Goal: Contribute content: Contribute content

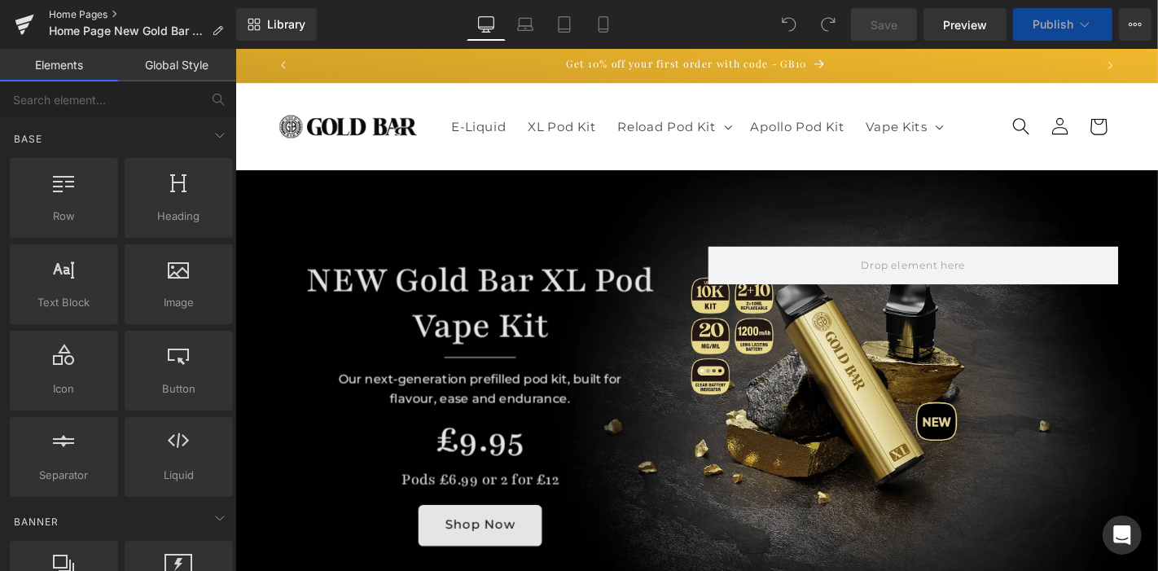
click at [87, 14] on link "Home Pages" at bounding box center [142, 14] width 187 height 13
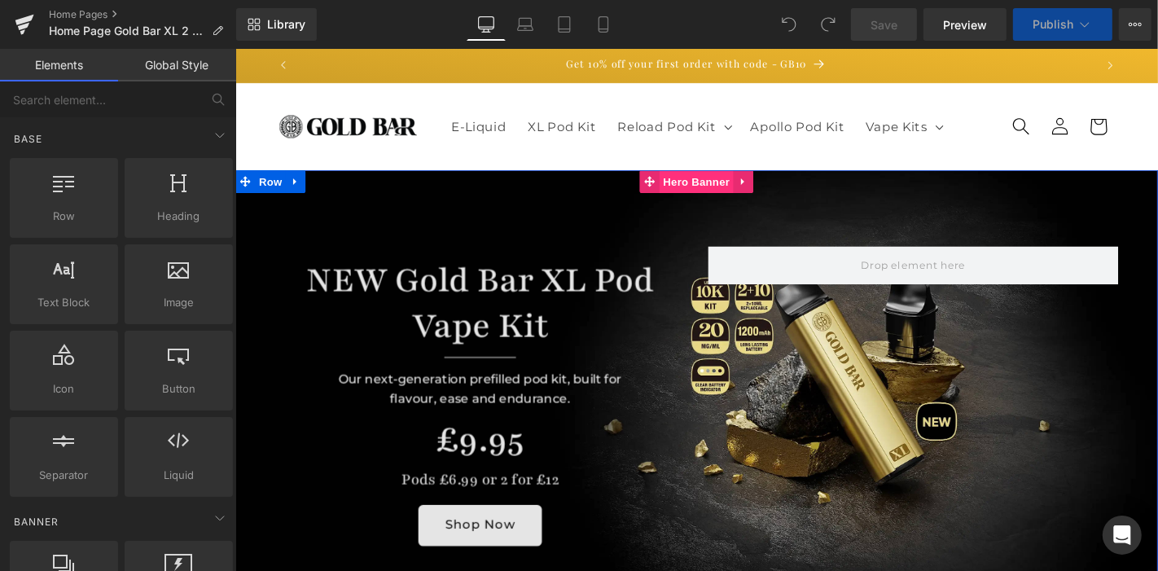
click at [714, 196] on span "Hero Banner" at bounding box center [727, 190] width 79 height 24
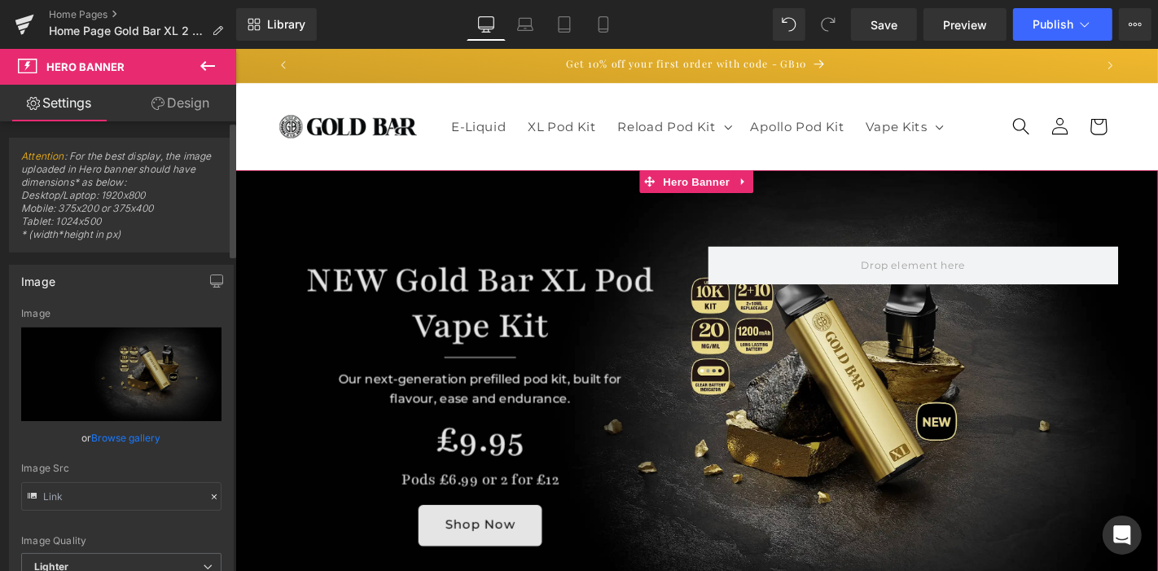
click at [137, 441] on link "Browse gallery" at bounding box center [126, 438] width 69 height 29
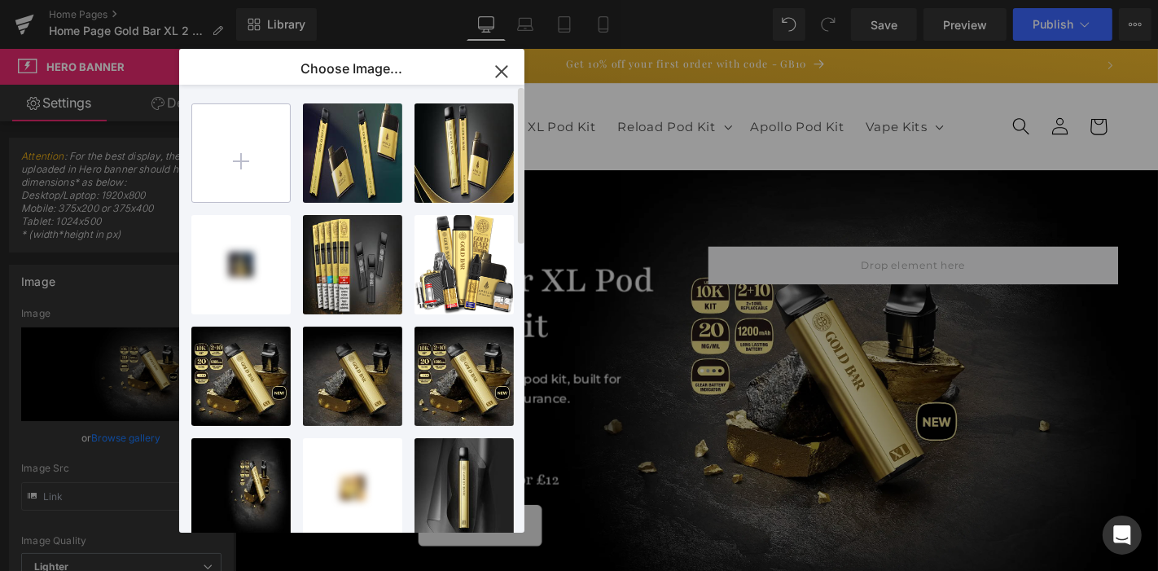
click at [233, 192] on input "file" at bounding box center [241, 153] width 98 height 98
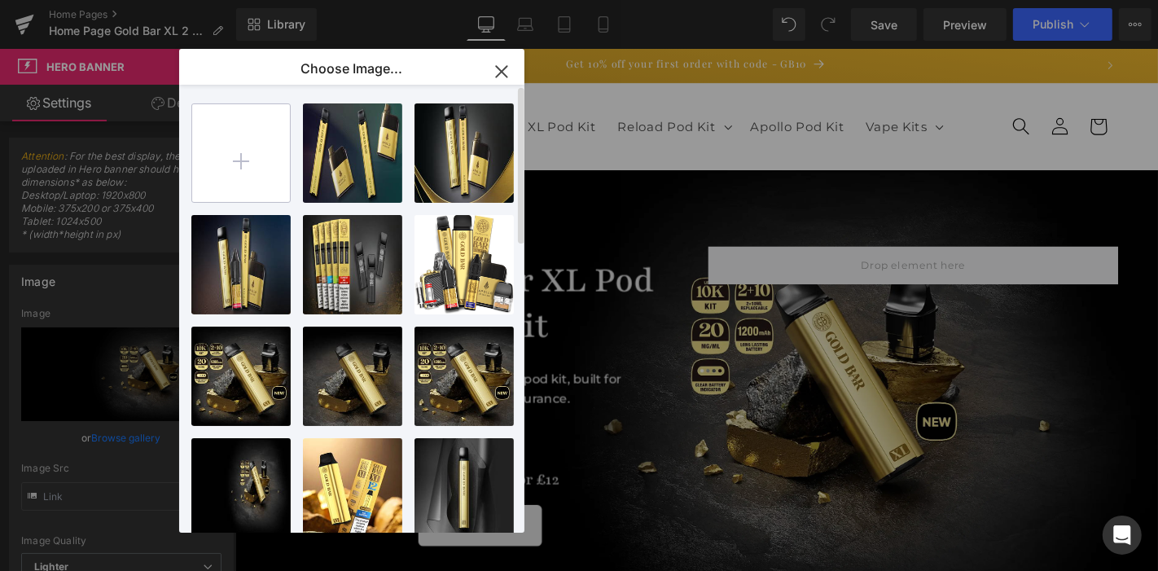
type input "C:\fakepath\Gold-Bar-XL-2-Pods-for-£10.jpg"
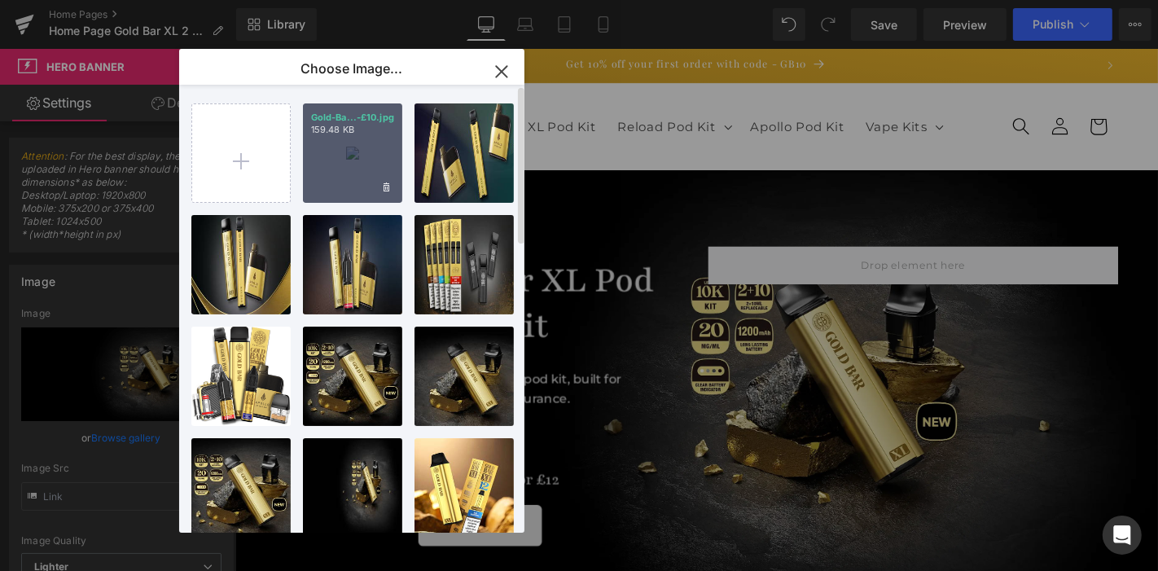
click at [385, 175] on div "Gold-Ba...-£10.jpg 159.48 KB" at bounding box center [352, 152] width 99 height 99
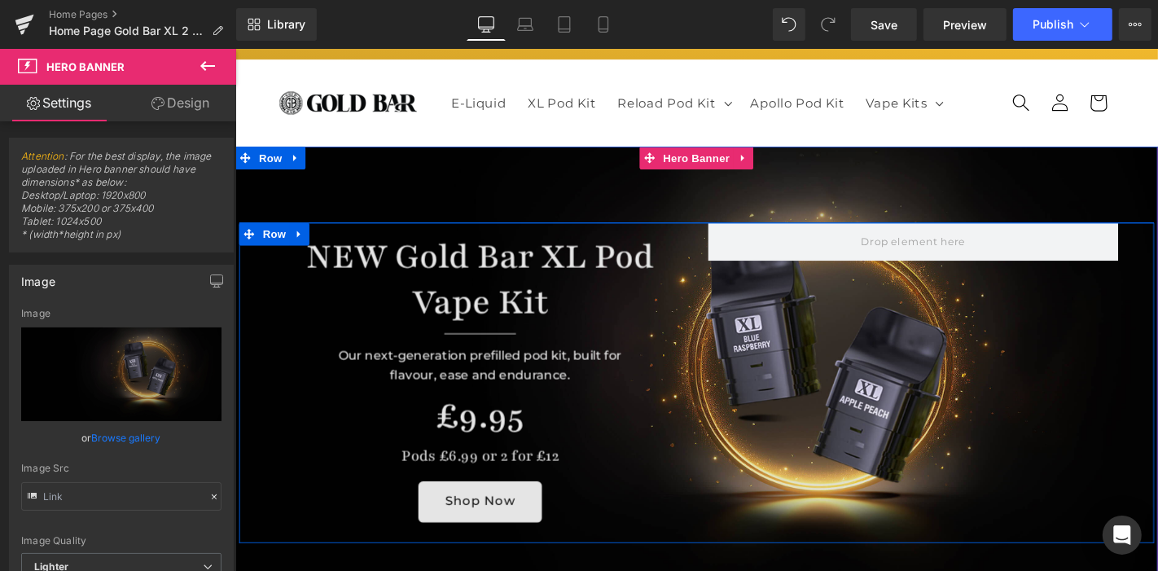
scroll to position [24, 0]
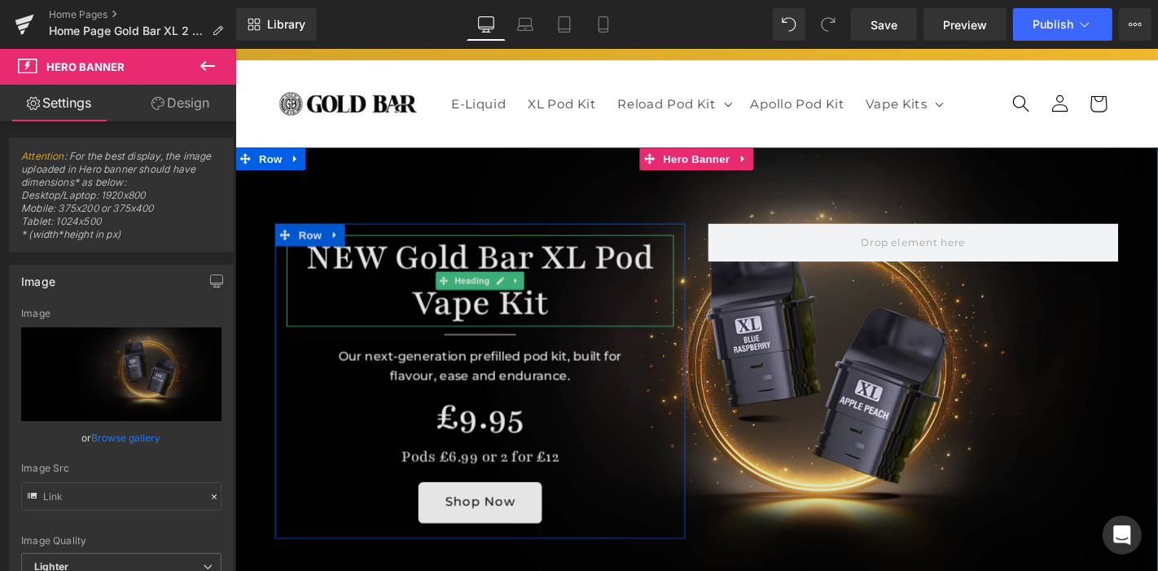
click at [409, 279] on h1 "NEW Gold Bar XL Pod Vape Kit" at bounding box center [496, 296] width 414 height 98
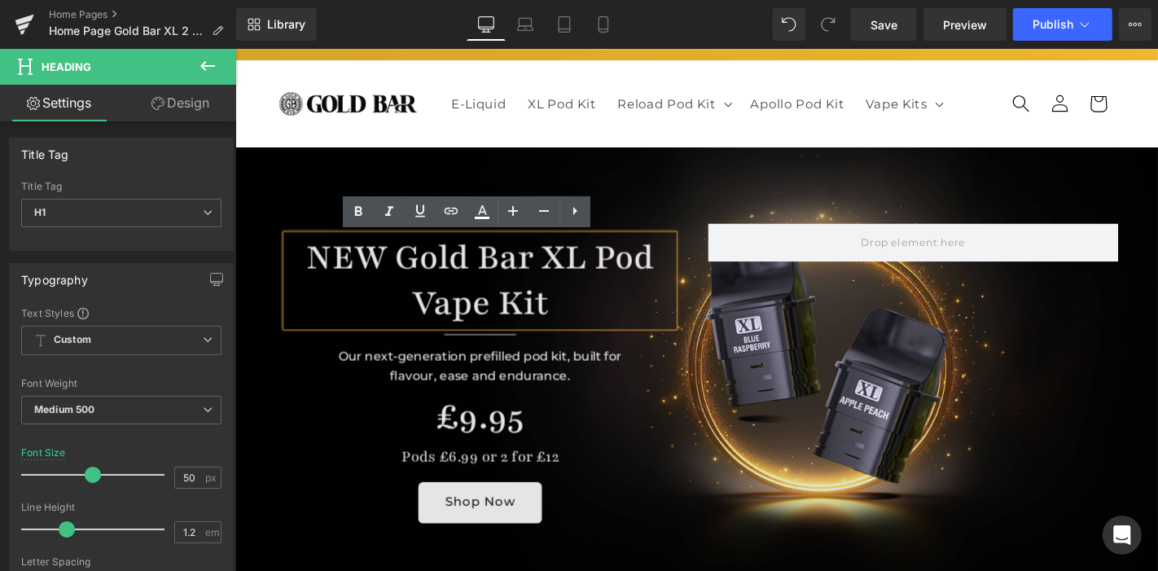
click at [398, 268] on h1 "NEW Gold Bar XL Pod Vape Kit" at bounding box center [496, 296] width 414 height 98
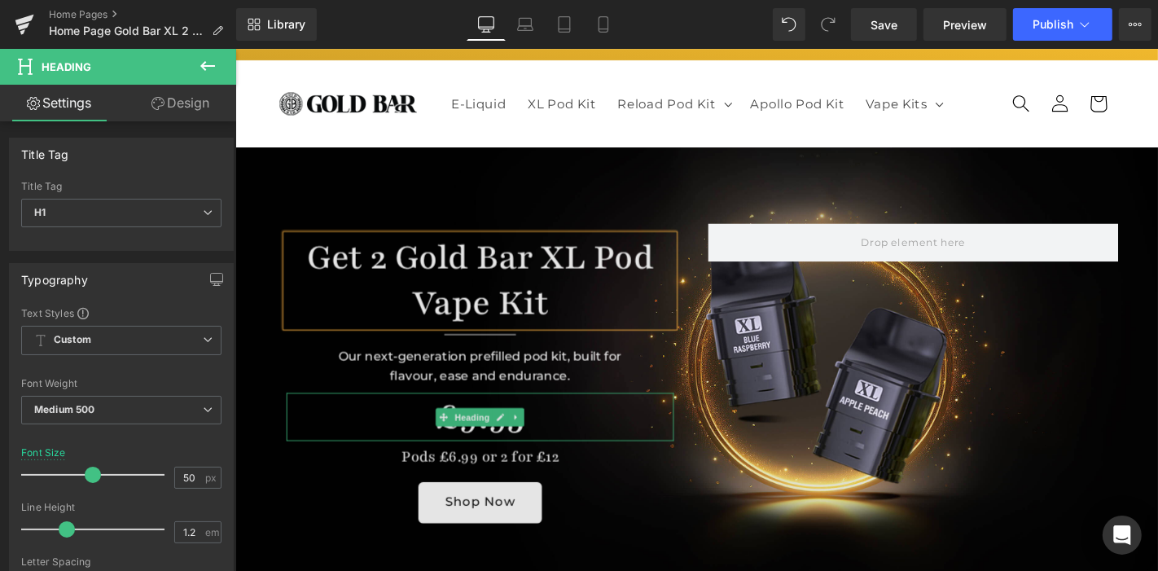
click at [412, 437] on h1 "£9.95" at bounding box center [496, 440] width 414 height 51
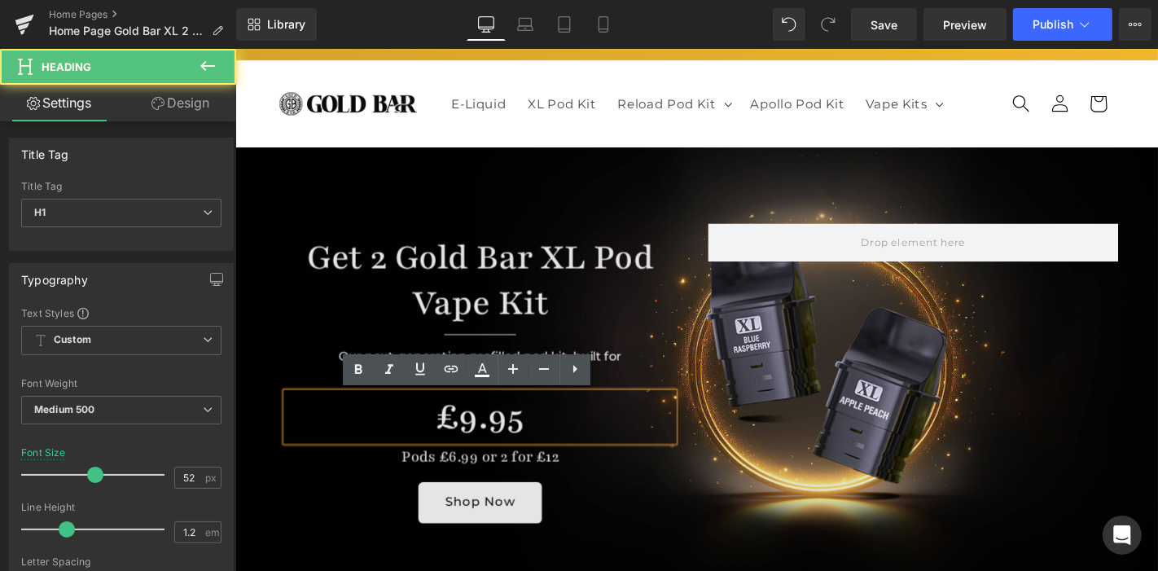
click at [442, 436] on h1 "£9.95" at bounding box center [496, 440] width 414 height 51
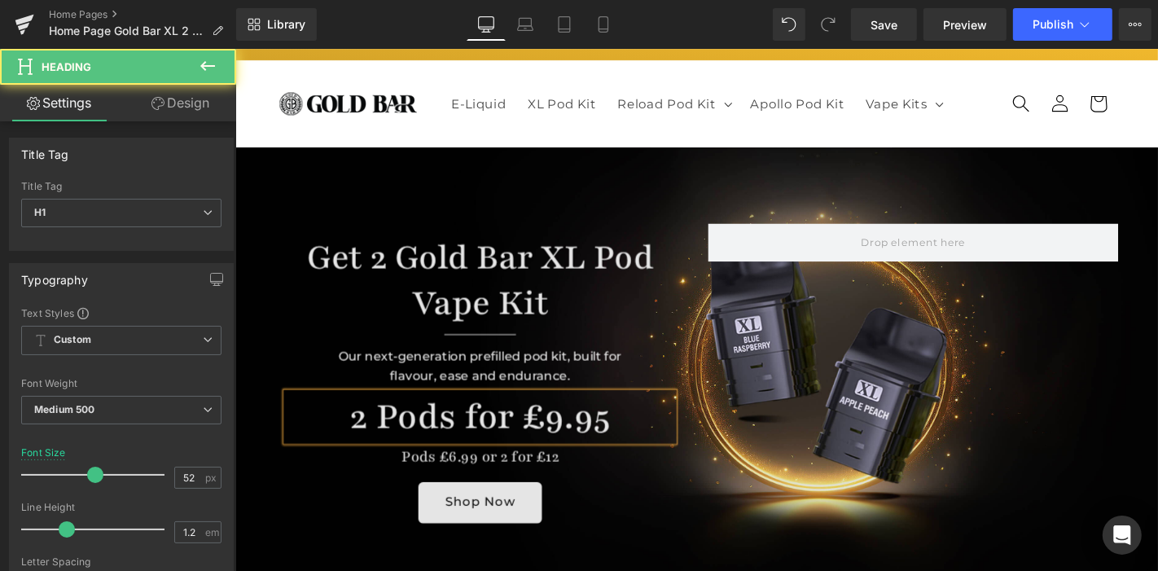
click at [568, 446] on h1 "2 Pods for £9.95" at bounding box center [496, 440] width 414 height 51
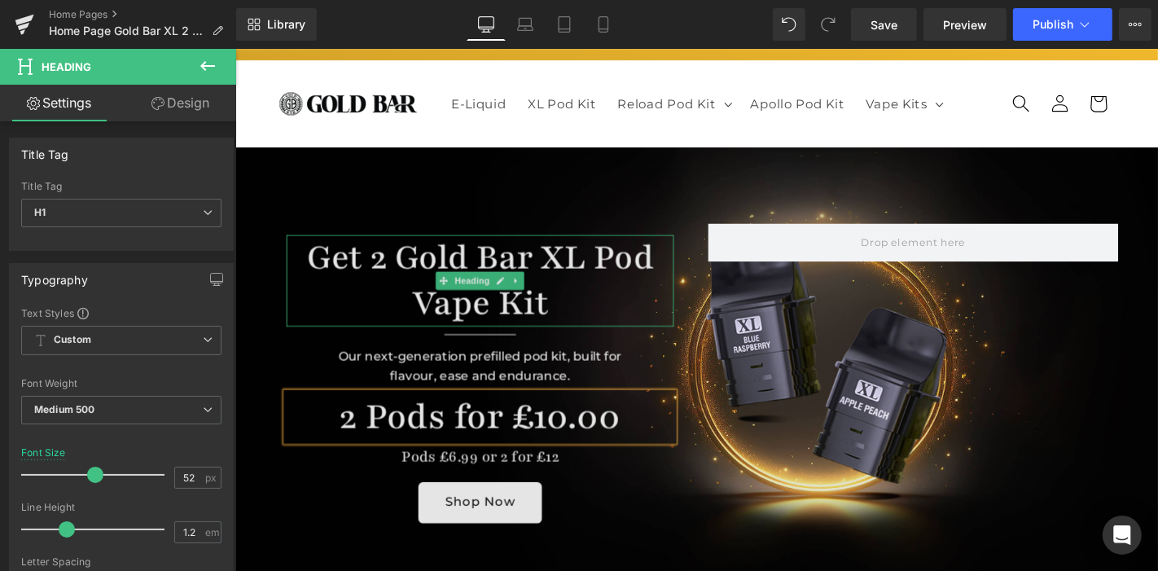
click at [616, 271] on h1 "Get 2 Gold Bar XL Pod Vape Kit" at bounding box center [496, 296] width 414 height 98
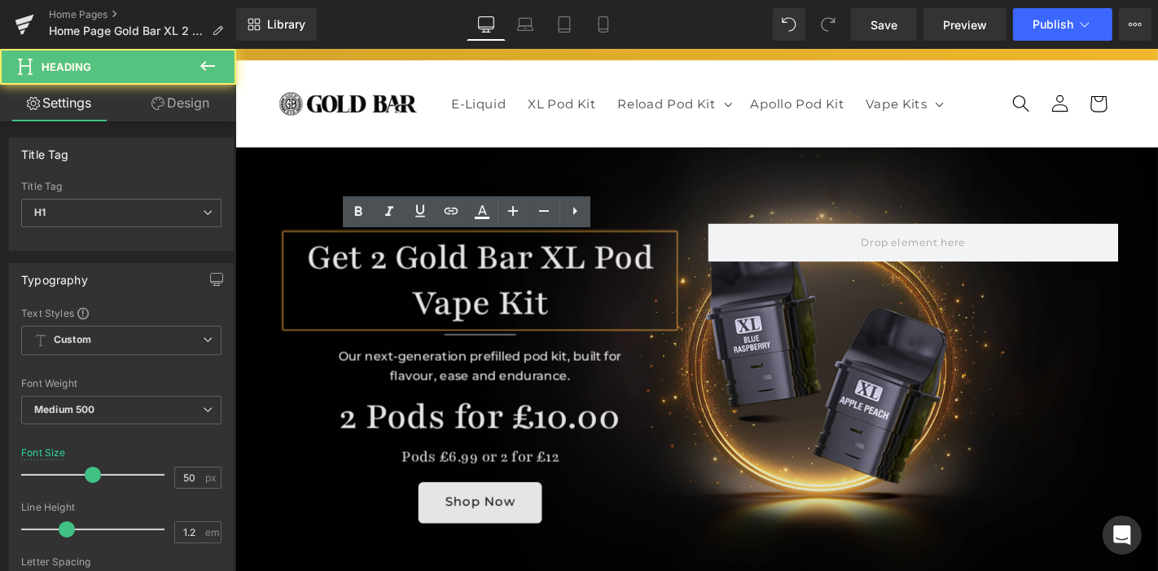
click at [676, 266] on h1 "Get 2 Gold Bar XL Pod Vape Kit" at bounding box center [496, 296] width 414 height 98
click at [380, 270] on h1 "Get 2 Gold Bar XL Pod Vape Kit" at bounding box center [496, 296] width 414 height 98
click at [392, 271] on h1 "Get 2 Gold Bar XL Pod Vape Kit" at bounding box center [496, 296] width 414 height 98
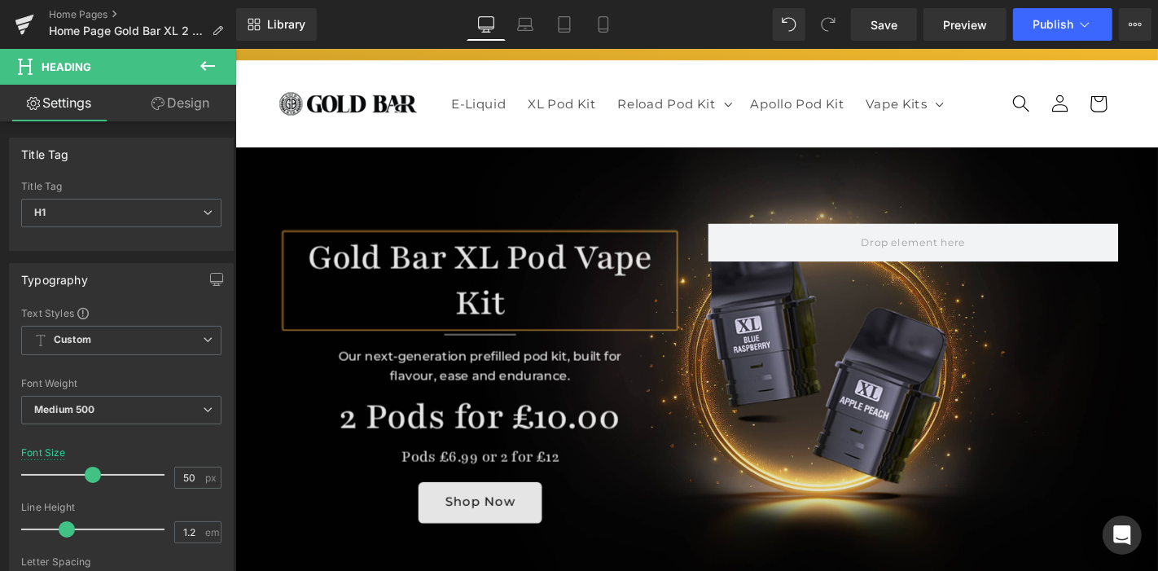
click at [591, 265] on h1 "Gold Bar XL Pod Vape Kit" at bounding box center [496, 296] width 414 height 98
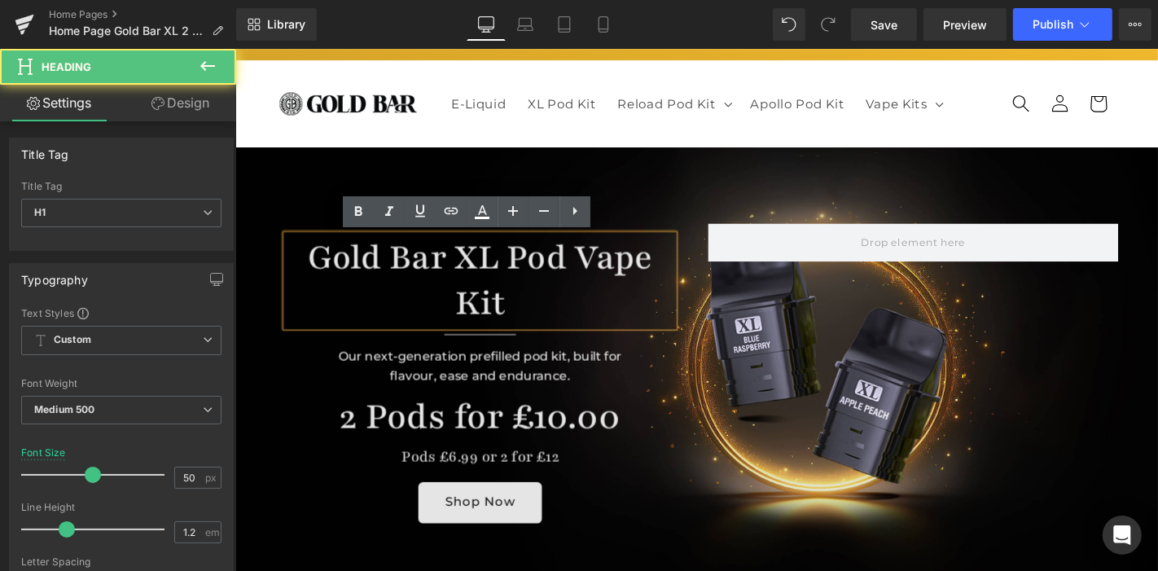
click at [582, 270] on h1 "Gold Bar XL Pod Vape Kit" at bounding box center [496, 296] width 414 height 98
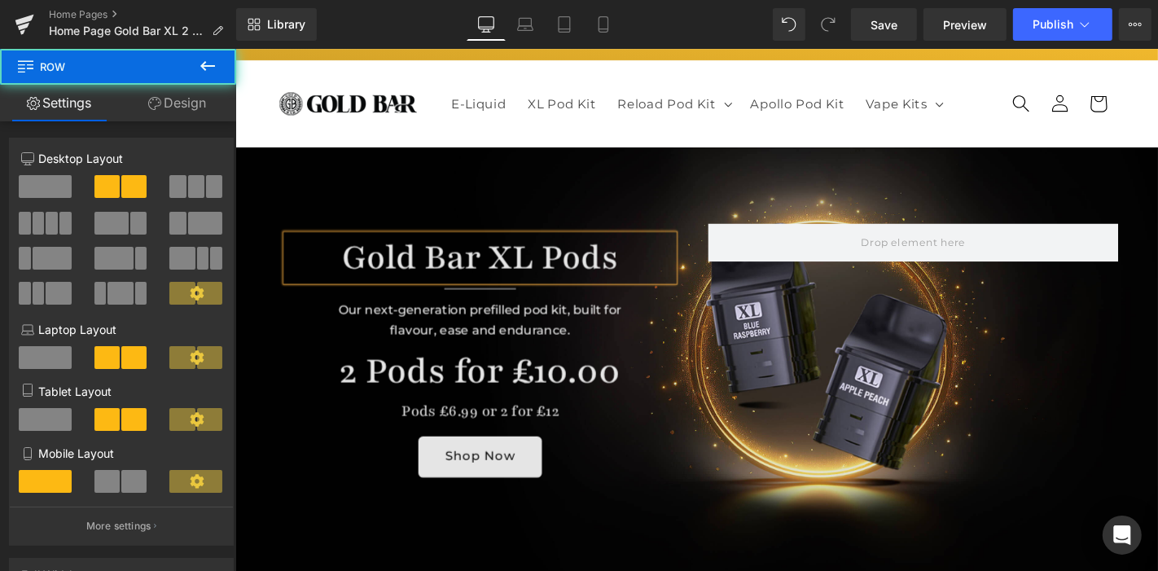
click at [714, 328] on div "Gold Bar XL Pods Heading Separator Our next-generation prefilled pod kit, built…" at bounding box center [496, 378] width 463 height 287
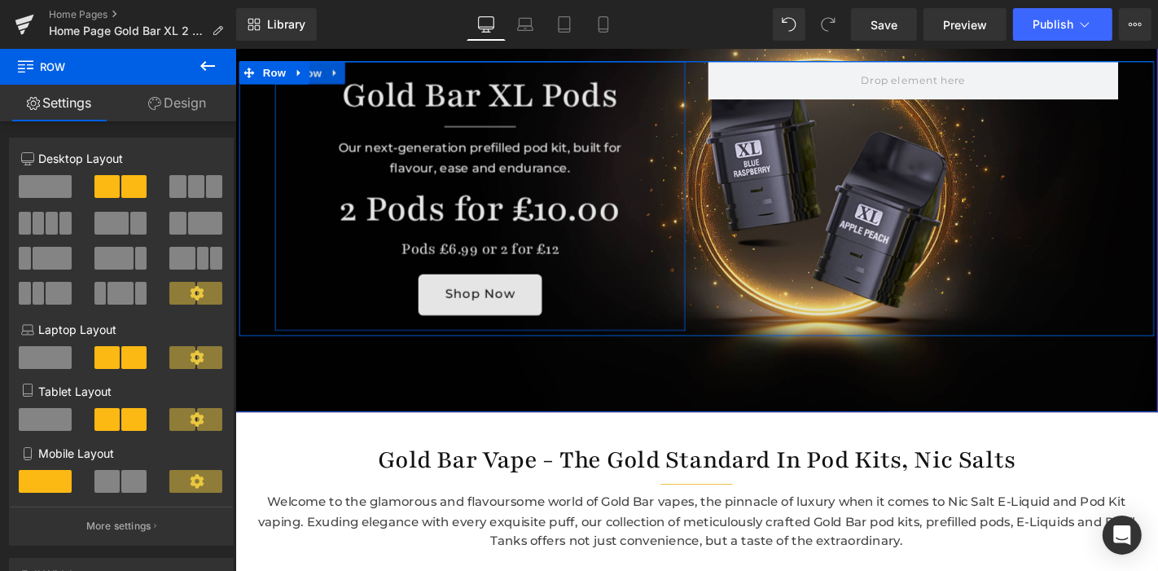
scroll to position [0, 0]
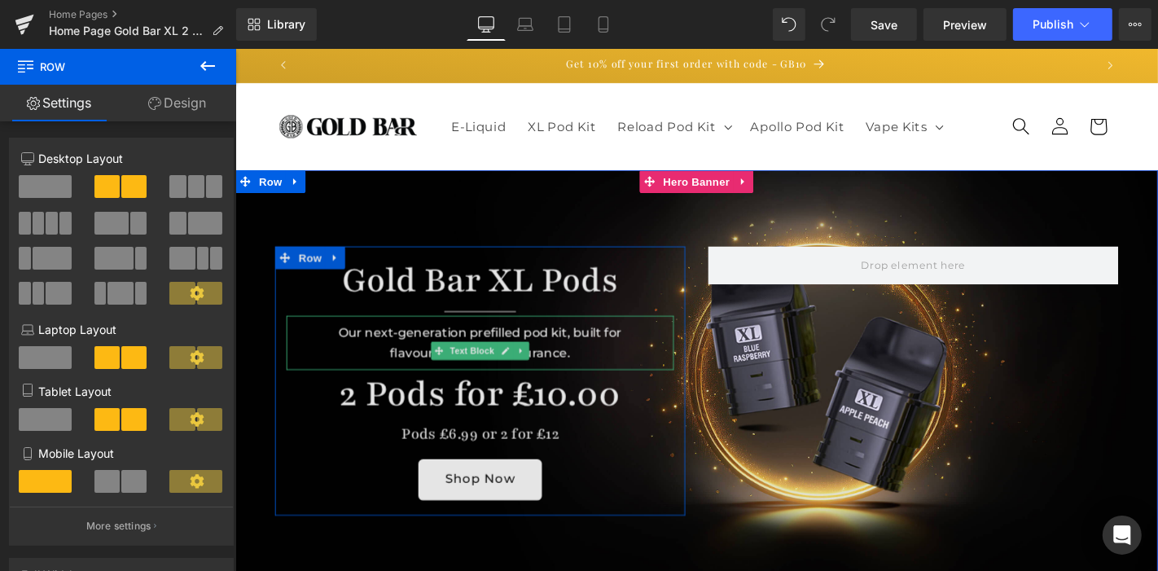
click at [409, 351] on div "Our next-generation prefilled pod kit, built for flavour, ease and endurance." at bounding box center [496, 362] width 414 height 58
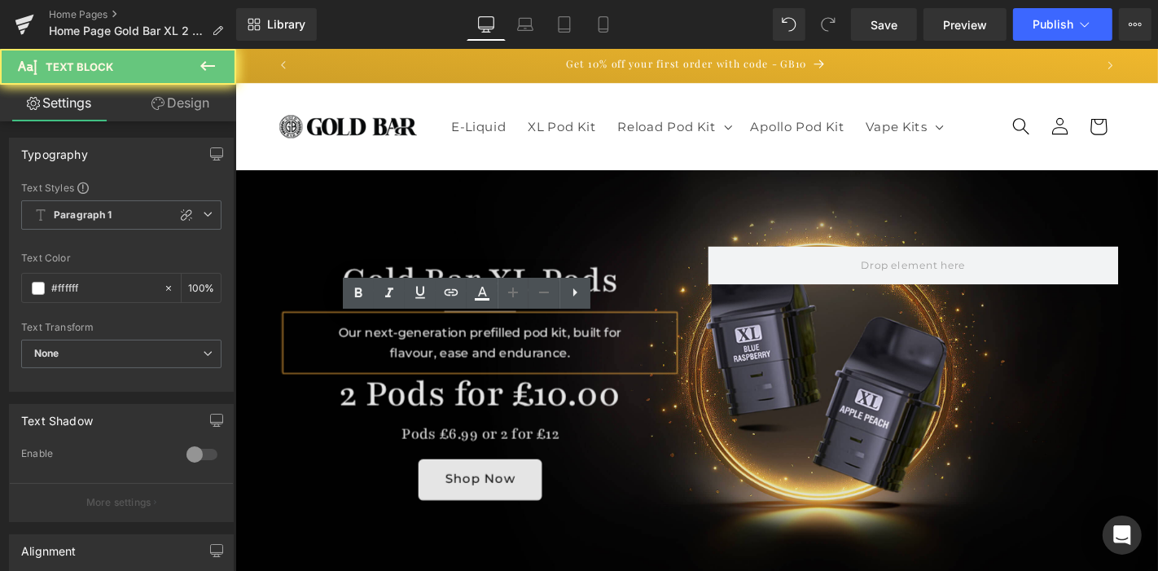
click at [409, 351] on div "Our next-generation prefilled pod kit, built for flavour, ease and endurance." at bounding box center [496, 362] width 414 height 58
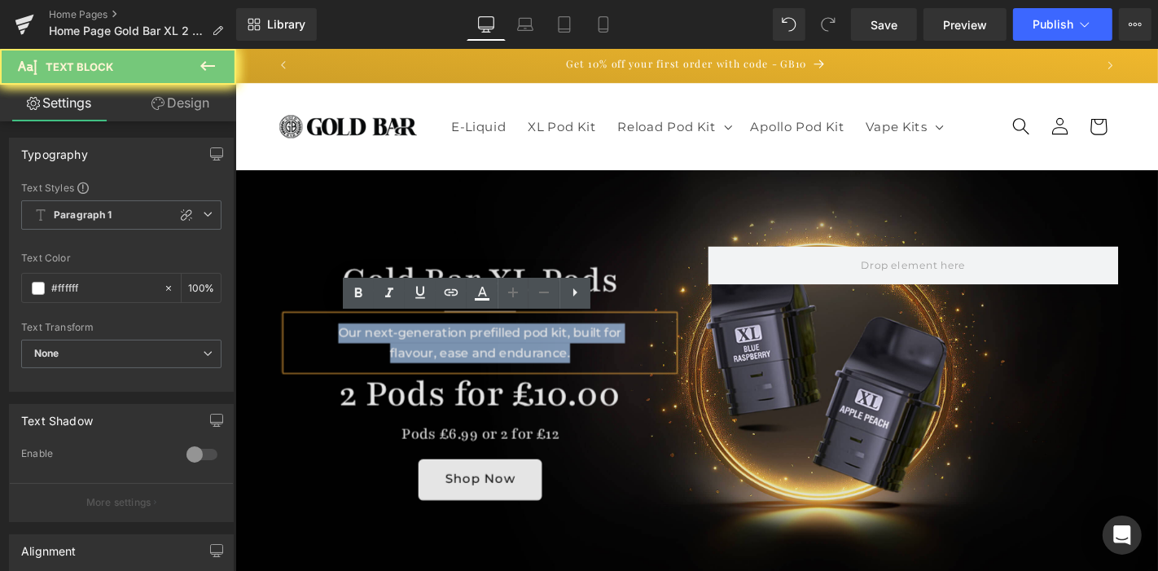
click at [409, 351] on div "Our next-generation prefilled pod kit, built for flavour, ease and endurance." at bounding box center [496, 362] width 414 height 58
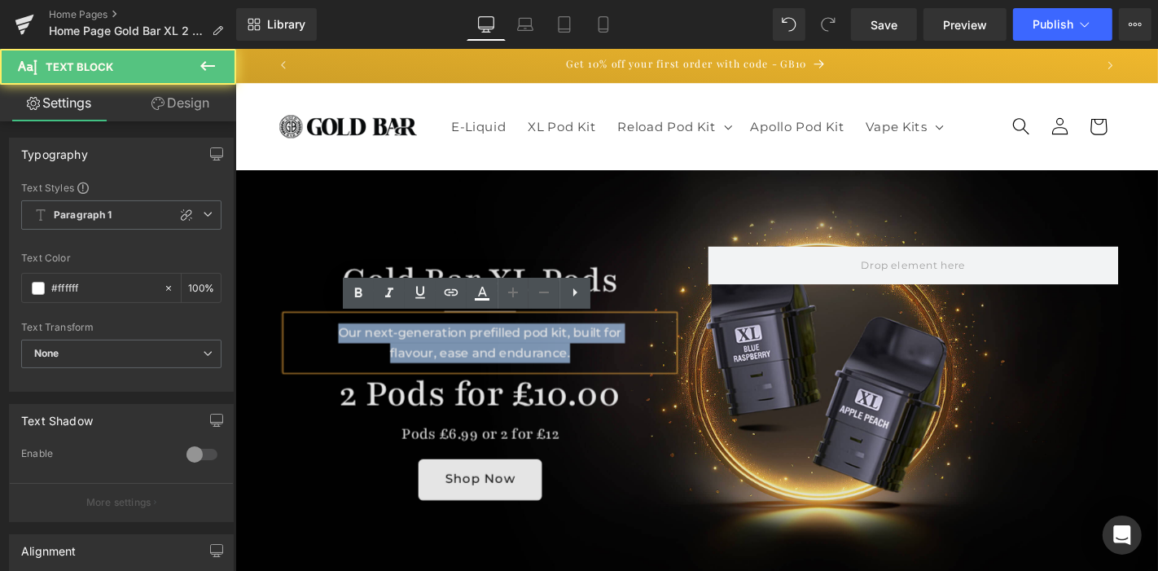
click at [438, 351] on div "Our next-generation prefilled pod kit, built for flavour, ease and endurance." at bounding box center [496, 362] width 414 height 58
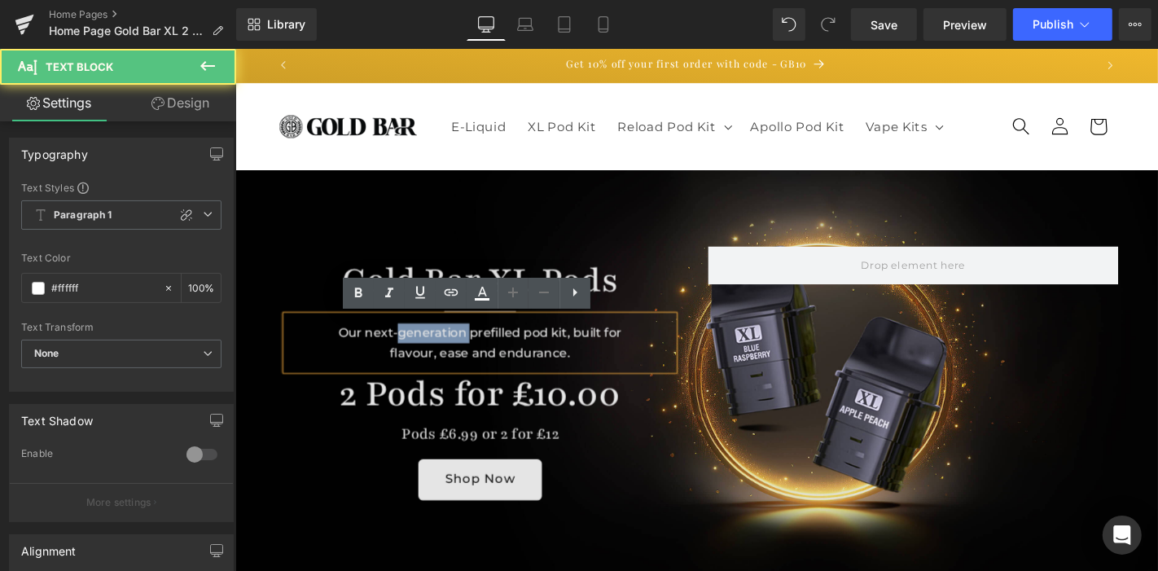
click at [438, 351] on div "Our next-generation prefilled pod kit, built for flavour, ease and endurance." at bounding box center [496, 362] width 414 height 58
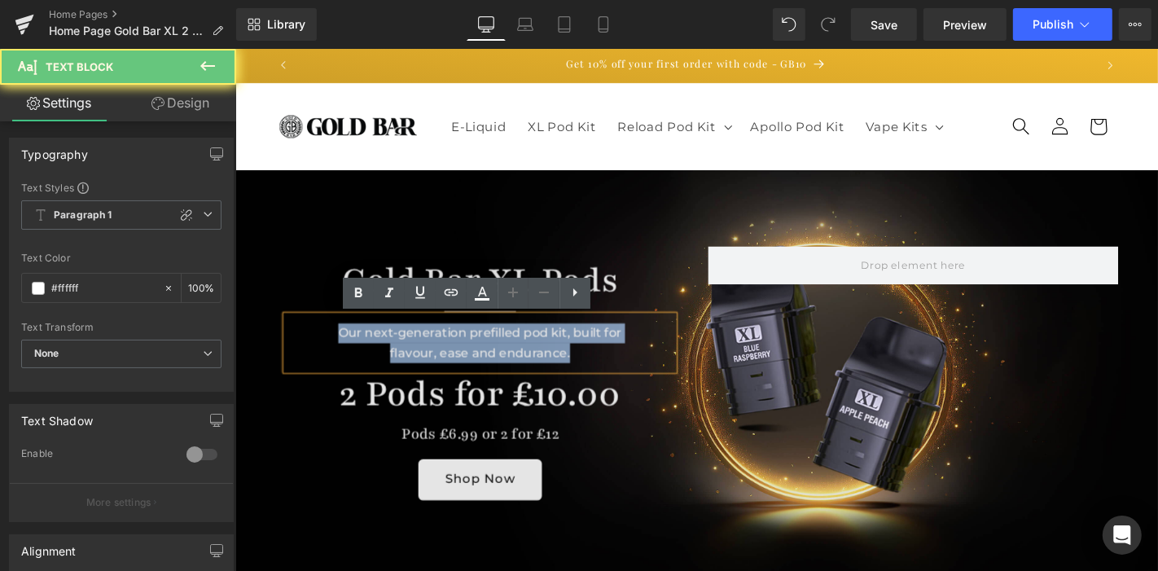
click at [438, 351] on div "Our next-generation prefilled pod kit, built for flavour, ease and endurance." at bounding box center [496, 362] width 414 height 58
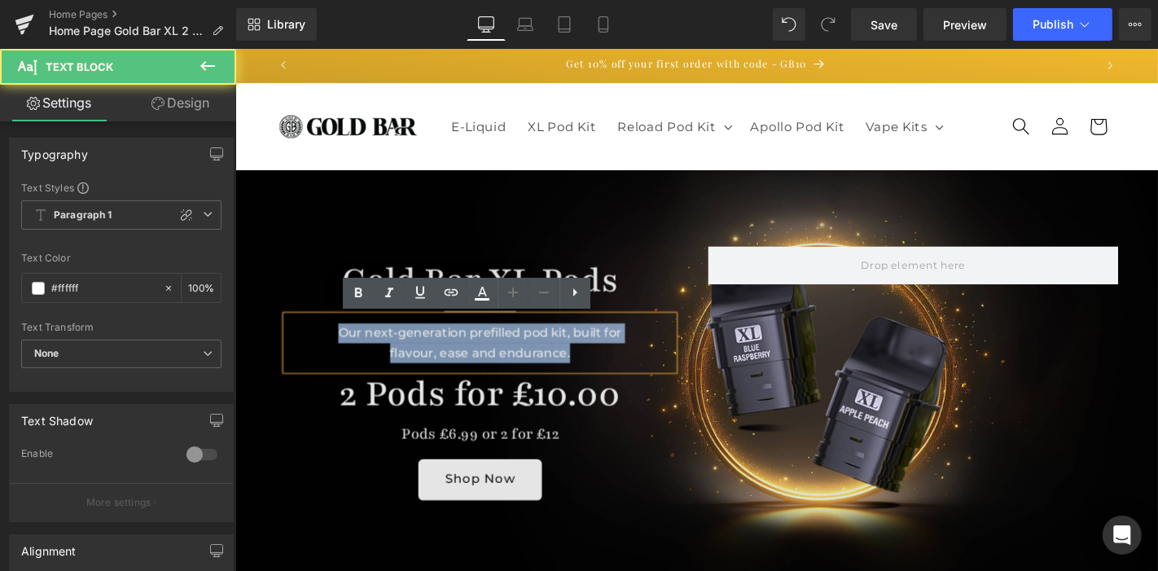
click at [336, 353] on div "Our next-generation prefilled pod kit, built for flavour, ease and endurance." at bounding box center [496, 362] width 414 height 58
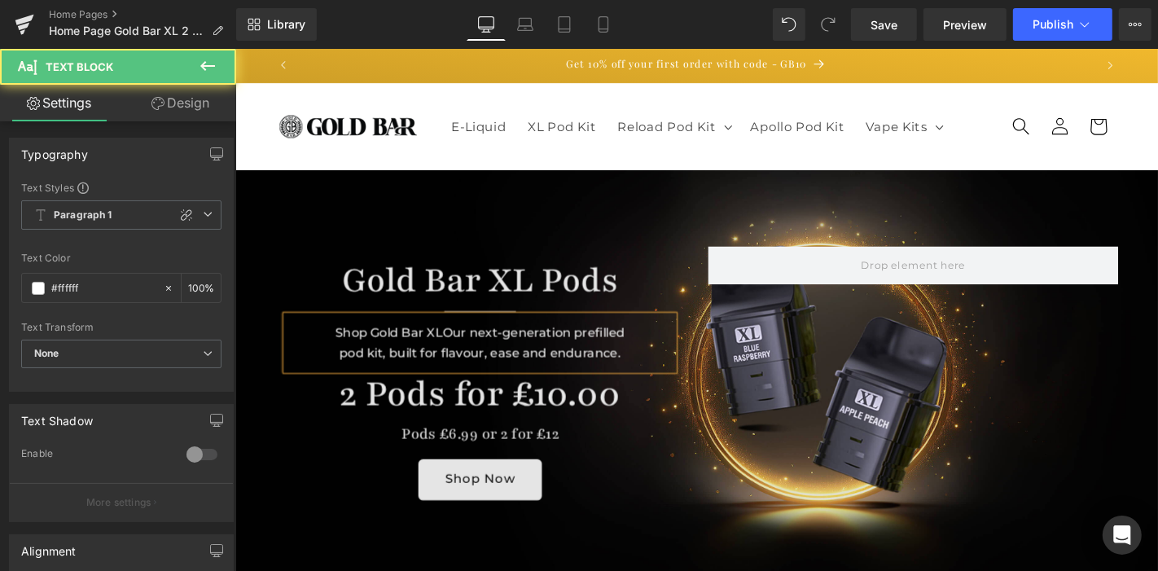
click at [373, 351] on div "Shop Gold Bar XLOur next-generation prefilled pod kit, built for flavour, ease …" at bounding box center [496, 362] width 414 height 58
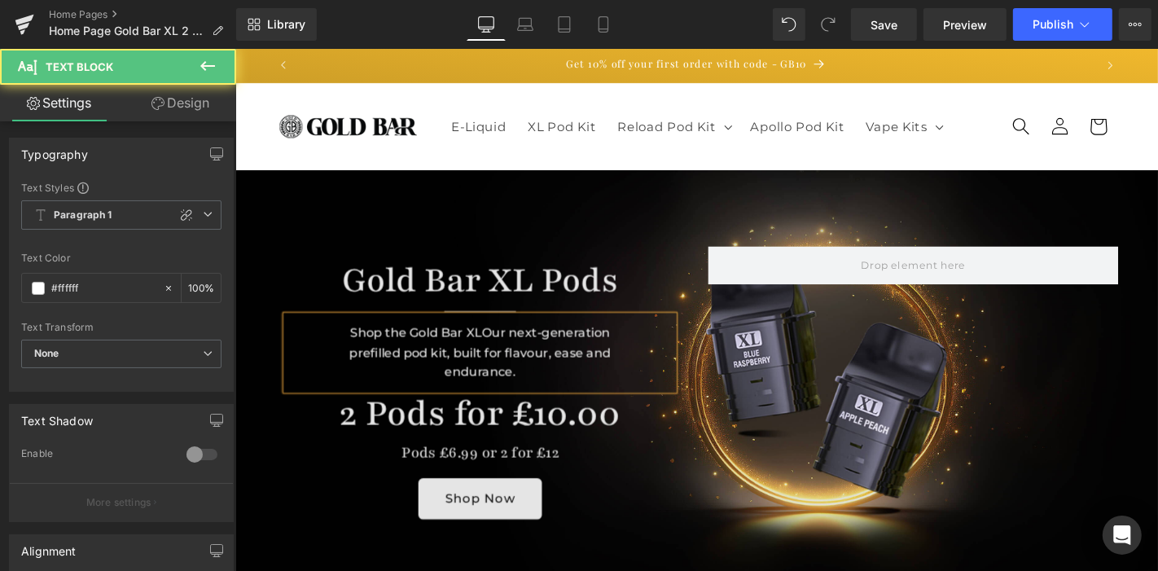
click at [492, 352] on div "Shop the Gold Bar XLOur next-generation prefilled pod kit, built for flavour, e…" at bounding box center [496, 372] width 414 height 79
click at [490, 369] on div "Shop the Gold Bar XL collection forOur next-generation prefilled pod kit, built…" at bounding box center [496, 372] width 414 height 79
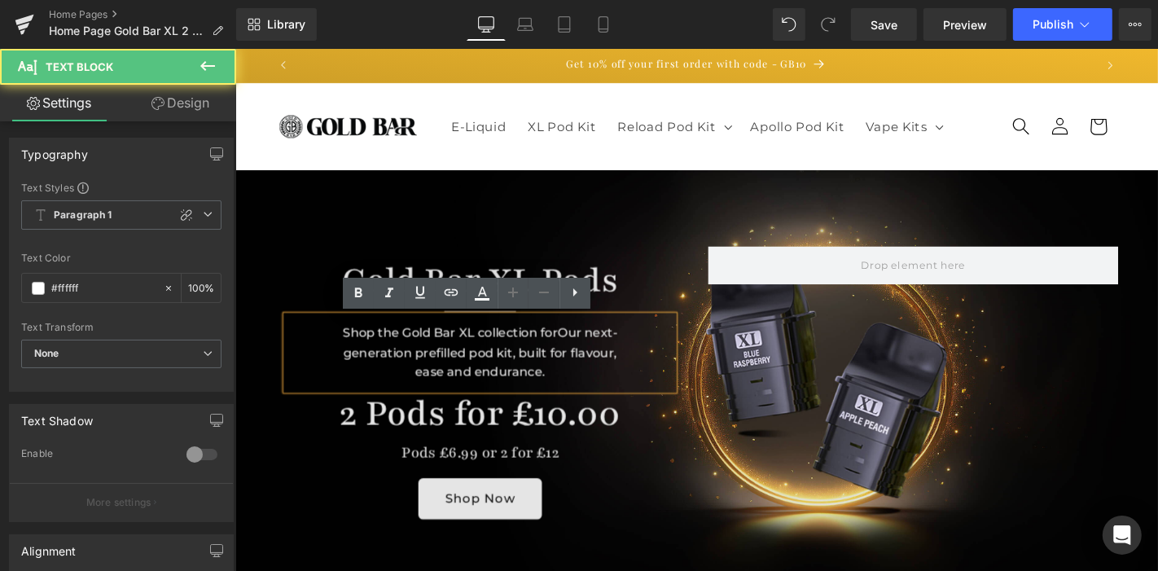
click at [483, 357] on div "Shop the Gold Bar XL collection forOur next-generation prefilled pod kit, built…" at bounding box center [496, 372] width 414 height 79
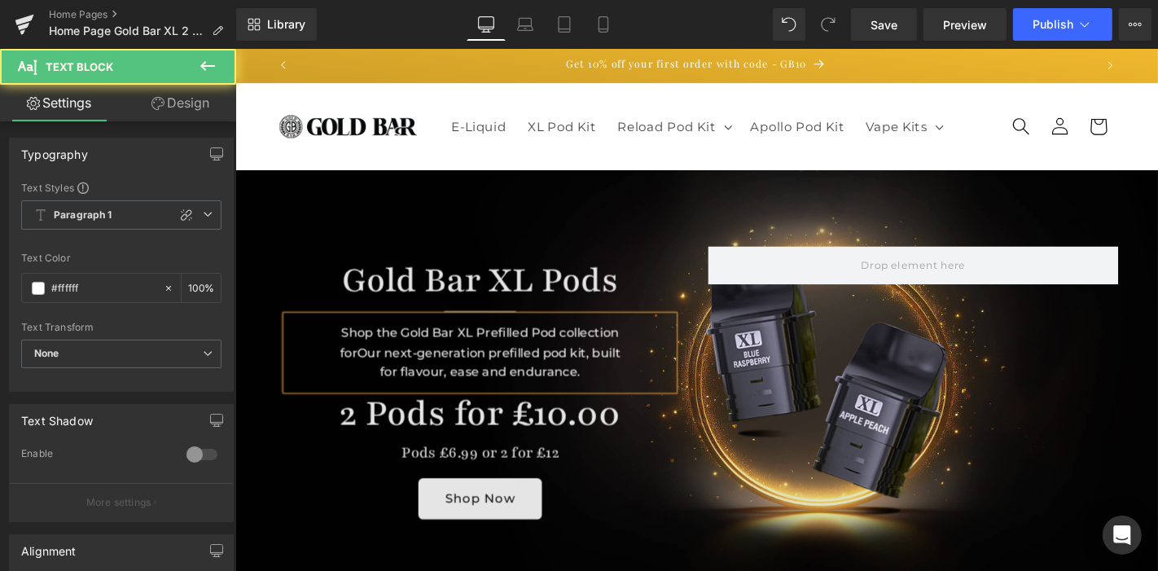
click at [648, 351] on div "Shop the Gold Bar XL Prefilled Pod collection forOur next-generation prefilled …" at bounding box center [496, 372] width 414 height 79
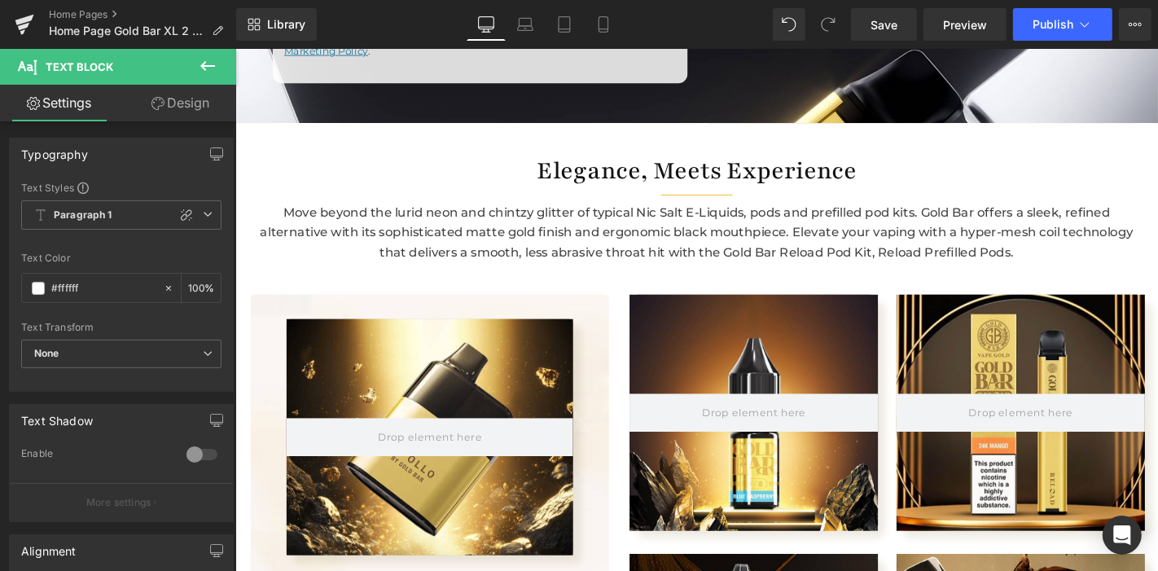
scroll to position [1458, 0]
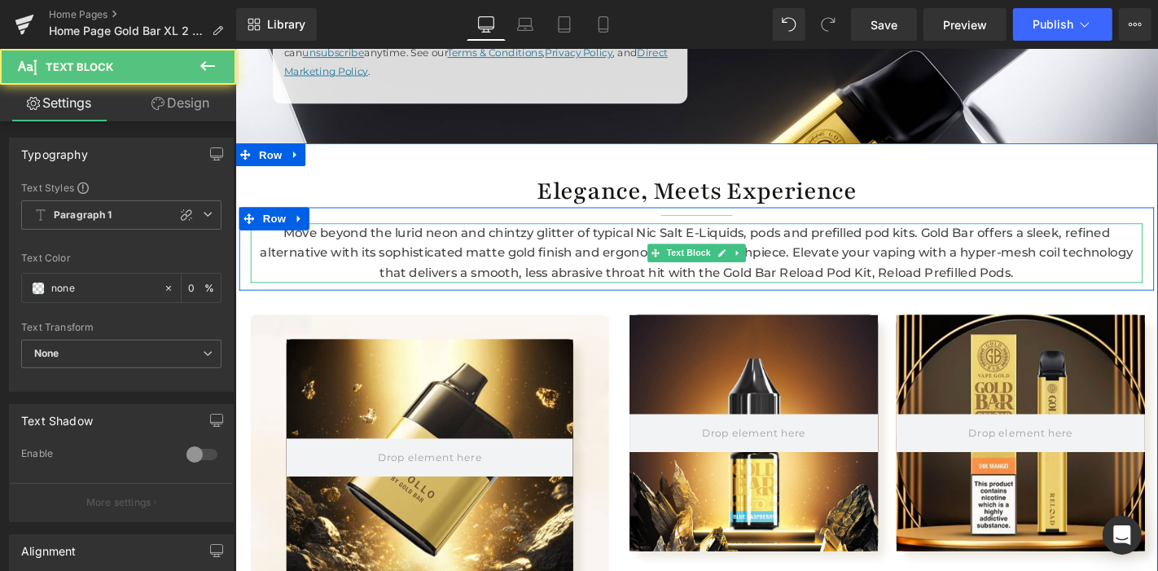
click at [1052, 290] on p "Move beyond the lurid neon and chintzy glitter of typical Nic Salt E-Liquids, p…" at bounding box center [727, 267] width 953 height 64
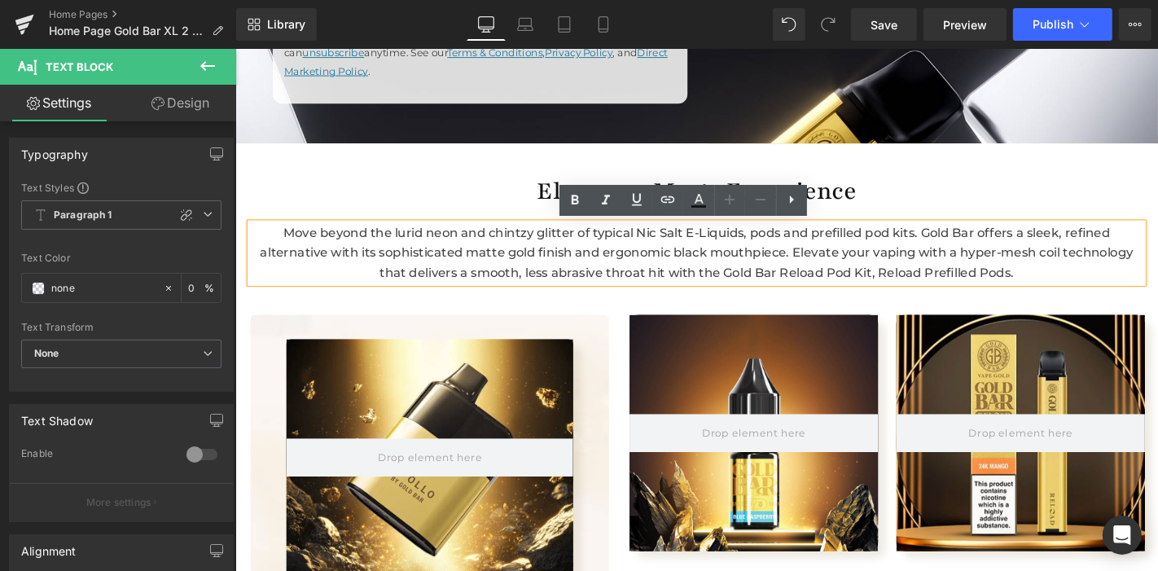
click at [1052, 290] on p "Move beyond the lurid neon and chintzy glitter of typical Nic Salt E-Liquids, p…" at bounding box center [727, 267] width 953 height 64
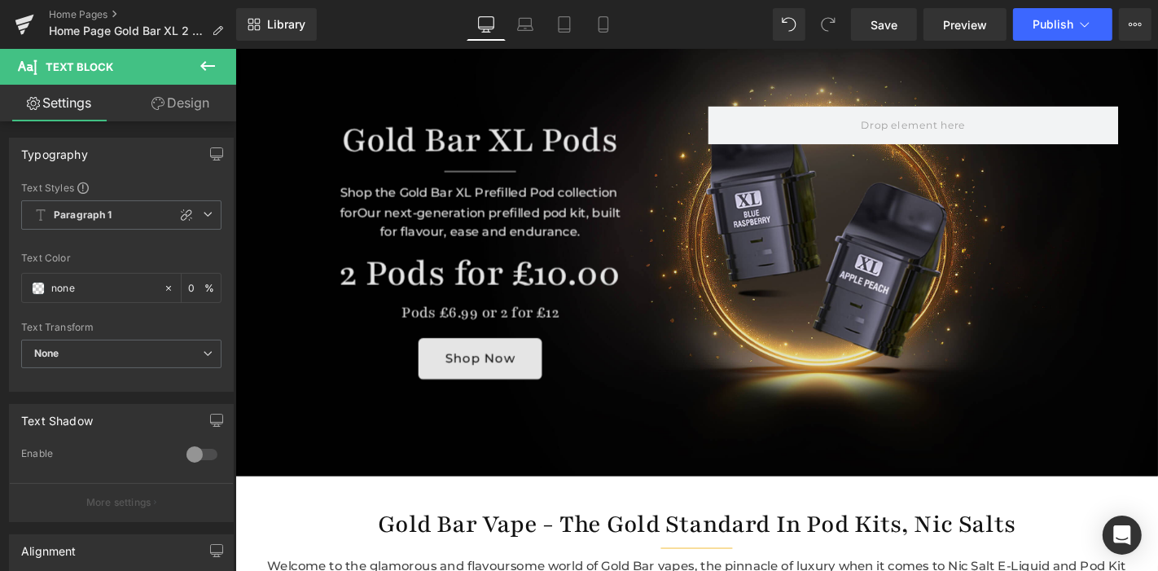
scroll to position [149, 0]
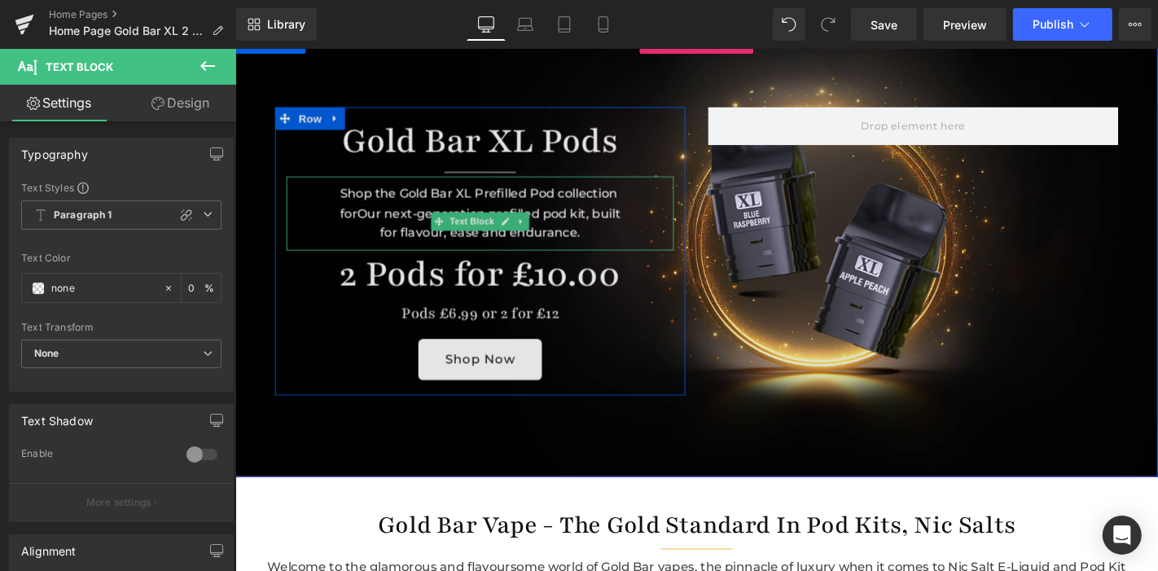
click at [345, 219] on div "Shop the Gold Bar XL Prefilled Pod collection forOur next-generation prefilled …" at bounding box center [496, 223] width 414 height 79
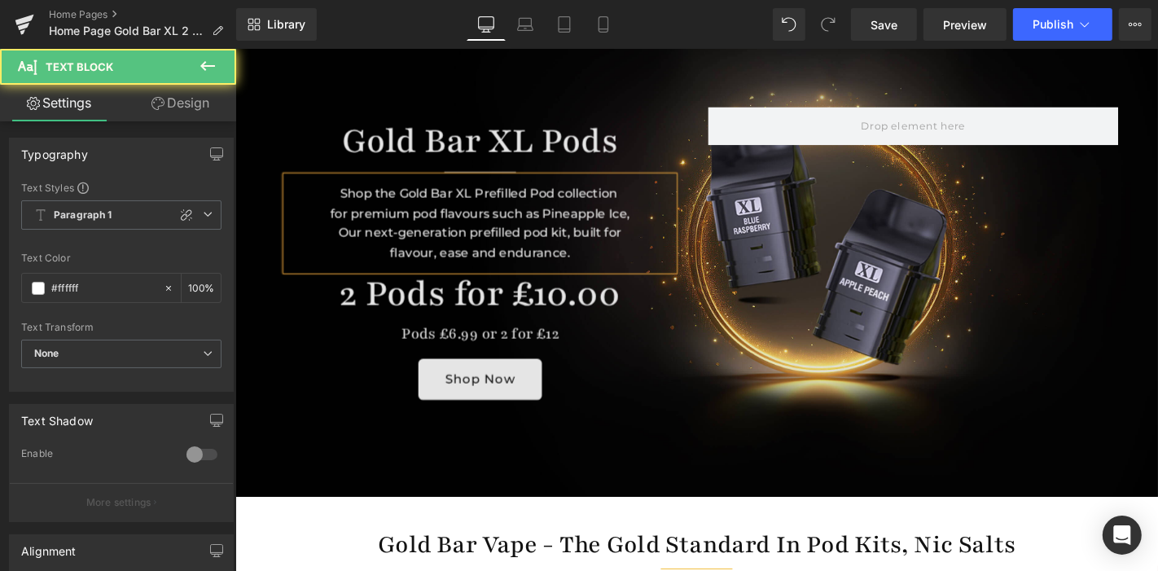
click at [656, 223] on div "Shop the Gold Bar XL Prefilled Pod collection for premium pod flavours such as …" at bounding box center [496, 233] width 414 height 99
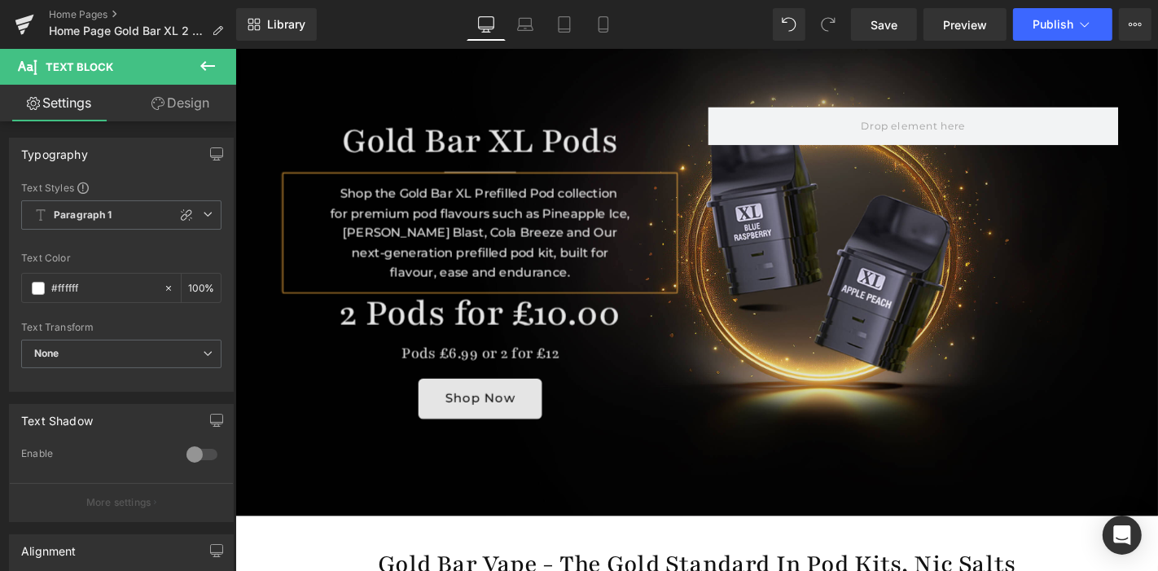
click at [442, 240] on div "Shop the Gold Bar XL Prefilled Pod collection for premium pod flavours such as …" at bounding box center [496, 244] width 414 height 121
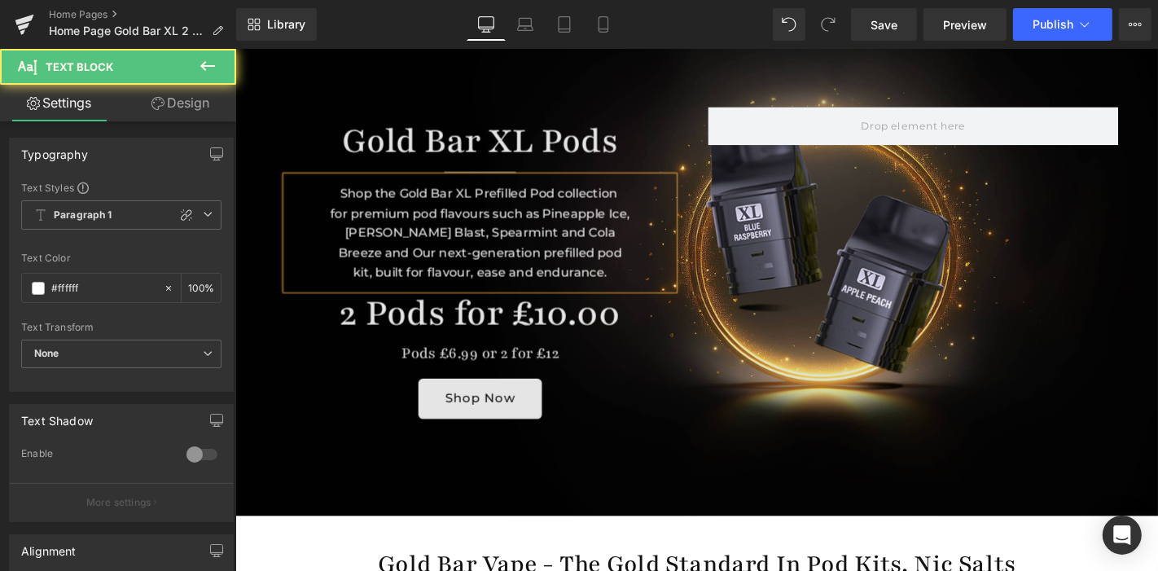
click at [615, 242] on div "Shop the Gold Bar XL Prefilled Pod collection for premium pod flavours such as …" at bounding box center [496, 244] width 414 height 121
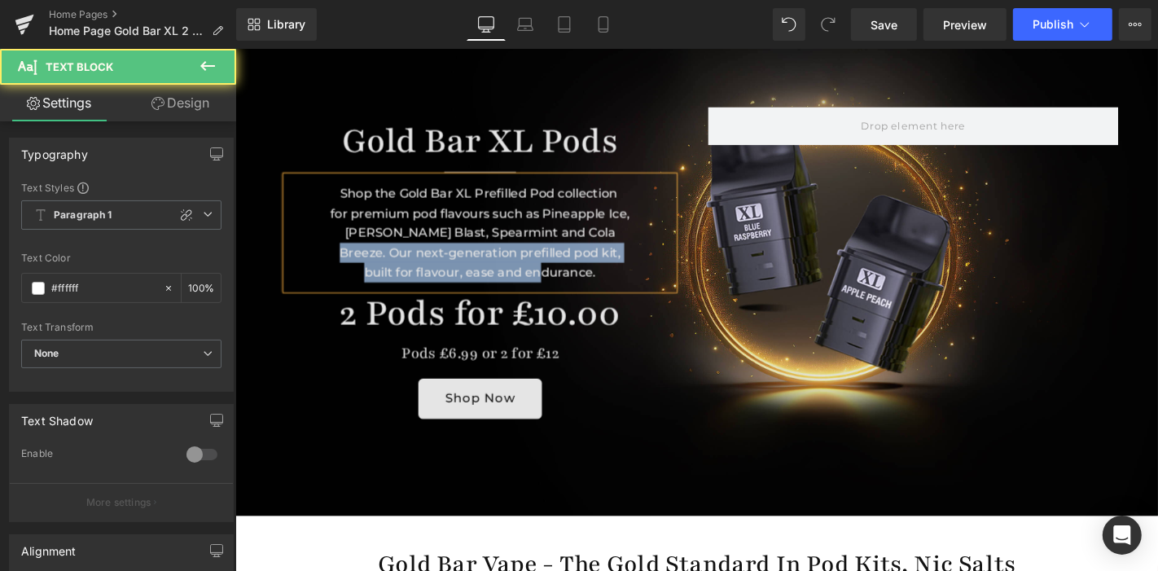
drag, startPoint x: 606, startPoint y: 242, endPoint x: 653, endPoint y: 286, distance: 64.6
click at [653, 286] on div "Shop the Gold Bar XL Prefilled Pod collection for premium pod flavours such as …" at bounding box center [496, 244] width 414 height 121
click at [608, 242] on div "Shop the Gold Bar XL Prefilled Pod collection for premium pod flavours such as …" at bounding box center [496, 244] width 414 height 121
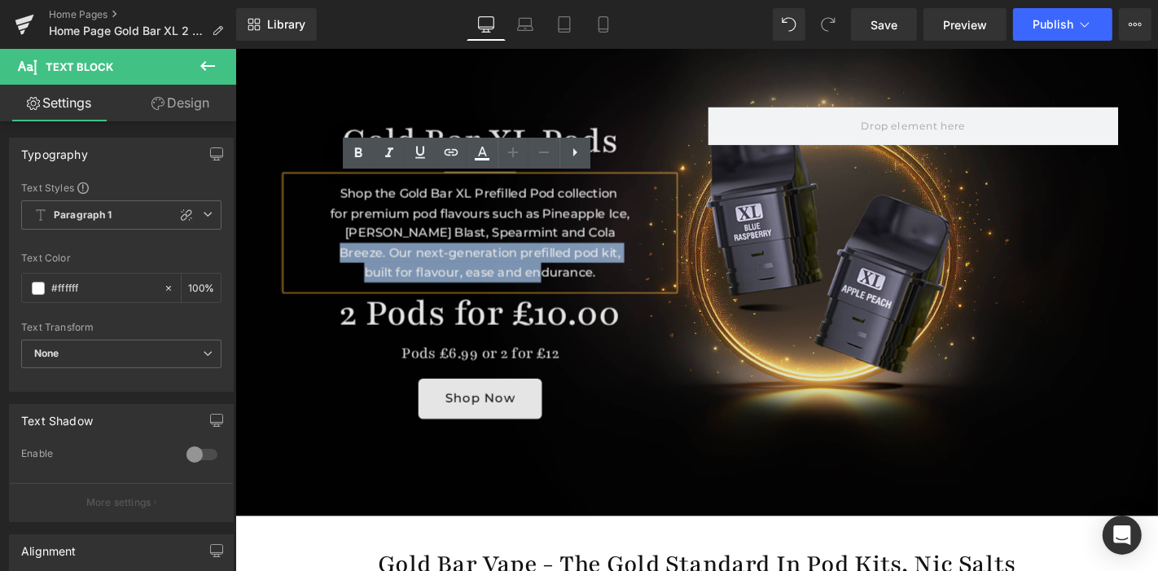
drag, startPoint x: 608, startPoint y: 242, endPoint x: 647, endPoint y: 291, distance: 62.6
click at [647, 291] on div "Shop the Gold Bar XL Prefilled Pod collection for premium pod flavours such as …" at bounding box center [496, 244] width 414 height 121
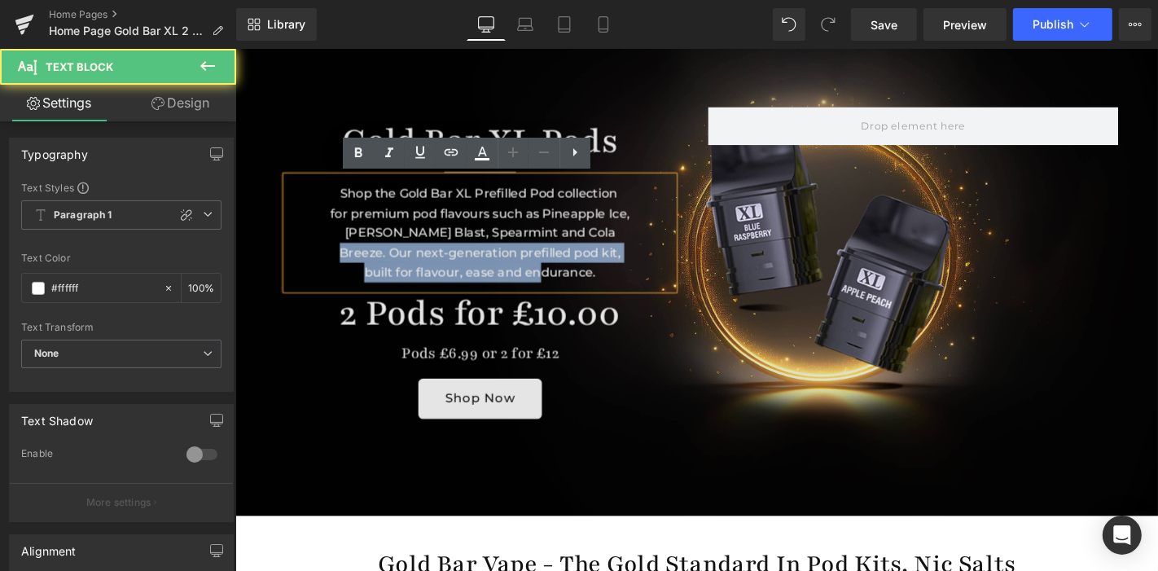
click at [597, 290] on div "Shop the Gold Bar XL Prefilled Pod collection for premium pod flavours such as …" at bounding box center [496, 244] width 414 height 121
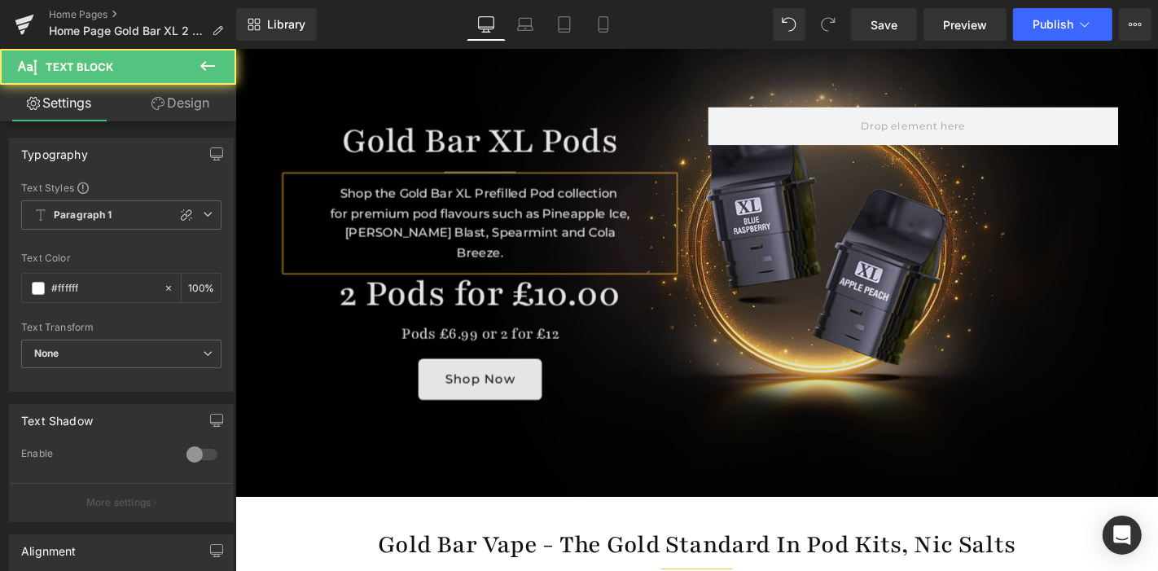
click at [656, 203] on div "Shop the Gold Bar XL Prefilled Pod collection for premium pod flavours such as …" at bounding box center [496, 233] width 414 height 99
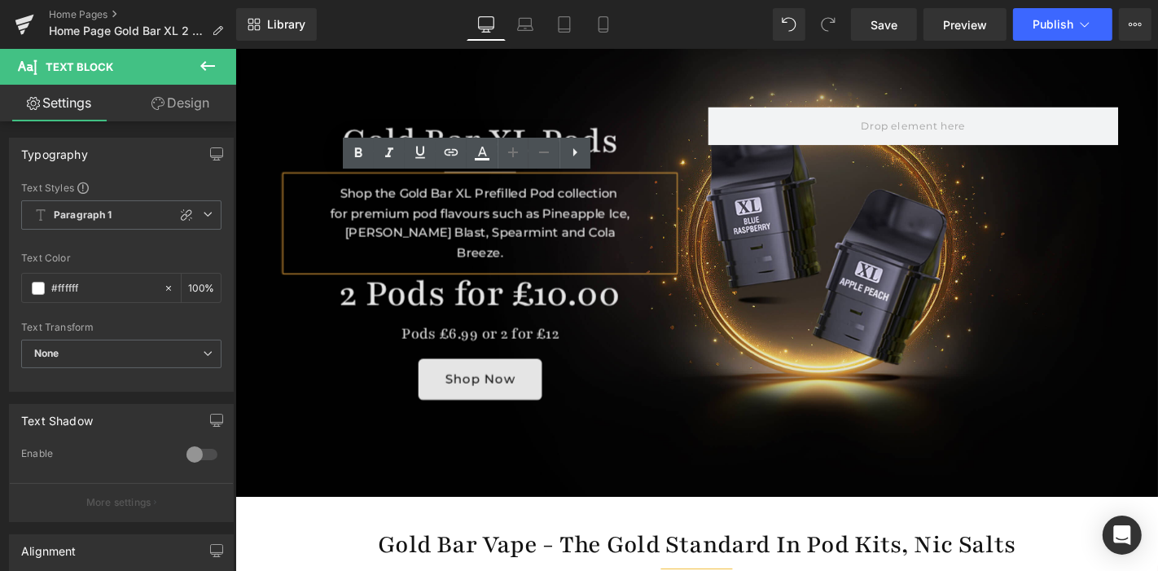
click at [617, 253] on div "Shop the Gold Bar XL Prefilled Pod collection for premium pod flavours such as …" at bounding box center [496, 233] width 414 height 99
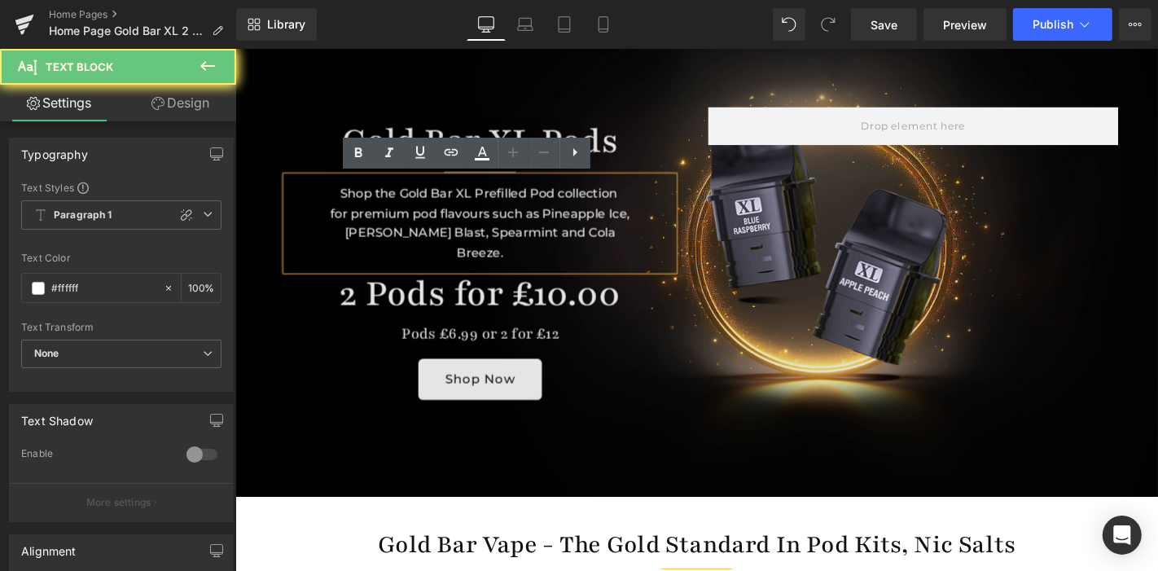
click at [627, 247] on div "Shop the Gold Bar XL Prefilled Pod collection for premium pod flavours such as …" at bounding box center [496, 233] width 414 height 99
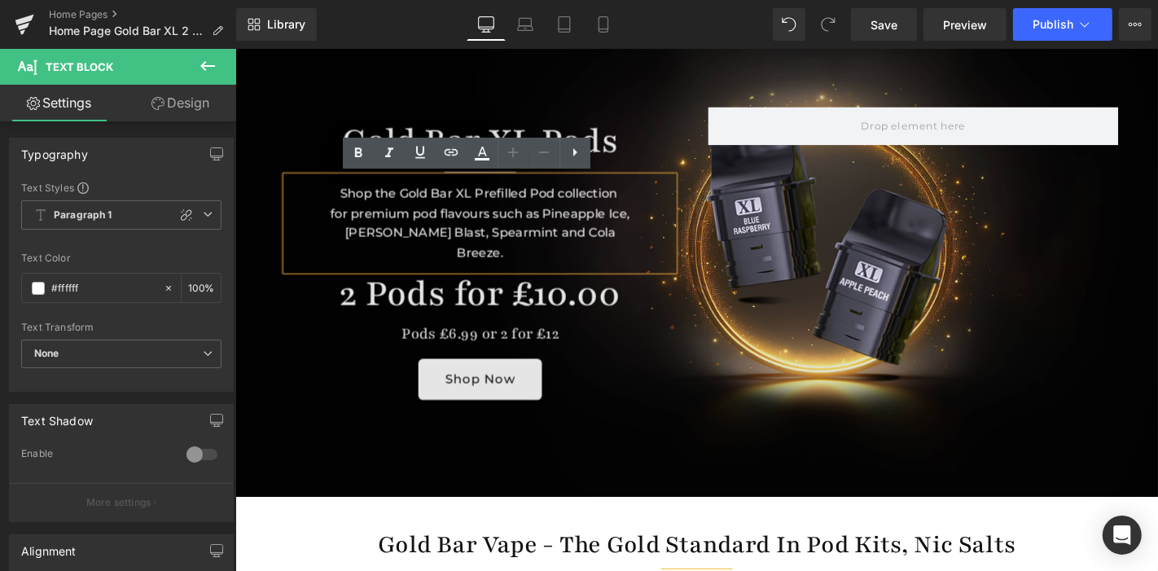
click at [627, 245] on div "Shop the Gold Bar XL Prefilled Pod collection for premium pod flavours such as …" at bounding box center [496, 233] width 414 height 99
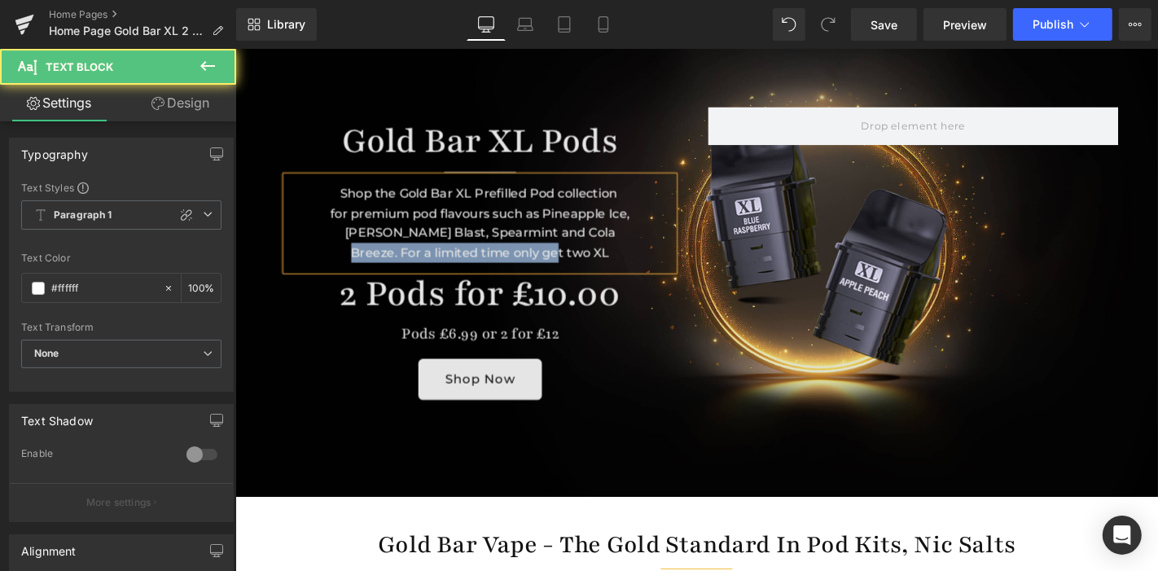
drag, startPoint x: 604, startPoint y: 243, endPoint x: 626, endPoint y: 270, distance: 35.4
click at [626, 270] on div "Shop the Gold Bar XL Prefilled Pod collection for premium pod flavours such as …" at bounding box center [496, 233] width 414 height 99
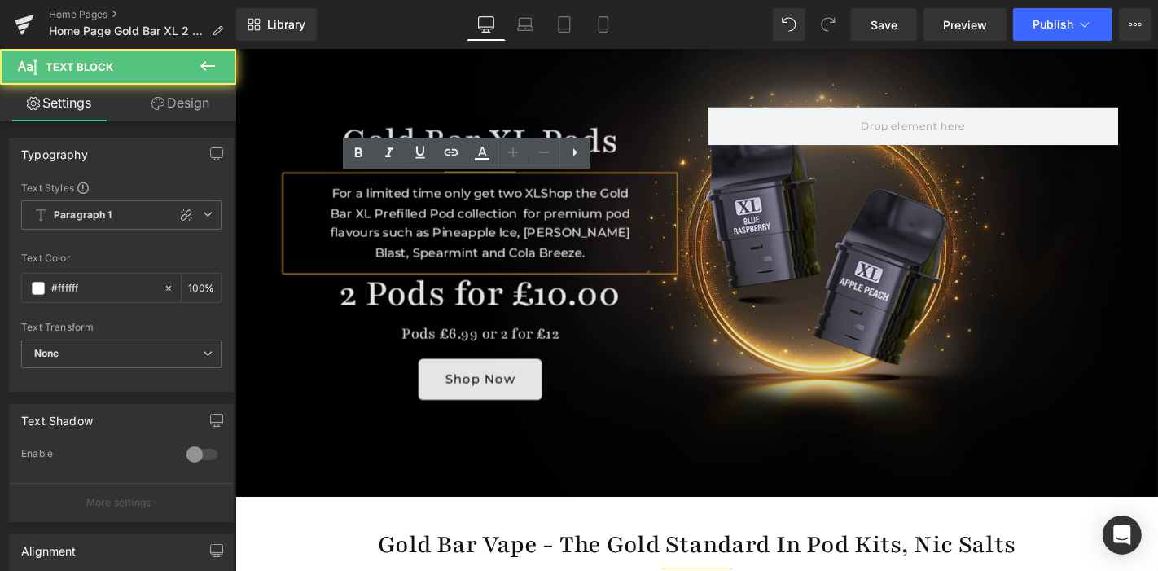
click at [554, 199] on div "For a limited time only get two XLShop the Gold Bar XL Prefilled Pod collection…" at bounding box center [496, 233] width 414 height 99
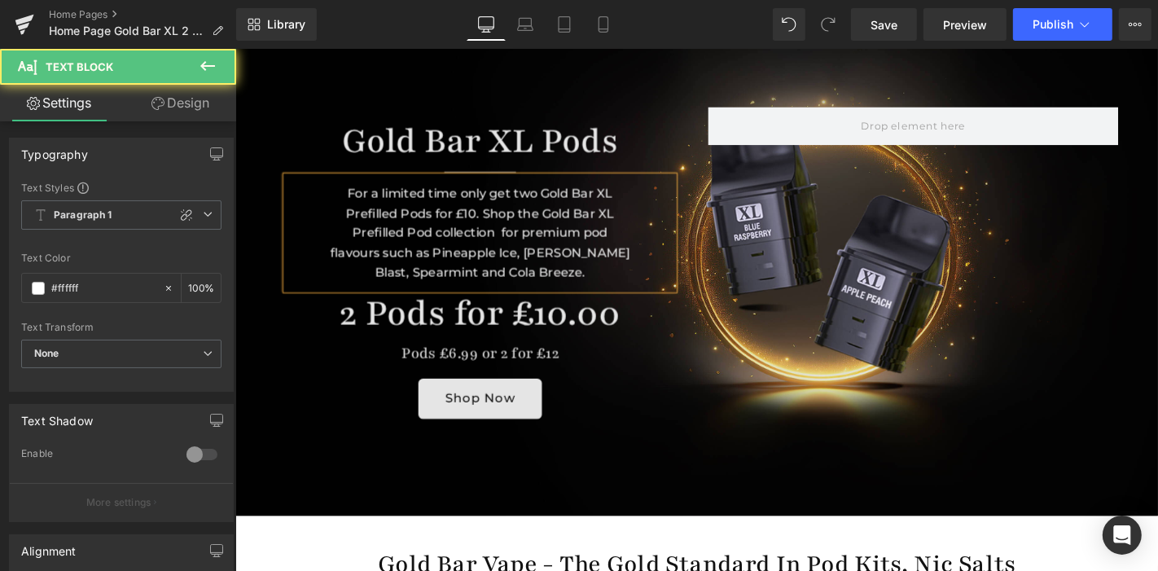
click at [613, 224] on div "For a limited time only get two Gold Bar XL Prefilled Pods for £10. Shop the Go…" at bounding box center [496, 244] width 414 height 121
click at [437, 244] on div "For a limited time only get two Gold Bar XL Prefilled Pods for £10. Shop the Go…" at bounding box center [496, 244] width 414 height 121
click at [501, 261] on div "For a limited time only get two Gold Bar XL Prefilled Pods for £10. Shop the XL…" at bounding box center [496, 244] width 414 height 121
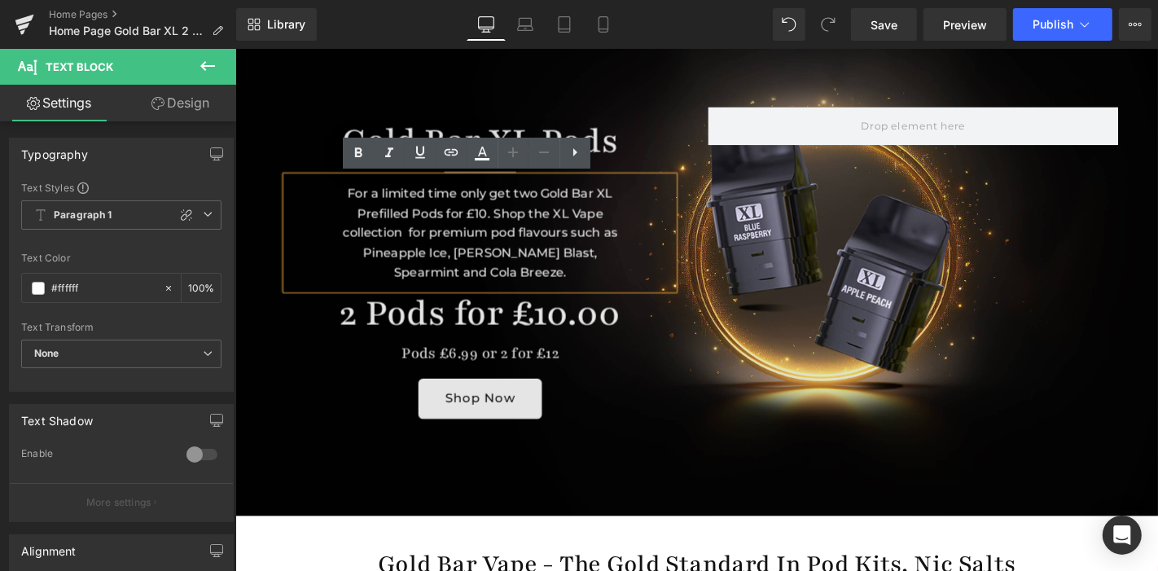
click at [539, 219] on div "For a limited time only get two Gold Bar XL Prefilled Pods for £10. Shop the XL…" at bounding box center [496, 244] width 414 height 121
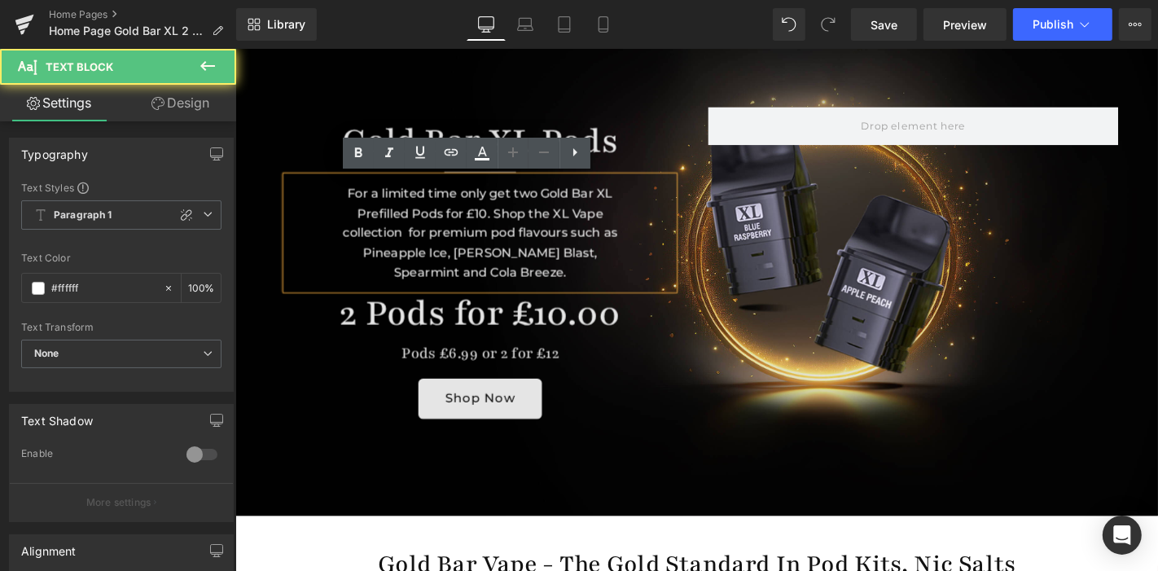
click at [507, 213] on div "For a limited time only get two Gold Bar XL Prefilled Pods for £10. Shop the XL…" at bounding box center [496, 244] width 414 height 121
click at [473, 225] on div "For a limited time only get two Gold Bar XL Prefilled Pods for £10. Shop the XL…" at bounding box center [496, 244] width 414 height 121
click at [615, 221] on div "For a limited time only get two Gold Bar XL Prefilled Pods for just £10. Shop t…" at bounding box center [496, 244] width 414 height 121
click at [577, 222] on div "For a limited time only get two Gold Bar XL Prefilled Pods for just £10. Shop t…" at bounding box center [496, 244] width 414 height 121
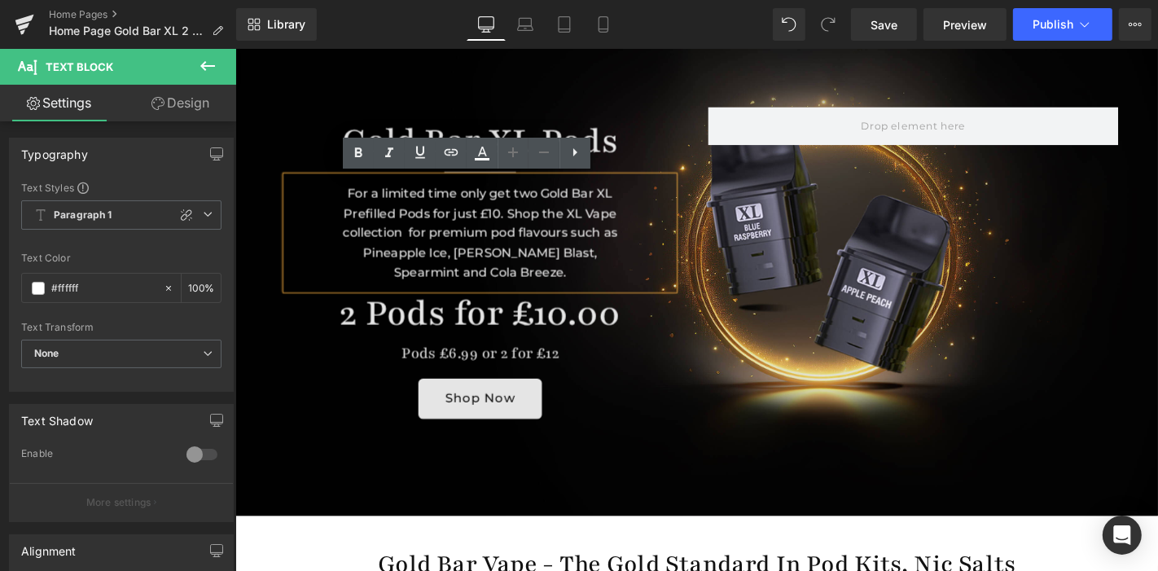
click at [516, 222] on div "For a limited time only get two Gold Bar XL Prefilled Pods for just £10. Shop t…" at bounding box center [496, 244] width 414 height 121
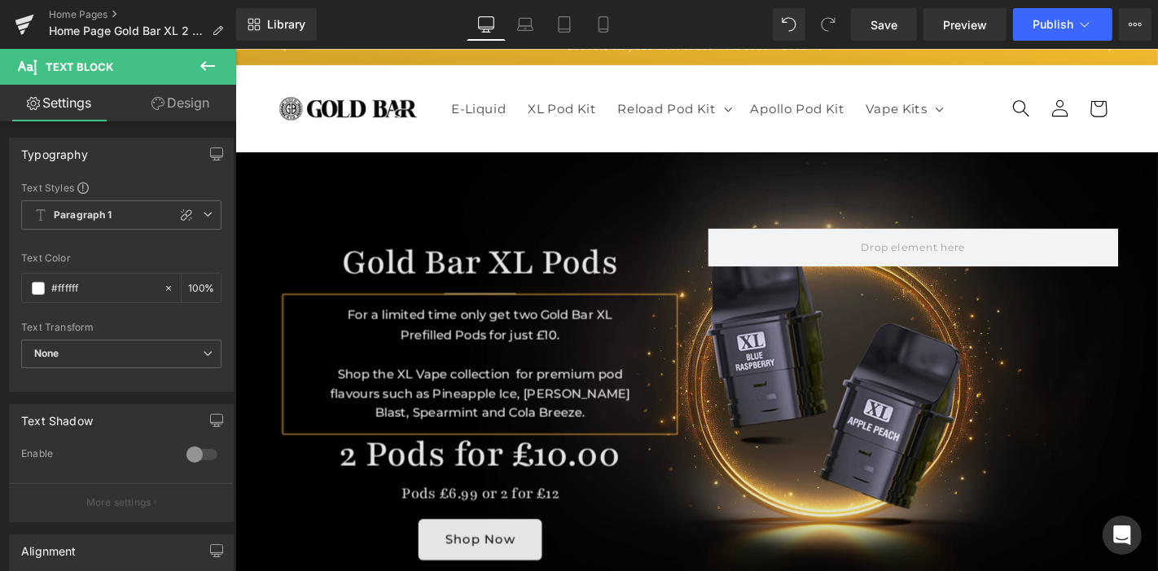
scroll to position [33, 0]
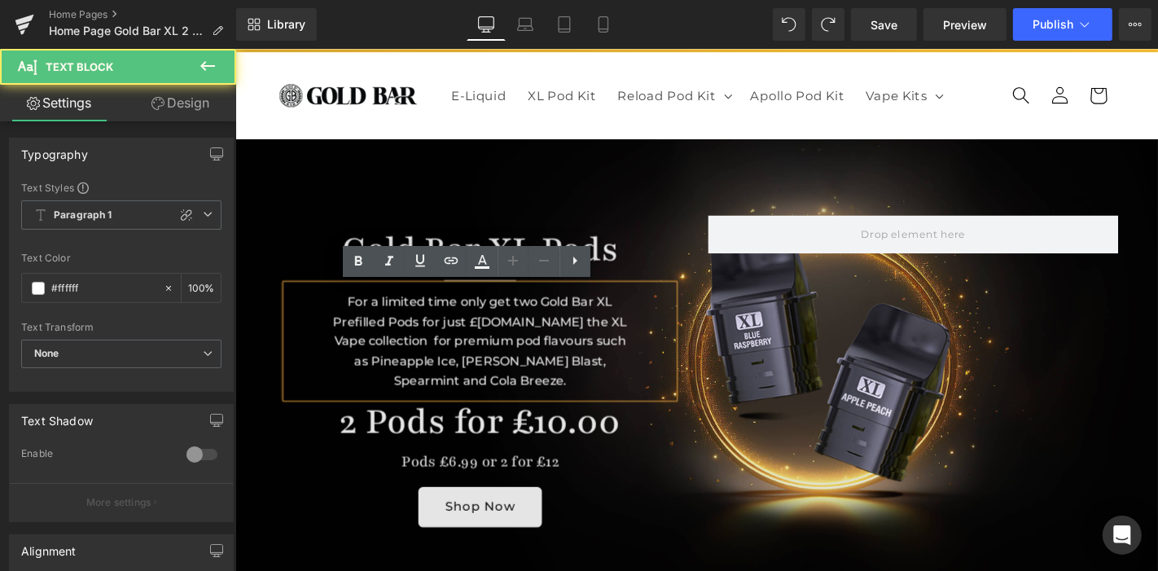
click at [513, 341] on div "For a limited time only get two Gold Bar XL Prefilled Pods for just £[DOMAIN_NA…" at bounding box center [496, 360] width 414 height 121
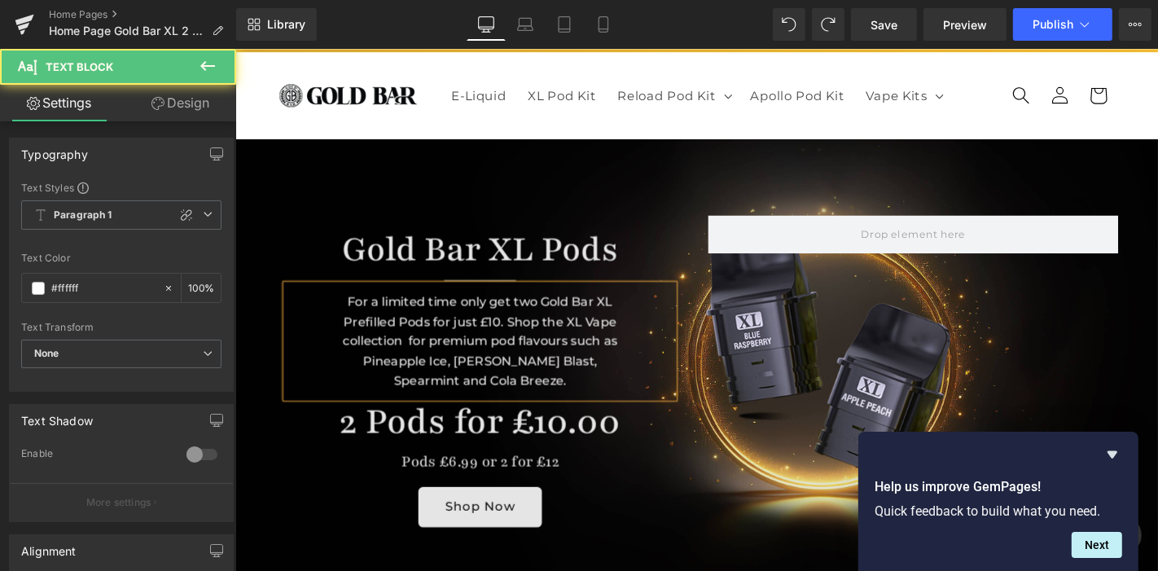
click at [579, 339] on div "For a limited time only get two Gold Bar XL Prefilled Pods for just £10. Shop t…" at bounding box center [496, 360] width 414 height 121
click at [323, 367] on div "For a limited time only get two Gold Bar XL Prefilled Pods for just £10. Shop t…" at bounding box center [496, 360] width 414 height 121
click at [469, 323] on div "For a limited time only get two Gold Bar XL Prefilled Pods for just £10. Shop t…" at bounding box center [496, 360] width 414 height 121
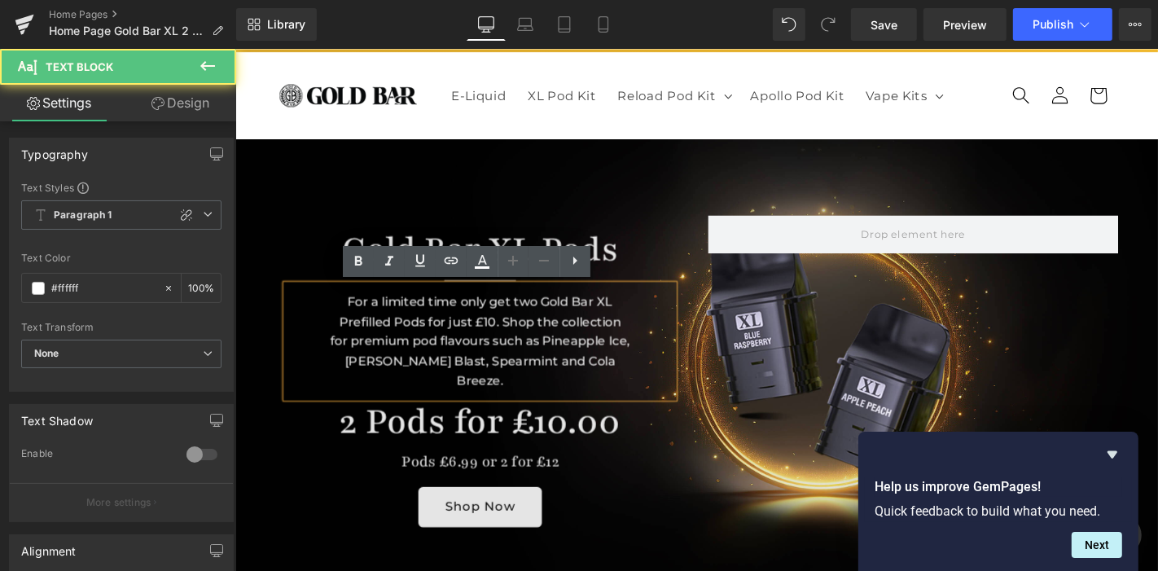
click at [515, 334] on div "For a limited time only get two Gold Bar XL Prefilled Pods for just £10. Shop t…" at bounding box center [496, 360] width 414 height 121
click at [635, 378] on div "For a limited time only get two Gold Bar XL Prefilled Pods for just £10. Shop t…" at bounding box center [496, 360] width 414 height 121
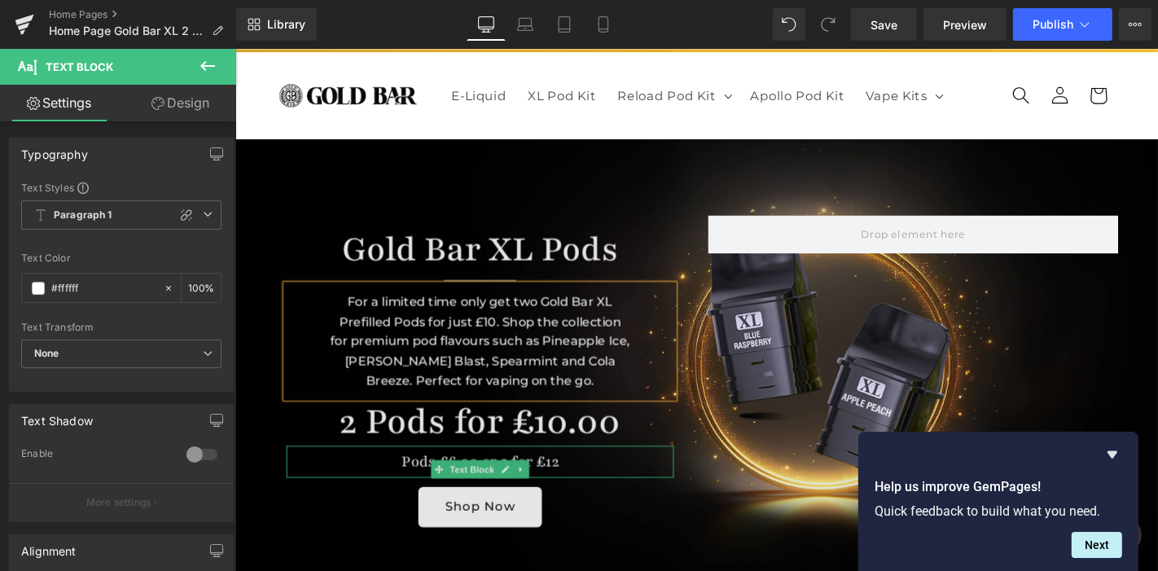
click at [566, 483] on undefined "Pods £6.99 or 2 for £12" at bounding box center [496, 488] width 168 height 21
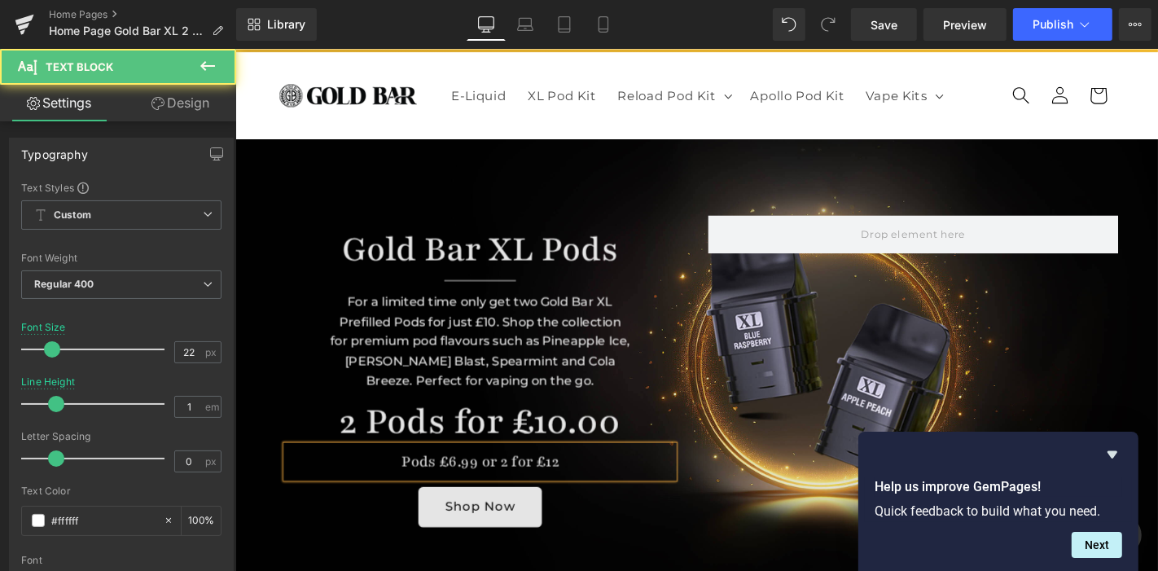
click at [566, 483] on undefined "Pods £6.99 or 2 for £12" at bounding box center [496, 488] width 168 height 21
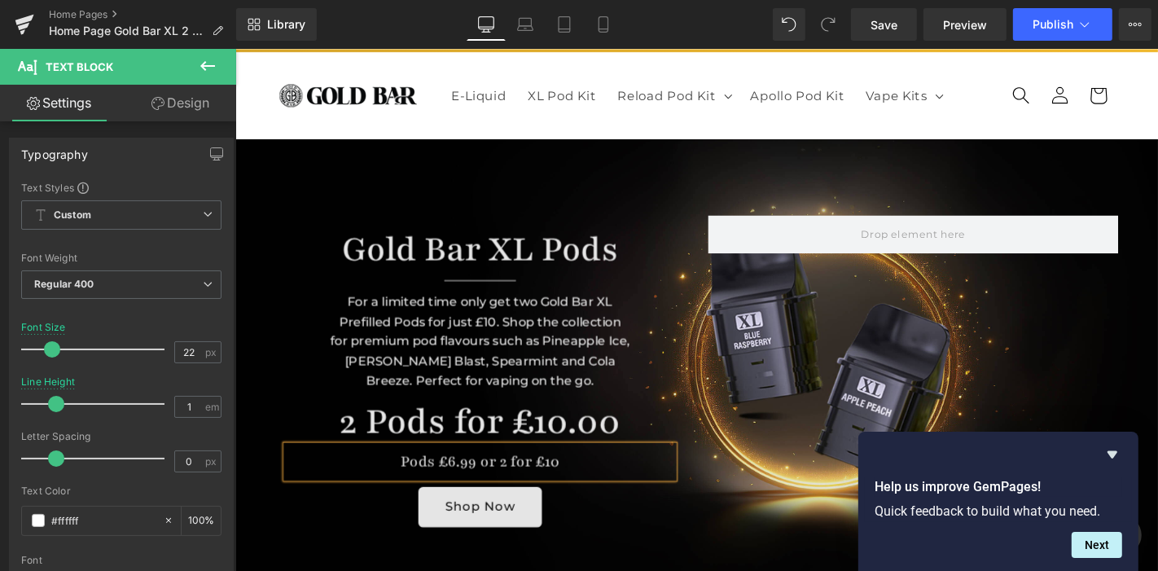
click at [647, 551] on div "Shop Now" at bounding box center [496, 538] width 414 height 44
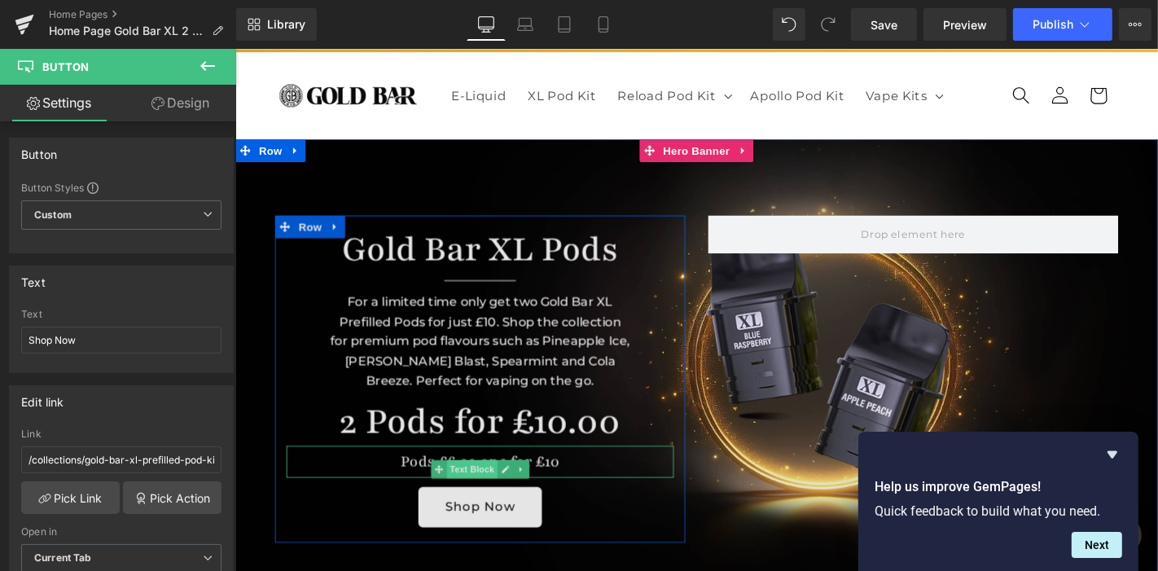
click at [476, 494] on span "Text Block" at bounding box center [488, 497] width 54 height 20
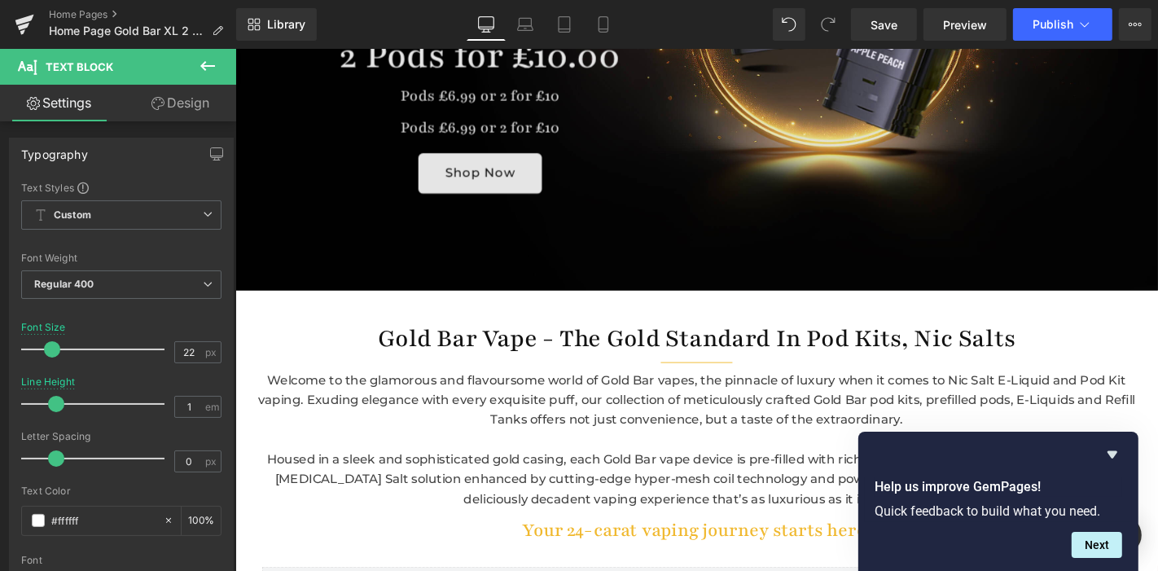
scroll to position [425, 0]
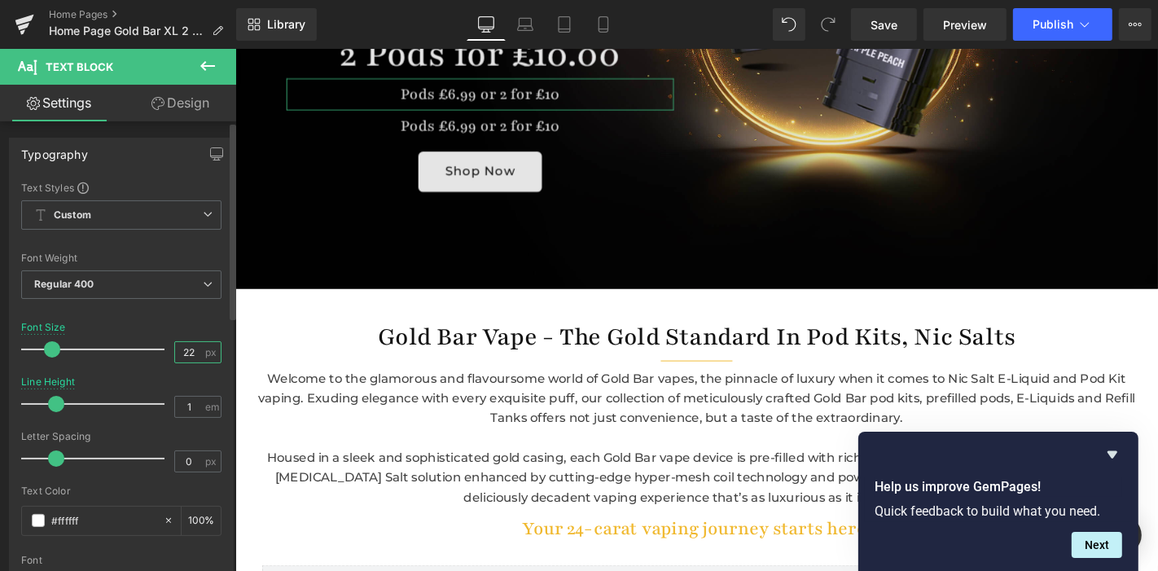
click at [190, 353] on input "22" at bounding box center [189, 352] width 29 height 20
type input "2"
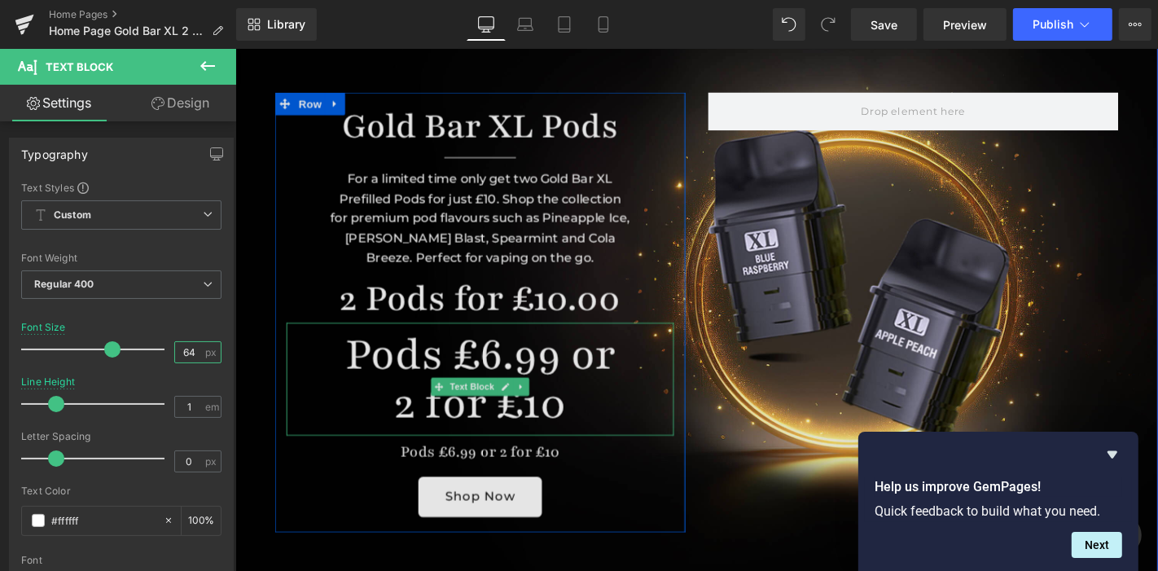
scroll to position [163, 0]
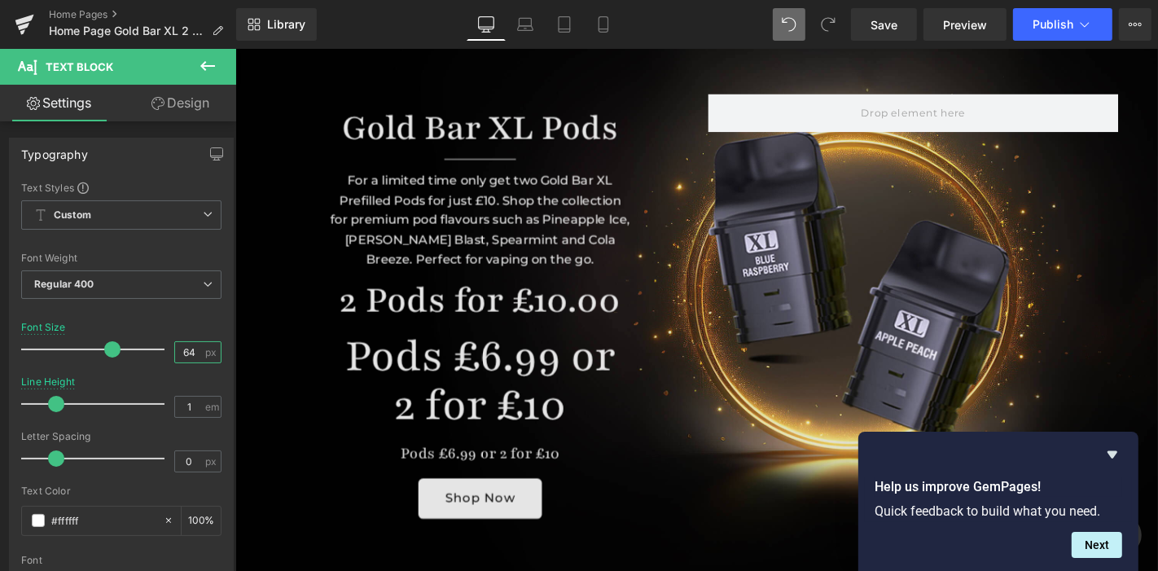
type input "64"
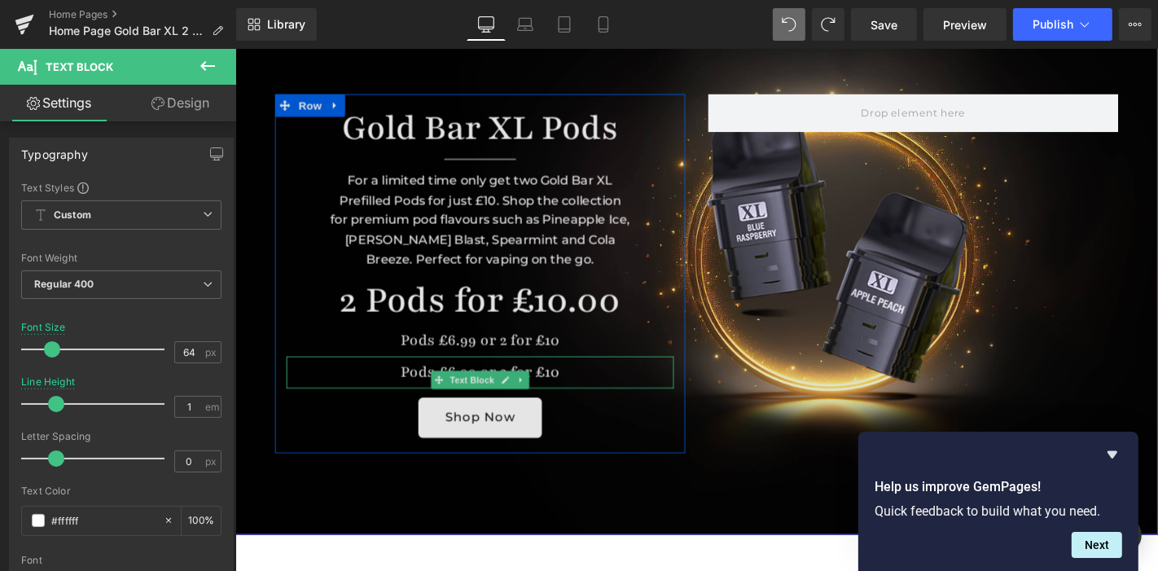
click at [437, 395] on undefined "Pods £6.99 or 2 for £10" at bounding box center [496, 393] width 170 height 21
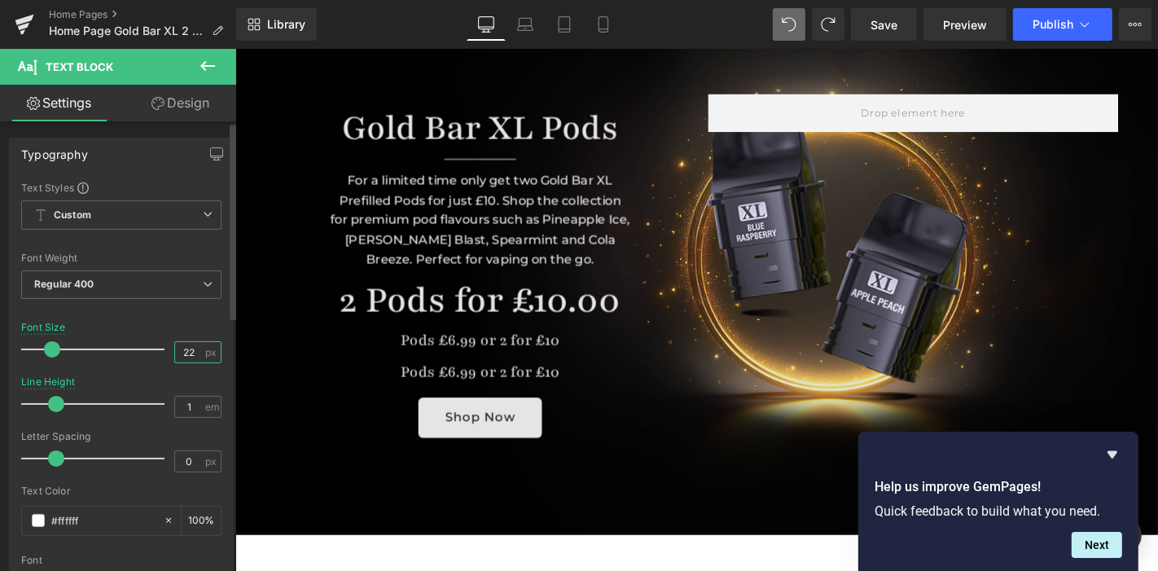
click at [192, 347] on input "22" at bounding box center [189, 352] width 29 height 20
type input "2"
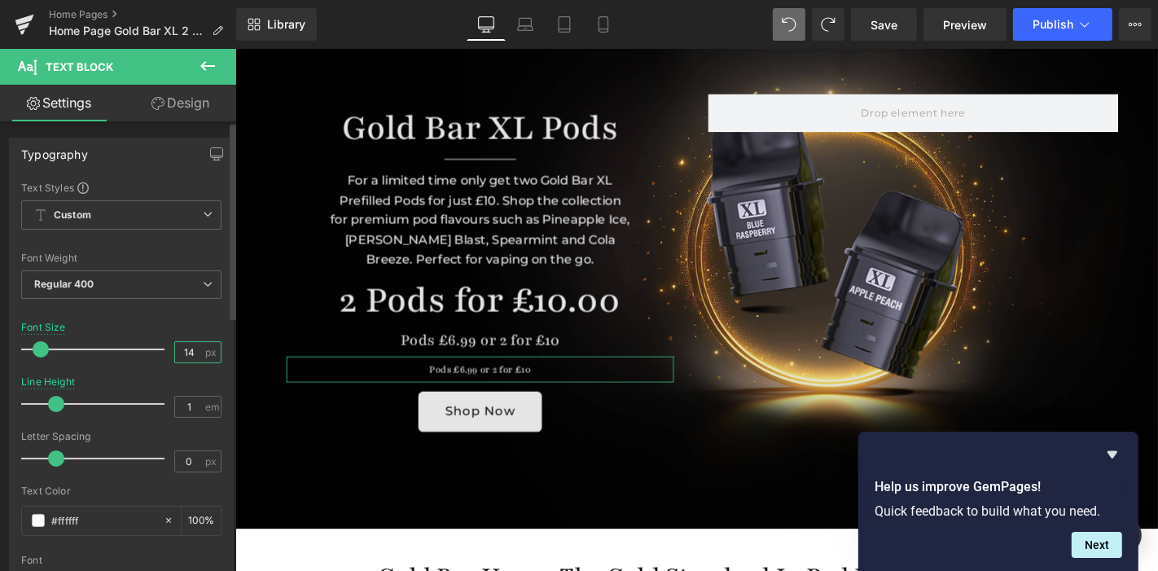
type input "1"
type input "6"
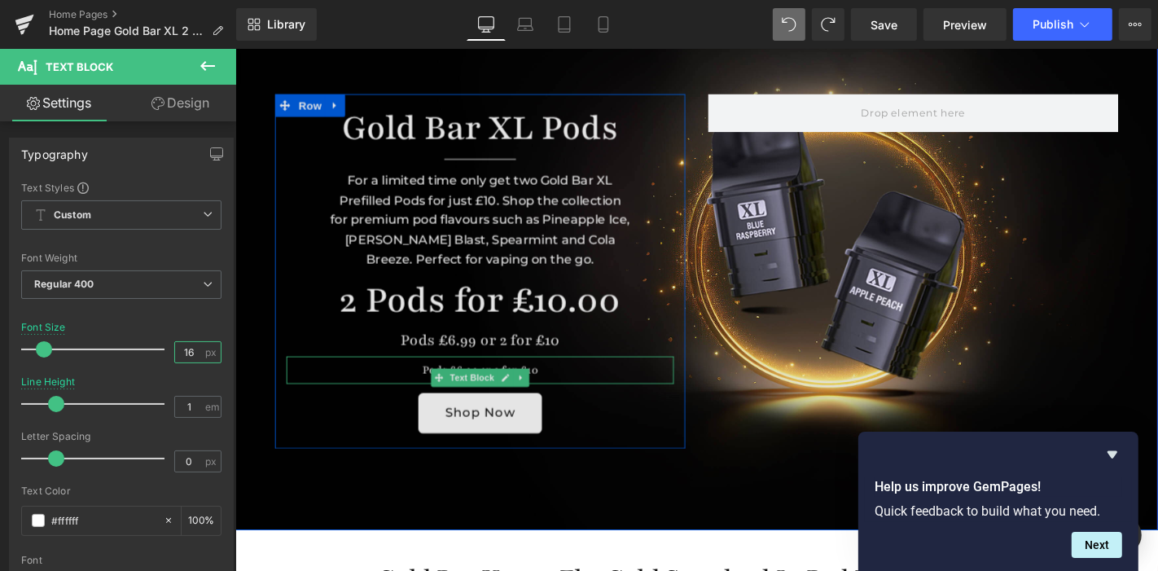
type input "16"
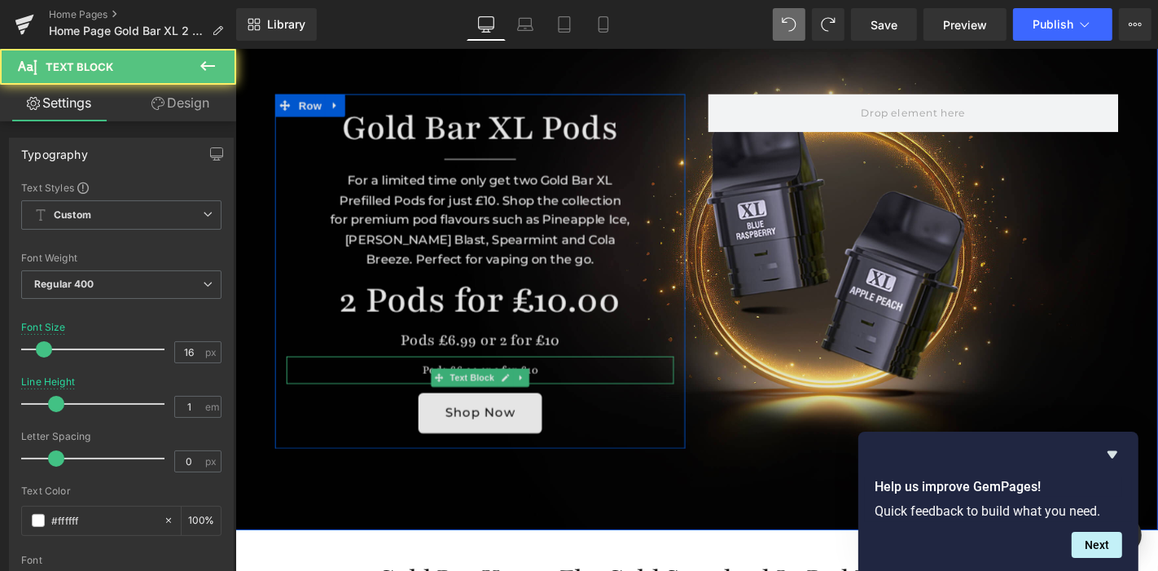
click at [427, 388] on div "Pods £6.99 or 2 for £10" at bounding box center [496, 390] width 414 height 29
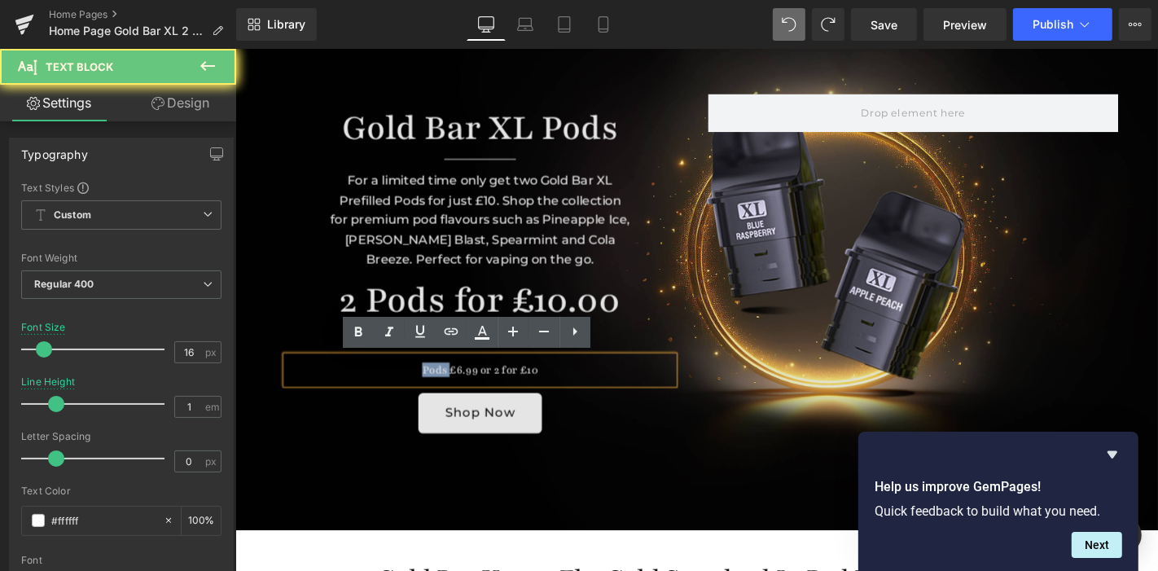
click at [427, 388] on div "Pods £6.99 or 2 for £10" at bounding box center [496, 390] width 414 height 29
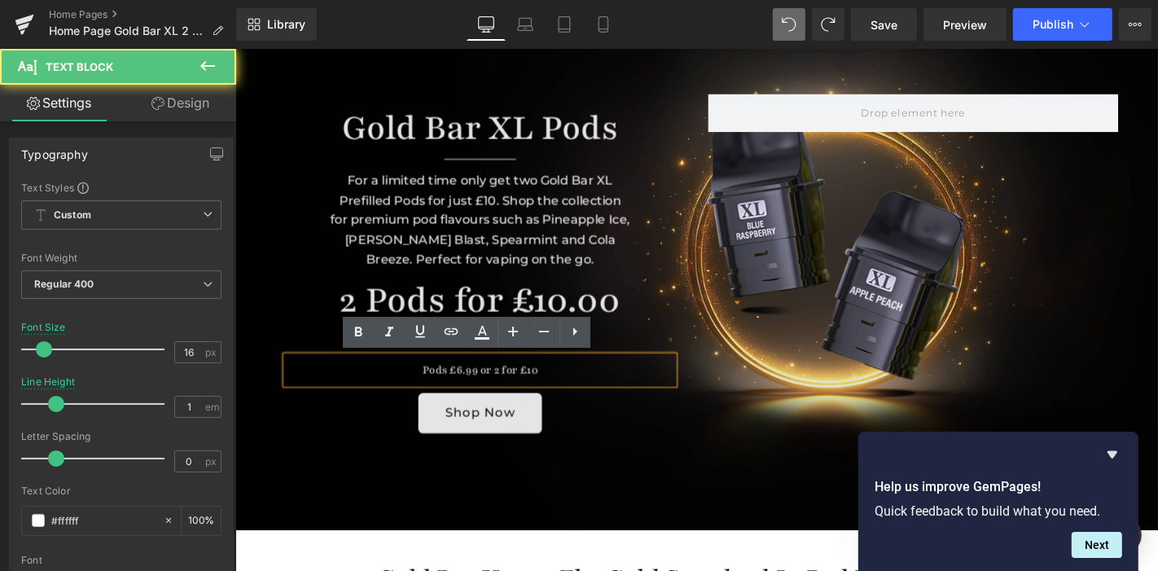
click at [474, 389] on undefined "Pods £6.99 or 2 for £10" at bounding box center [496, 390] width 124 height 15
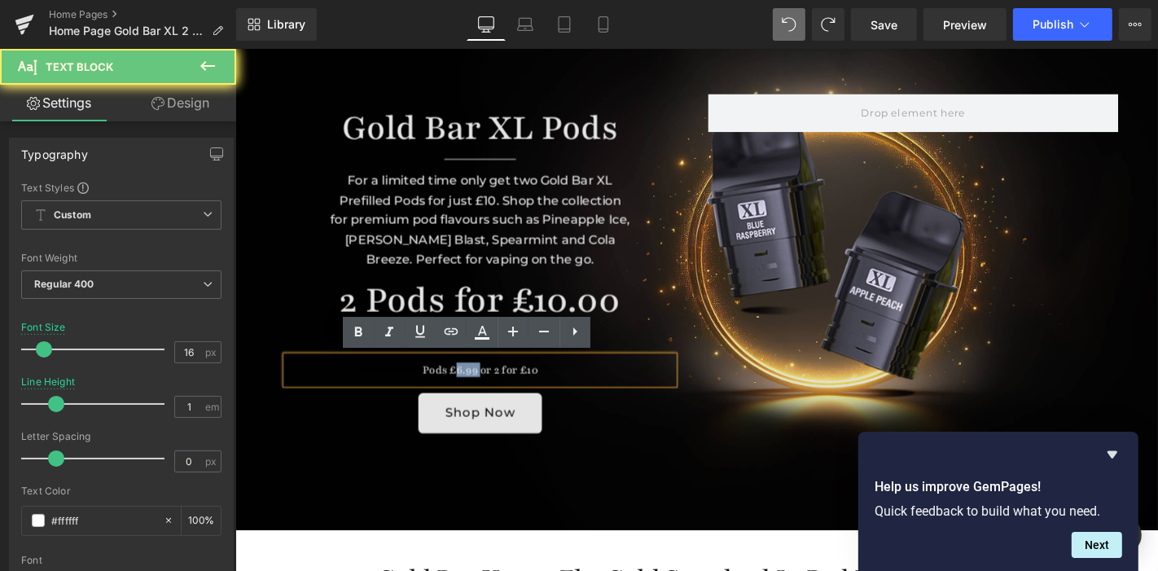
click at [474, 389] on undefined "Pods £6.99 or 2 for £10" at bounding box center [496, 390] width 124 height 15
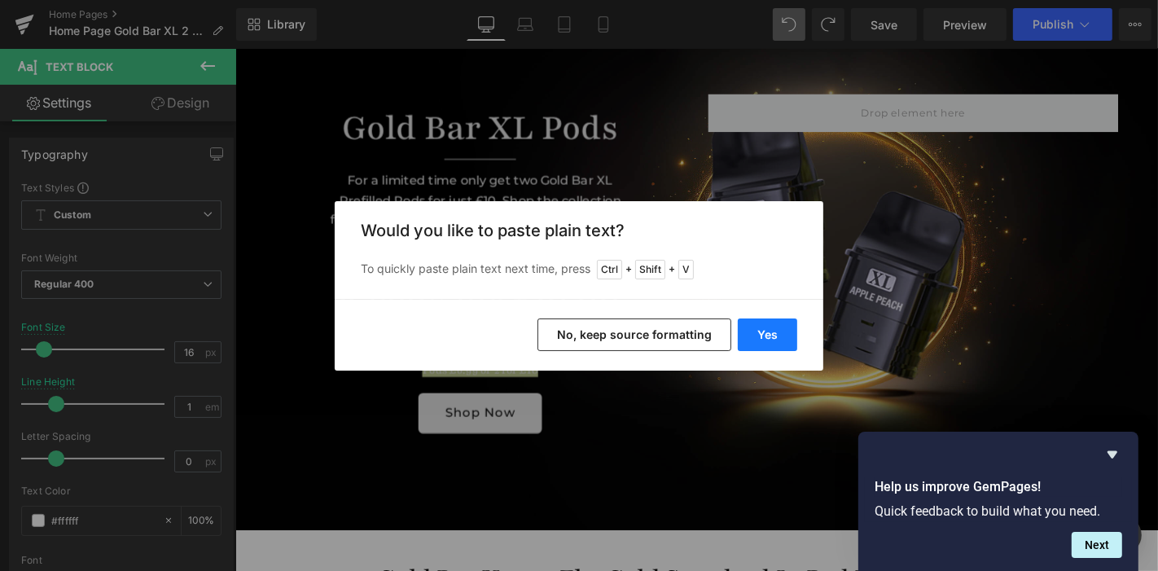
click at [759, 343] on button "Yes" at bounding box center [767, 335] width 59 height 33
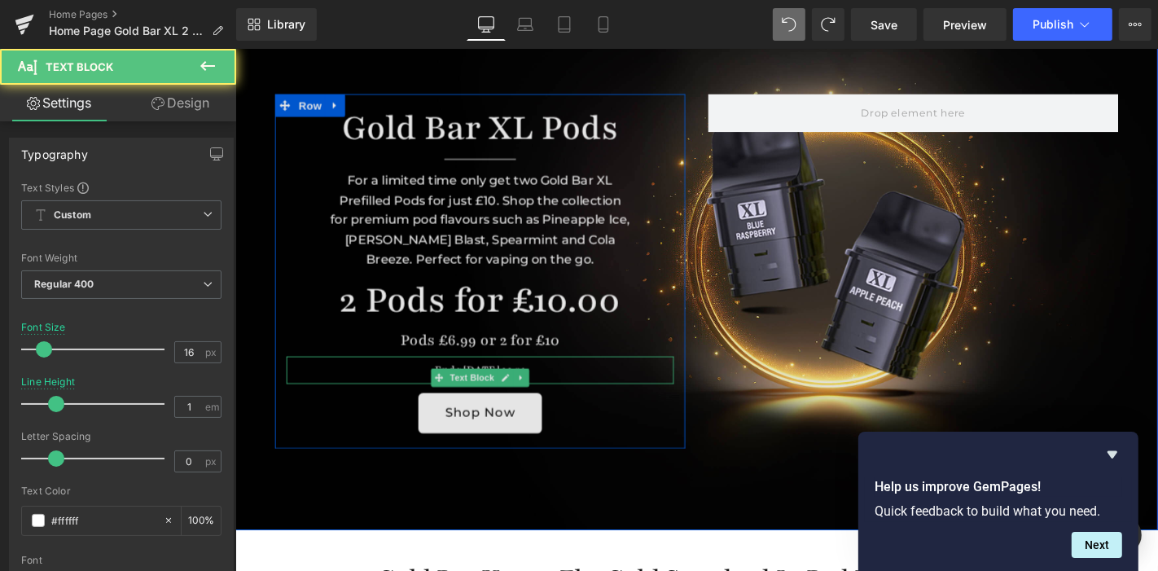
click at [544, 382] on div "Ends [DATE] 23:59" at bounding box center [496, 390] width 414 height 29
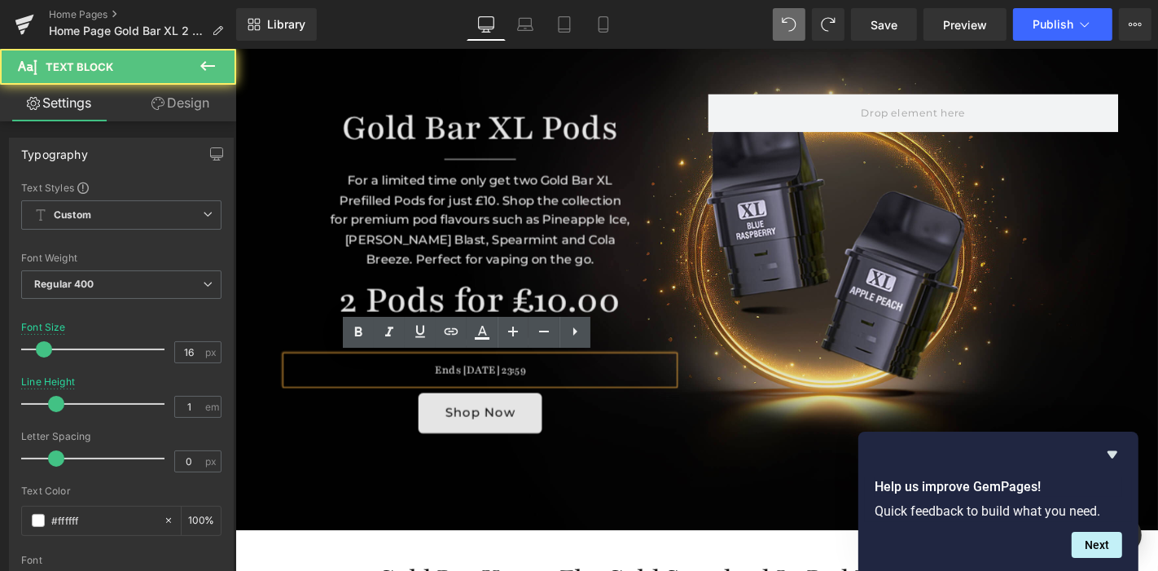
click at [477, 386] on div "Ends [DATE] 23:59" at bounding box center [496, 390] width 414 height 29
click at [478, 388] on div "Ends [DATE] 23:59" at bounding box center [496, 390] width 414 height 29
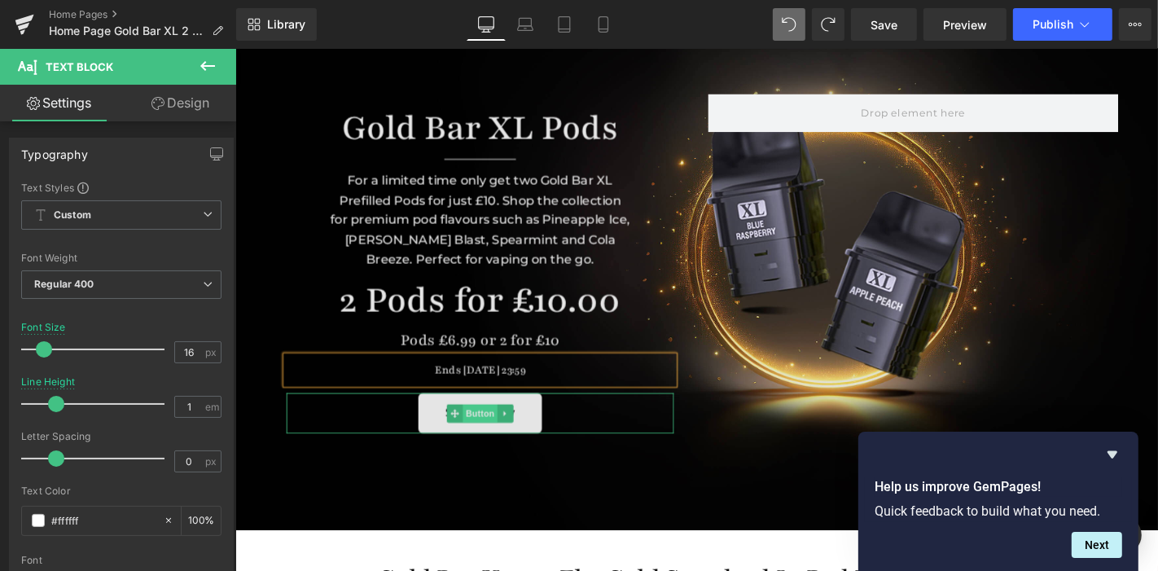
click at [480, 430] on span "Button" at bounding box center [495, 438] width 37 height 20
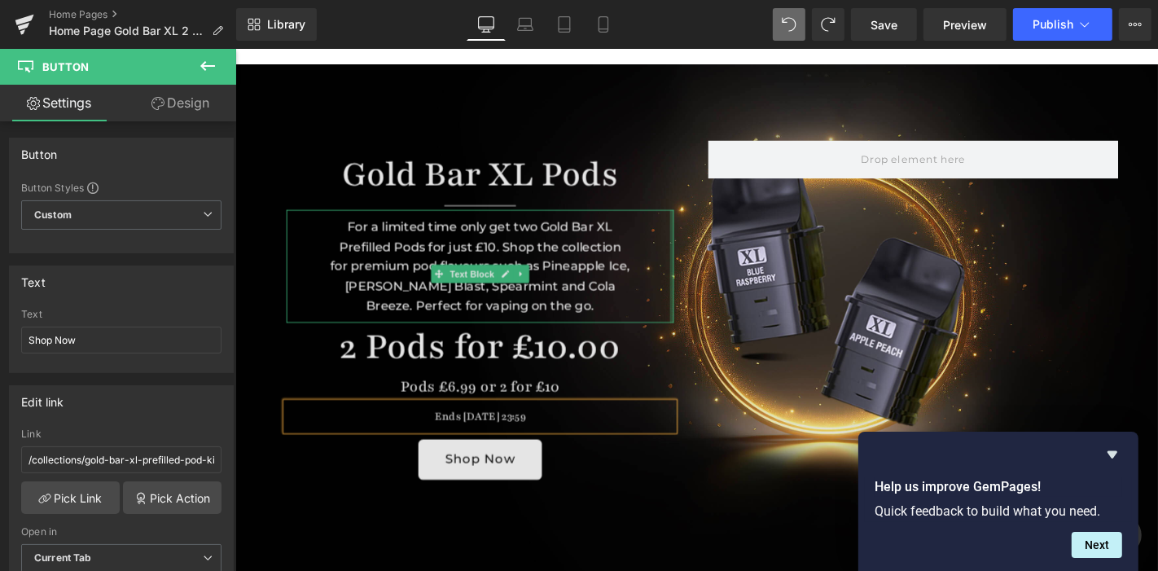
scroll to position [109, 0]
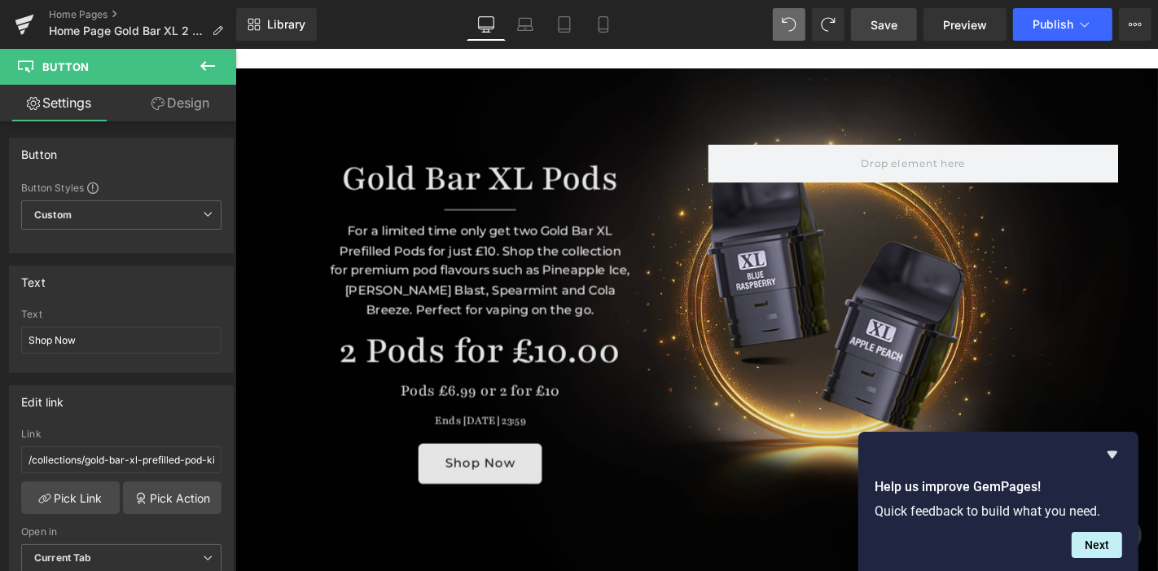
drag, startPoint x: 895, startPoint y: 16, endPoint x: 525, endPoint y: 257, distance: 441.0
click at [895, 16] on span "Save" at bounding box center [884, 24] width 27 height 17
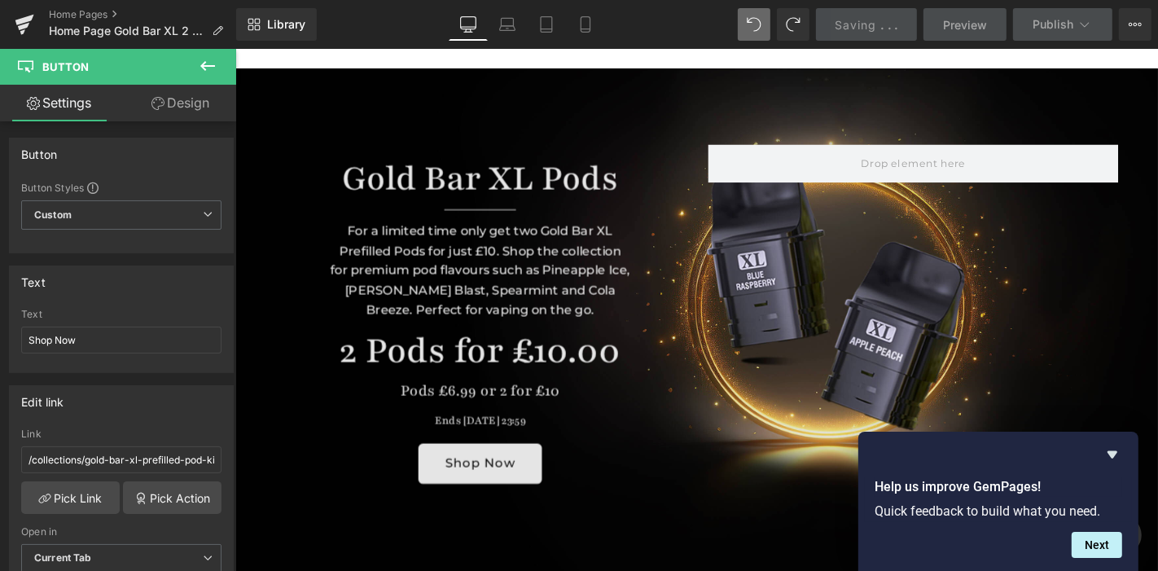
scroll to position [0, 0]
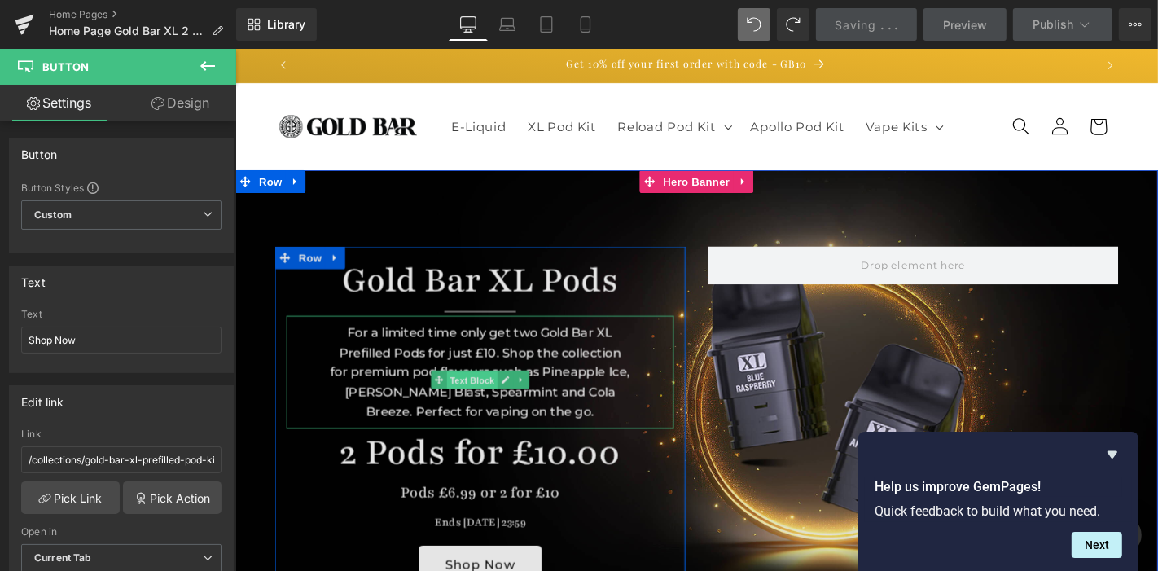
click at [477, 393] on span "Text Block" at bounding box center [488, 403] width 54 height 20
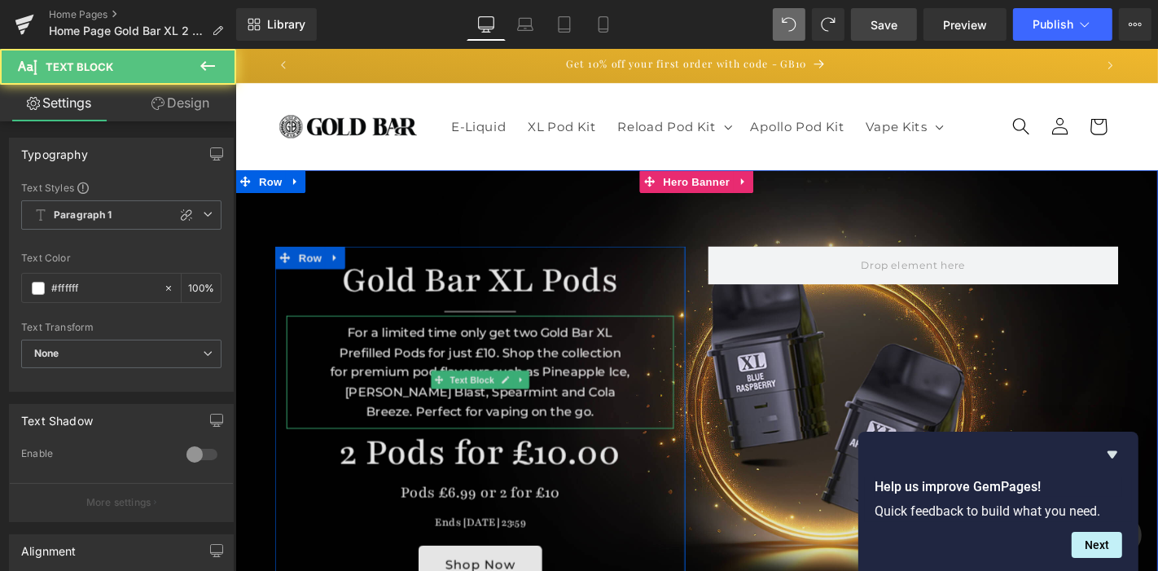
click at [472, 376] on div "For a limited time only get two Gold Bar XL Prefilled Pods for just £10. Shop t…" at bounding box center [496, 393] width 414 height 121
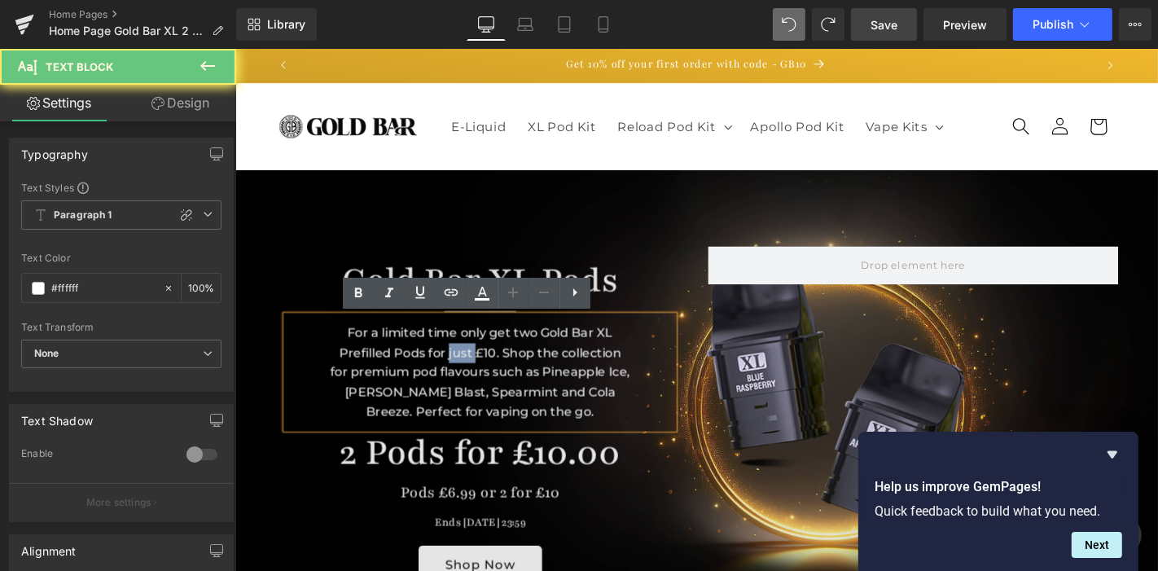
click at [472, 376] on div "For a limited time only get two Gold Bar XL Prefilled Pods for just £10. Shop t…" at bounding box center [496, 393] width 414 height 121
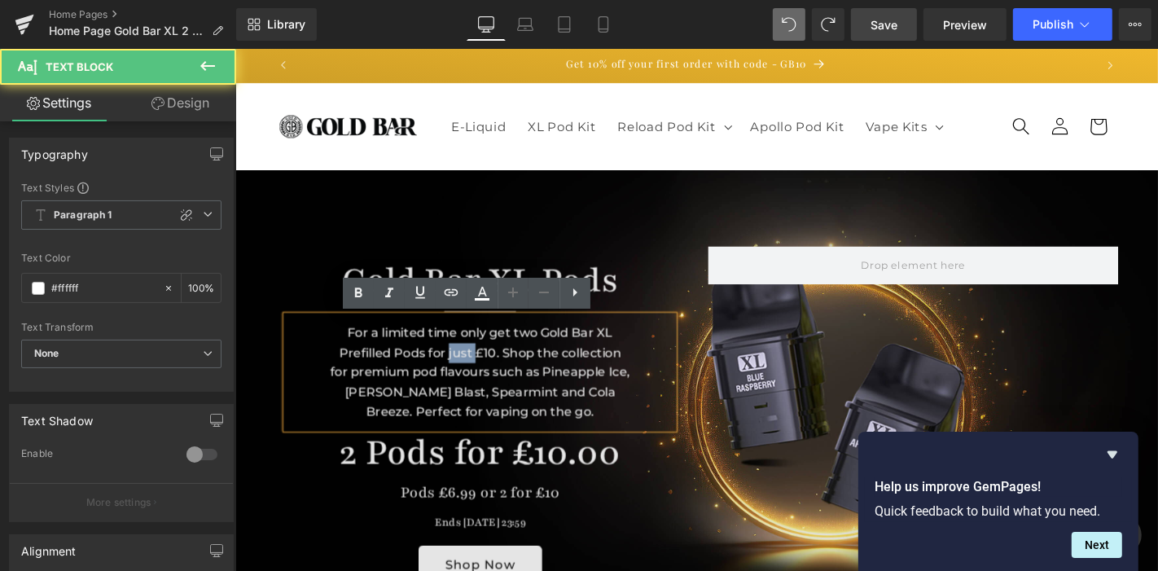
click at [464, 370] on div "For a limited time only get two Gold Bar XL Prefilled Pods for just £10. Shop t…" at bounding box center [496, 393] width 414 height 121
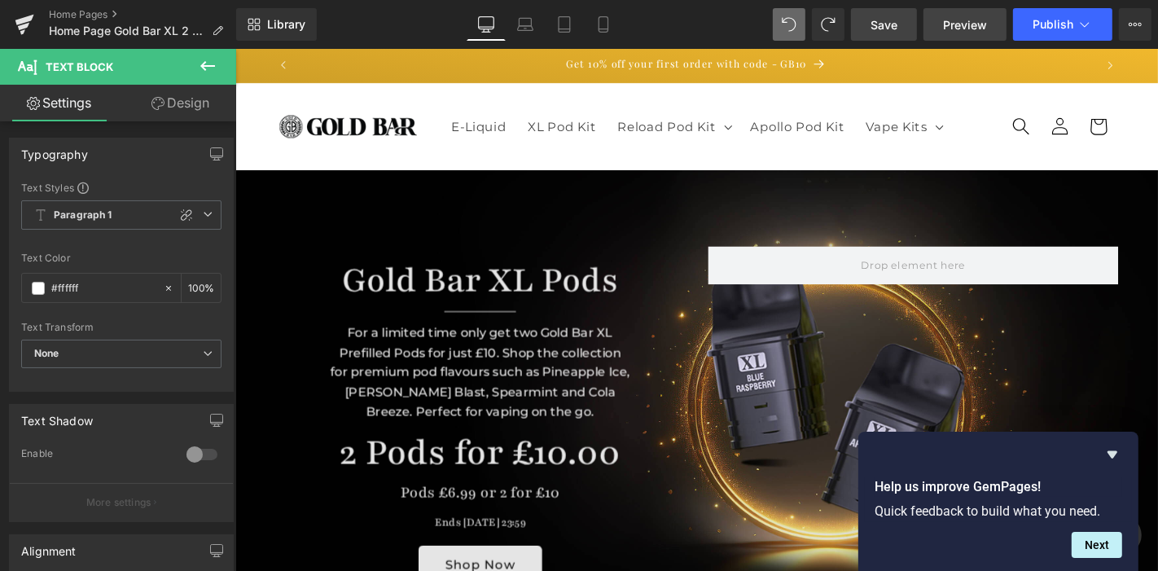
click at [963, 24] on span "Preview" at bounding box center [965, 24] width 44 height 17
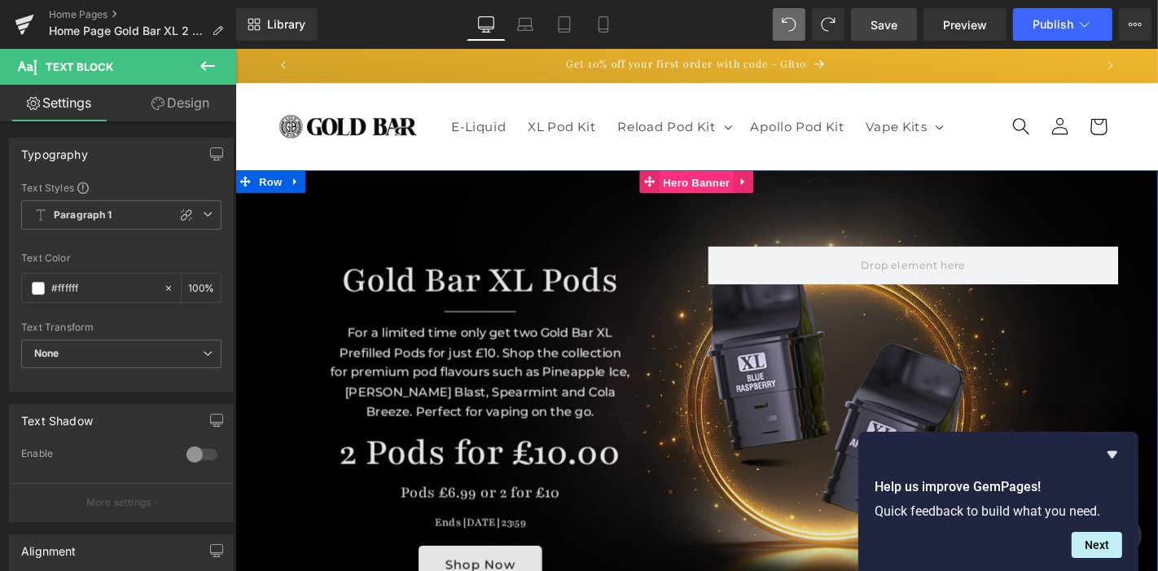
click at [699, 196] on span "Hero Banner" at bounding box center [727, 190] width 79 height 24
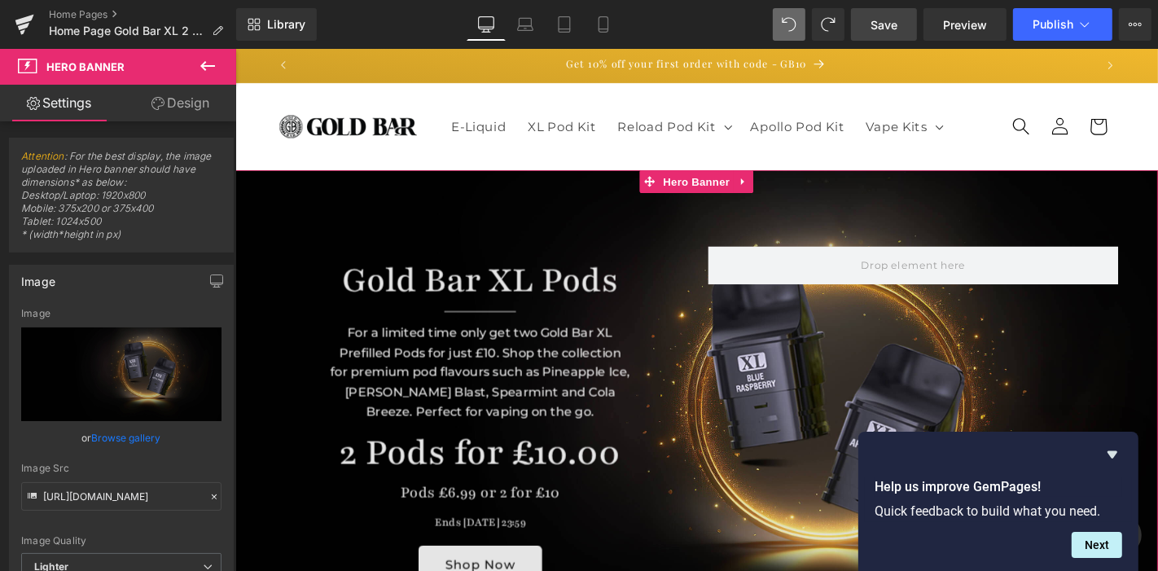
click at [188, 103] on link "Design" at bounding box center [180, 103] width 118 height 37
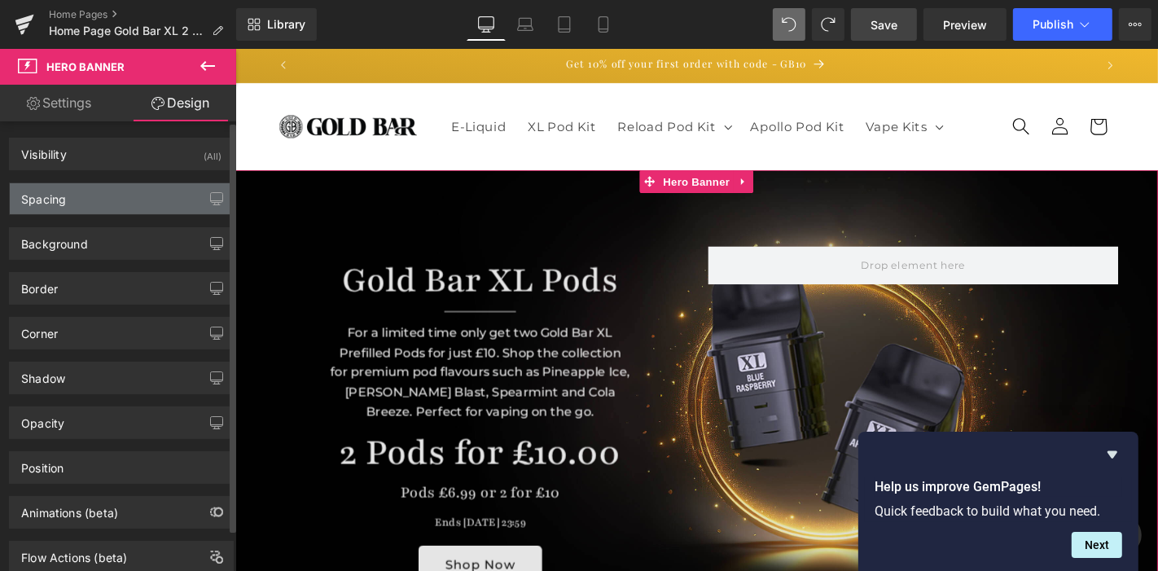
click at [106, 200] on div "Spacing" at bounding box center [121, 198] width 223 height 31
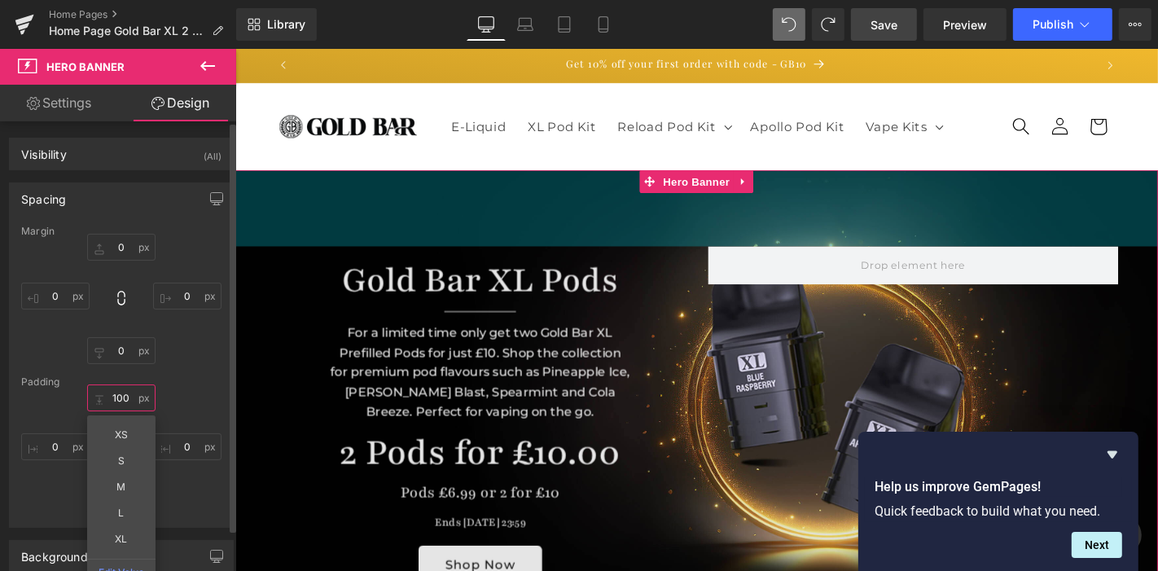
click at [117, 406] on input "text" at bounding box center [121, 397] width 68 height 27
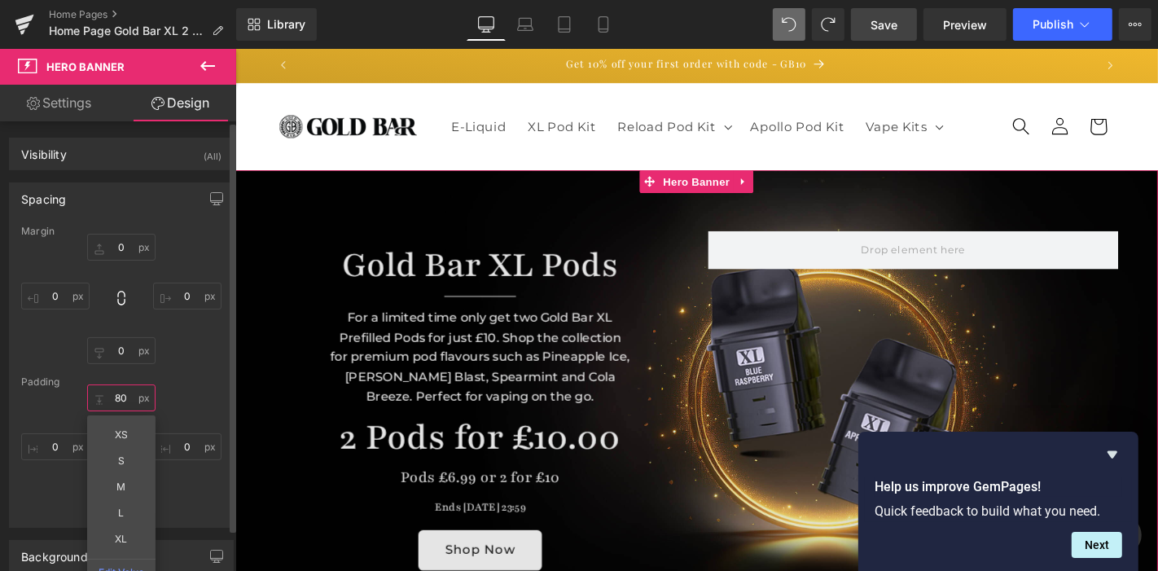
type input "8"
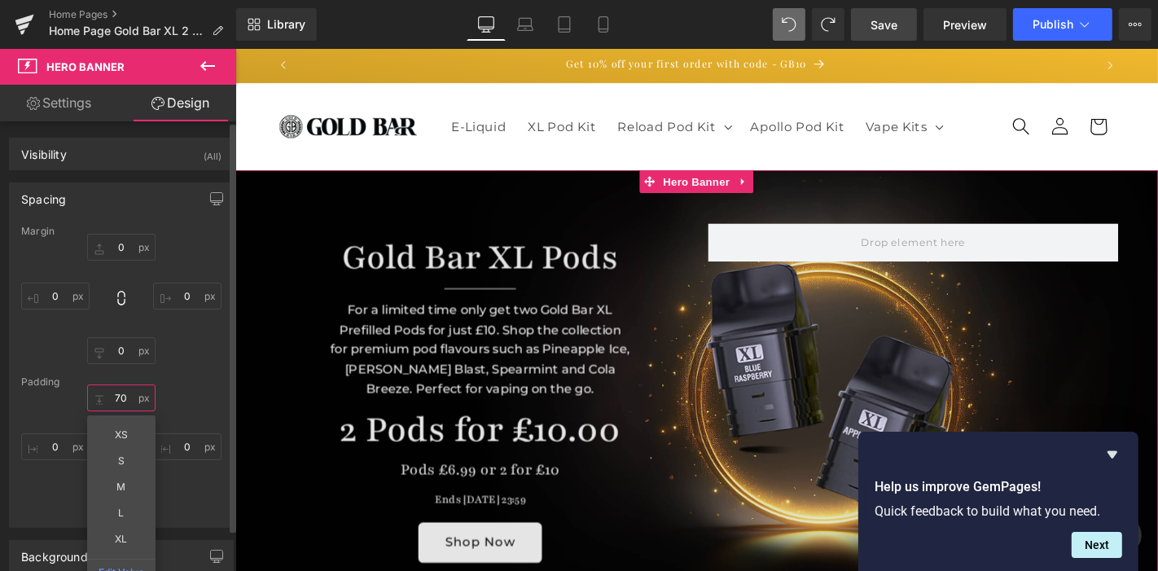
type input "70"
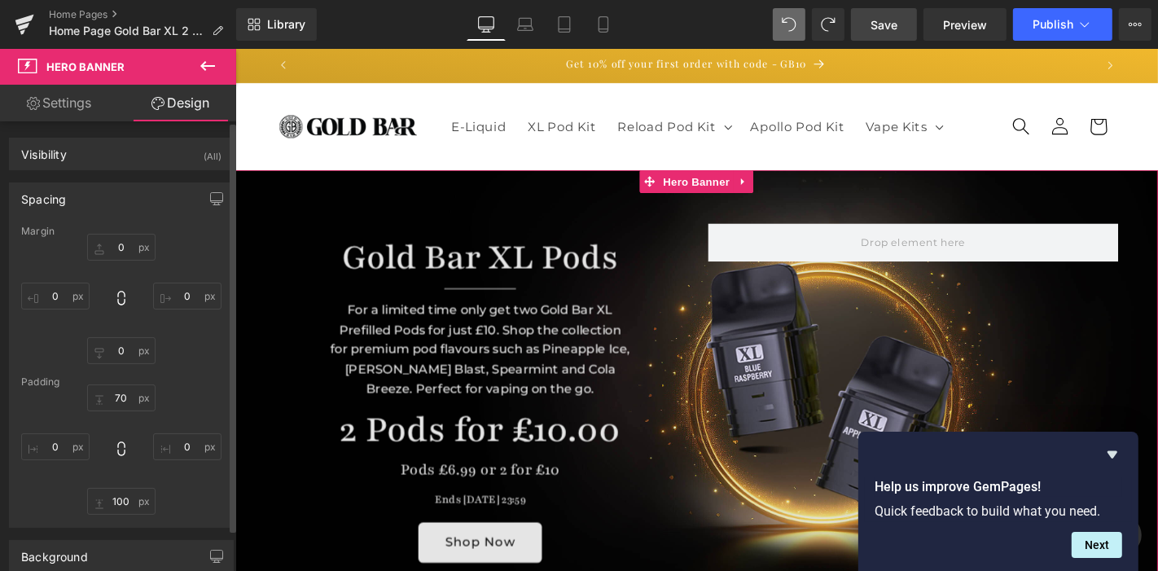
click at [215, 509] on div "70" at bounding box center [121, 449] width 200 height 130
click at [122, 496] on input "text" at bounding box center [121, 501] width 68 height 27
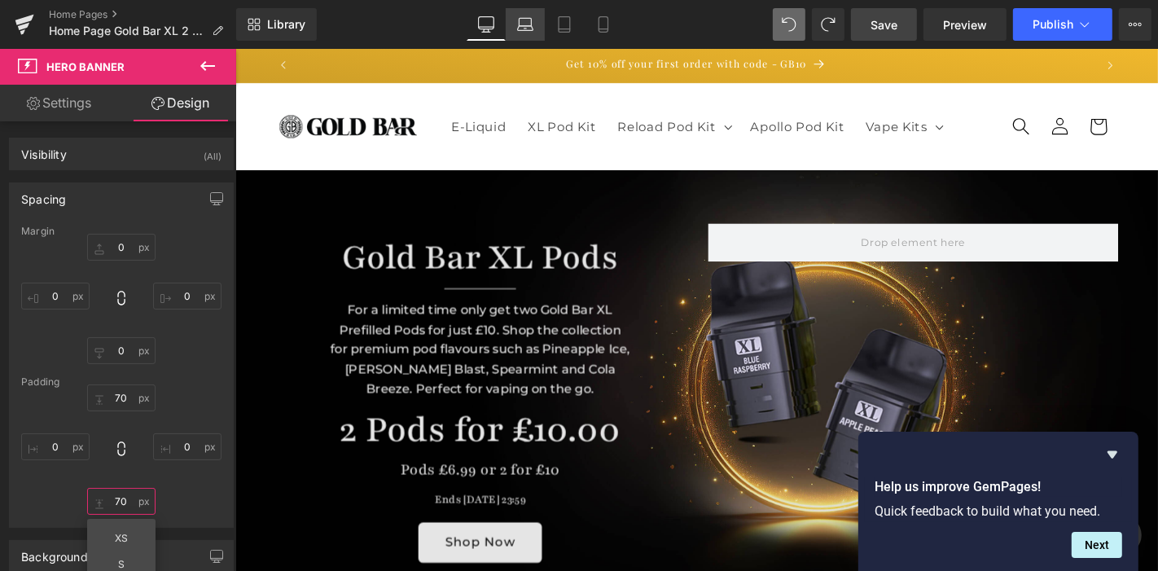
type input "70"
click at [523, 24] on icon at bounding box center [525, 24] width 16 height 16
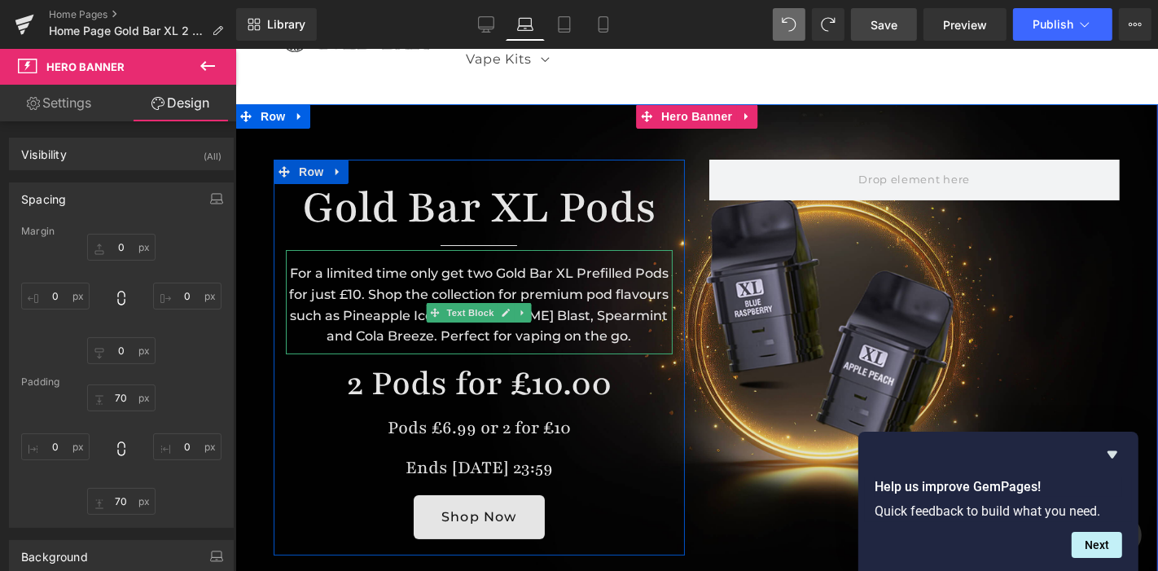
scroll to position [104, 0]
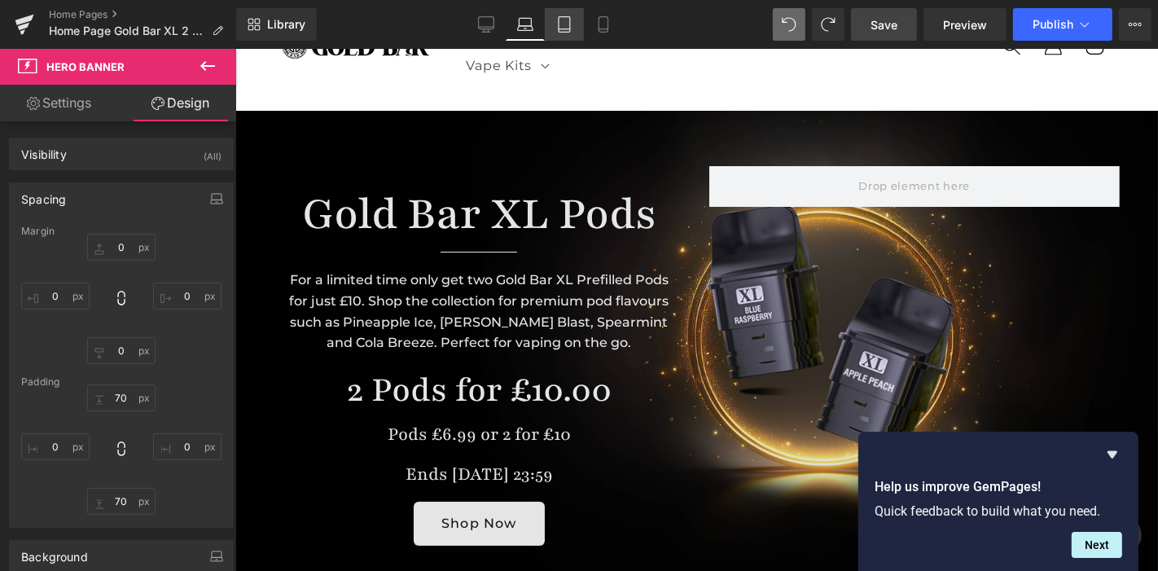
click at [560, 24] on icon at bounding box center [564, 24] width 16 height 16
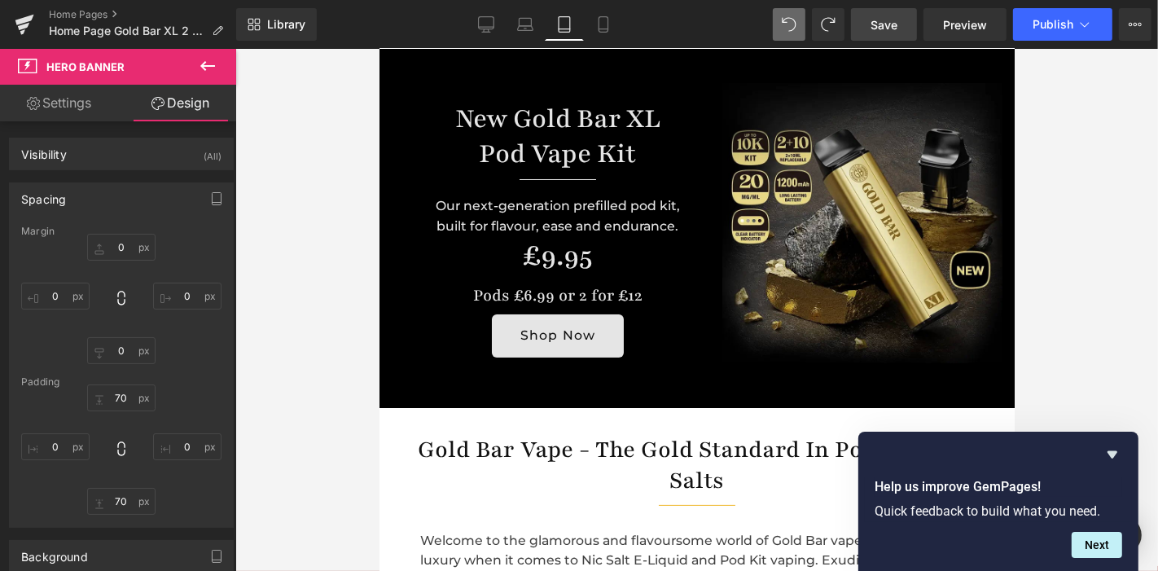
scroll to position [0, 0]
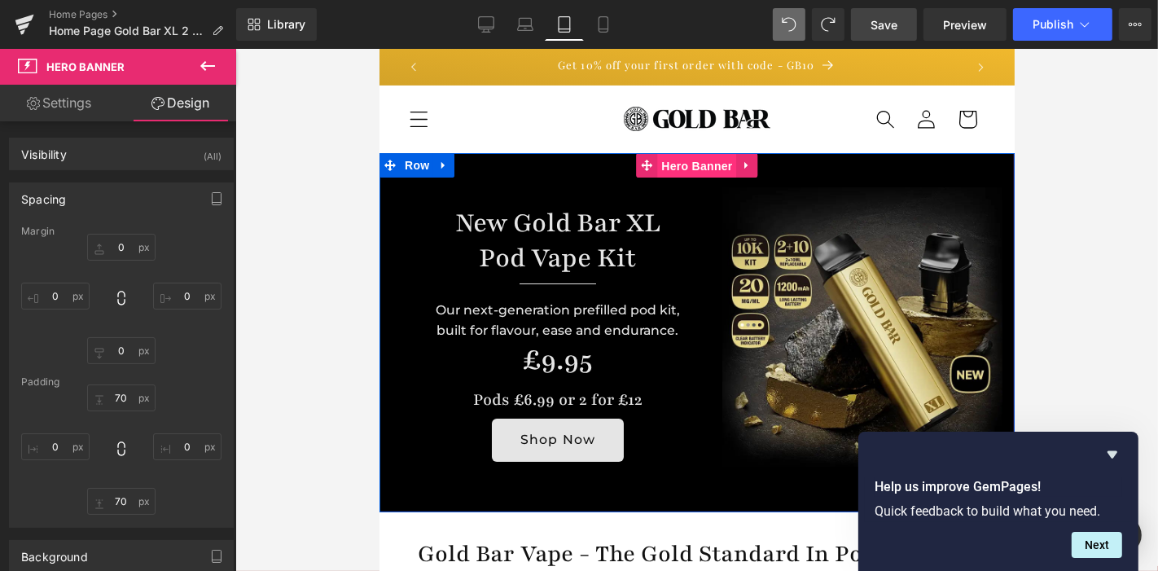
click at [696, 161] on span "Hero Banner" at bounding box center [696, 165] width 79 height 24
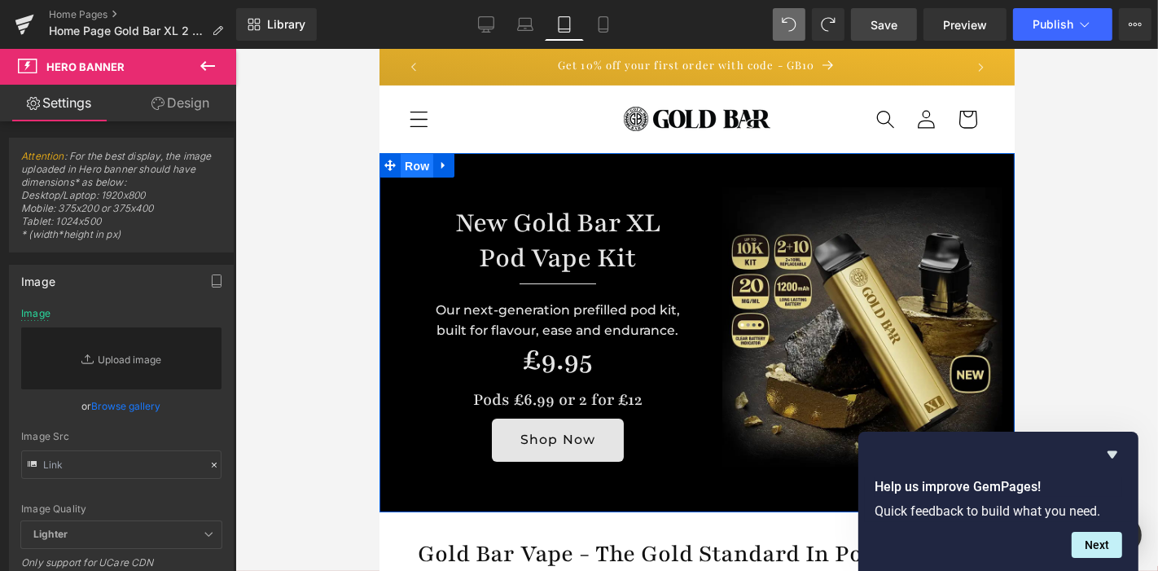
click at [418, 165] on span "Row" at bounding box center [416, 165] width 33 height 24
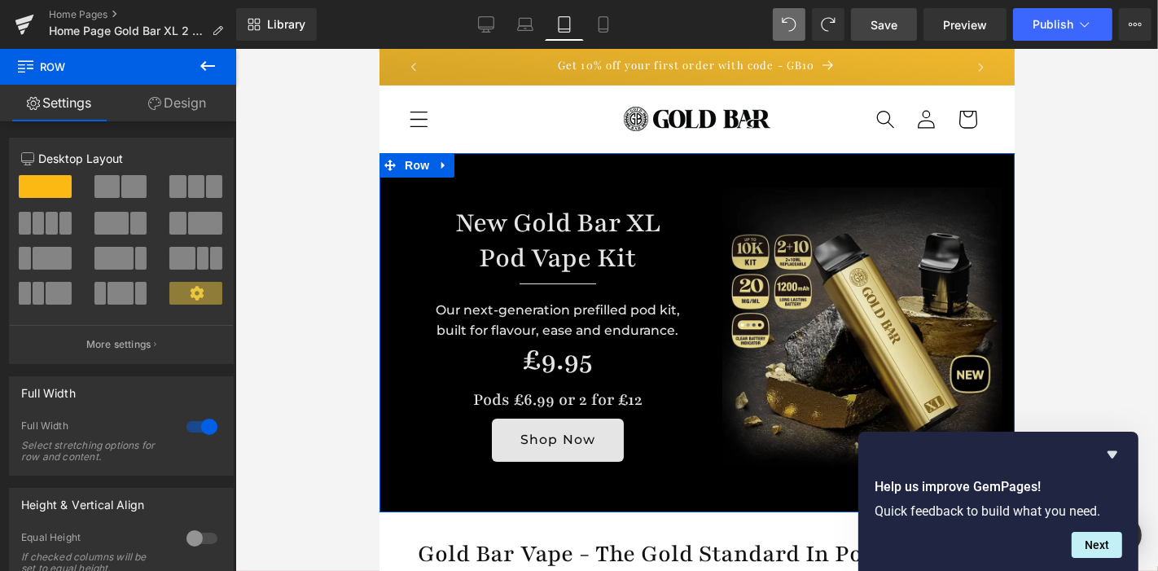
click at [171, 112] on link "Design" at bounding box center [177, 103] width 118 height 37
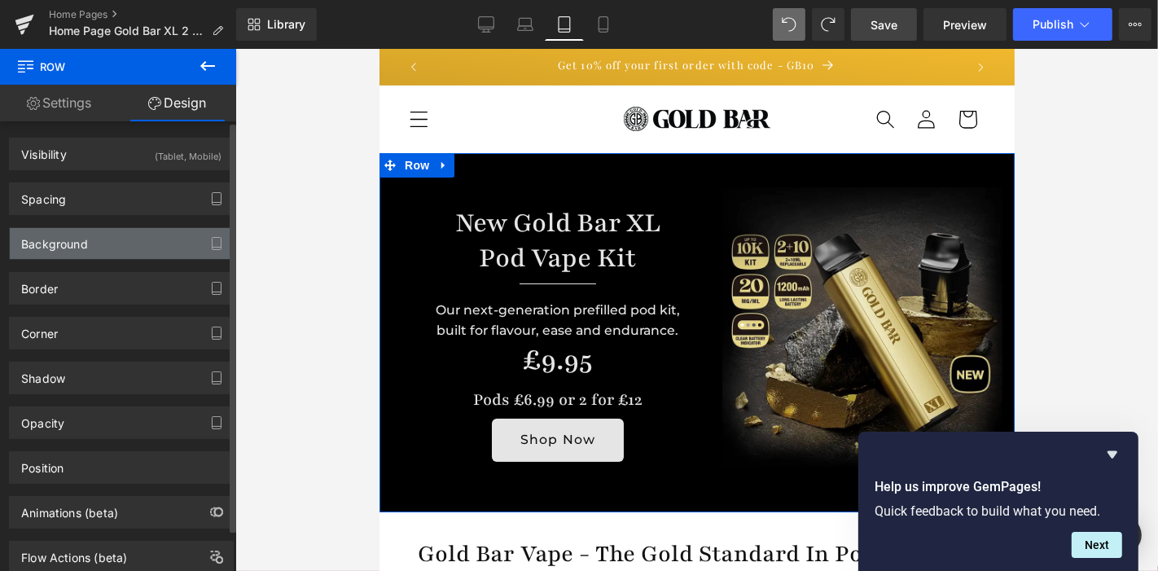
click at [138, 244] on div "Background" at bounding box center [121, 243] width 223 height 31
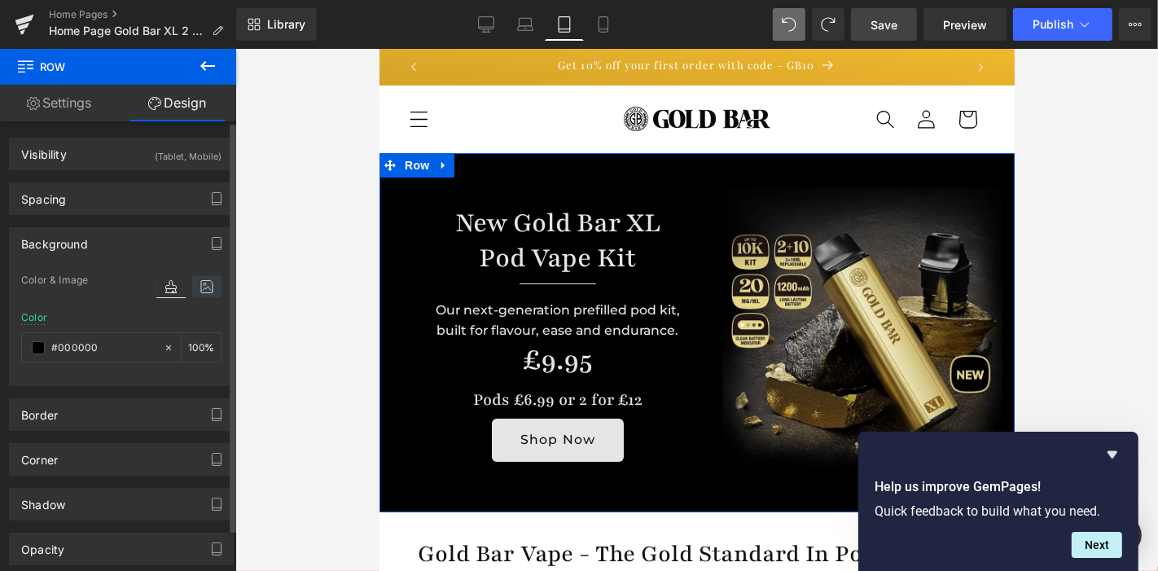
click at [210, 278] on icon at bounding box center [206, 286] width 29 height 21
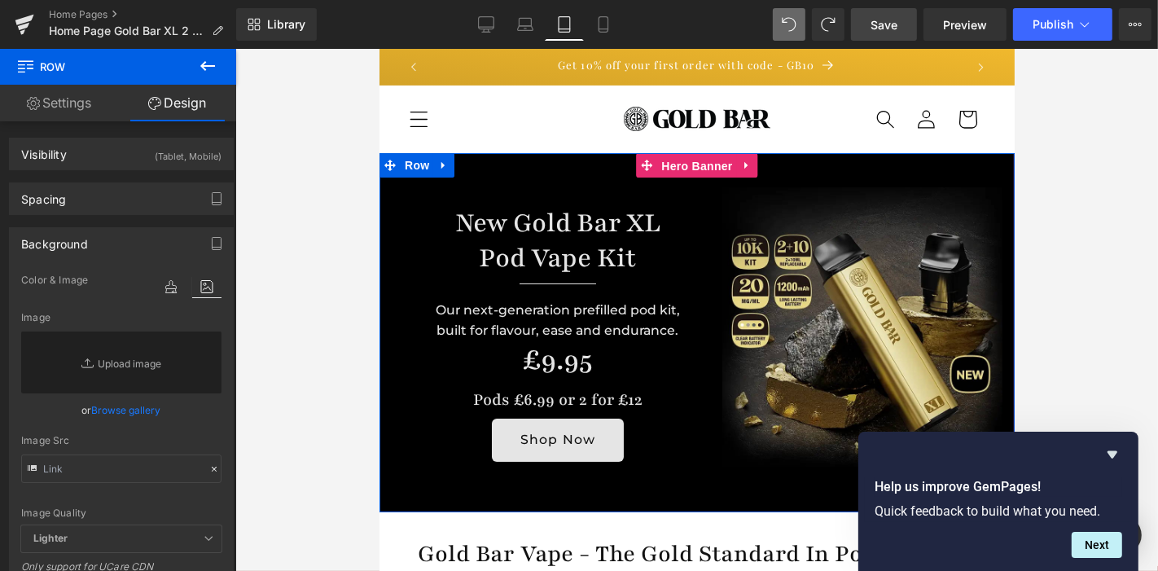
click at [688, 161] on span "Hero Banner" at bounding box center [696, 165] width 79 height 24
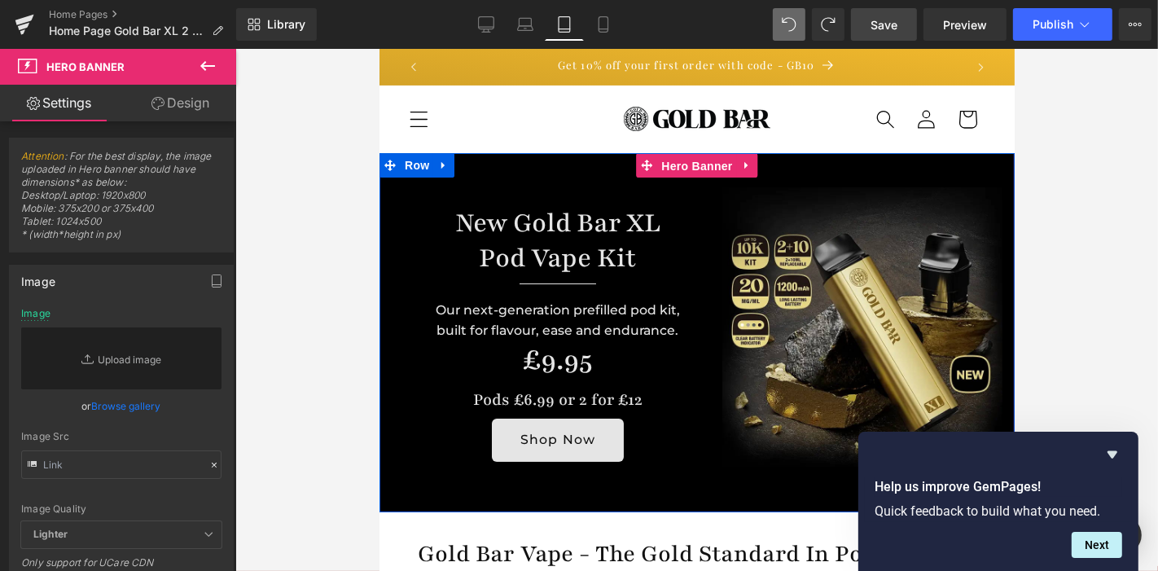
click at [688, 161] on span "Hero Banner" at bounding box center [696, 165] width 79 height 24
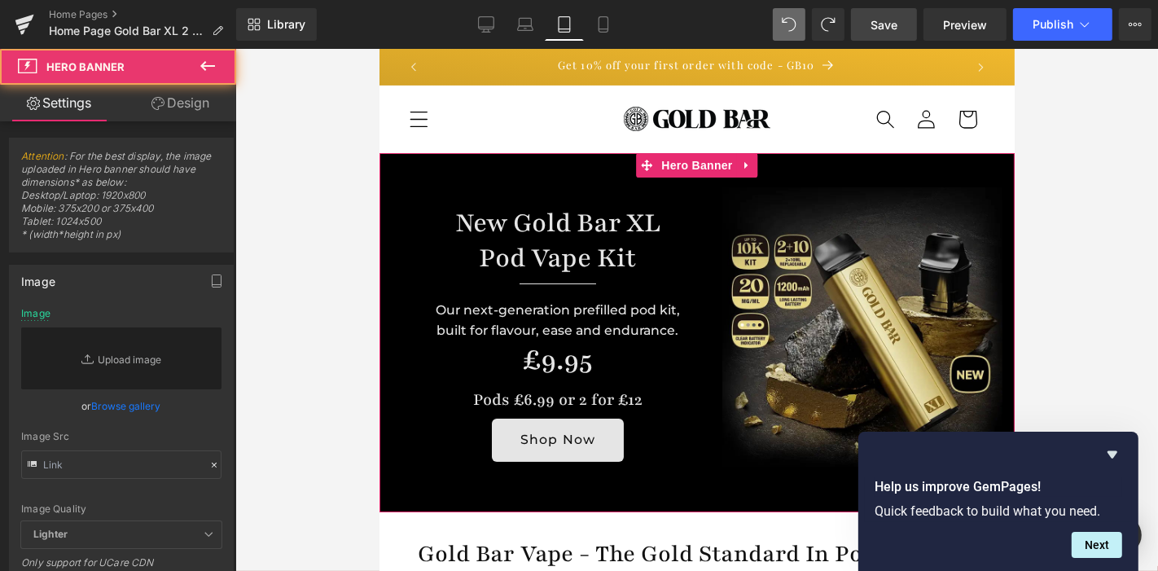
click at [187, 115] on link "Design" at bounding box center [180, 103] width 118 height 37
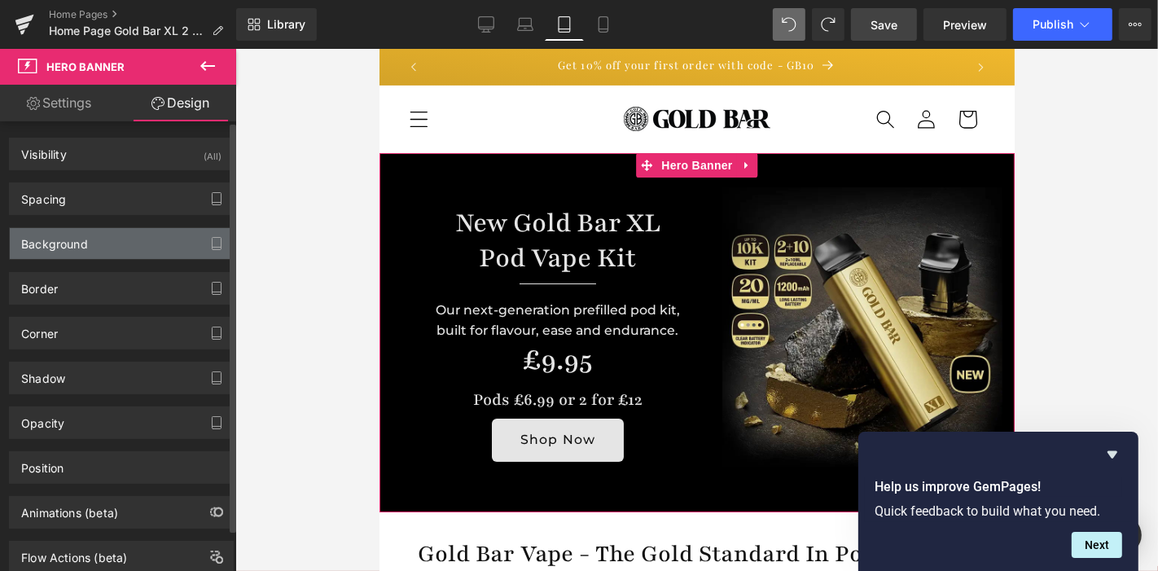
click at [132, 234] on div "Background" at bounding box center [121, 243] width 223 height 31
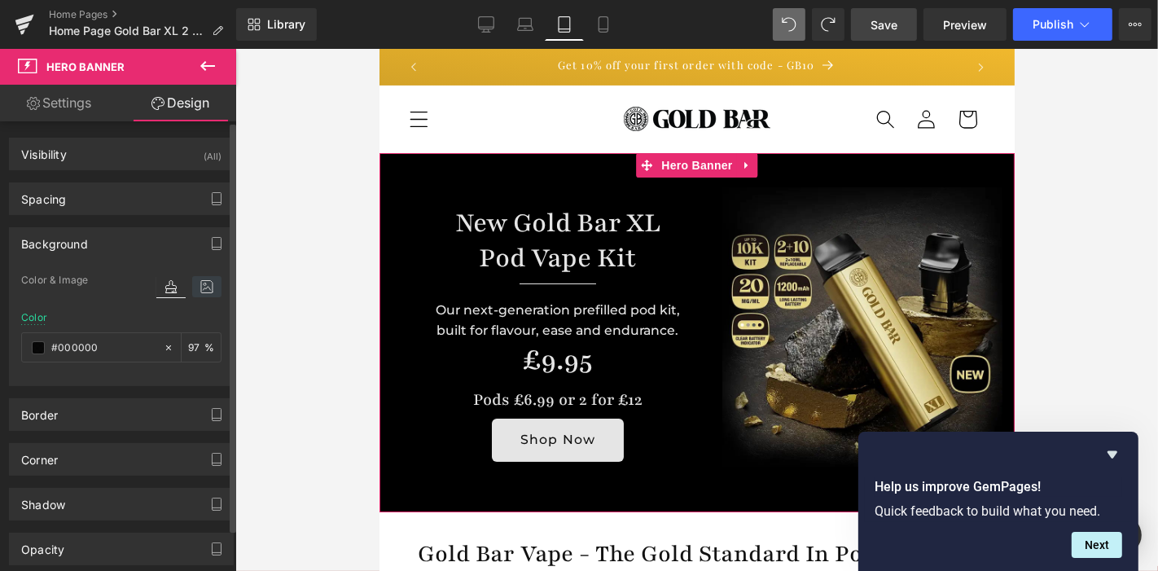
click at [199, 287] on icon at bounding box center [206, 286] width 29 height 21
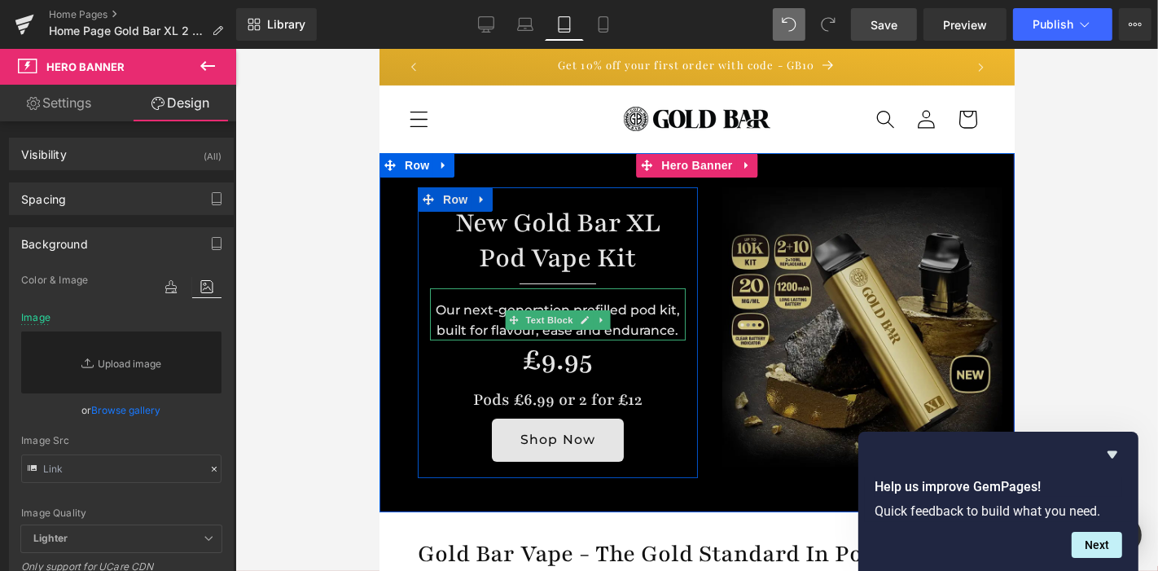
click at [889, 248] on img at bounding box center [862, 327] width 280 height 280
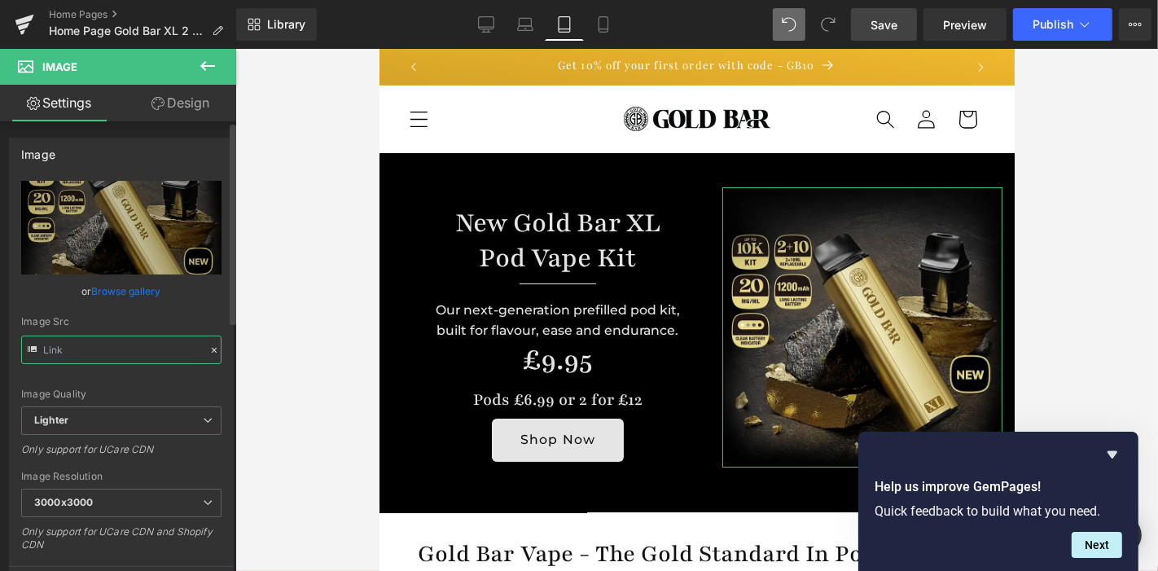
click at [148, 351] on input "text" at bounding box center [121, 350] width 200 height 29
type input "[URL][DOMAIN_NAME][DATE]"
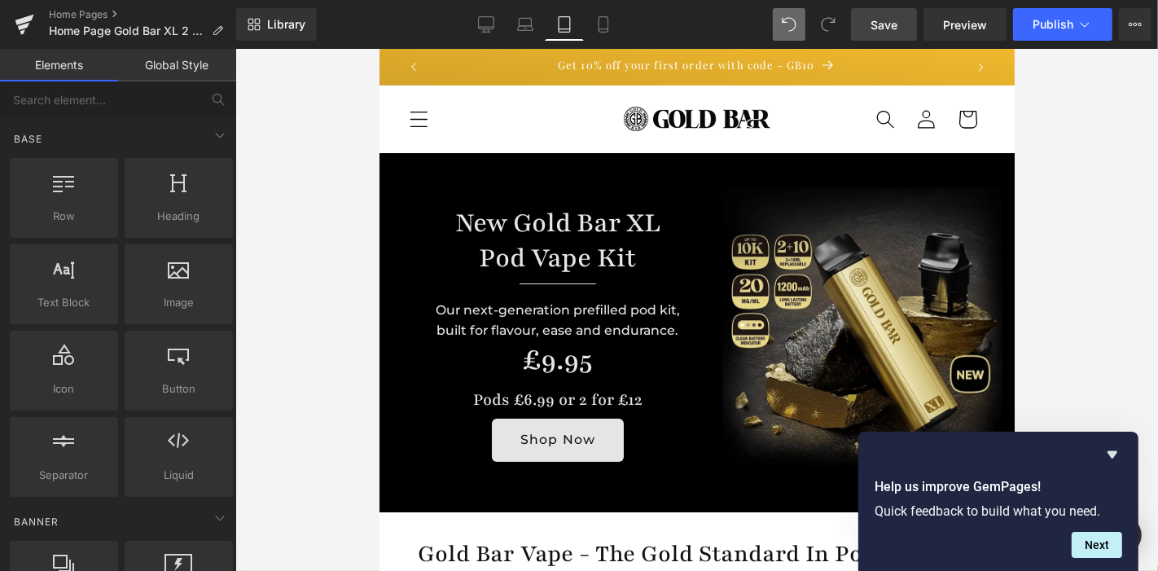
click at [298, 248] on div at bounding box center [696, 310] width 923 height 522
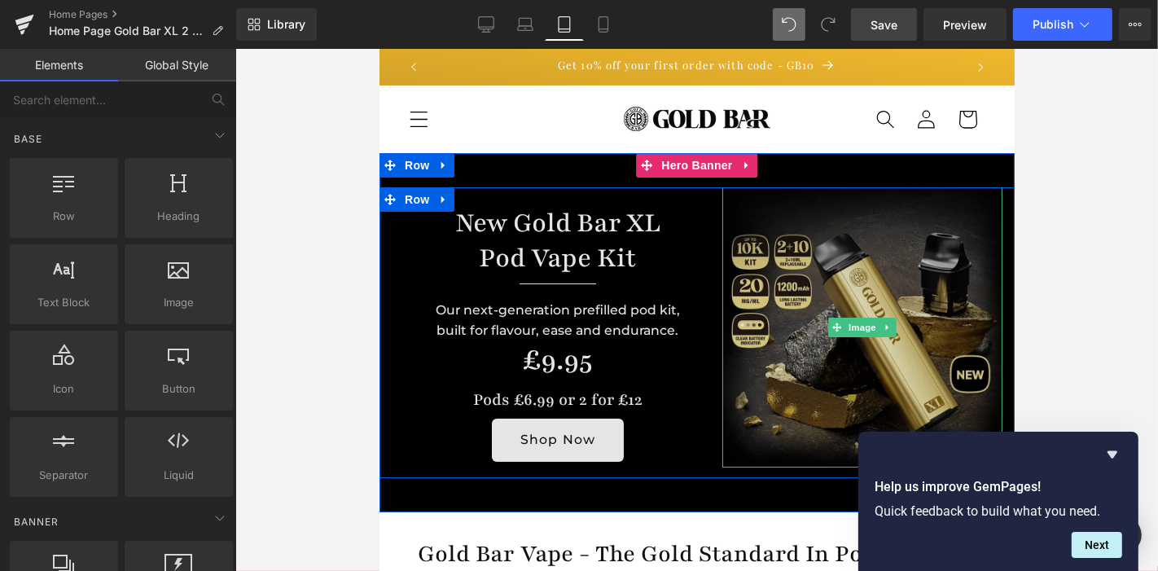
click at [885, 281] on img at bounding box center [862, 327] width 280 height 280
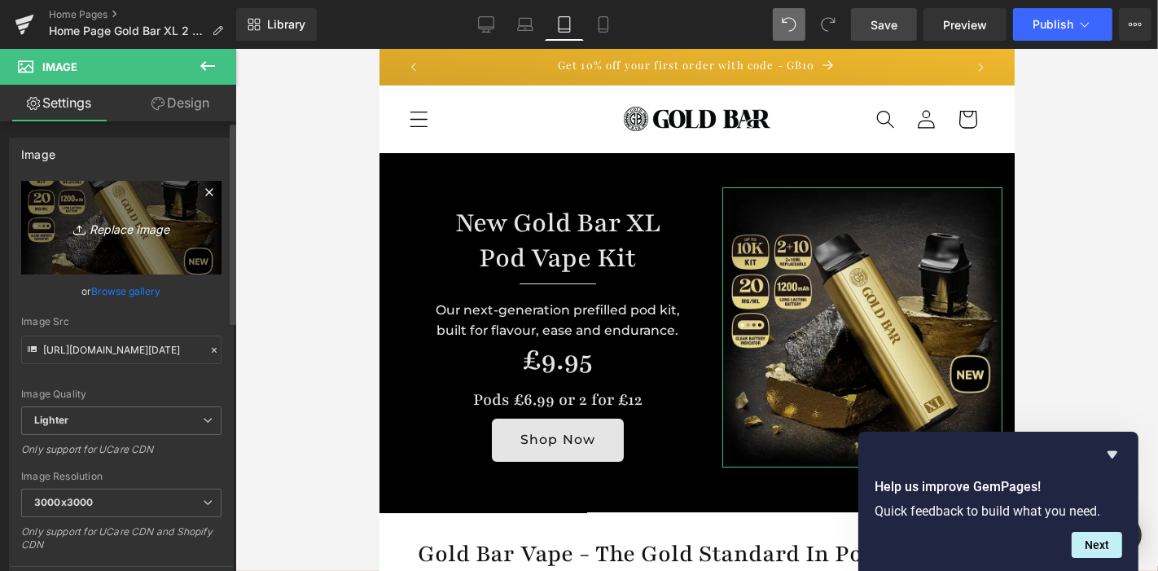
click at [135, 225] on icon "Replace Image" at bounding box center [121, 227] width 130 height 20
type input "C:\fakepath\Gold-Bar-XL-2-Pods-for-£10-2.jpg"
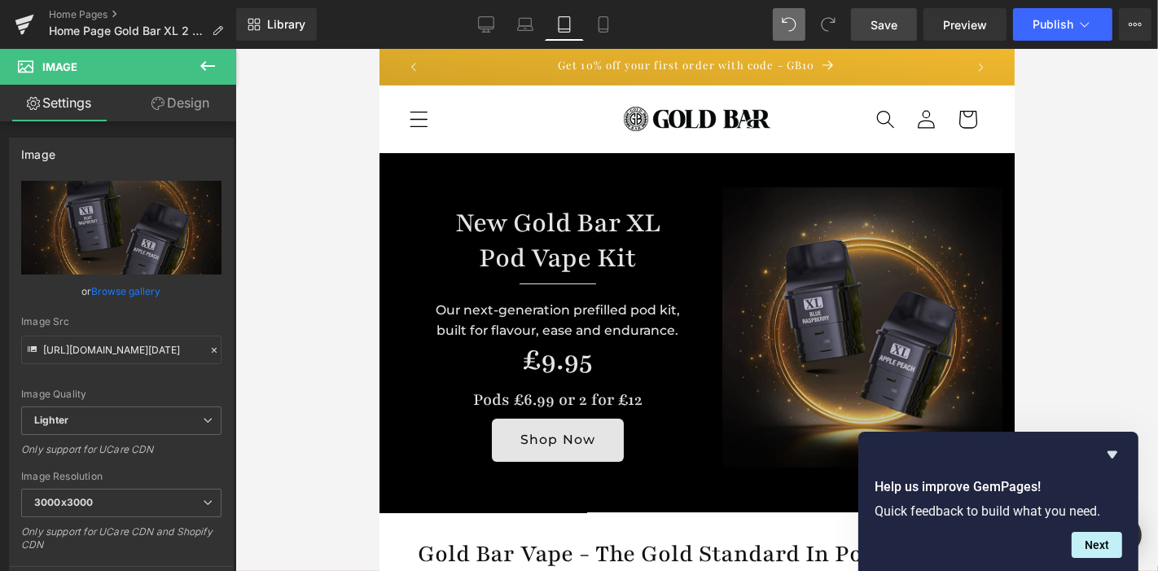
click at [816, 239] on img at bounding box center [862, 327] width 280 height 280
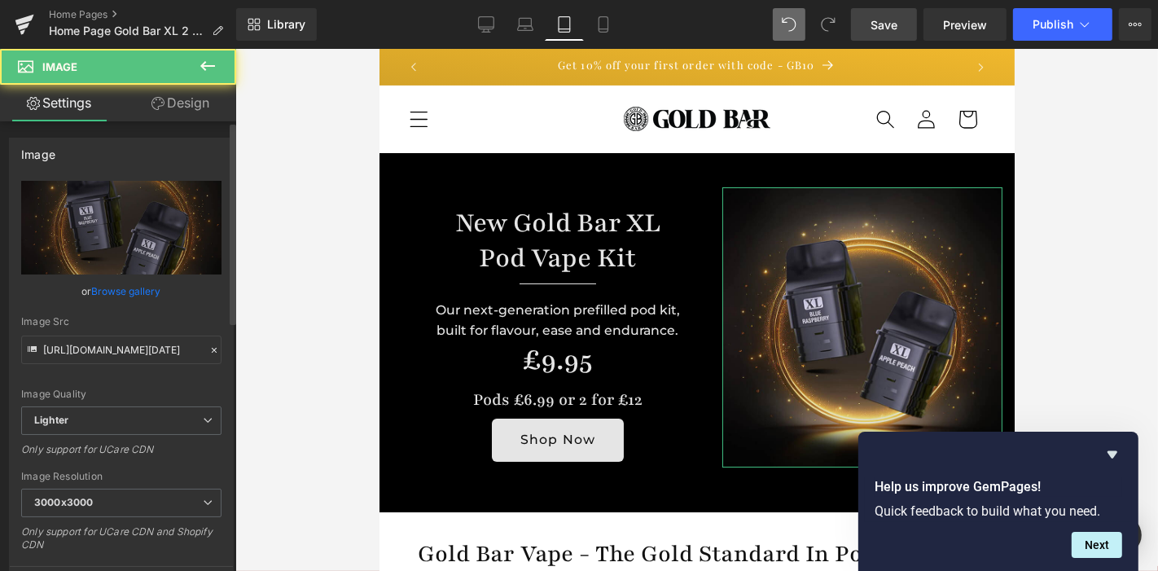
click at [122, 293] on link "Browse gallery" at bounding box center [126, 291] width 69 height 29
click at [122, 0] on div "Hero Banner You are previewing how the will restyle your page. You can not edit…" at bounding box center [579, 0] width 1158 height 0
click at [119, 289] on link "Browse gallery" at bounding box center [126, 291] width 69 height 29
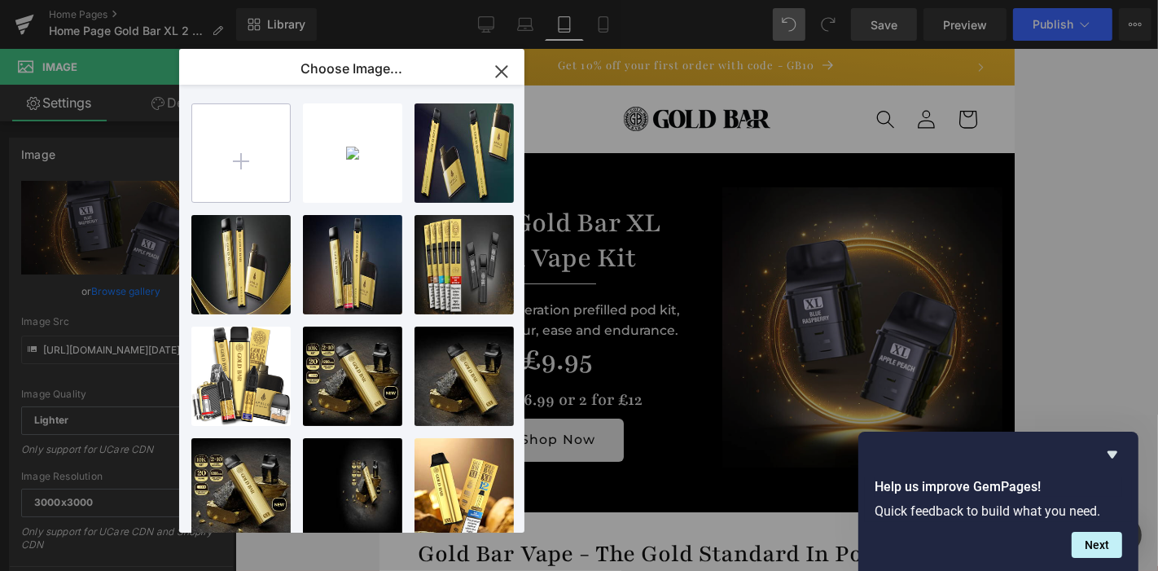
click at [261, 146] on input "file" at bounding box center [241, 153] width 98 height 98
type input "C:\fakepath\Gold-Bar-XL-2-Pods-for-£10-2.jpg"
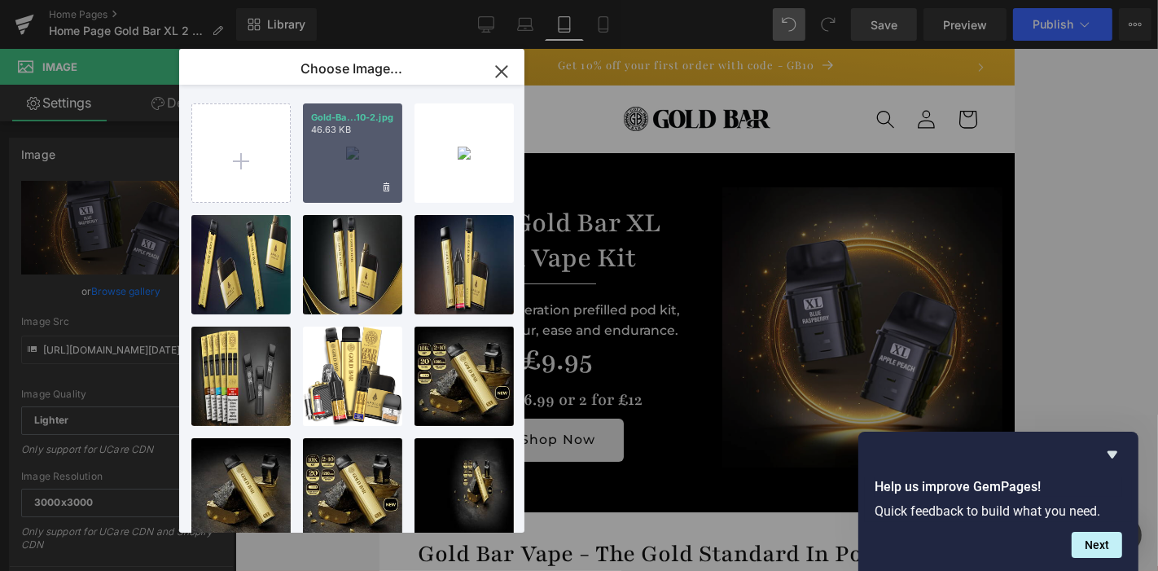
click at [354, 167] on div "Gold-Ba...10-2.jpg 46.63 KB" at bounding box center [352, 152] width 99 height 99
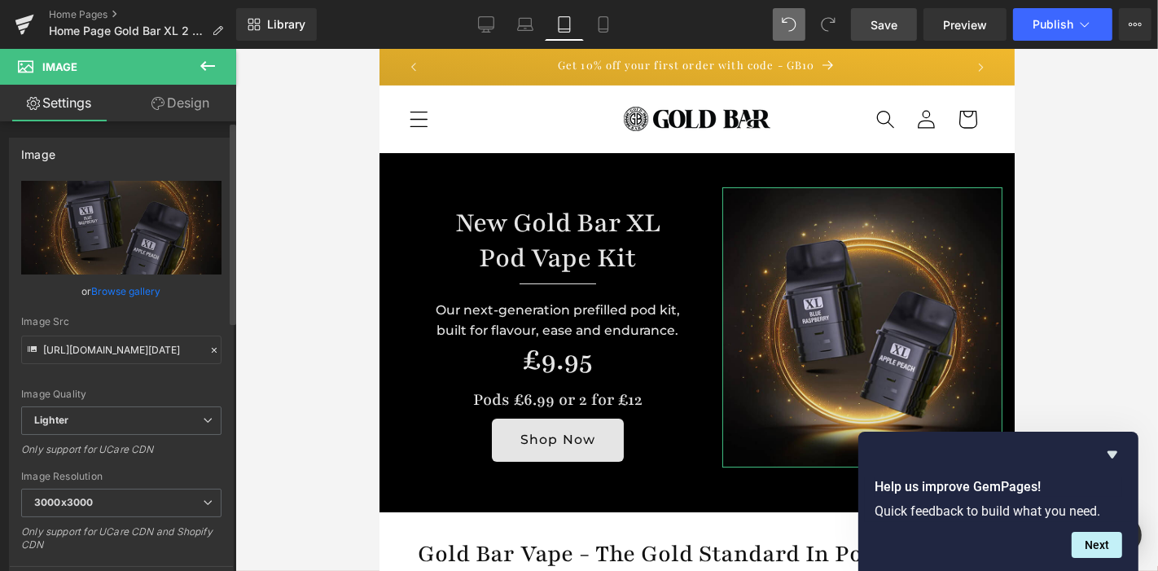
click at [147, 294] on link "Browse gallery" at bounding box center [126, 291] width 69 height 29
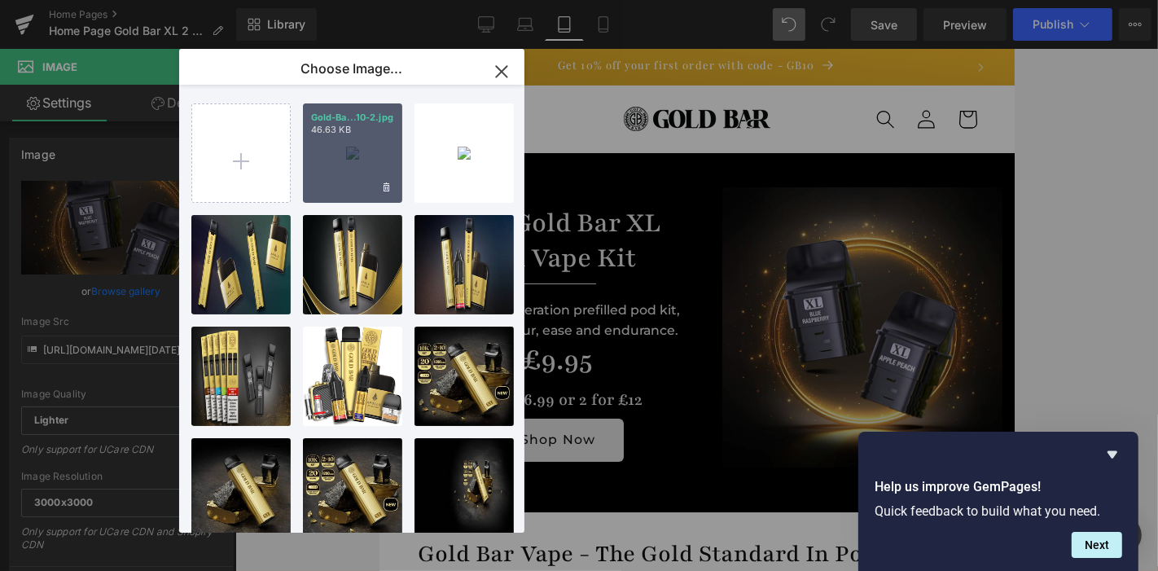
click at [362, 156] on div "Gold-Ba...10-2.jpg 46.63 KB" at bounding box center [352, 152] width 99 height 99
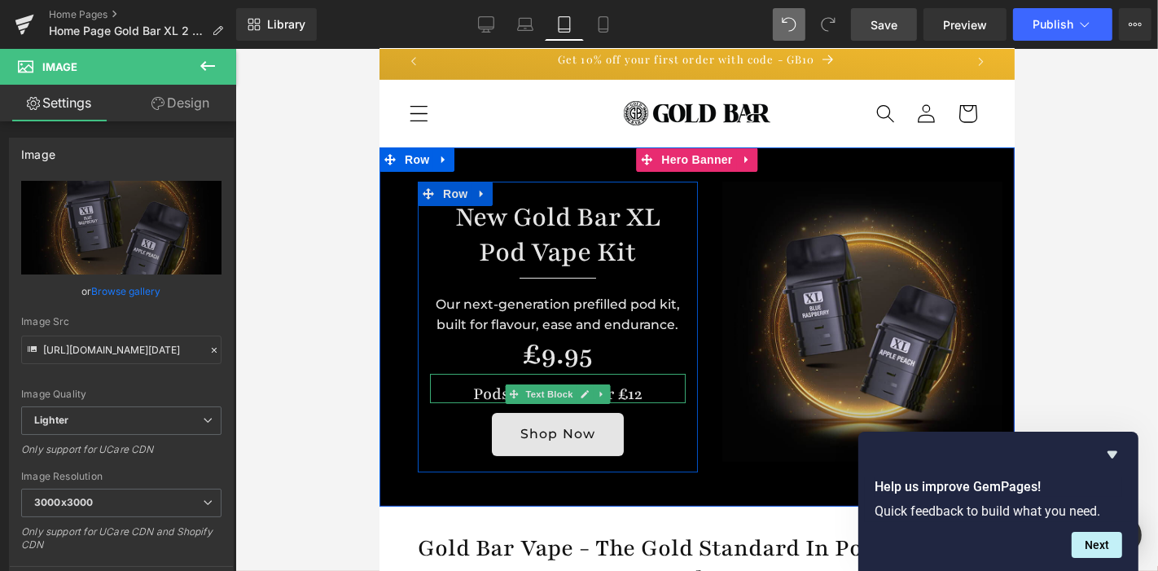
scroll to position [4, 0]
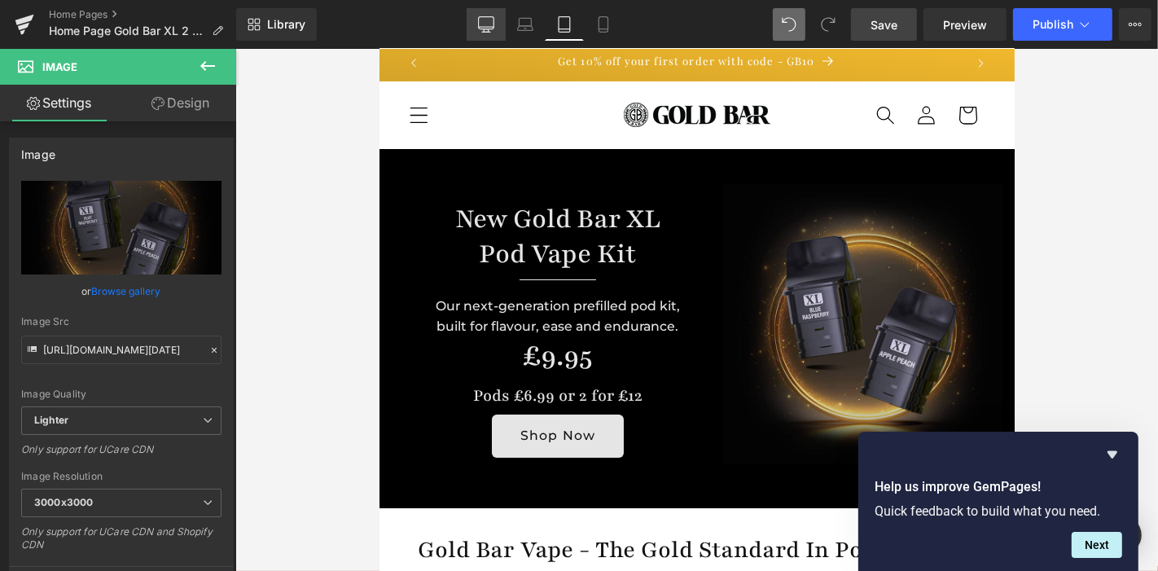
click at [490, 22] on icon at bounding box center [486, 24] width 16 height 16
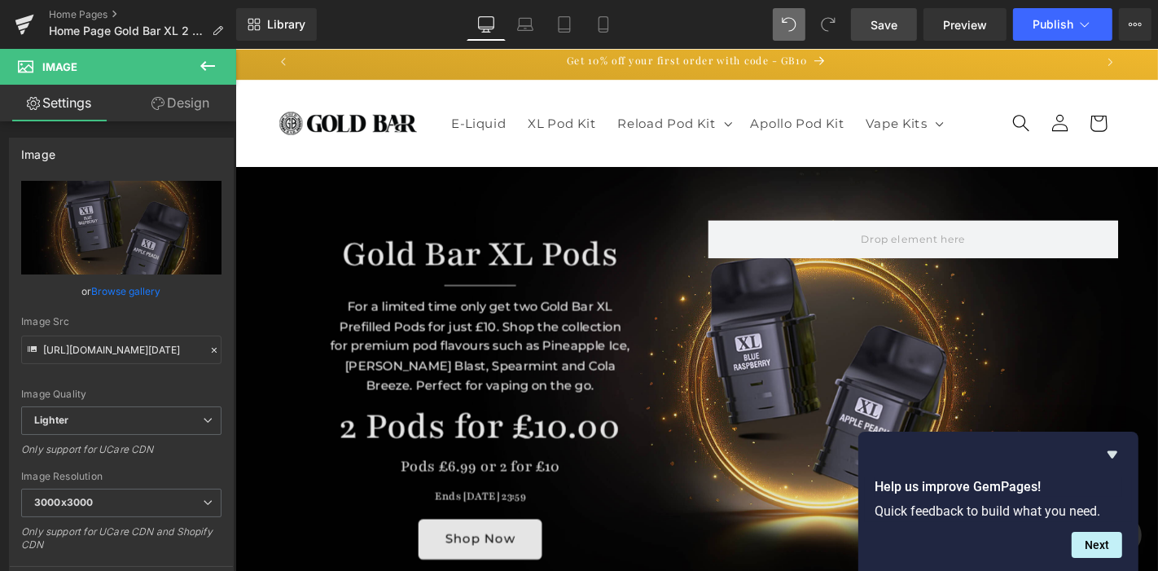
scroll to position [0, 0]
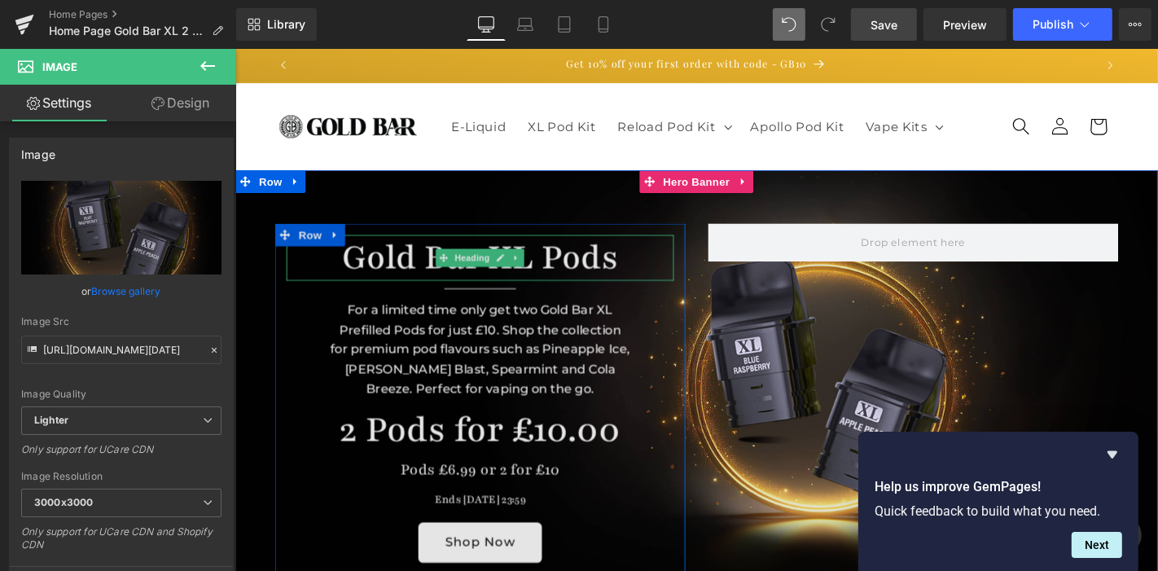
click at [412, 264] on h1 "Gold Bar XL Pods" at bounding box center [496, 271] width 414 height 49
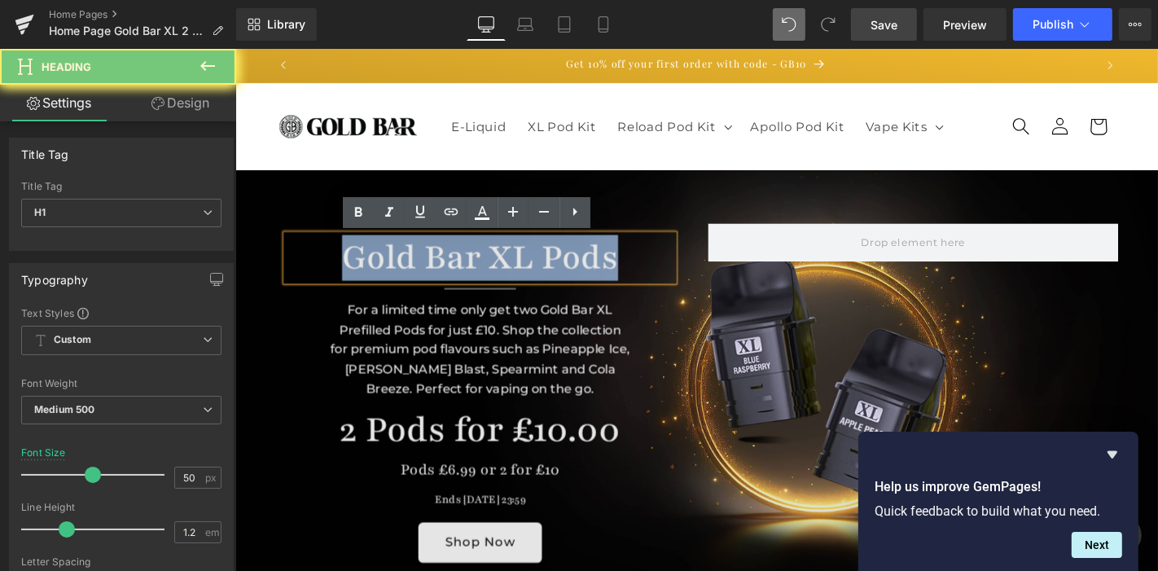
click at [412, 264] on h1 "Gold Bar XL Pods" at bounding box center [496, 271] width 414 height 49
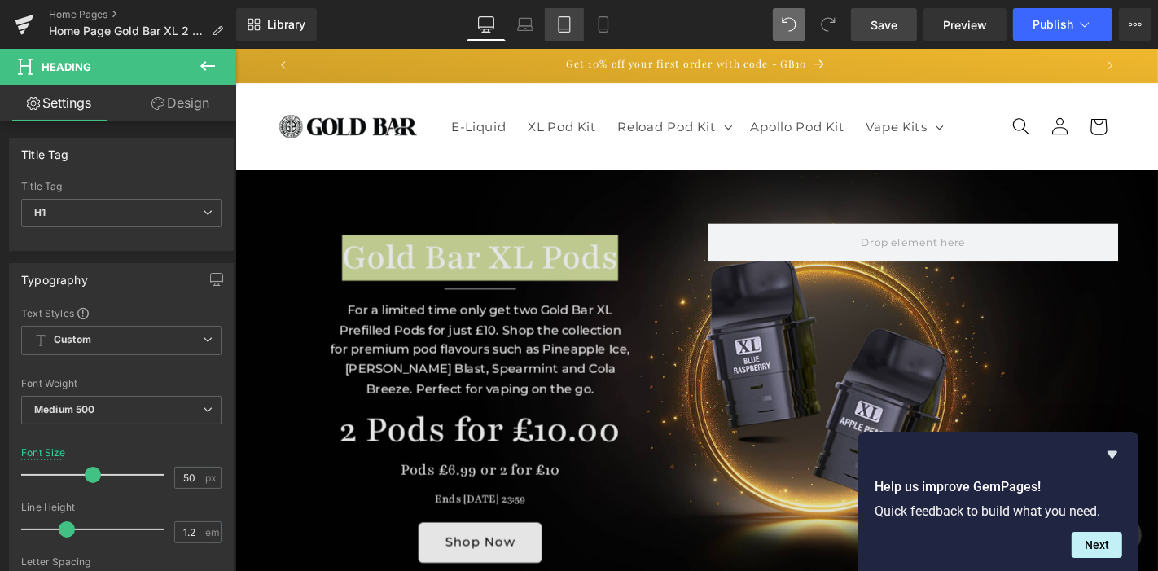
click at [560, 22] on icon at bounding box center [564, 24] width 16 height 16
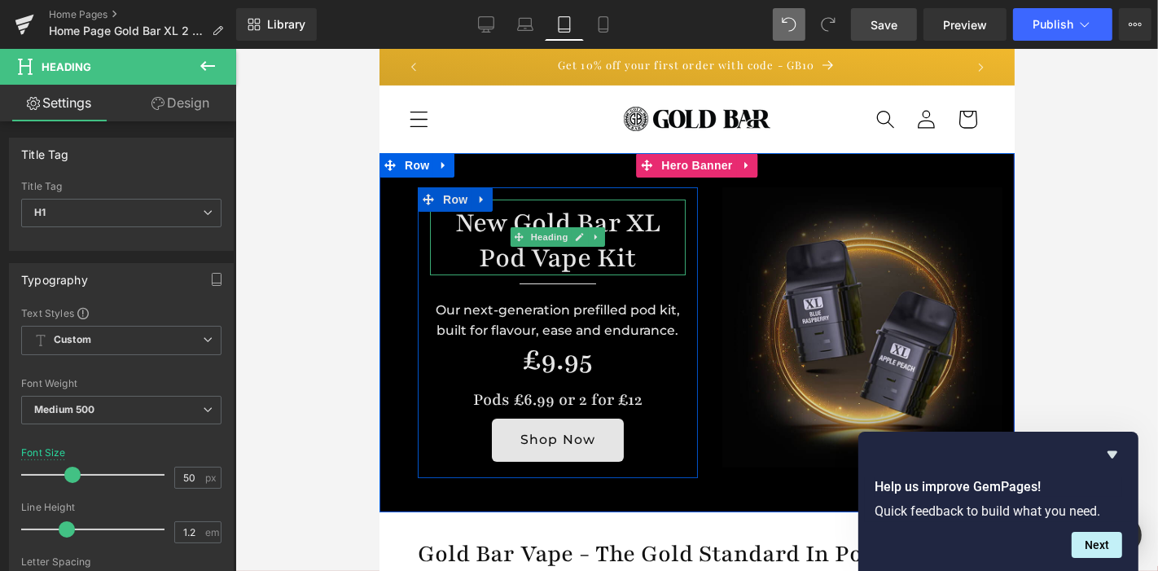
click at [489, 206] on h1 "New Gold Bar XL Pod Vape Kit" at bounding box center [557, 239] width 256 height 70
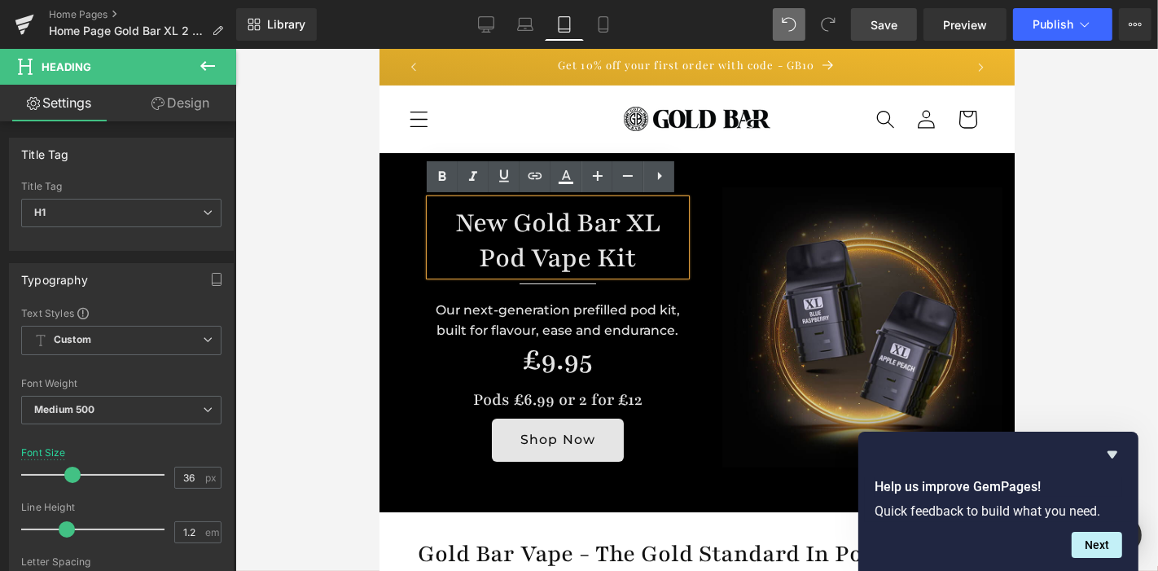
click at [469, 223] on h1 "New Gold Bar XL Pod Vape Kit" at bounding box center [557, 239] width 256 height 70
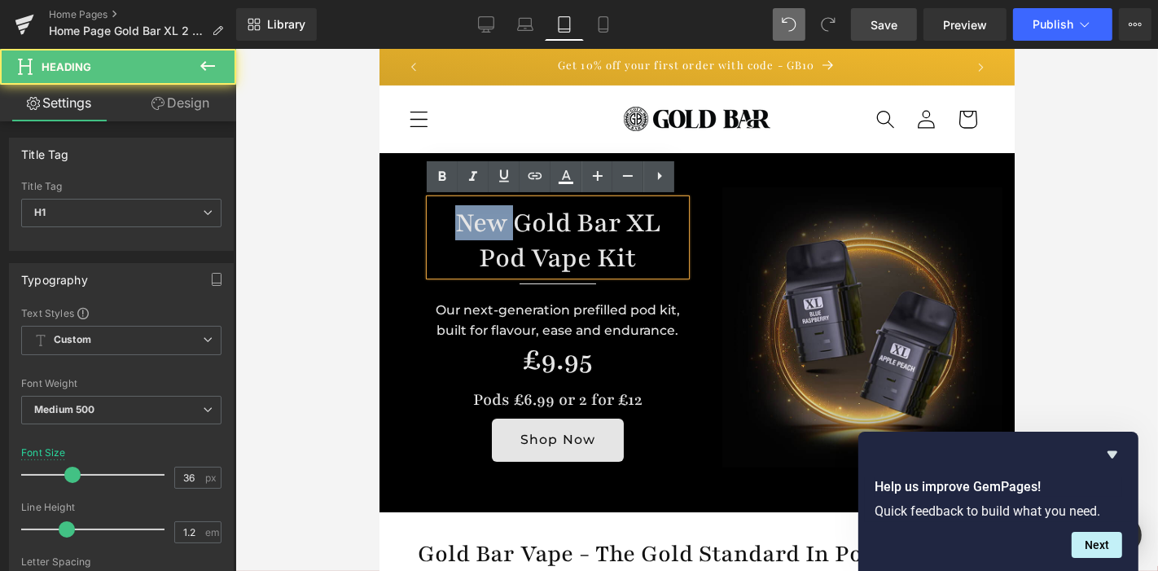
click at [469, 223] on h1 "New Gold Bar XL Pod Vape Kit" at bounding box center [557, 239] width 256 height 70
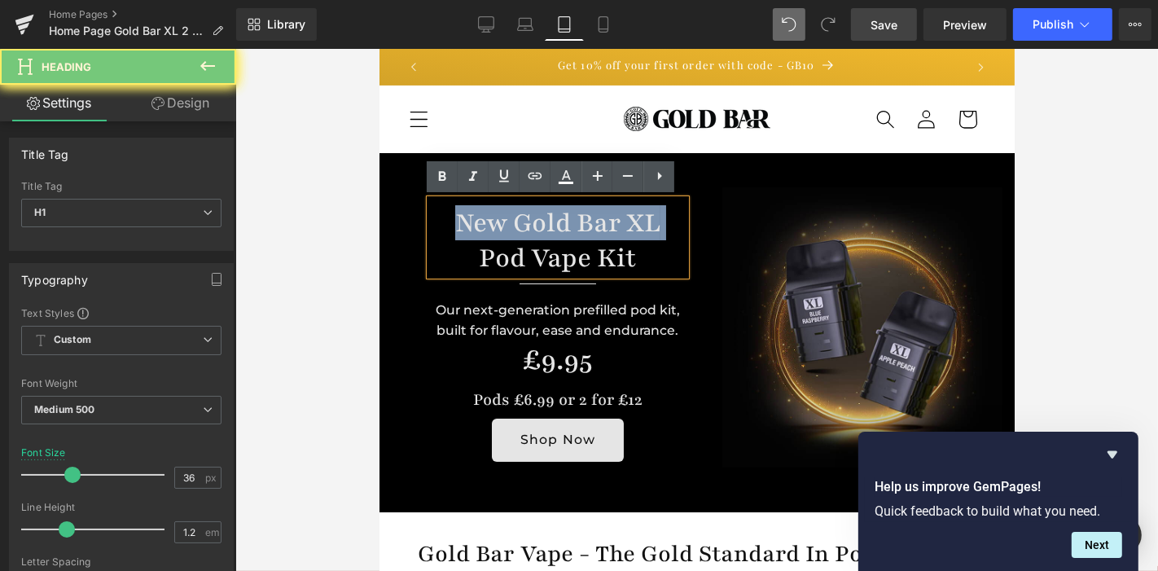
click at [469, 223] on h1 "New Gold Bar XL Pod Vape Kit" at bounding box center [557, 239] width 256 height 70
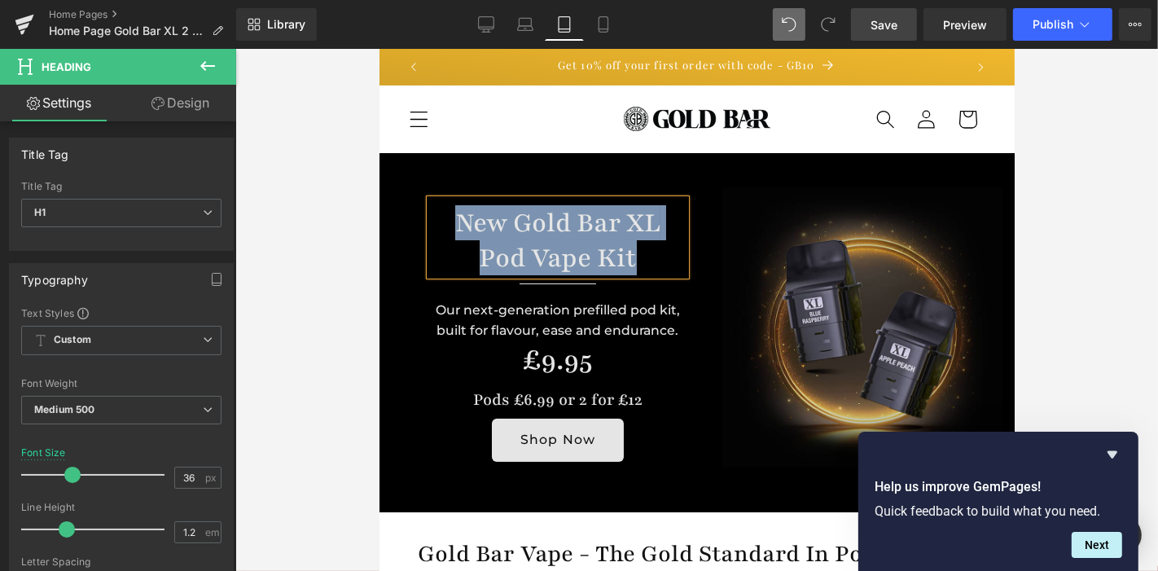
paste div
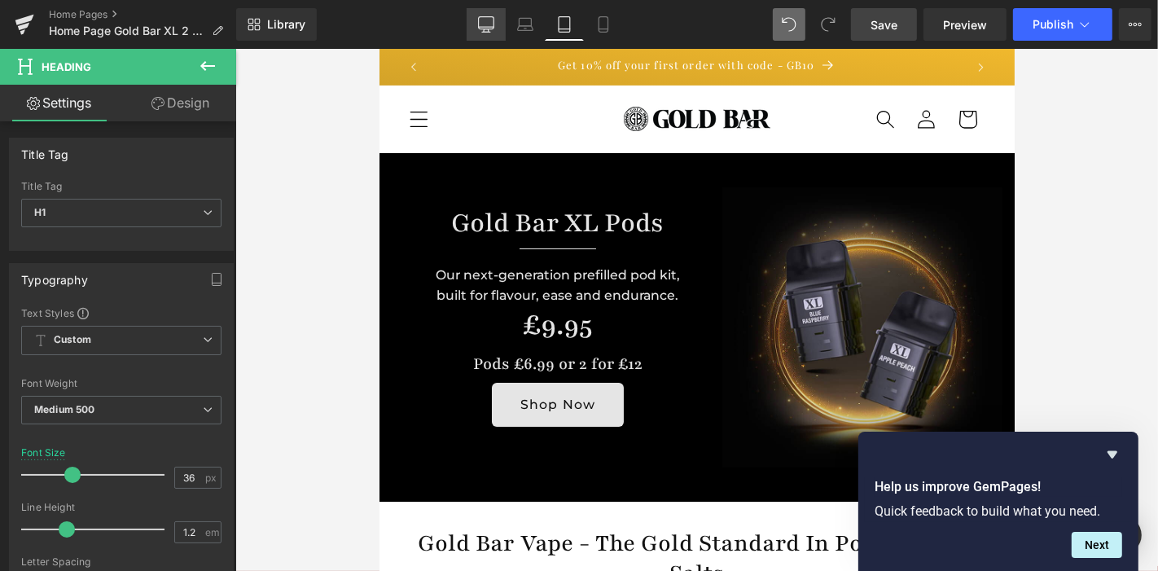
click at [498, 29] on link "Desktop" at bounding box center [486, 24] width 39 height 33
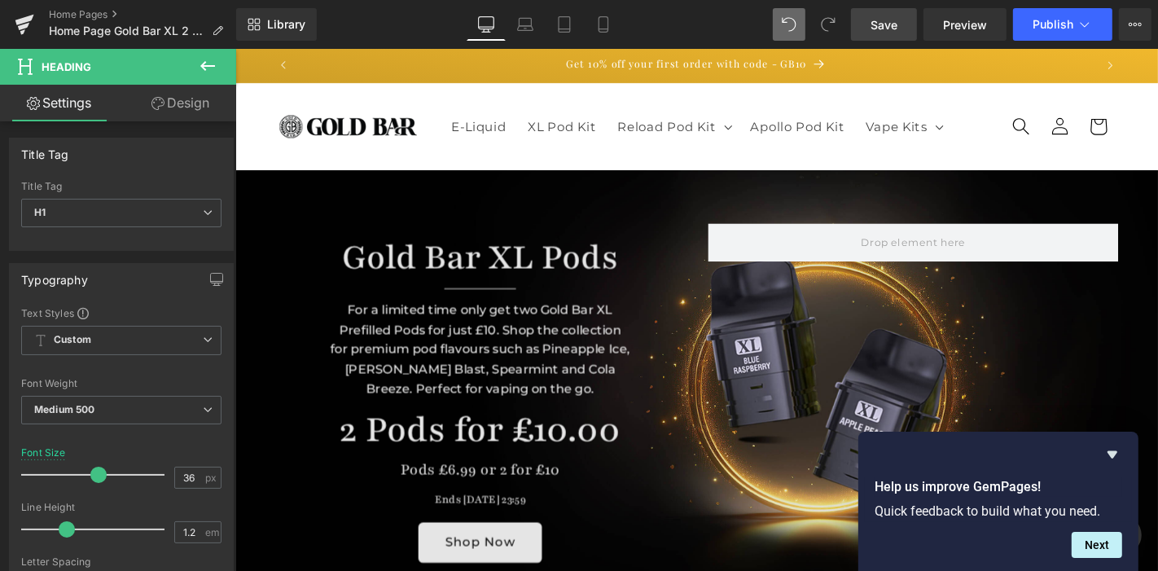
click at [420, 342] on div "For a limited time only get two Gold Bar XL Prefilled Pods for just £10. Shop t…" at bounding box center [496, 369] width 414 height 121
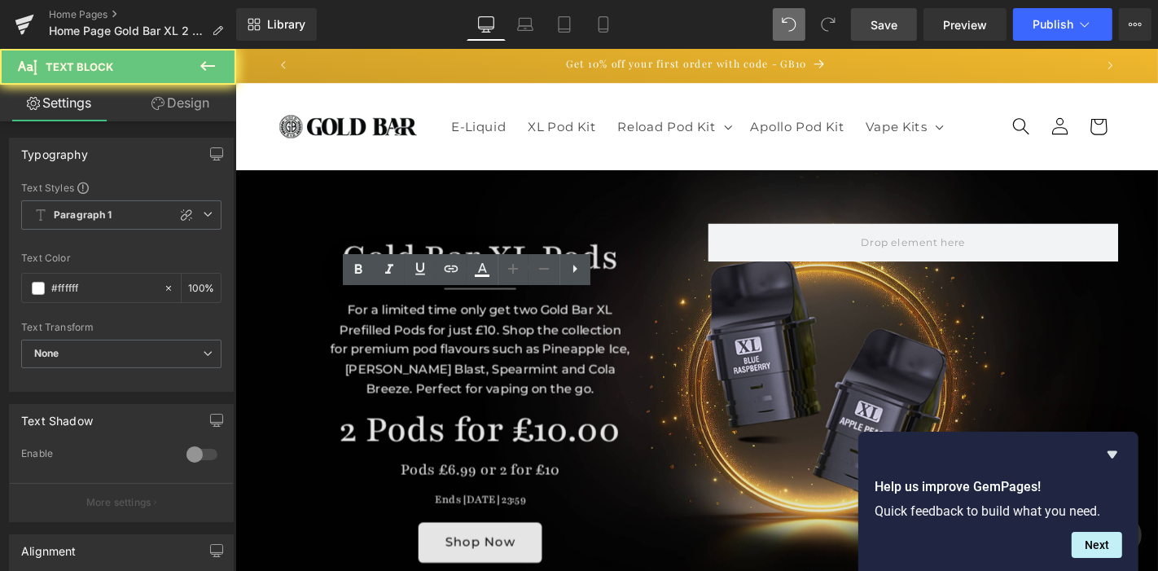
click at [420, 342] on div "For a limited time only get two Gold Bar XL Prefilled Pods for just £10. Shop t…" at bounding box center [496, 369] width 414 height 121
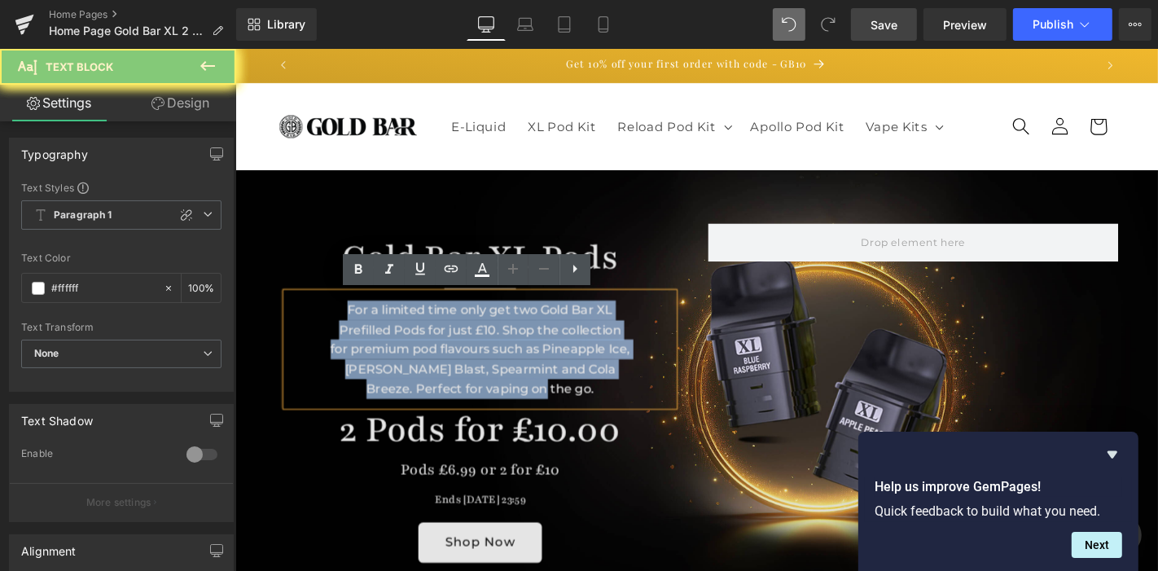
click at [420, 342] on div "For a limited time only get two Gold Bar XL Prefilled Pods for just £10. Shop t…" at bounding box center [496, 369] width 414 height 121
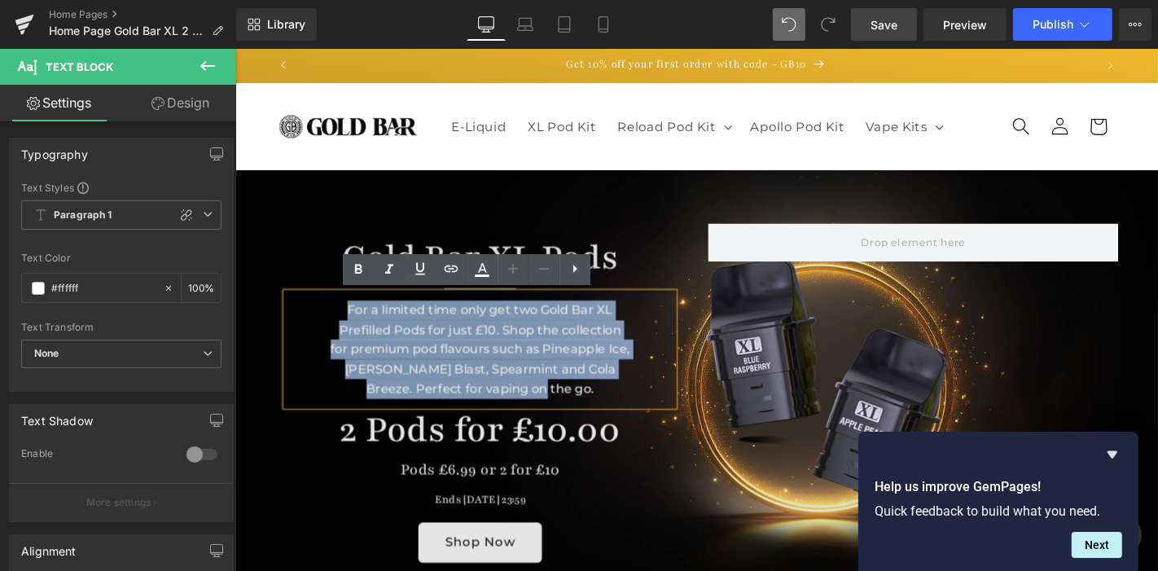
click at [420, 342] on div "For a limited time only get two Gold Bar XL Prefilled Pods for just £10. Shop t…" at bounding box center [496, 369] width 414 height 121
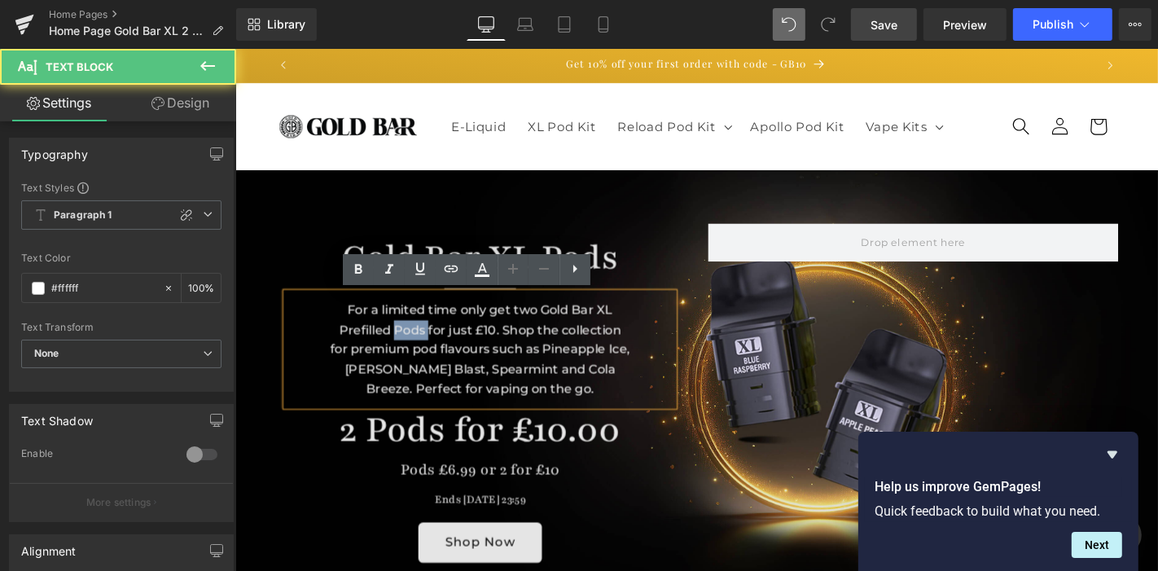
click at [420, 342] on div "For a limited time only get two Gold Bar XL Prefilled Pods for just £10. Shop t…" at bounding box center [496, 369] width 414 height 121
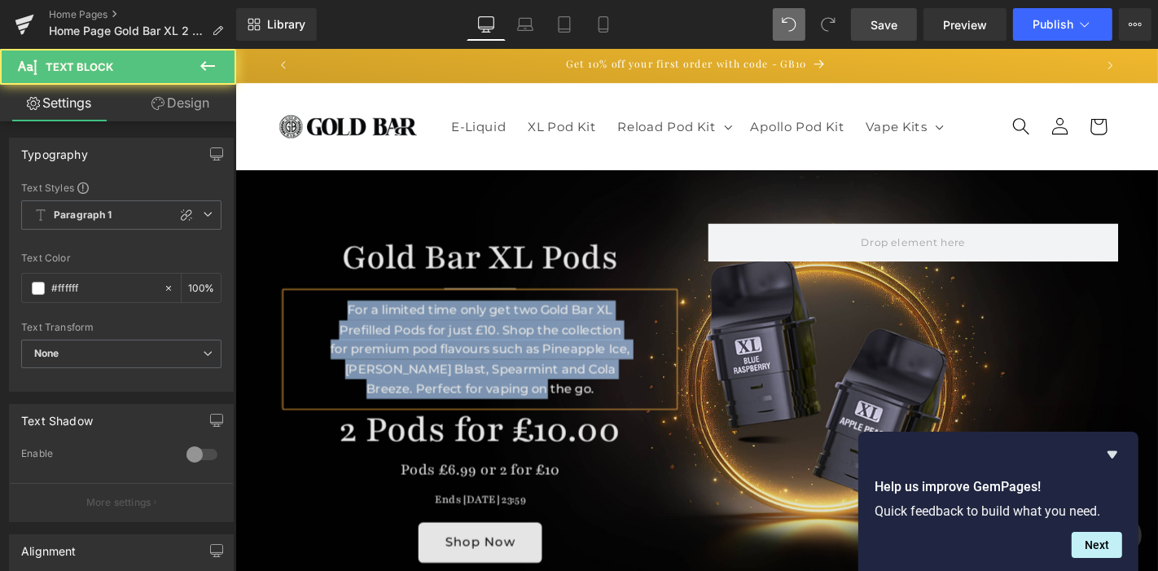
click at [437, 331] on div "For a limited time only get two Gold Bar XL Prefilled Pods for just £10. Shop t…" at bounding box center [496, 369] width 414 height 121
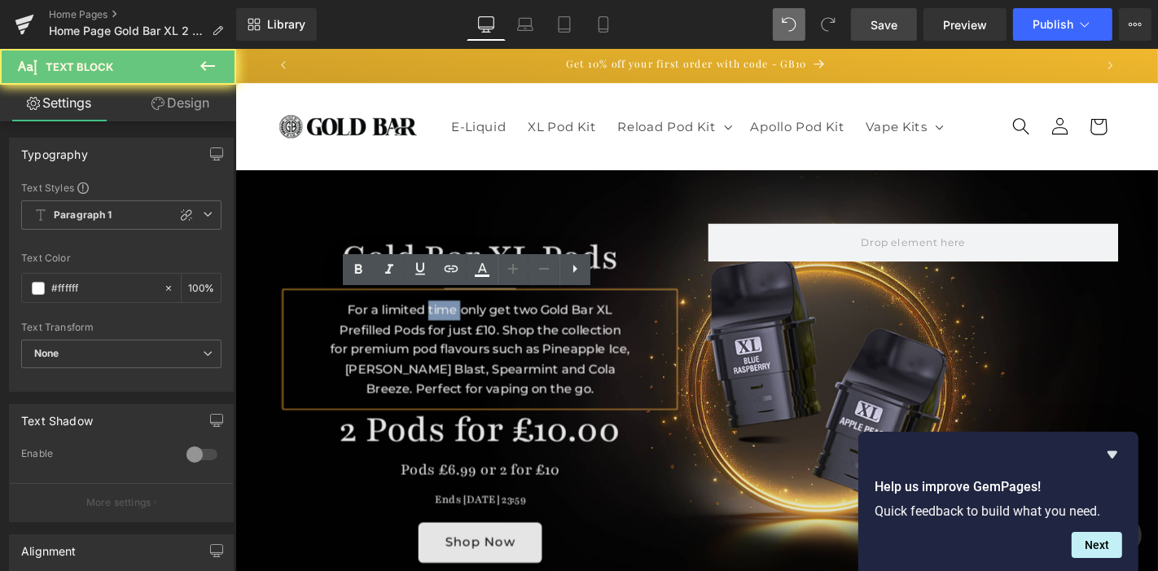
click at [437, 331] on div "For a limited time only get two Gold Bar XL Prefilled Pods for just £10. Shop t…" at bounding box center [496, 369] width 414 height 121
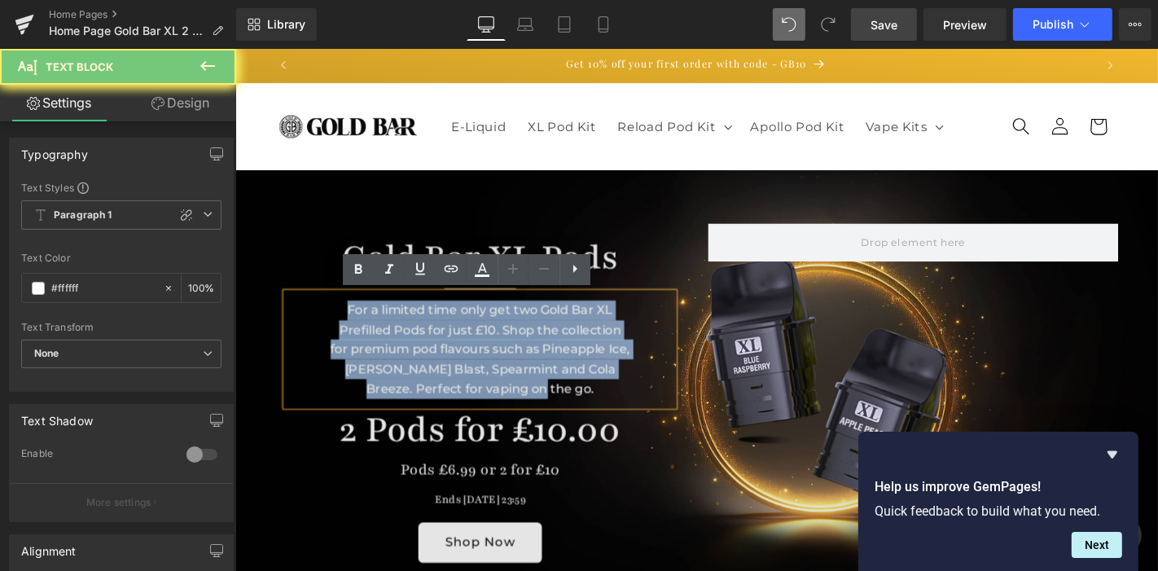
click at [437, 331] on div "For a limited time only get two Gold Bar XL Prefilled Pods for just £10. Shop t…" at bounding box center [496, 369] width 414 height 121
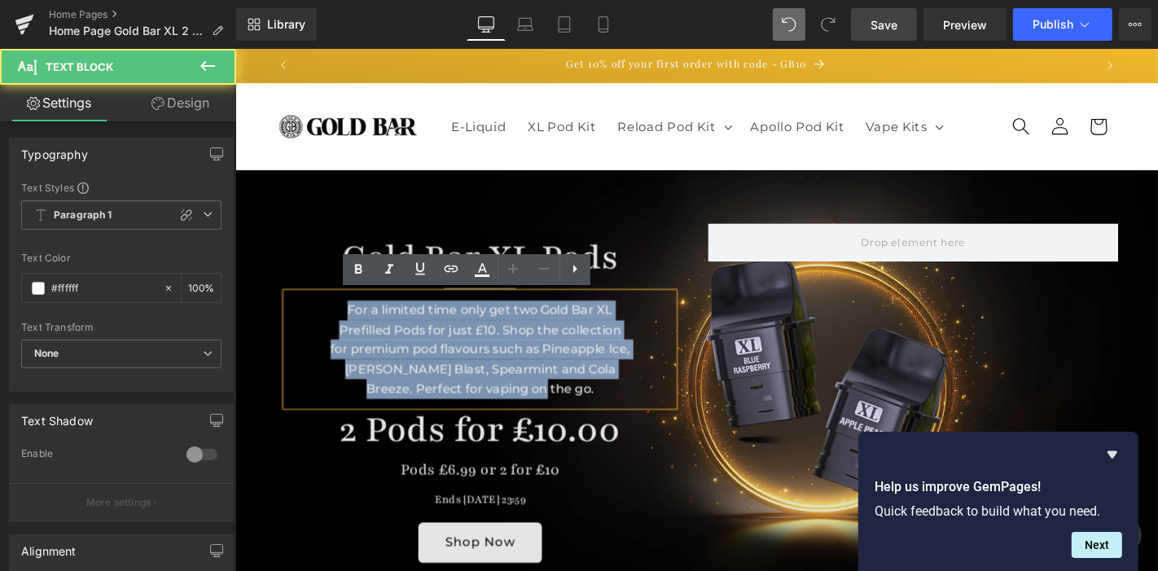
click at [477, 363] on div "For a limited time only get two Gold Bar XL Prefilled Pods for just £10. Shop t…" at bounding box center [496, 369] width 414 height 121
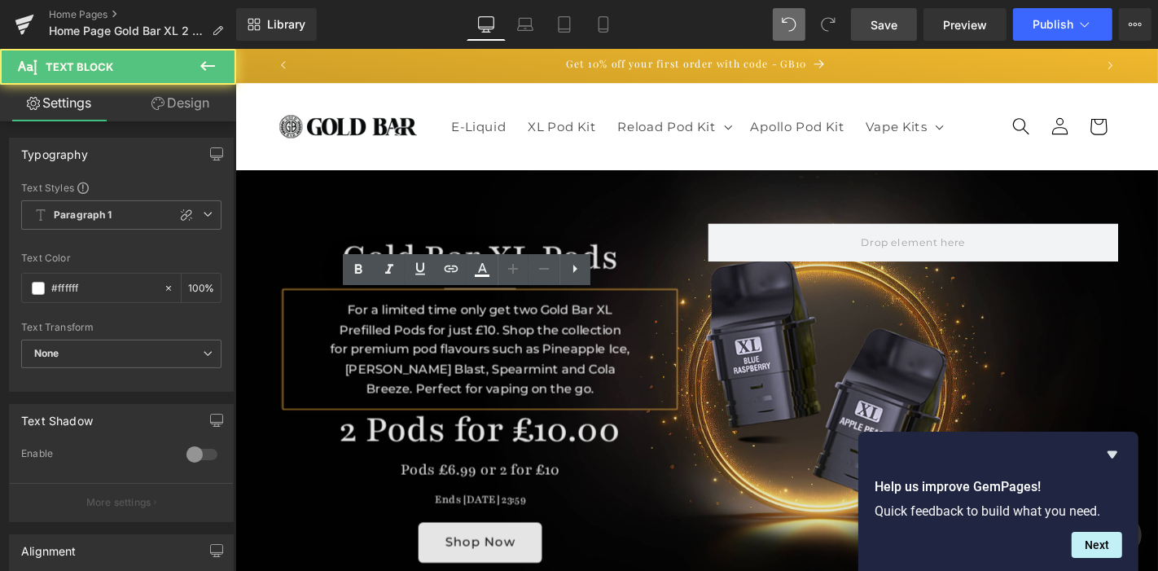
click at [509, 385] on div "For a limited time only get two Gold Bar XL Prefilled Pods for just £10. Shop t…" at bounding box center [496, 369] width 414 height 121
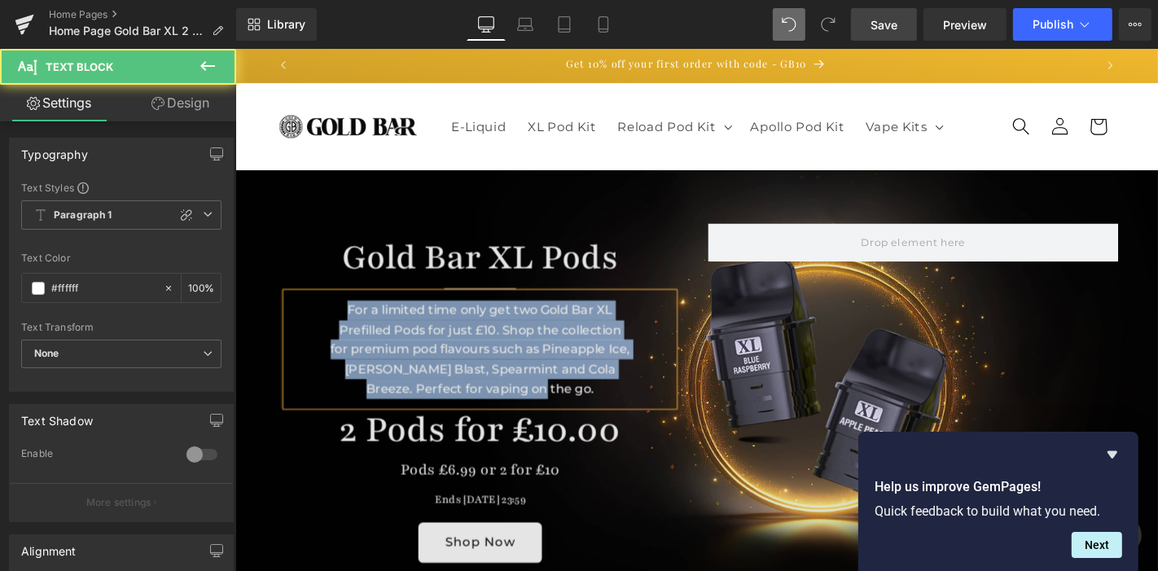
click at [483, 398] on div "For a limited time only get two Gold Bar XL Prefilled Pods for just £10. Shop t…" at bounding box center [496, 369] width 414 height 121
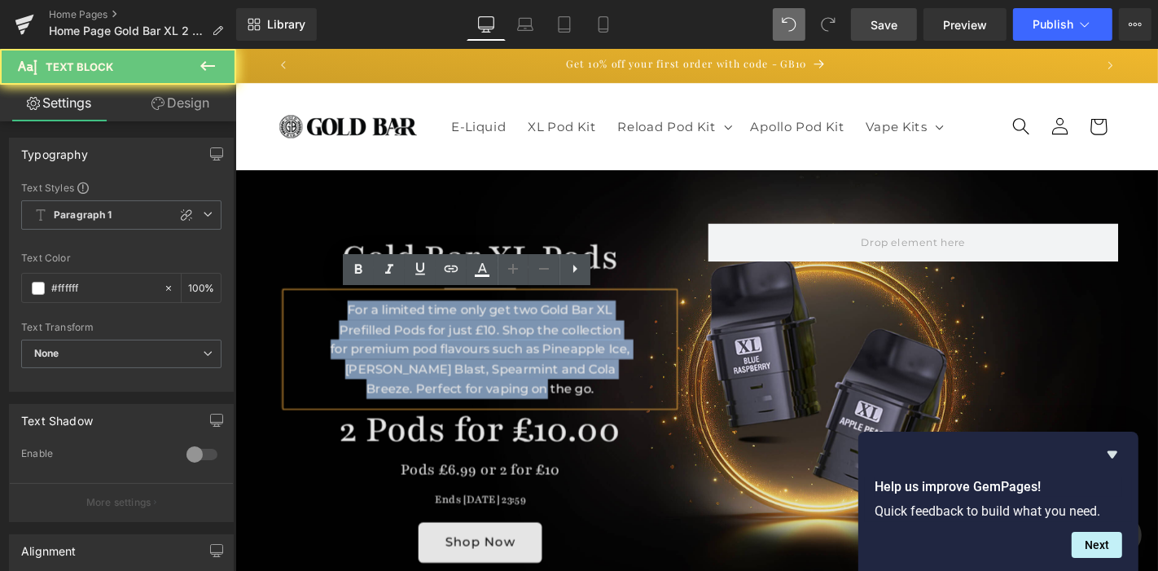
click at [483, 398] on div "For a limited time only get two Gold Bar XL Prefilled Pods for just £10. Shop t…" at bounding box center [496, 369] width 414 height 121
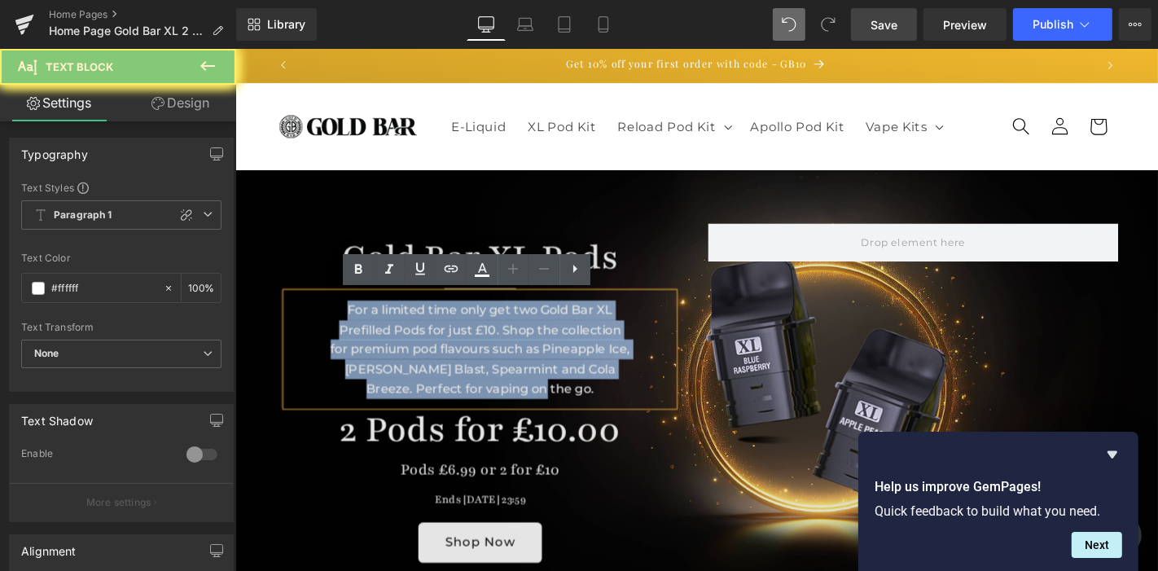
click at [483, 398] on div "For a limited time only get two Gold Bar XL Prefilled Pods for just £10. Shop t…" at bounding box center [496, 369] width 414 height 121
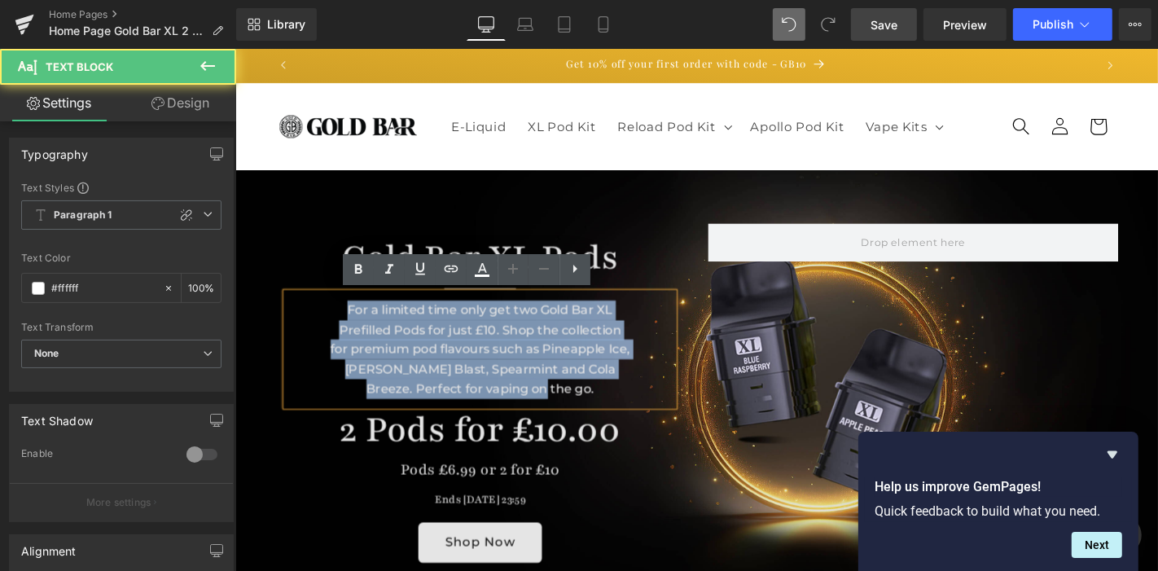
click at [476, 411] on div "For a limited time only get two Gold Bar XL Prefilled Pods for just £10. Shop t…" at bounding box center [496, 369] width 414 height 121
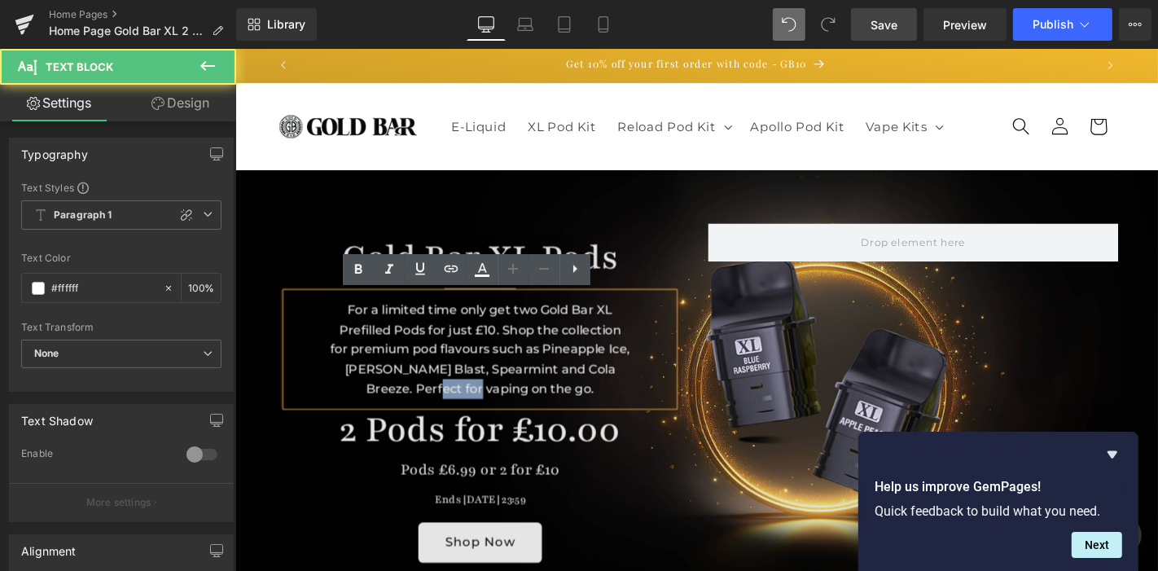
click at [476, 411] on div "For a limited time only get two Gold Bar XL Prefilled Pods for just £10. Shop t…" at bounding box center [496, 369] width 414 height 121
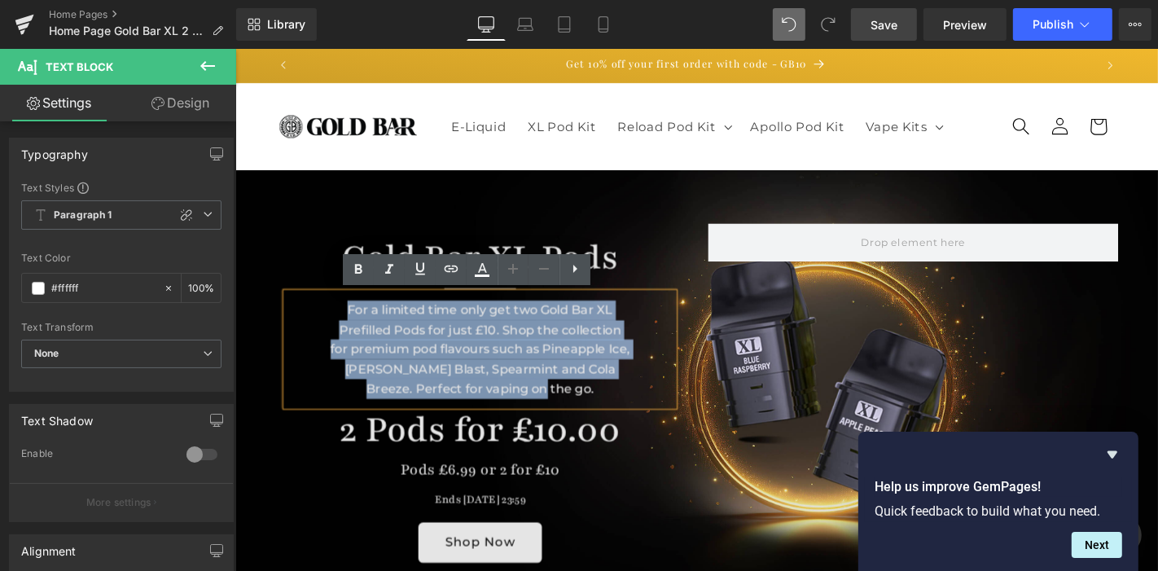
click at [476, 411] on div "For a limited time only get two Gold Bar XL Prefilled Pods for just £10. Shop t…" at bounding box center [496, 369] width 414 height 121
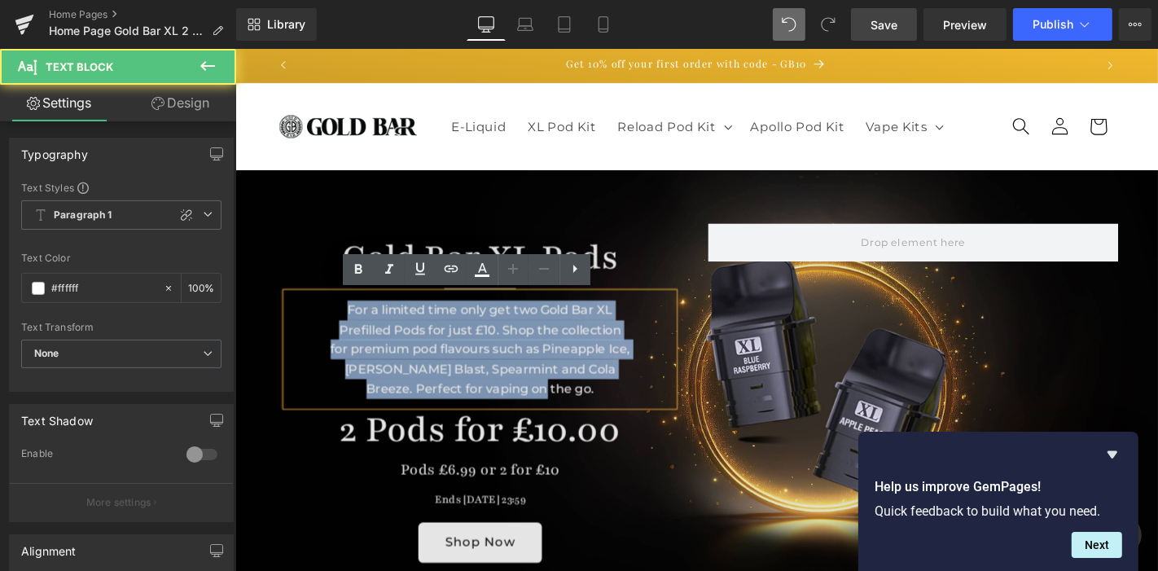
click at [476, 411] on div "For a limited time only get two Gold Bar XL Prefilled Pods for just £10. Shop t…" at bounding box center [496, 369] width 414 height 121
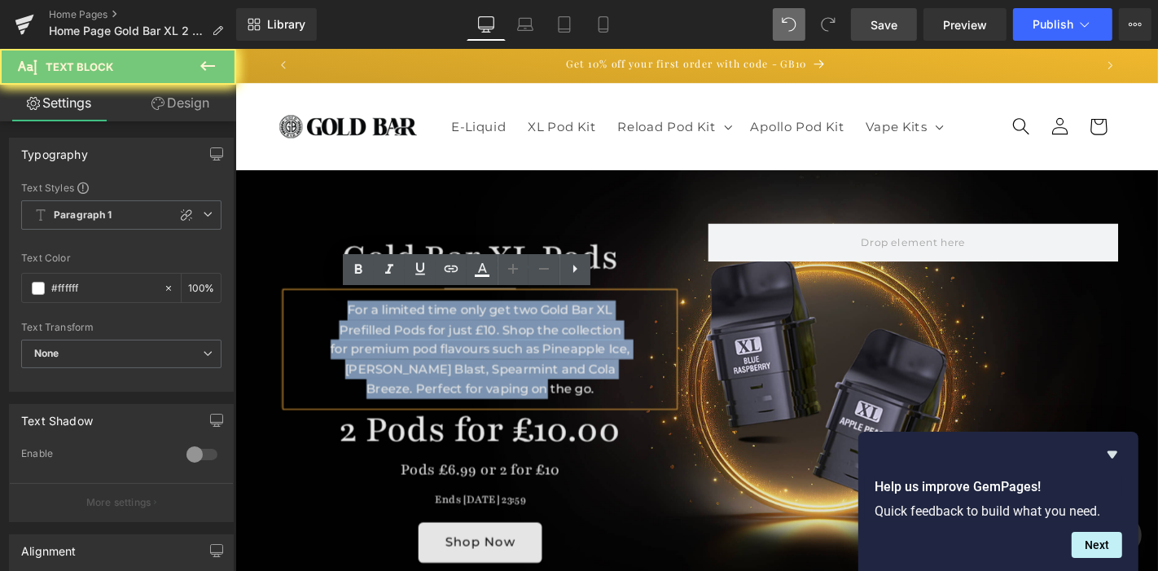
click at [476, 411] on div "For a limited time only get two Gold Bar XL Prefilled Pods for just £10. Shop t…" at bounding box center [496, 369] width 414 height 121
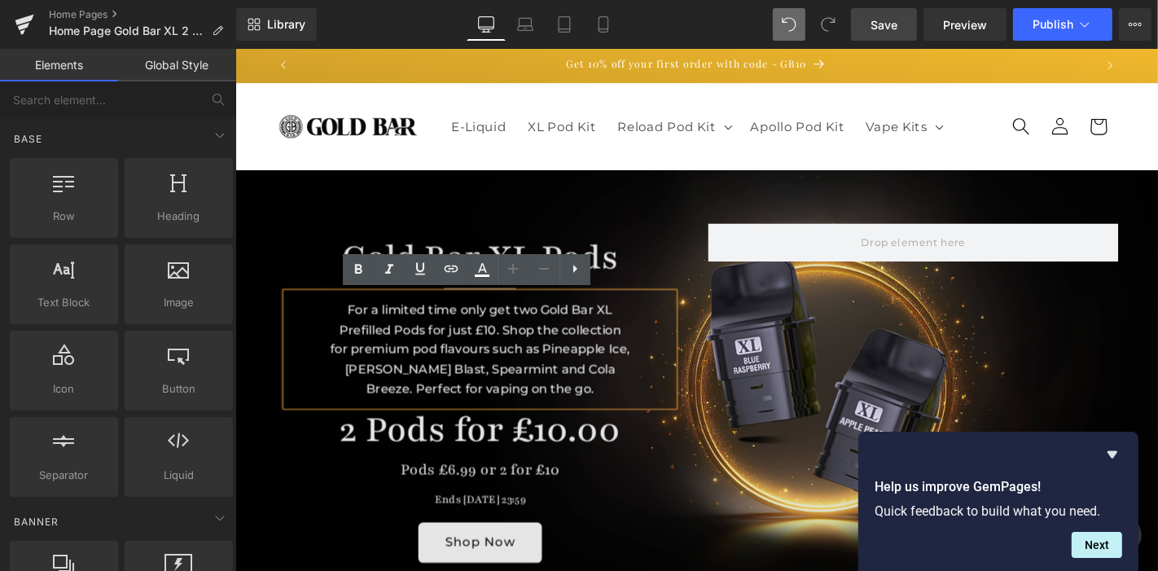
click at [859, 173] on header "E-Liquid XL Pod Kit Reload Pod Kit Reload Pod Kit Reload Pod Kit Reload Pods Vi…" at bounding box center [728, 132] width 986 height 94
click at [356, 327] on div "For a limited time only get two Gold Bar XL Prefilled Pods for just £10. Shop t…" at bounding box center [496, 369] width 414 height 121
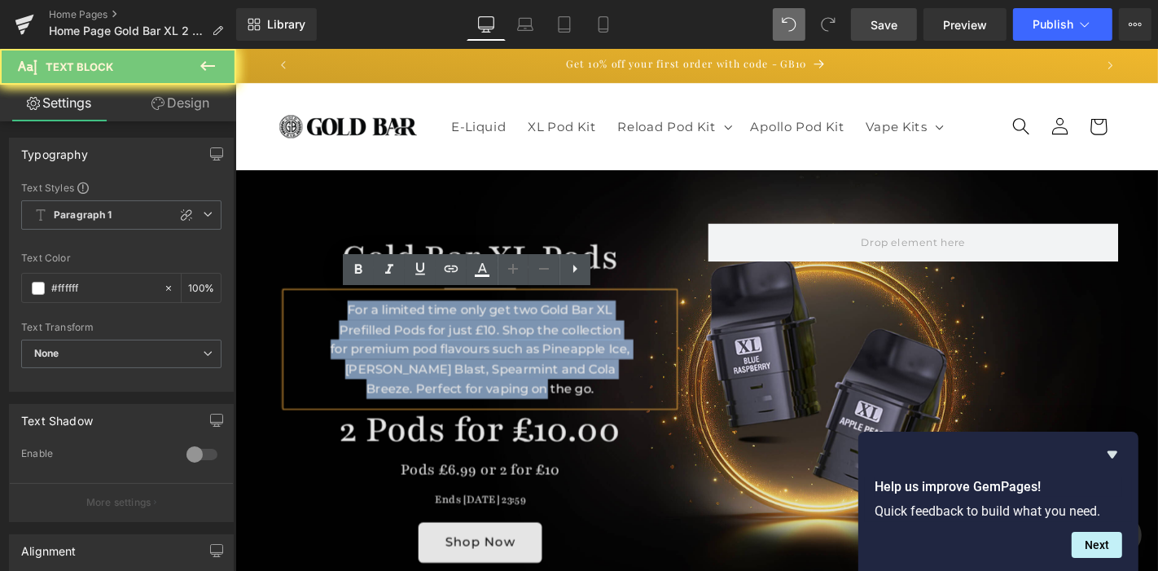
click at [356, 327] on div "For a limited time only get two Gold Bar XL Prefilled Pods for just £10. Shop t…" at bounding box center [496, 369] width 414 height 121
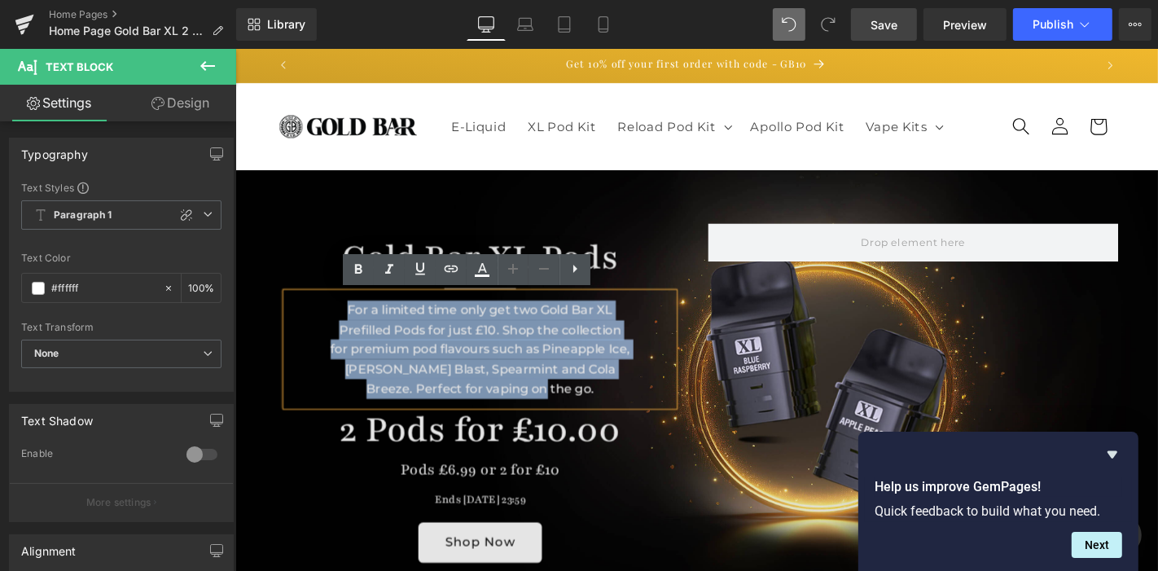
click at [356, 327] on div "For a limited time only get two Gold Bar XL Prefilled Pods for just £10. Shop t…" at bounding box center [496, 369] width 414 height 121
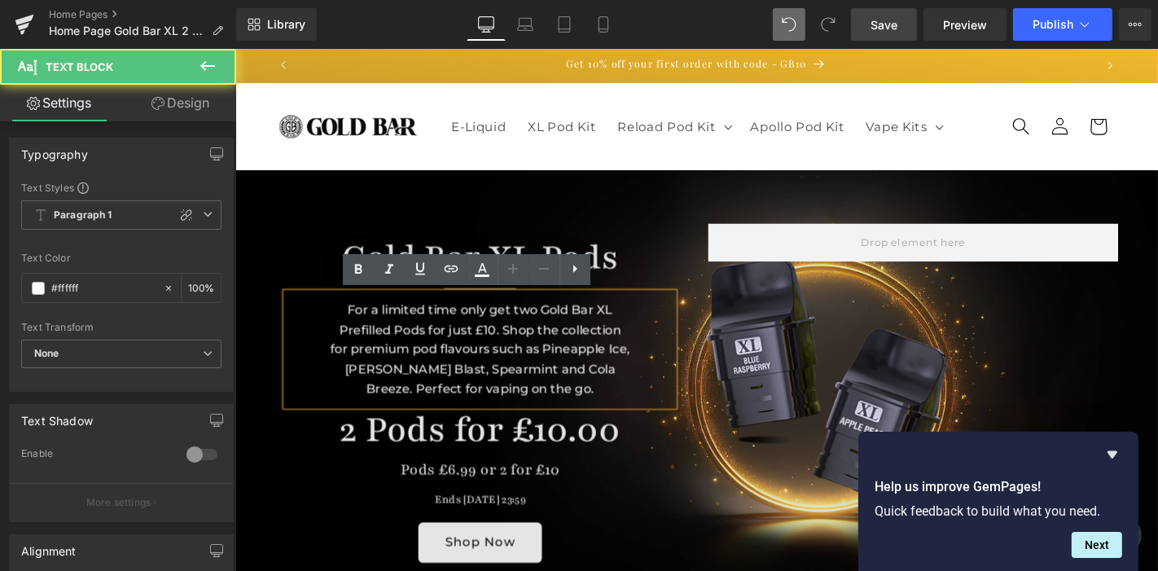
click at [356, 327] on div "For a limited time only get two Gold Bar XL Prefilled Pods for just £10. Shop t…" at bounding box center [496, 369] width 414 height 121
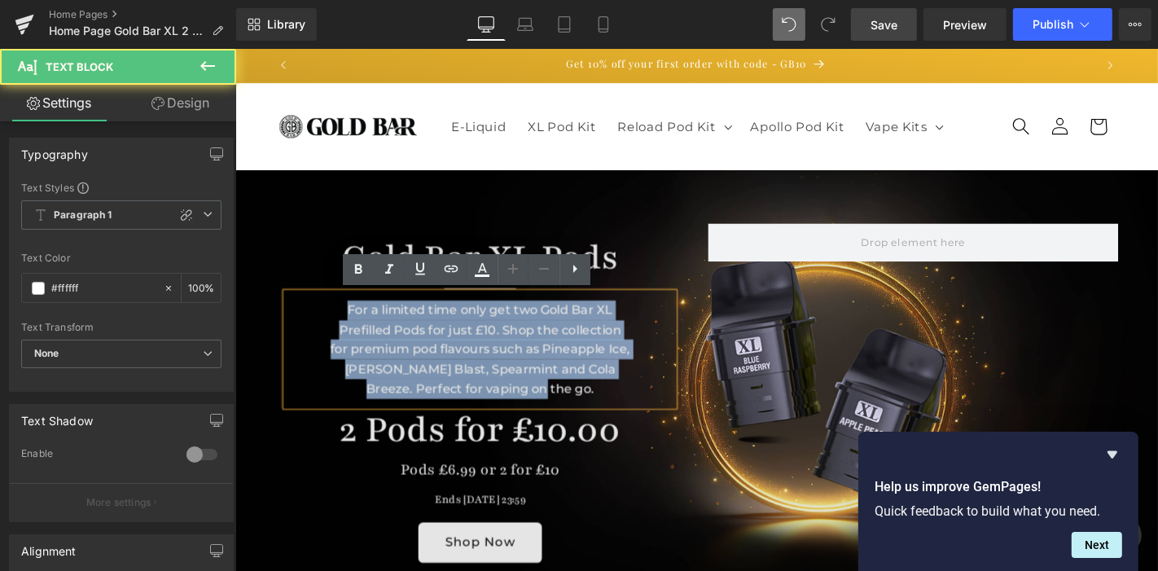
click at [356, 327] on div "For a limited time only get two Gold Bar XL Prefilled Pods for just £10. Shop t…" at bounding box center [496, 369] width 414 height 121
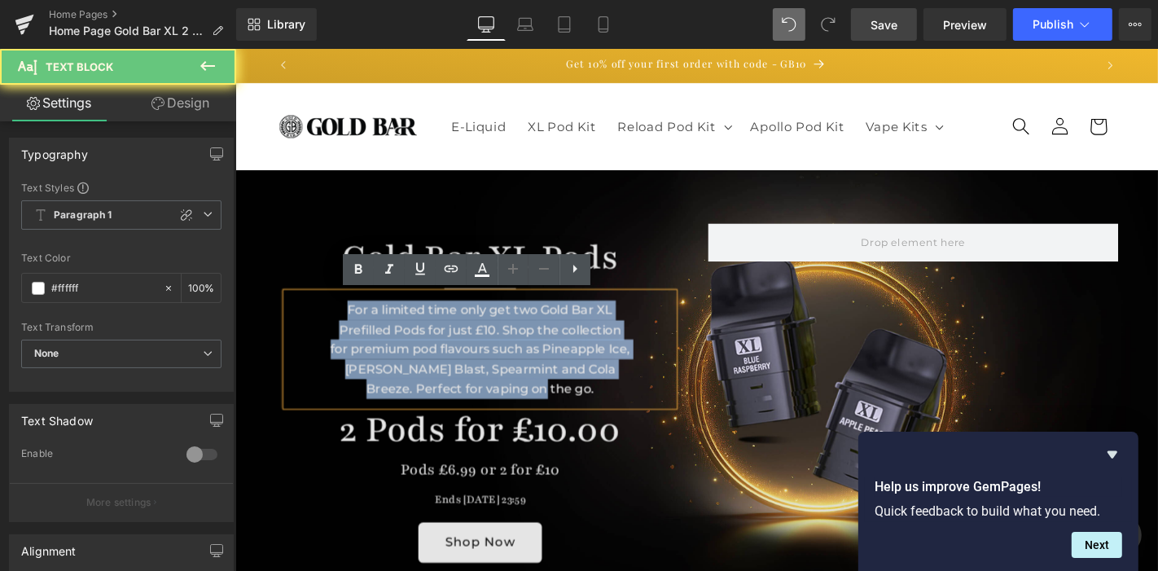
click at [356, 327] on div "For a limited time only get two Gold Bar XL Prefilled Pods for just £10. Shop t…" at bounding box center [496, 369] width 414 height 121
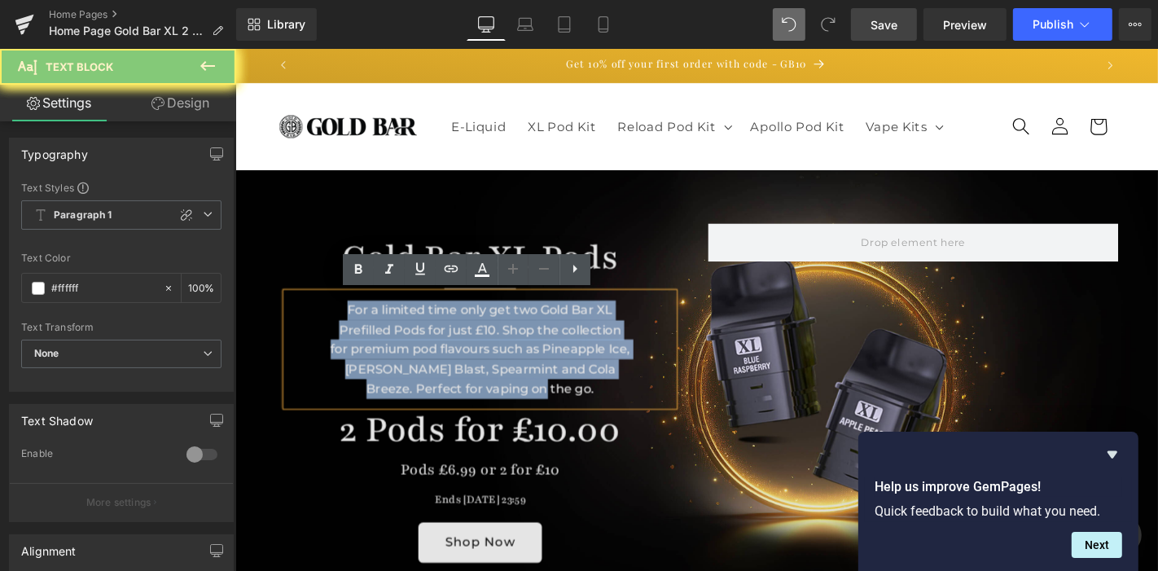
click at [356, 327] on div "For a limited time only get two Gold Bar XL Prefilled Pods for just £10. Shop t…" at bounding box center [496, 369] width 414 height 121
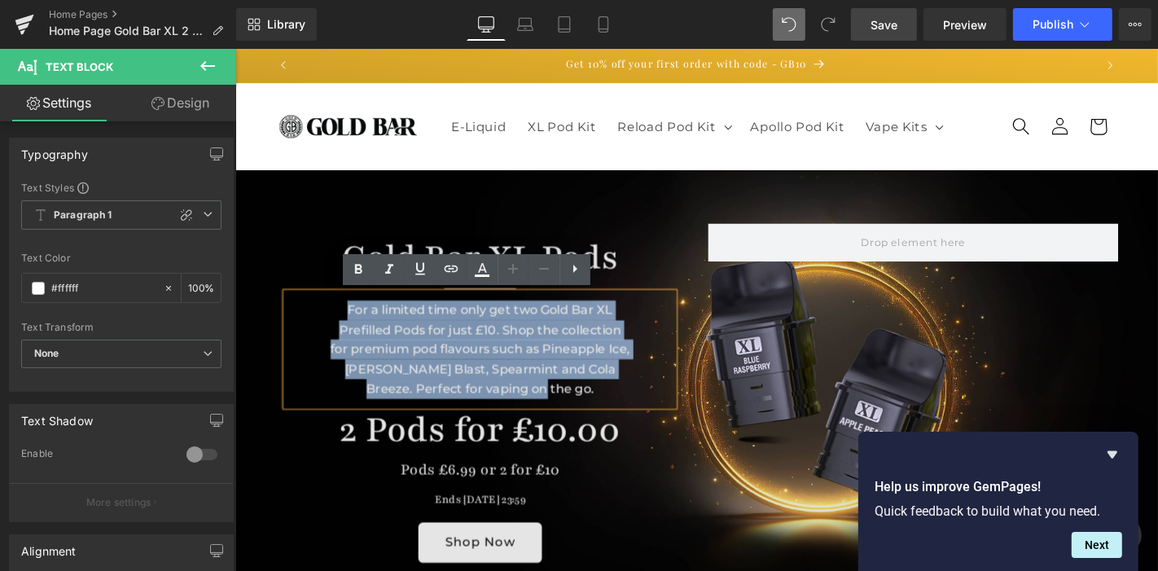
click at [507, 360] on div "For a limited time only get two Gold Bar XL Prefilled Pods for just £10. Shop t…" at bounding box center [496, 369] width 414 height 121
copy div "For a limited time only get two Gold Bar XL Prefilled Pods for just £10. Shop t…"
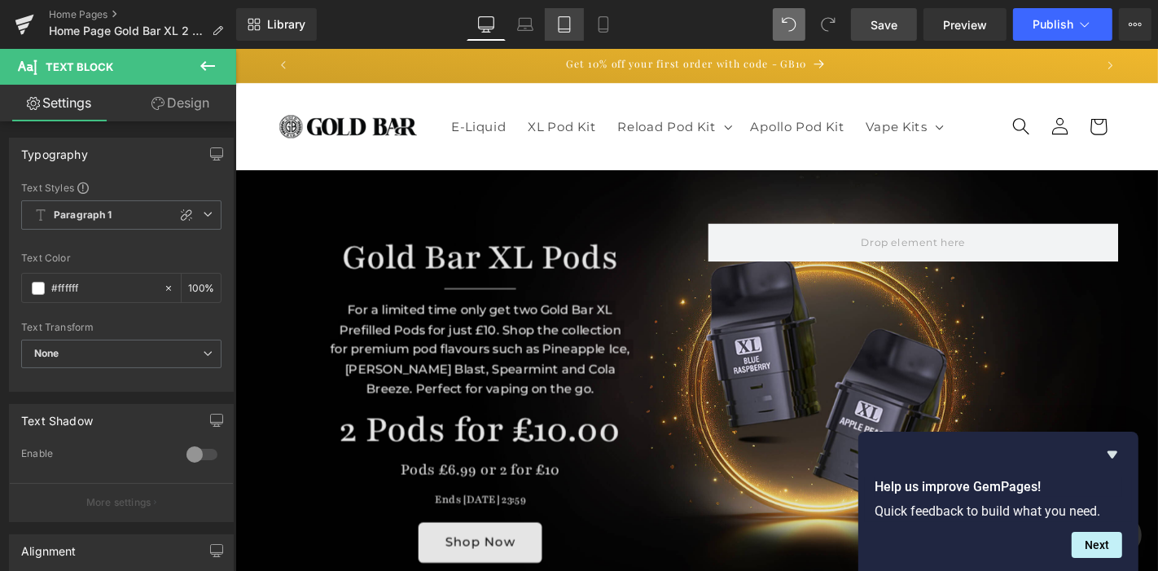
click at [559, 24] on icon at bounding box center [564, 24] width 11 height 15
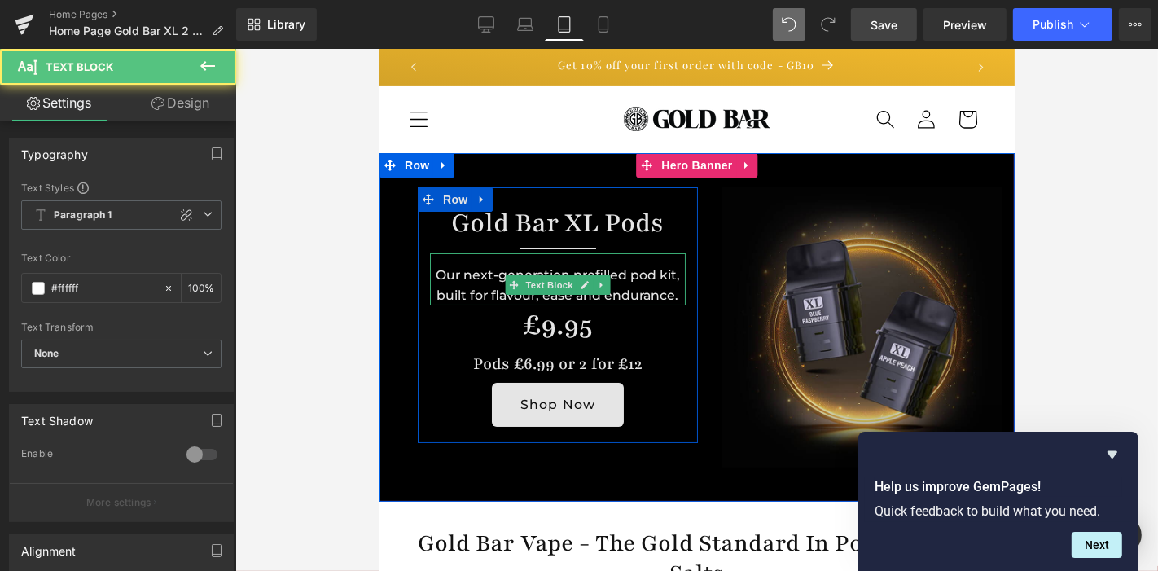
click at [472, 280] on div "Our next-generation prefilled pod kit, built for flavour, ease and endurance." at bounding box center [557, 279] width 256 height 52
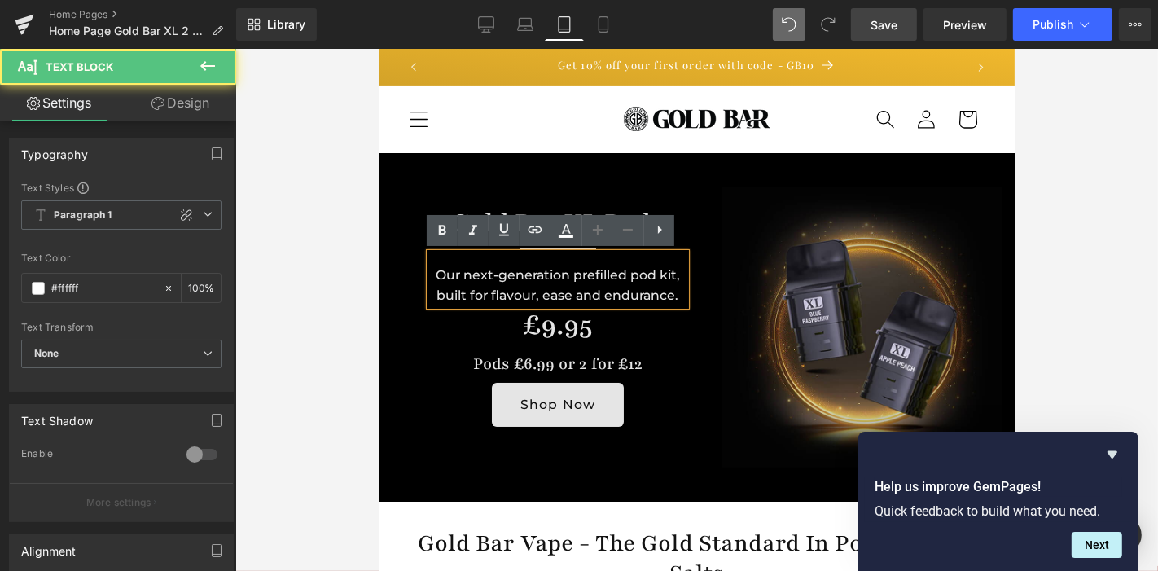
click at [456, 271] on div "Our next-generation prefilled pod kit, built for flavour, ease and endurance." at bounding box center [557, 279] width 256 height 52
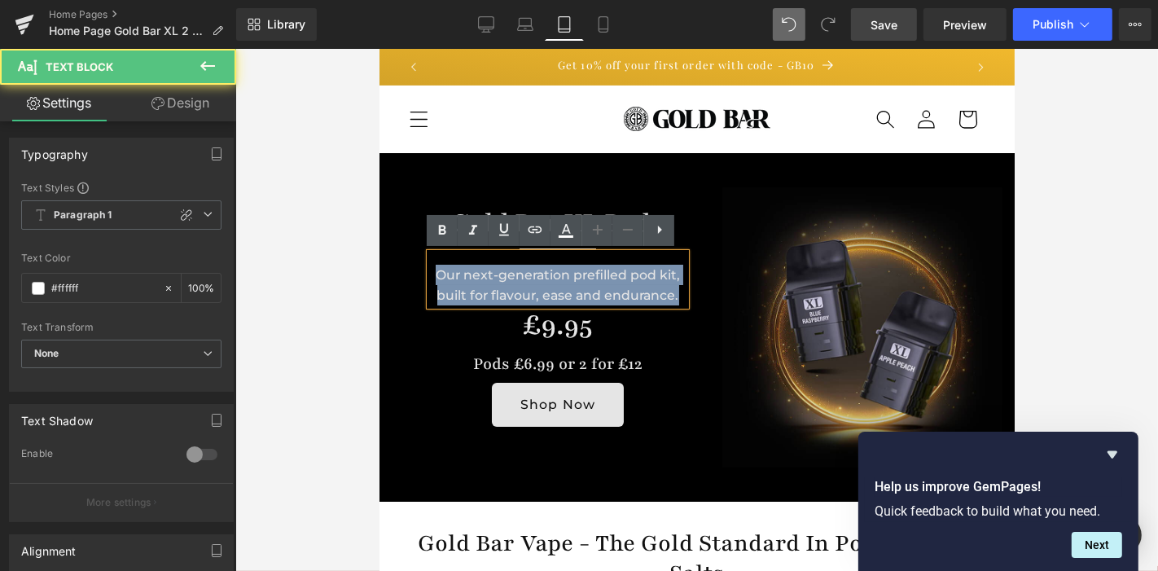
paste div
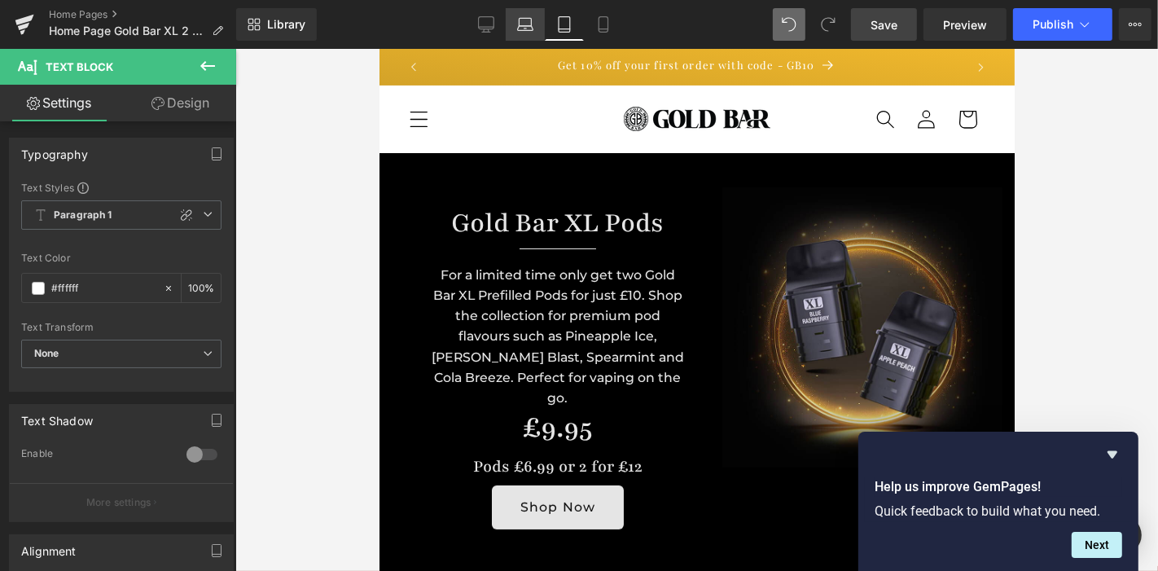
click at [509, 22] on link "Laptop" at bounding box center [525, 24] width 39 height 33
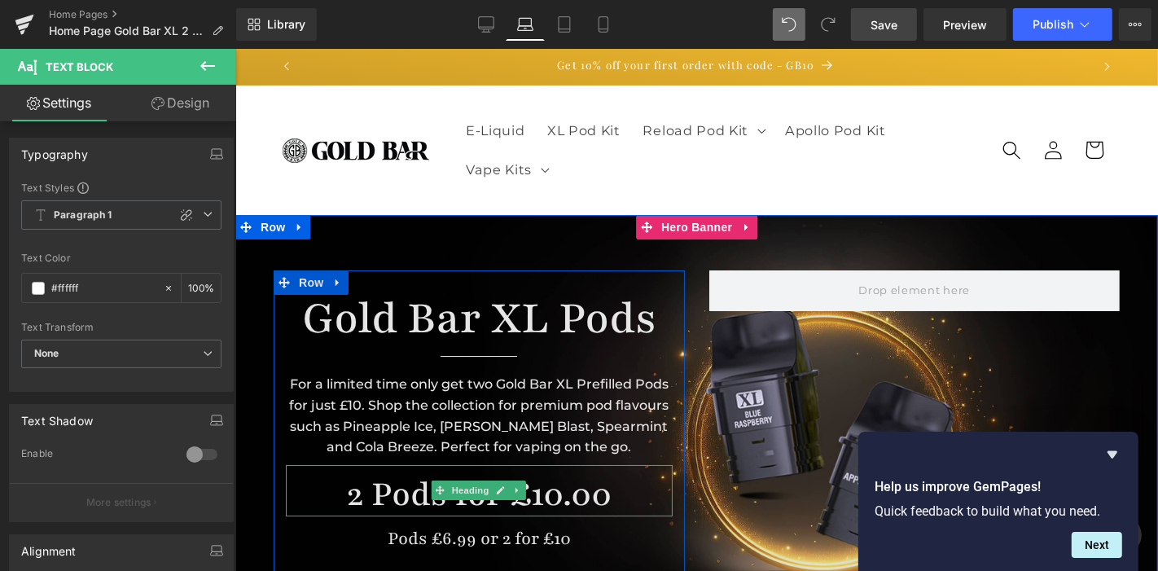
click at [380, 509] on h1 "2 Pods for £10.00" at bounding box center [478, 493] width 387 height 45
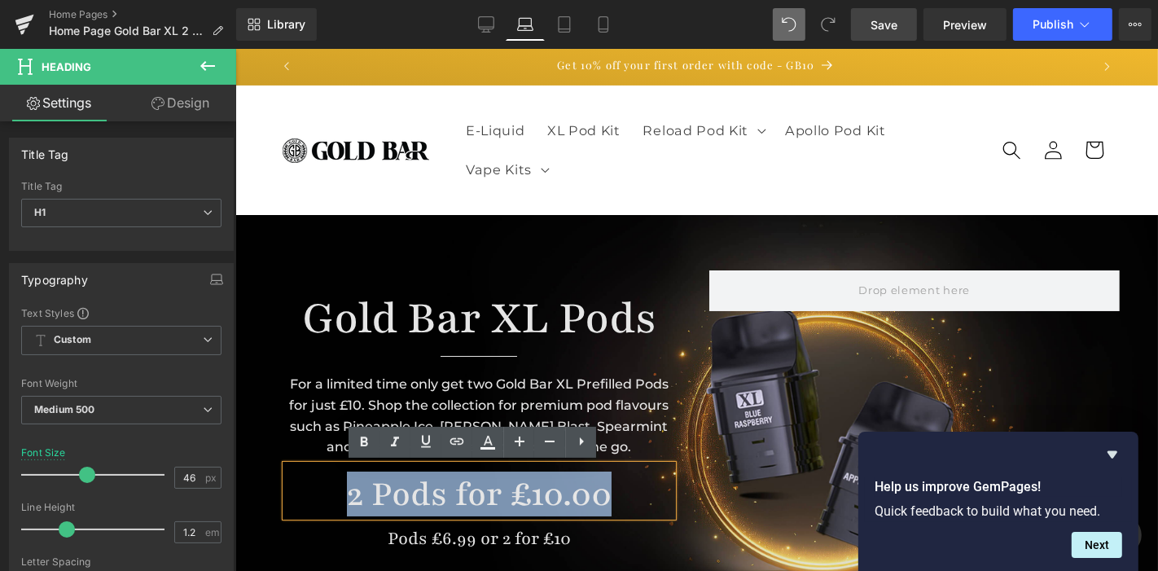
copy h1 "2 Pods for £10.00"
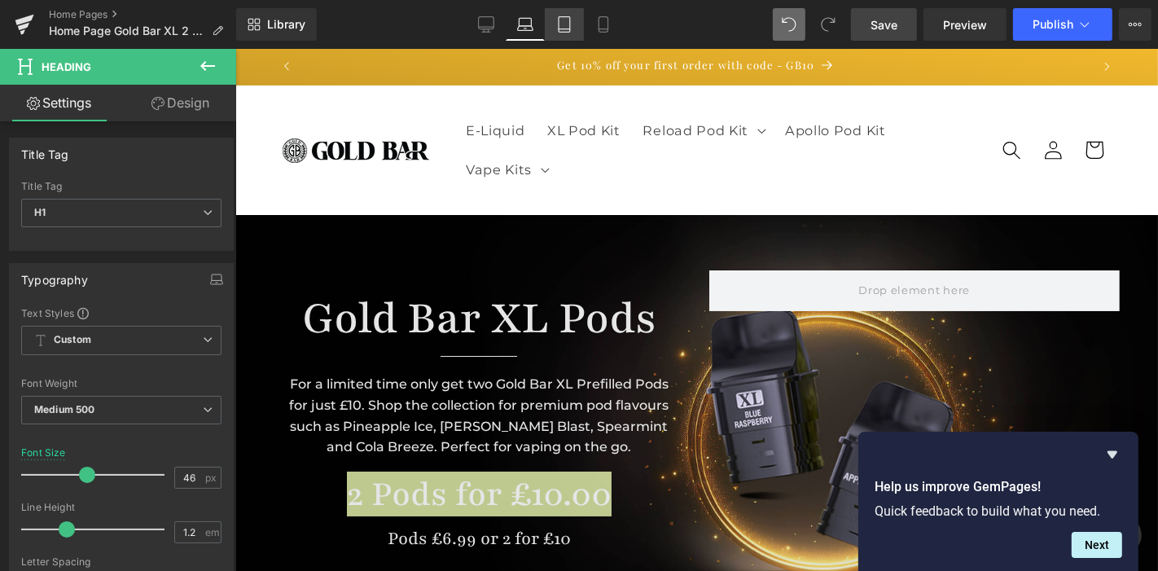
click at [580, 31] on link "Tablet" at bounding box center [564, 24] width 39 height 33
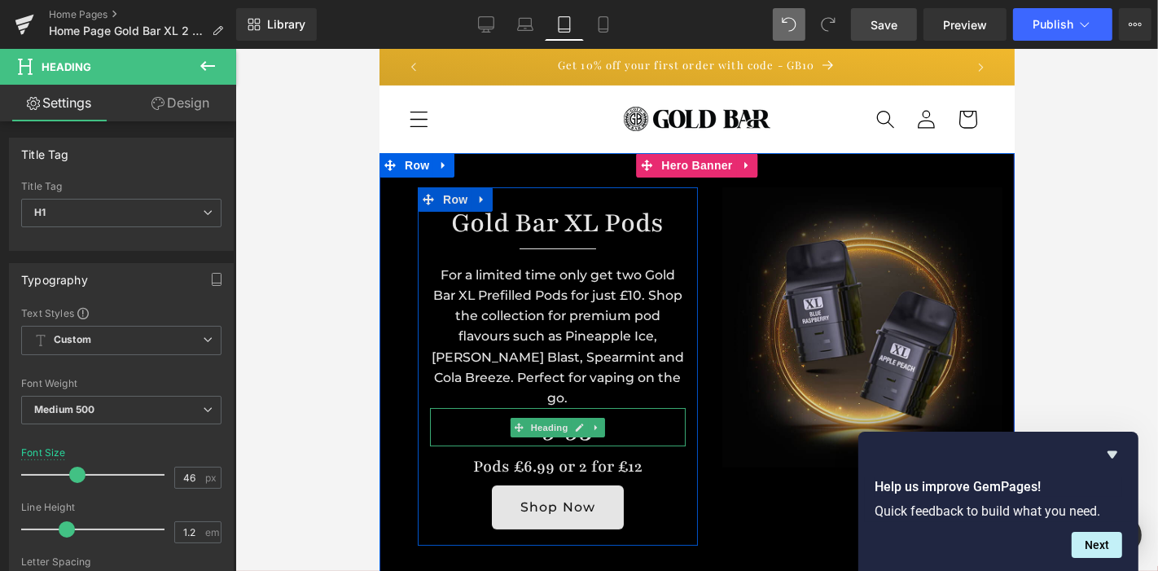
click at [472, 407] on h1 "£9.95" at bounding box center [557, 426] width 256 height 38
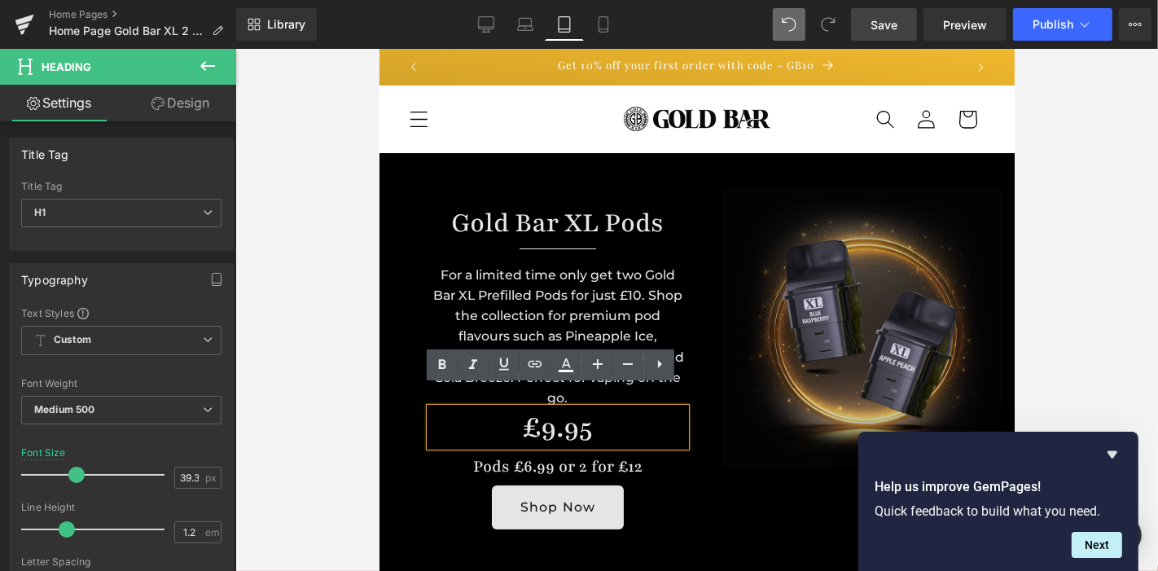
click at [535, 410] on h1 "£9.95" at bounding box center [557, 426] width 256 height 38
paste div
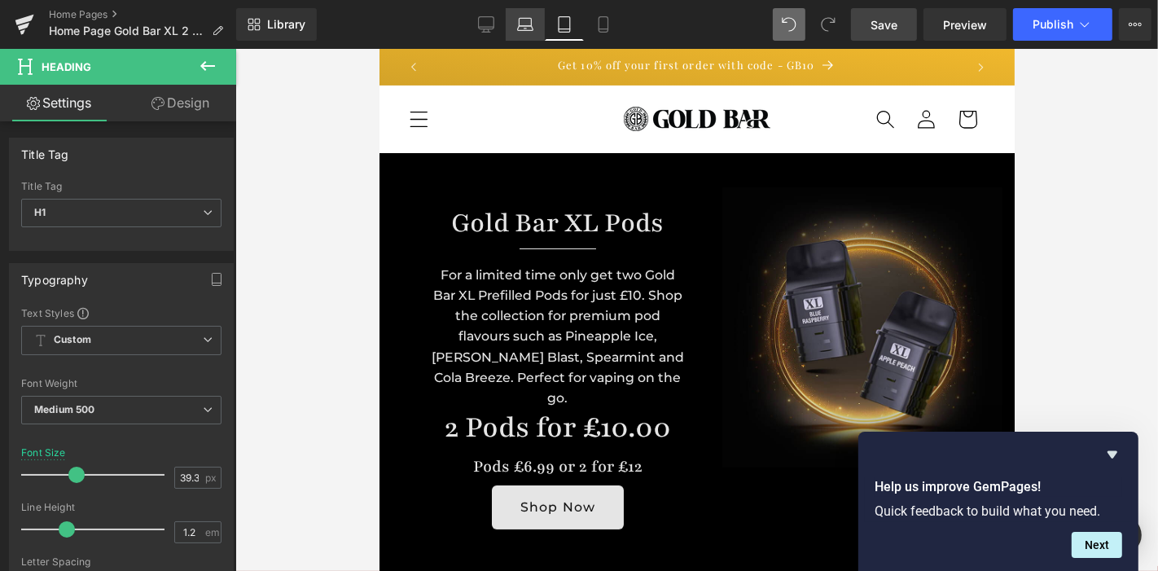
click at [528, 26] on icon at bounding box center [525, 28] width 15 height 5
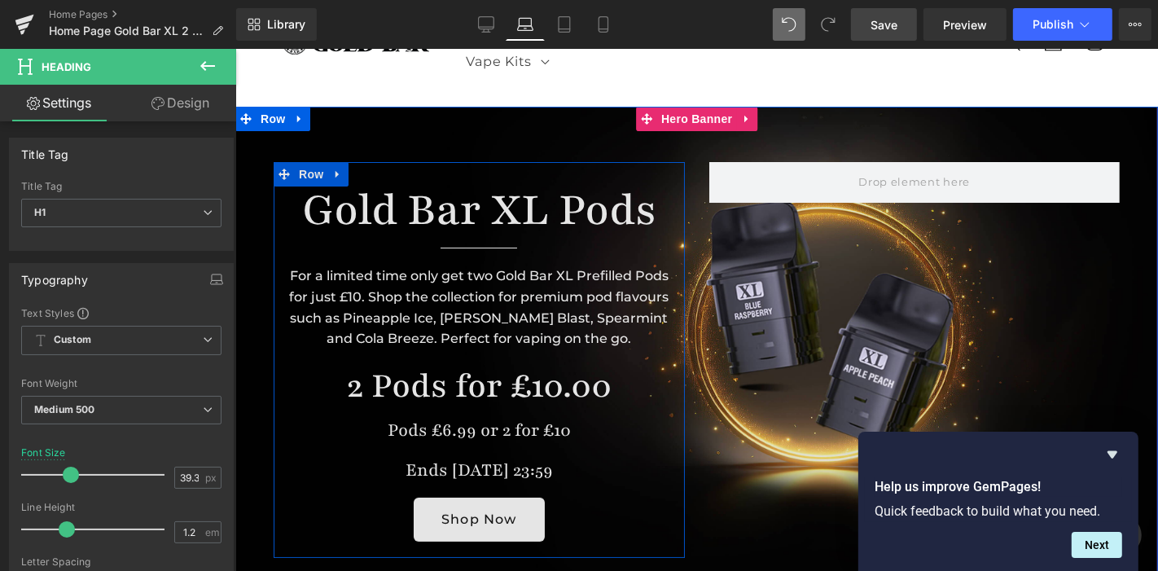
scroll to position [110, 0]
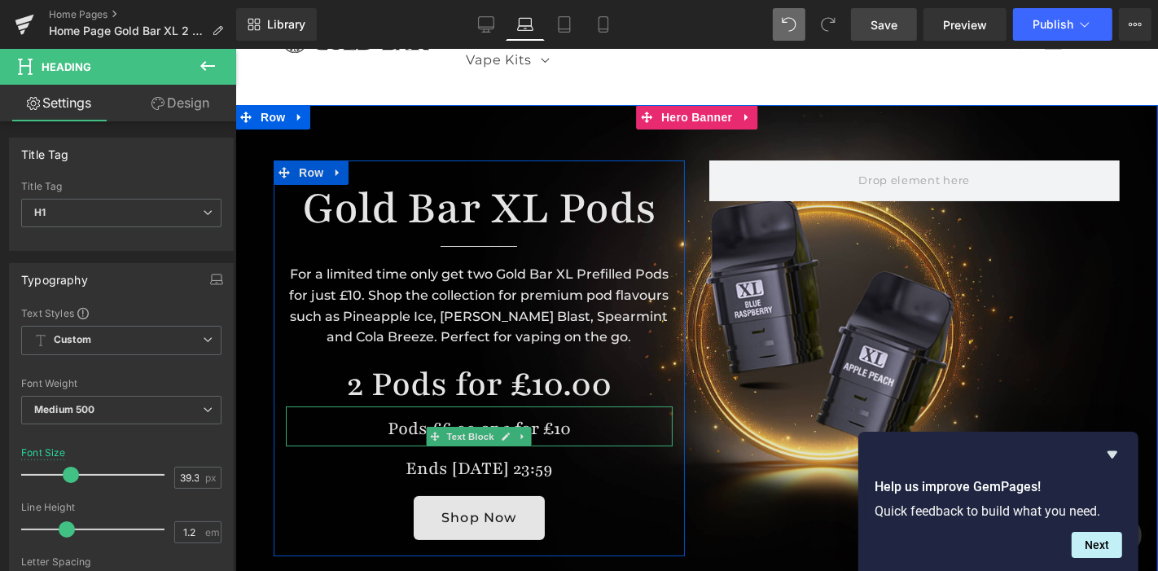
click at [407, 431] on undefined "Pods £6.99 or 2 for £10" at bounding box center [478, 428] width 183 height 24
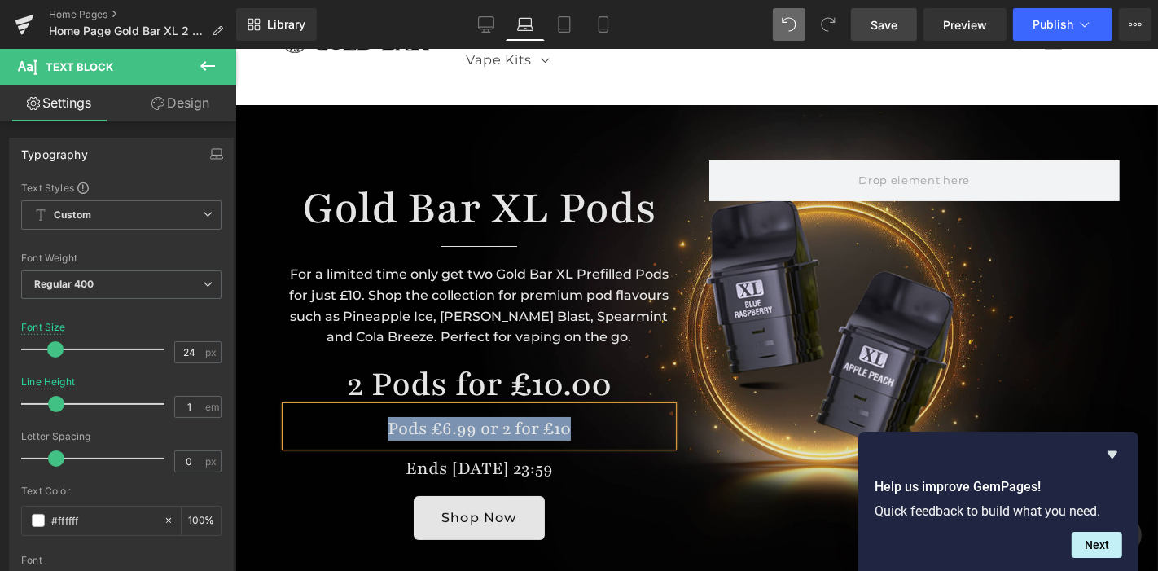
copy undefined "Pods £6.99 or 2 for £10"
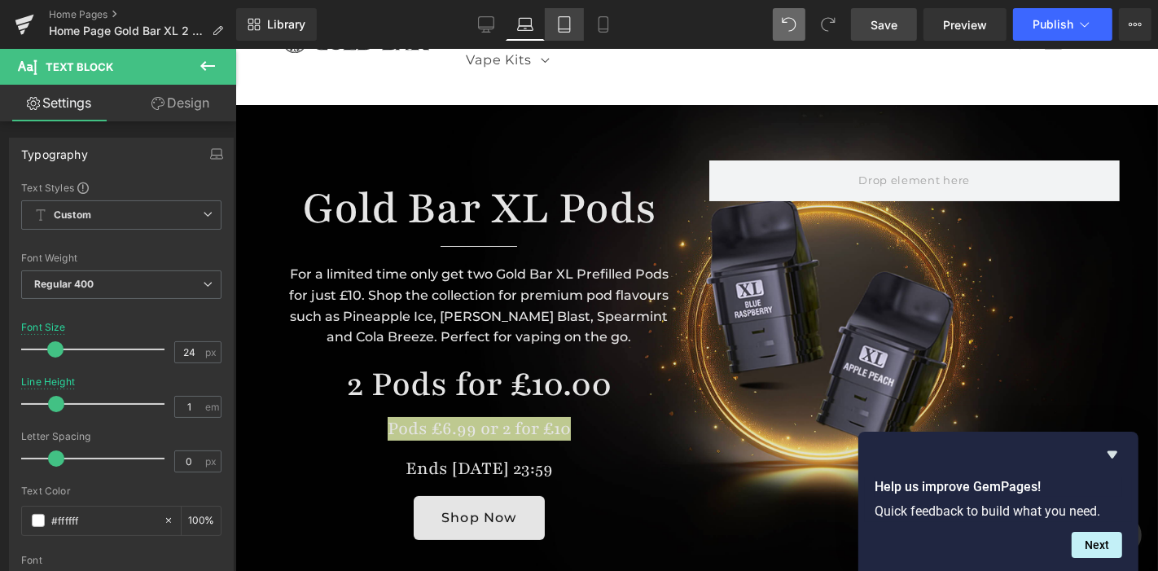
click at [566, 17] on icon at bounding box center [564, 24] width 11 height 15
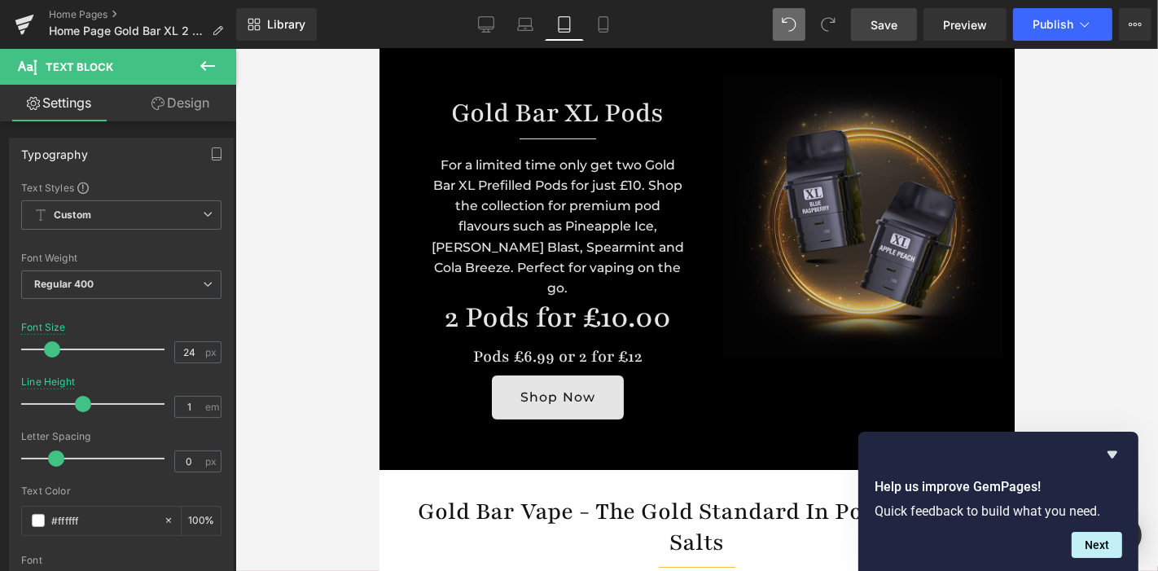
scroll to position [0, 0]
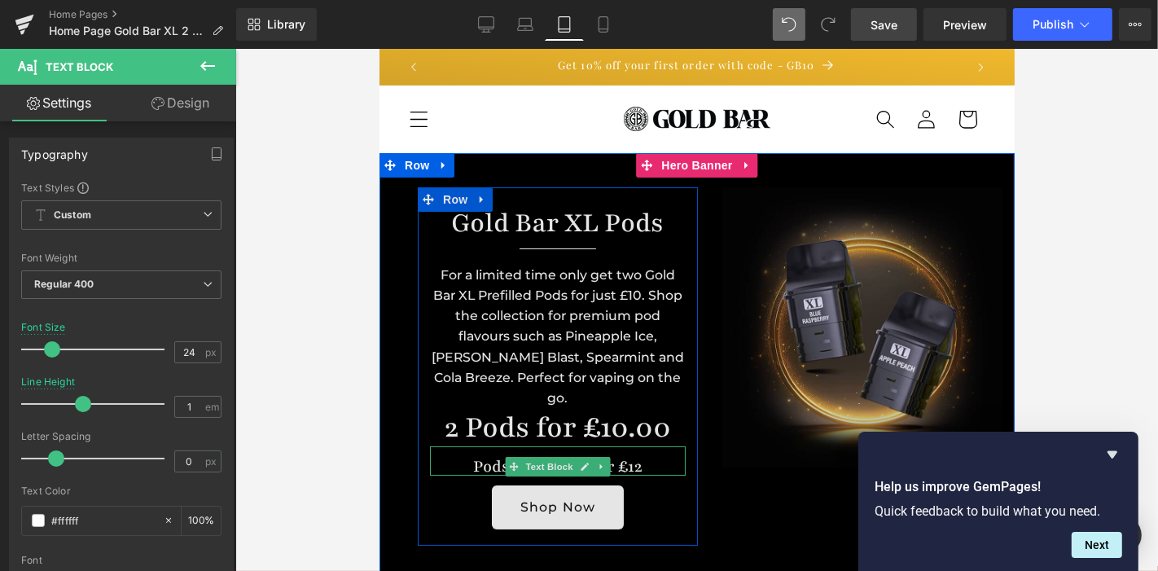
click at [485, 455] on span "Pods £6.99 or 2 for £12" at bounding box center [556, 465] width 169 height 21
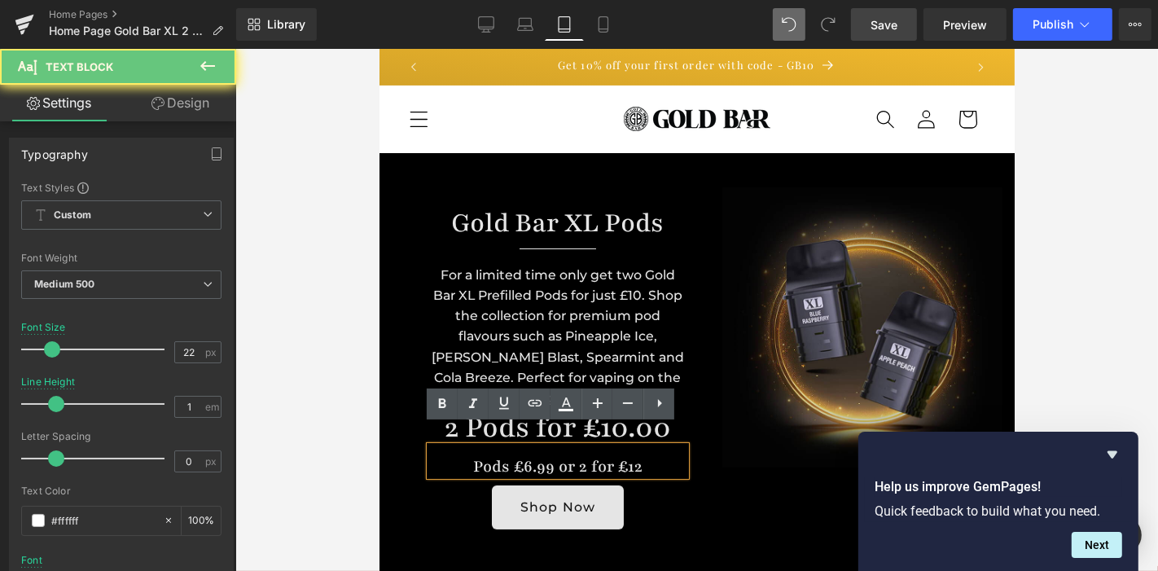
click at [485, 455] on span "Pods £6.99 or 2 for £12" at bounding box center [556, 465] width 169 height 21
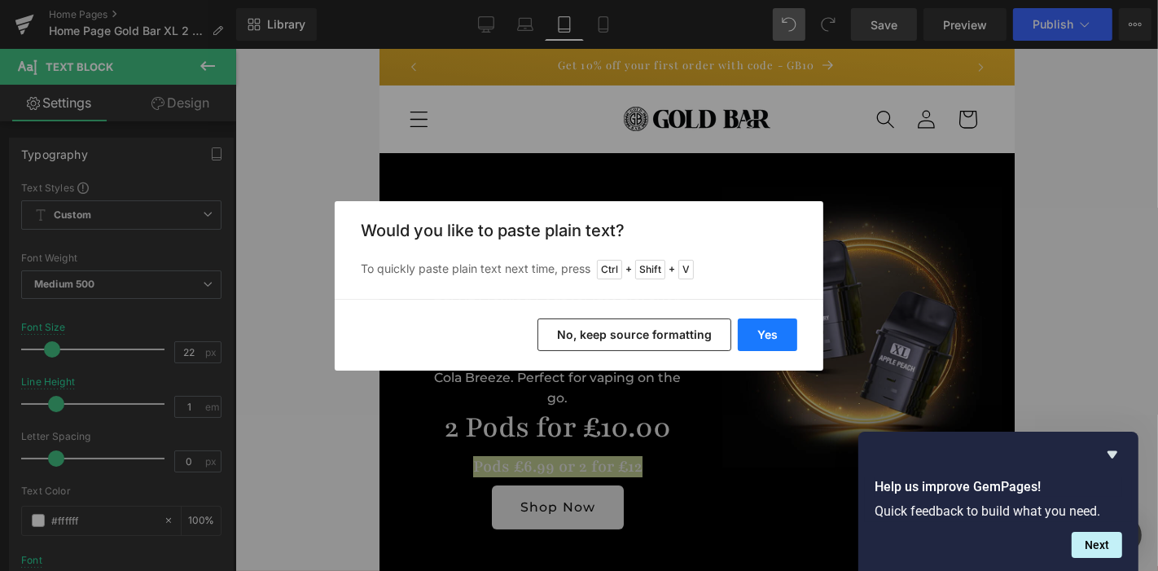
click at [745, 336] on button "Yes" at bounding box center [767, 335] width 59 height 33
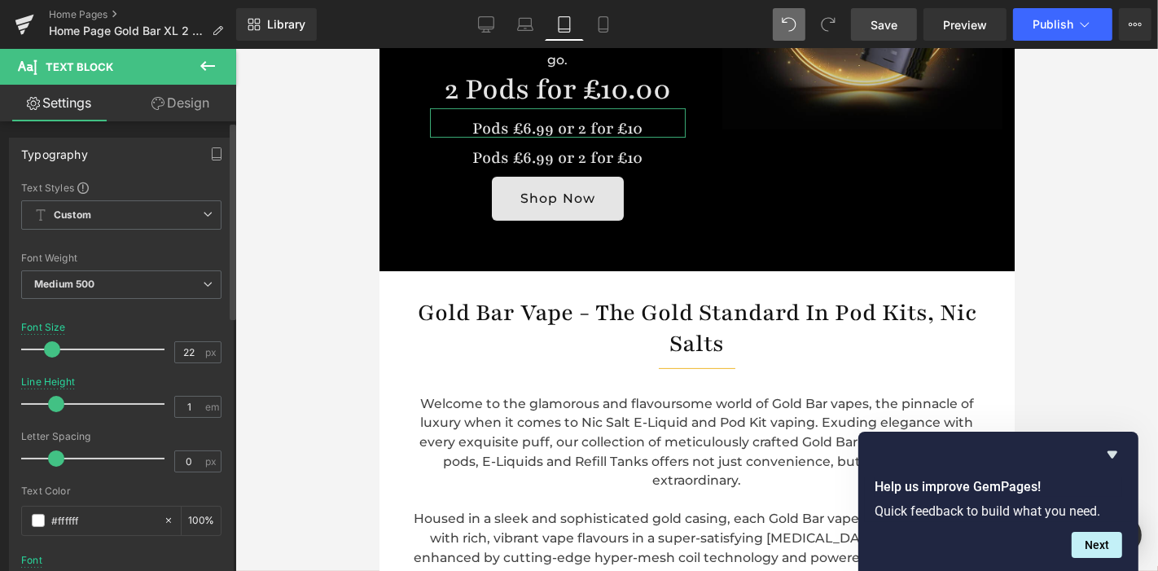
scroll to position [341, 0]
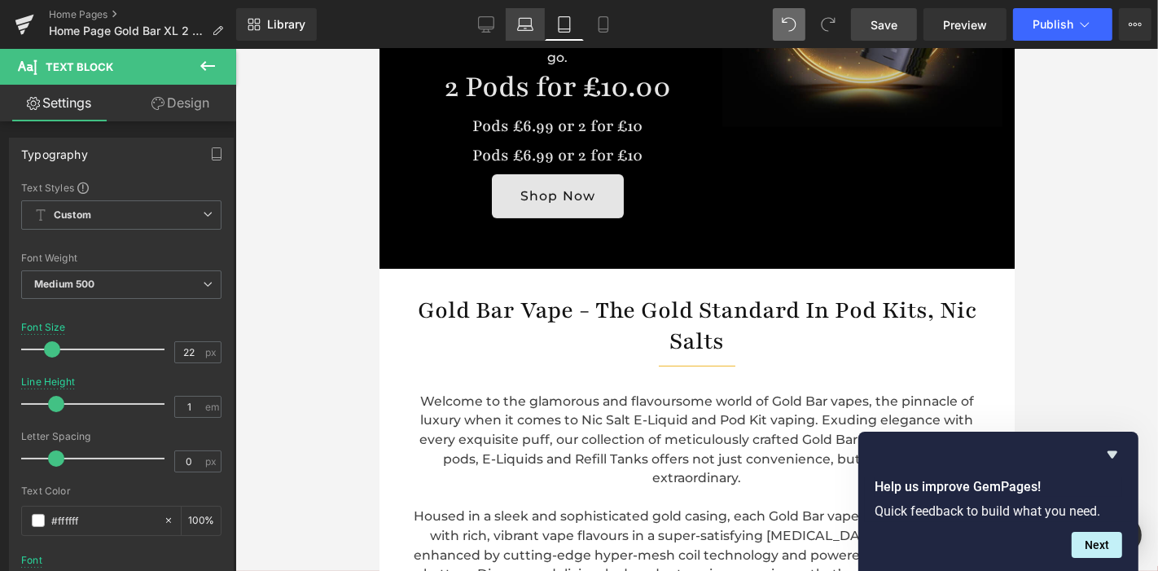
click at [522, 32] on icon at bounding box center [525, 24] width 16 height 16
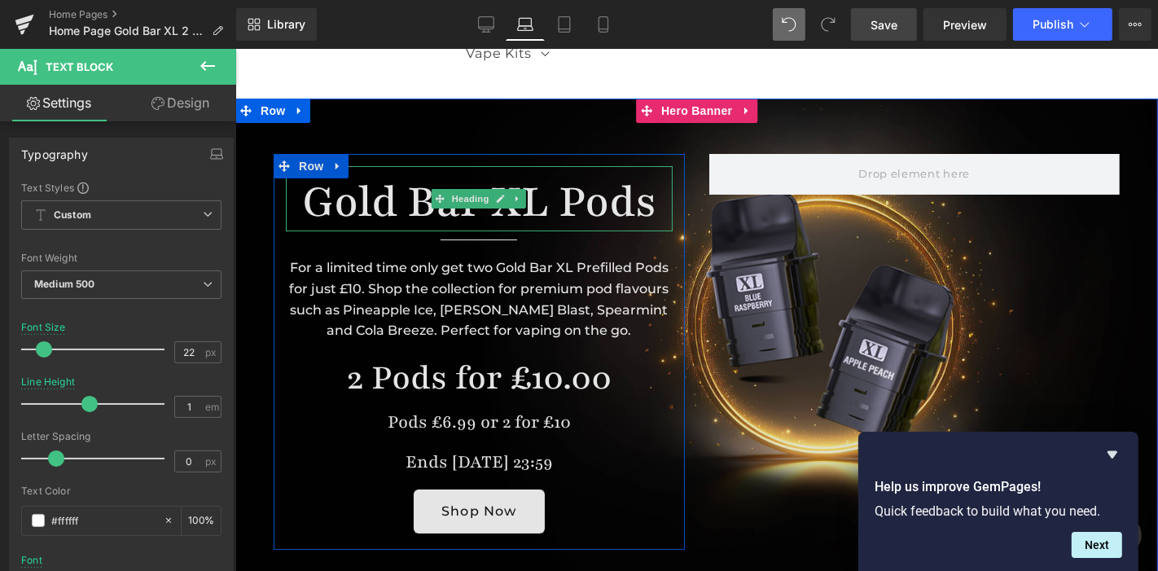
scroll to position [125, 0]
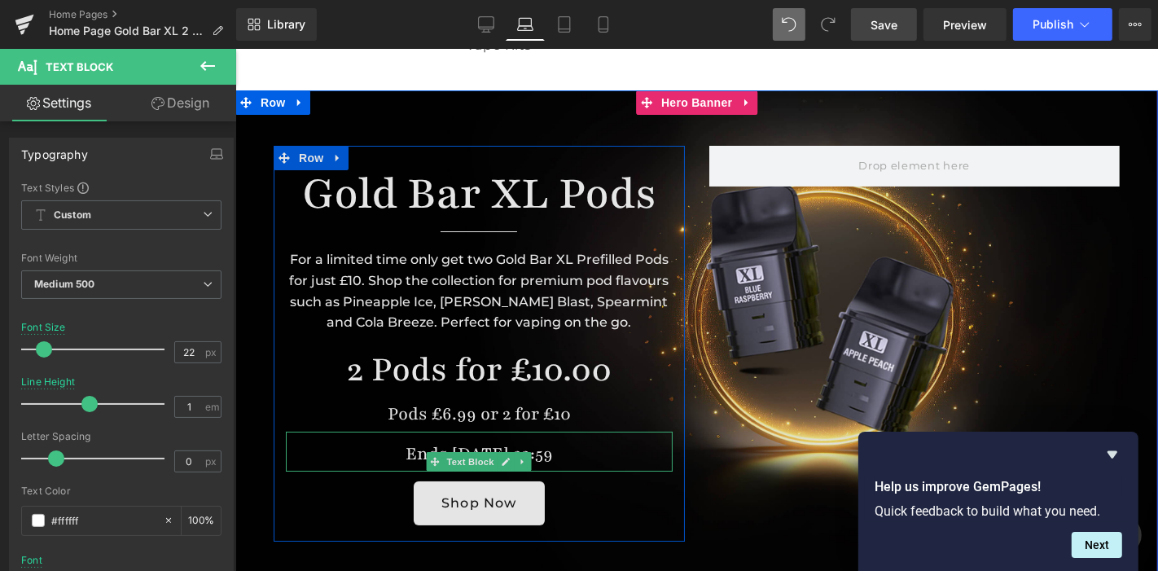
click at [448, 445] on div "Ends [DATE] 23:59" at bounding box center [478, 451] width 387 height 40
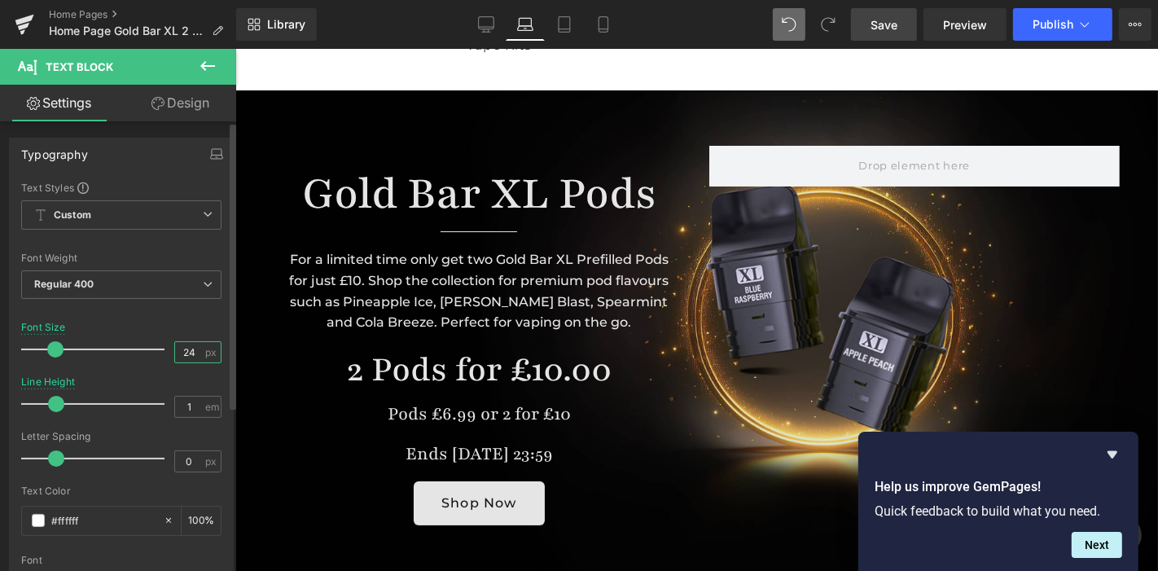
click at [186, 343] on input "24" at bounding box center [189, 352] width 29 height 20
type input "2"
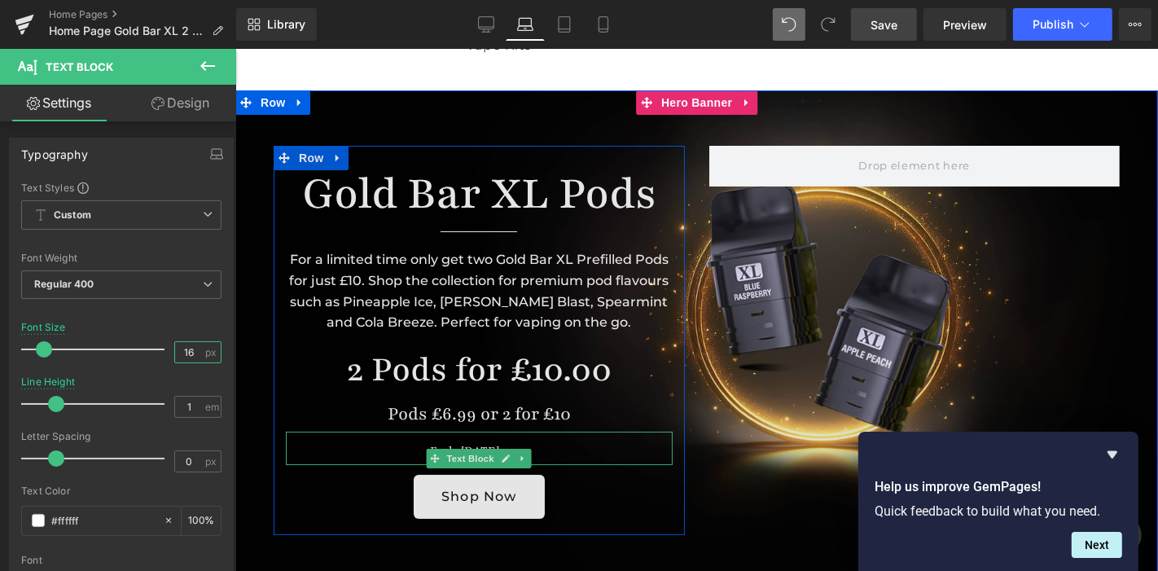
type input "16"
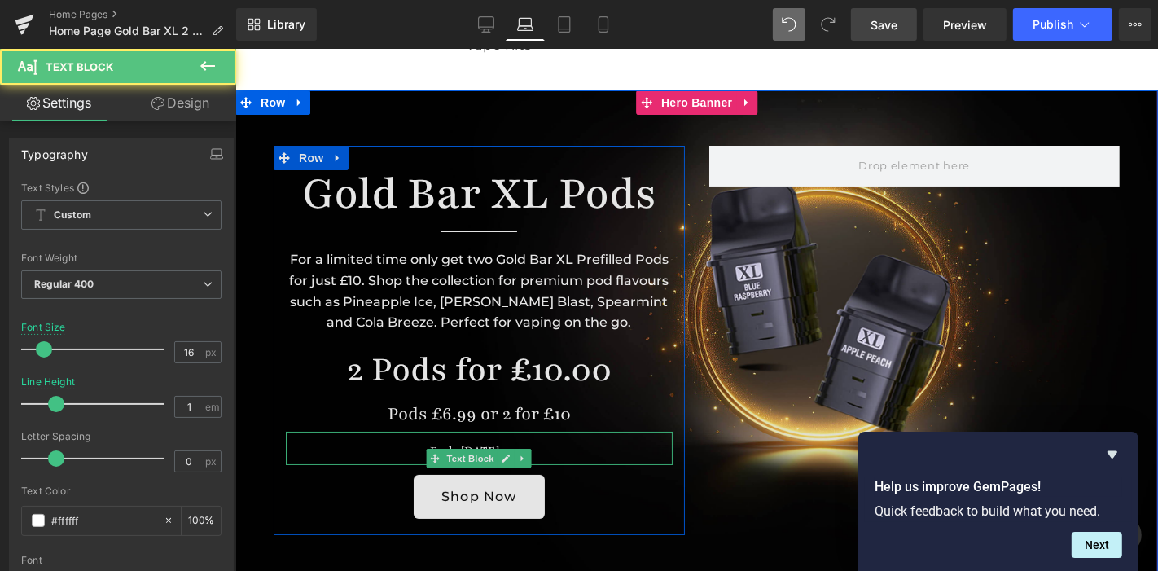
click at [422, 440] on div "Ends [DATE] 23:59" at bounding box center [478, 447] width 387 height 33
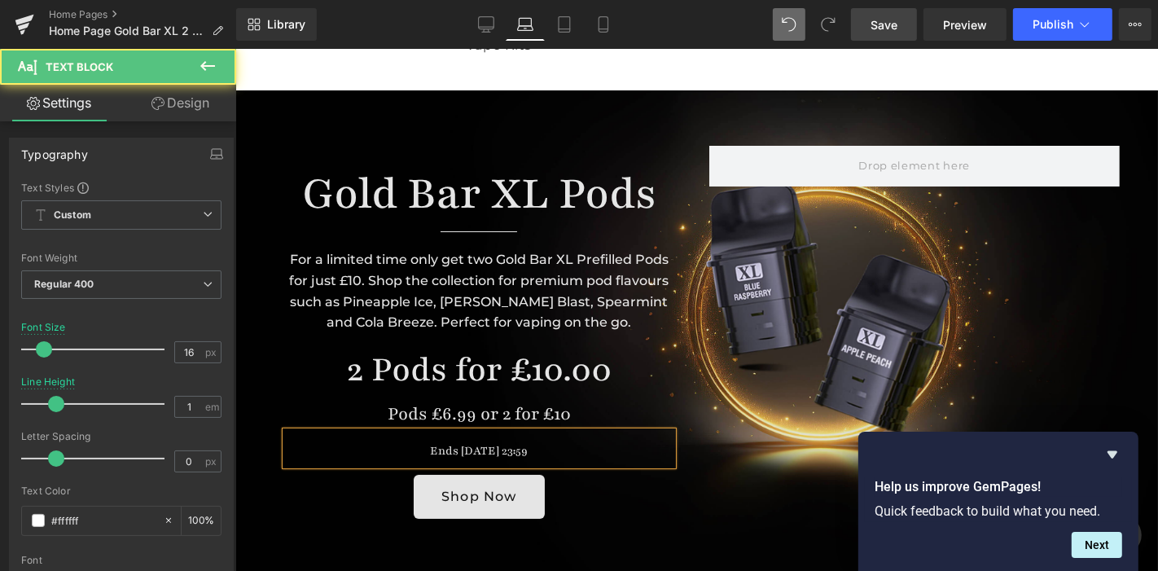
click at [445, 442] on div "Ends [DATE] 23:59" at bounding box center [478, 447] width 387 height 33
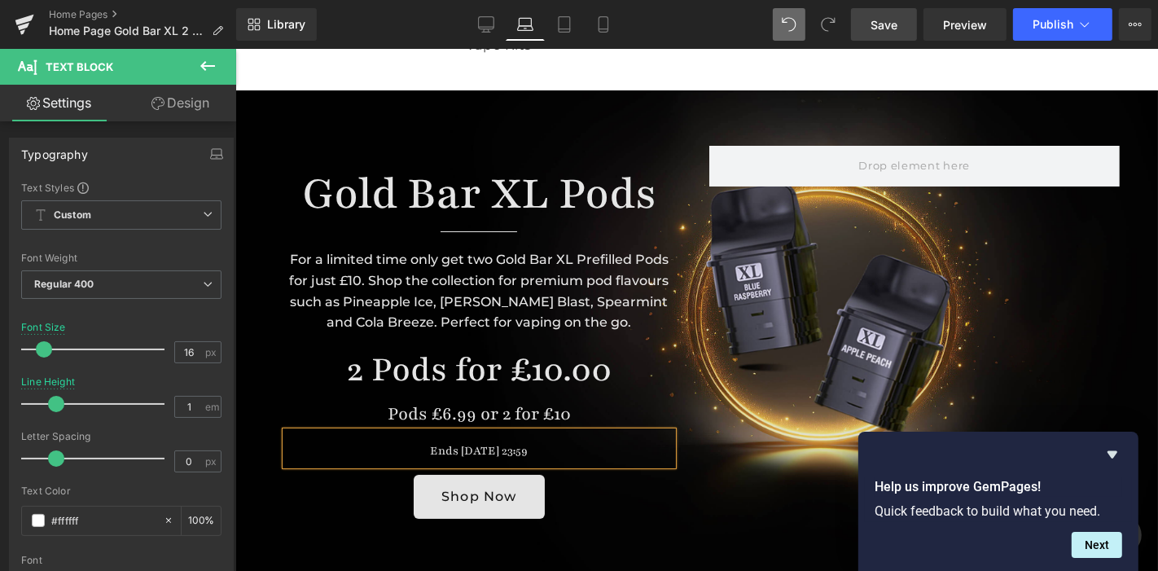
copy div "Ends [DATE] 23:59"
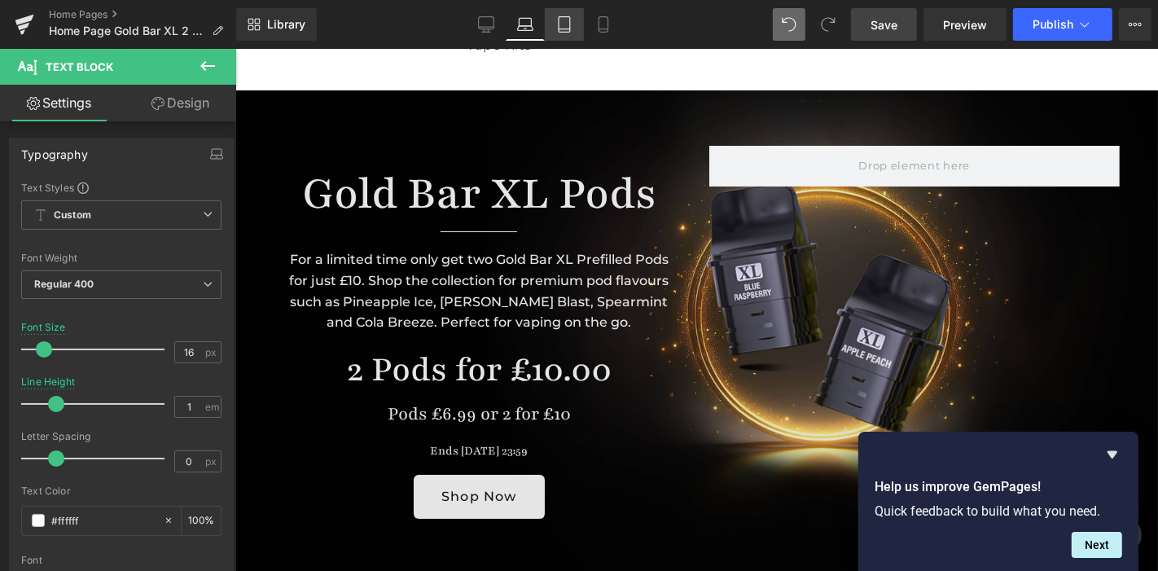
click at [569, 29] on icon at bounding box center [564, 29] width 11 height 0
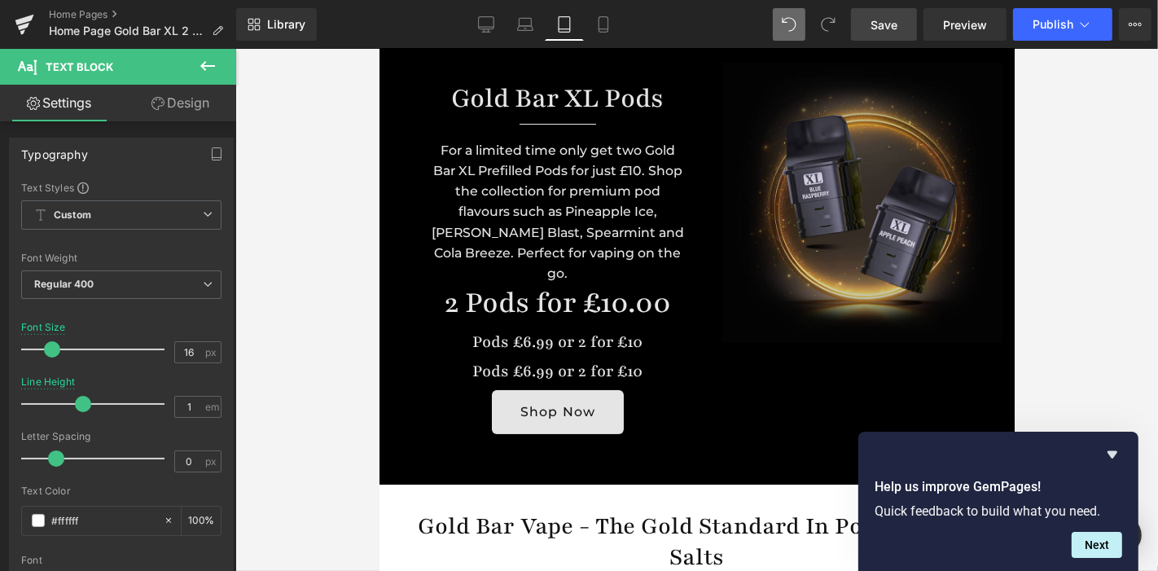
scroll to position [0, 0]
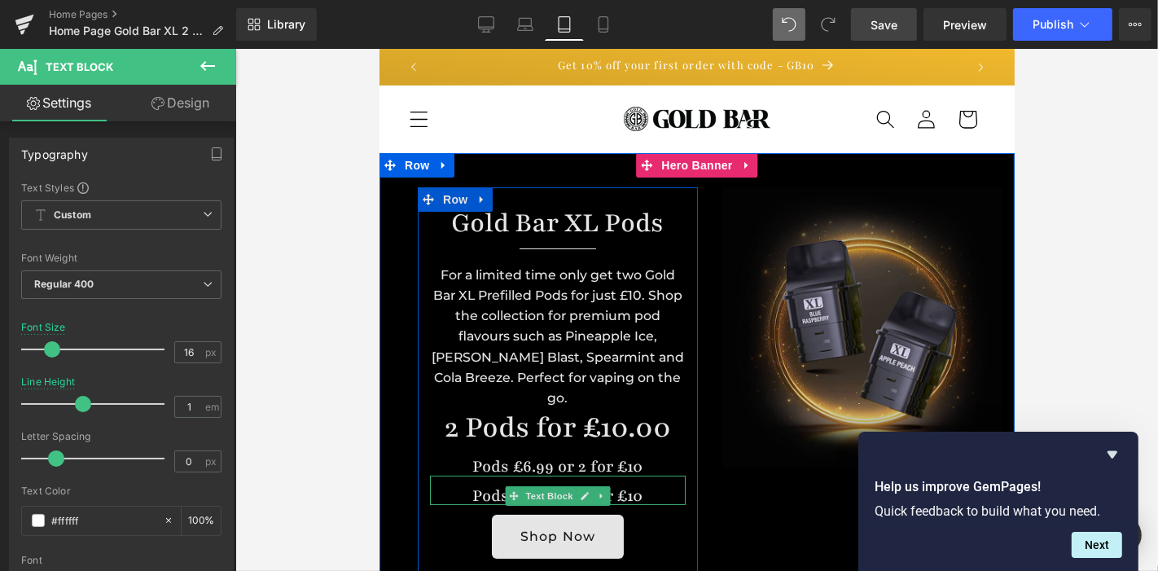
click at [471, 475] on div "Pods £6.99 or 2 for £10" at bounding box center [557, 489] width 256 height 29
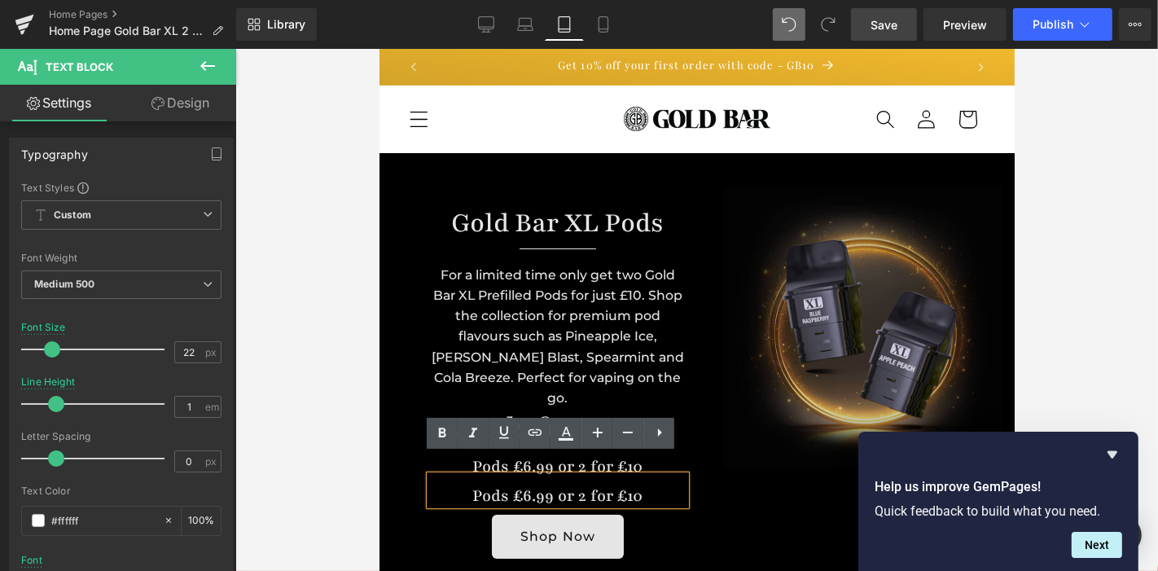
click at [471, 475] on div "Pods £6.99 or 2 for £10" at bounding box center [557, 489] width 256 height 29
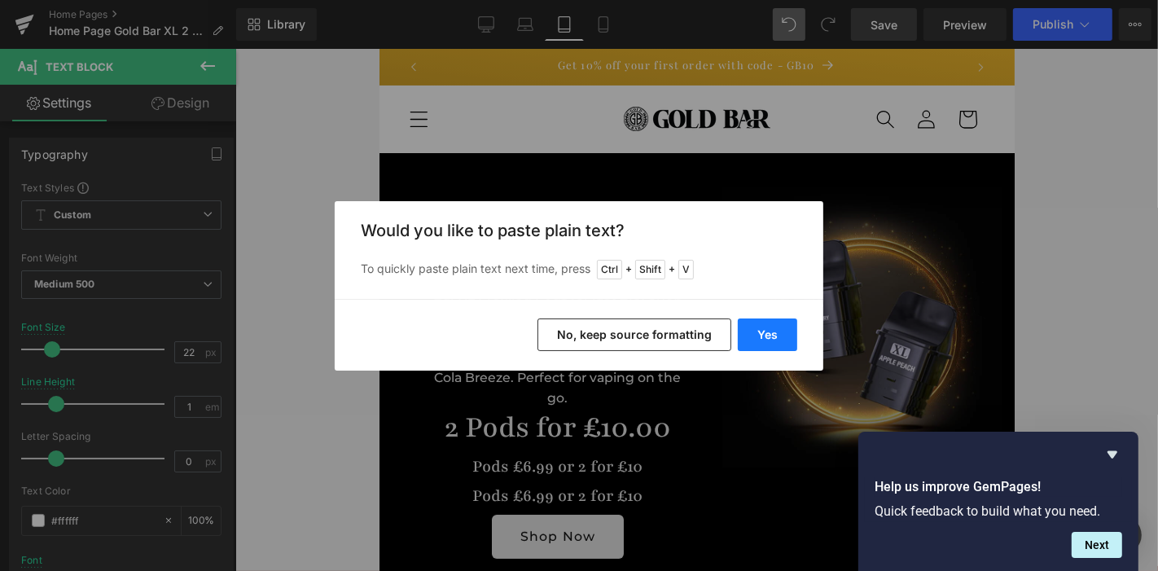
click at [771, 327] on button "Yes" at bounding box center [767, 335] width 59 height 33
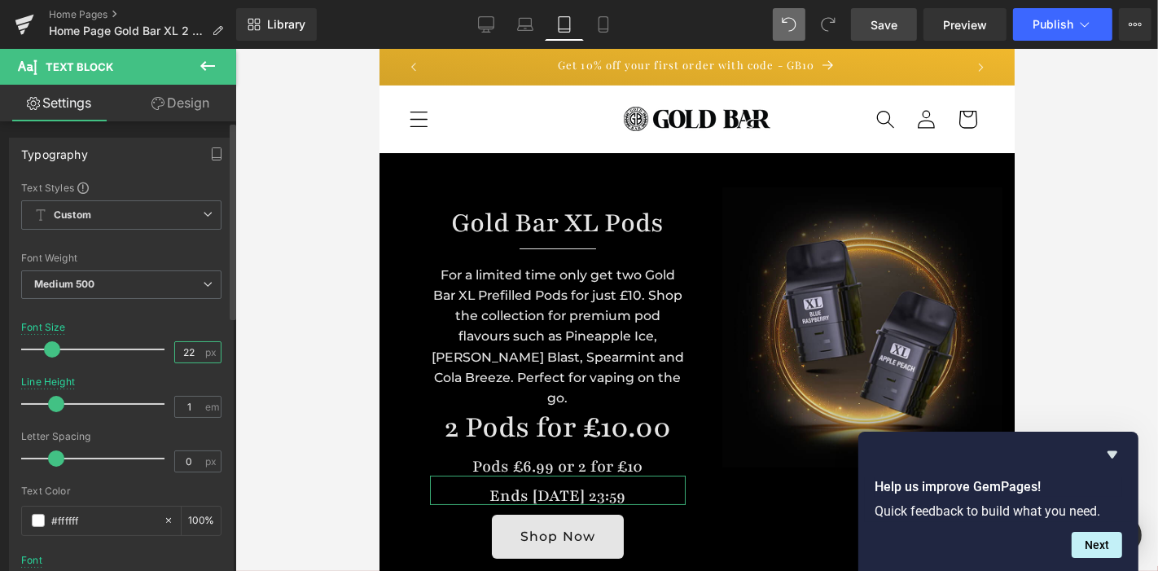
click at [187, 352] on input "22" at bounding box center [189, 352] width 29 height 20
type input "2"
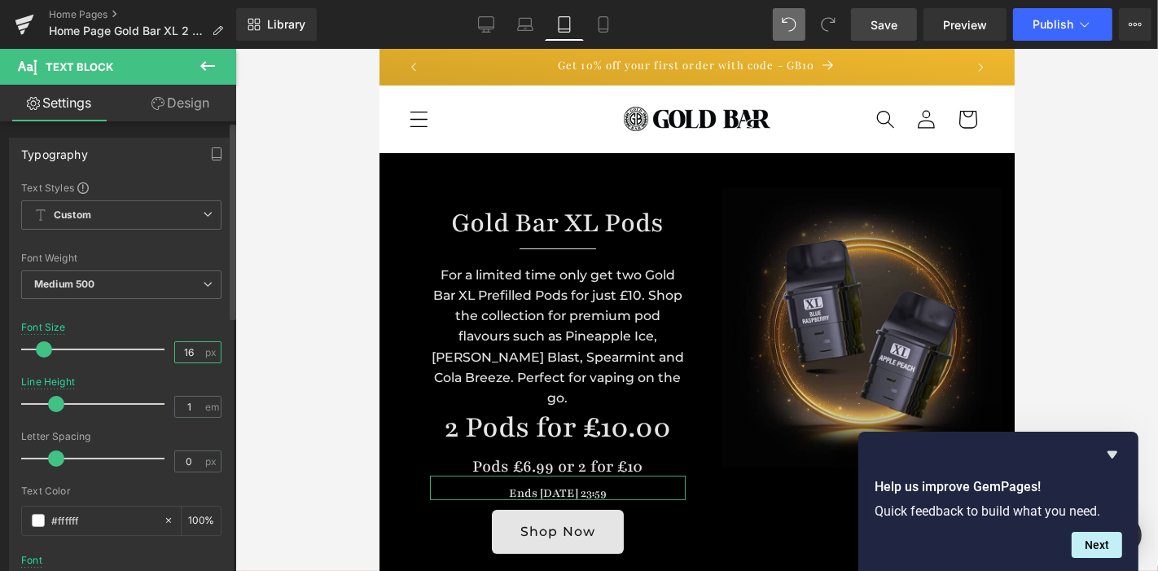
type input "16"
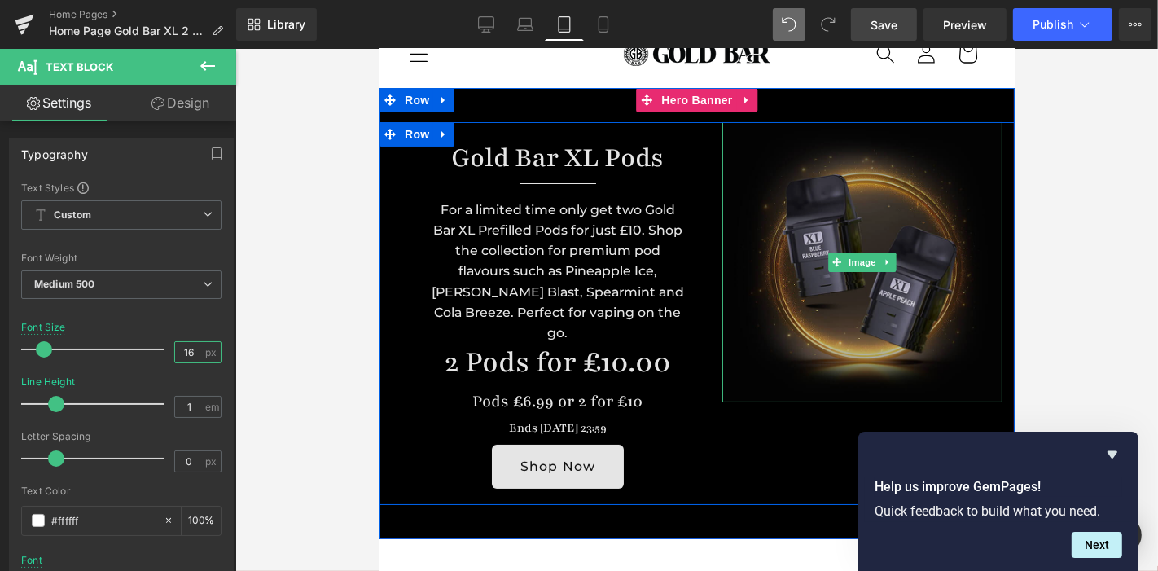
scroll to position [59, 0]
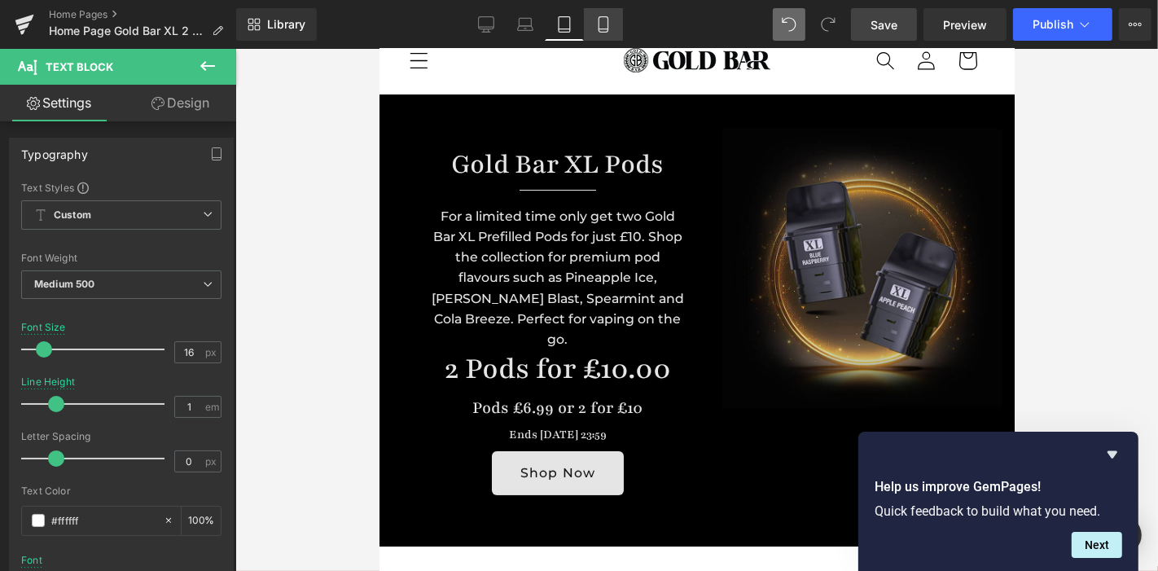
click at [599, 19] on icon at bounding box center [603, 24] width 9 height 15
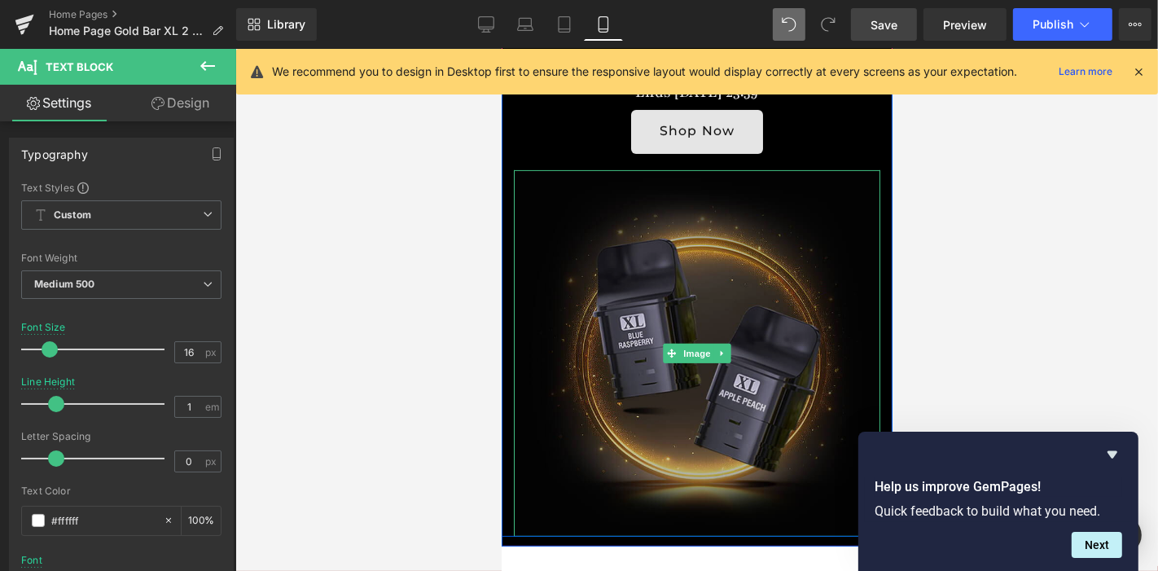
scroll to position [0, 0]
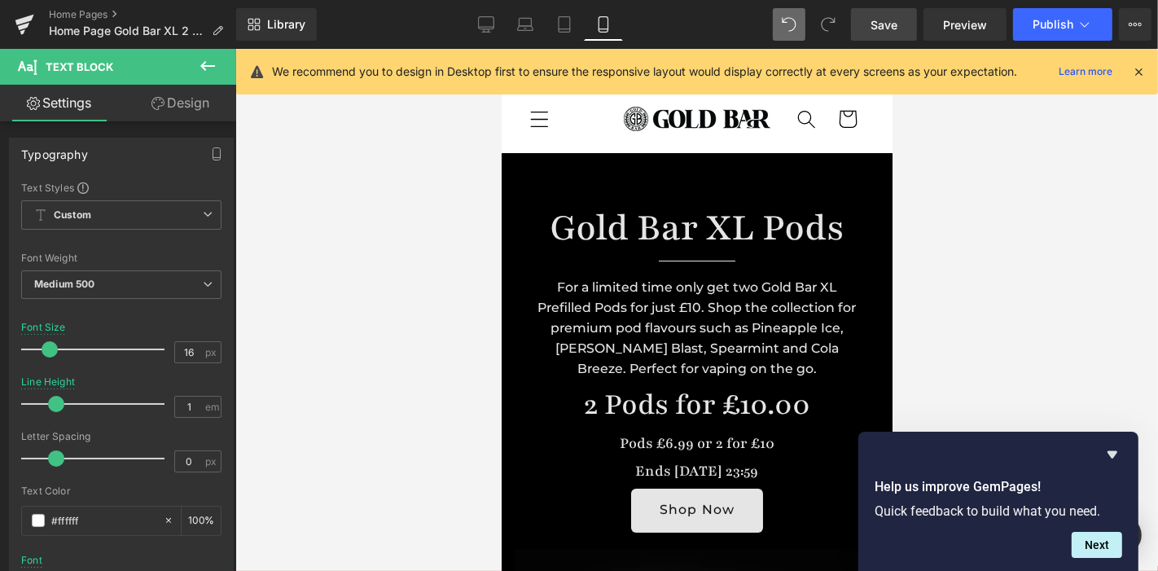
click at [868, 30] on link "Save" at bounding box center [884, 24] width 66 height 33
click at [525, 26] on icon at bounding box center [525, 24] width 16 height 16
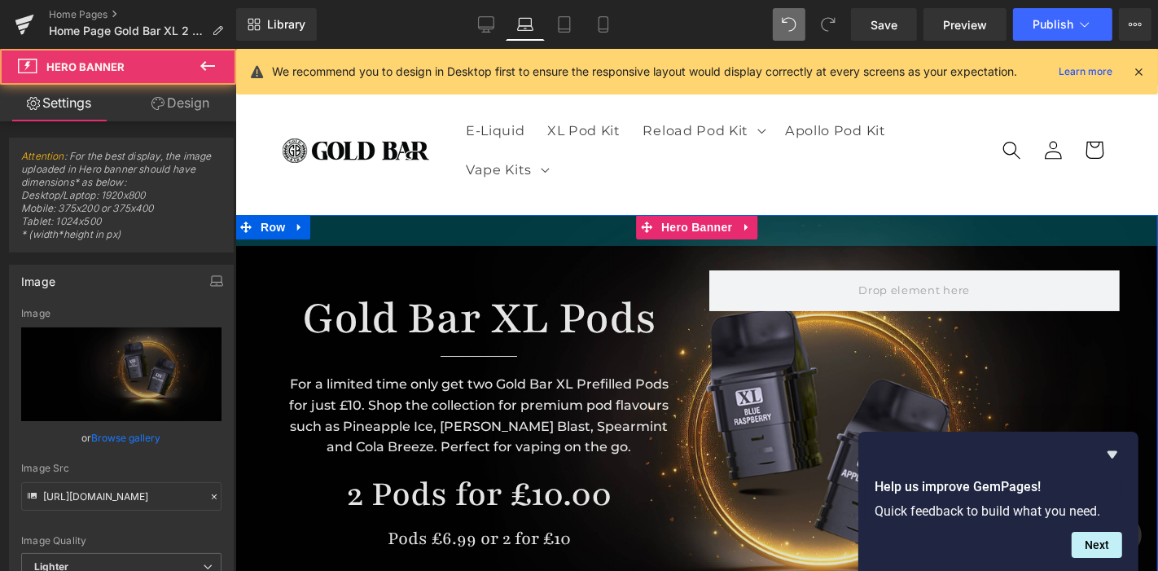
click at [608, 242] on div "38px" at bounding box center [696, 229] width 923 height 31
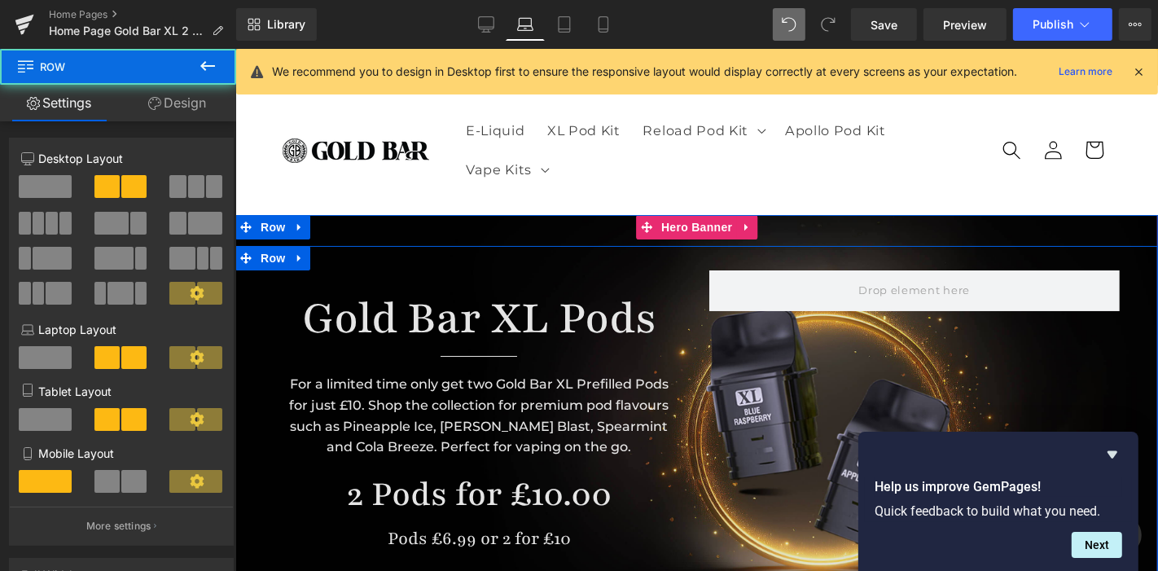
click at [504, 258] on div "Gold Bar XL Pods Heading Separator For a limited time only get two Gold Bar XL …" at bounding box center [696, 454] width 923 height 419
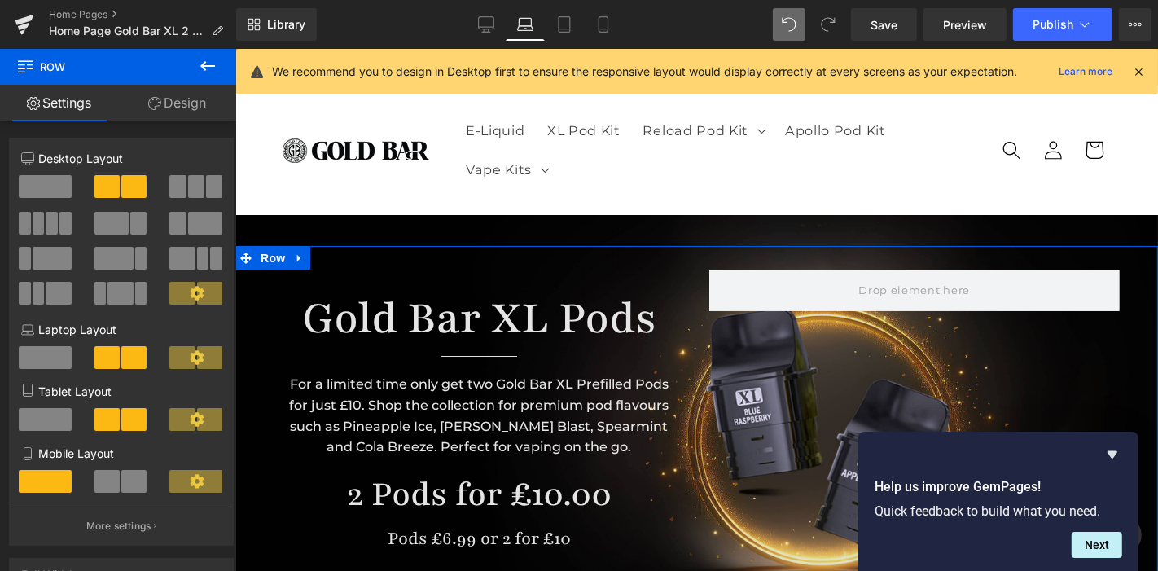
click at [181, 111] on link "Design" at bounding box center [177, 103] width 118 height 37
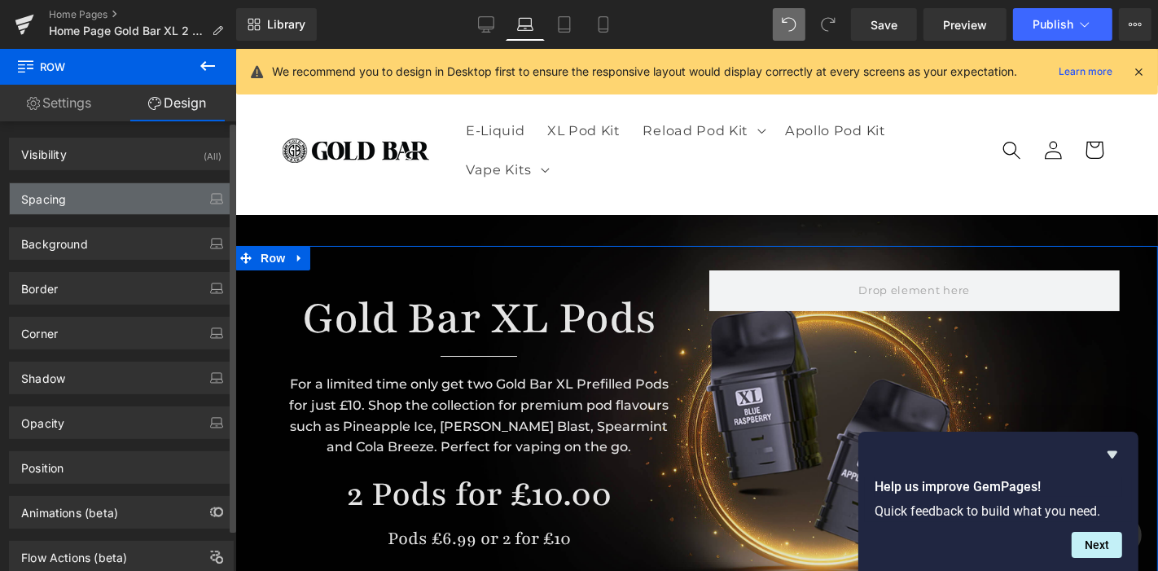
drag, startPoint x: 142, startPoint y: 178, endPoint x: 142, endPoint y: 187, distance: 9.8
click at [142, 187] on div "Spacing [GEOGRAPHIC_DATA] auto auto [GEOGRAPHIC_DATA]" at bounding box center [122, 192] width 244 height 45
click at [142, 187] on div "Spacing" at bounding box center [121, 198] width 223 height 31
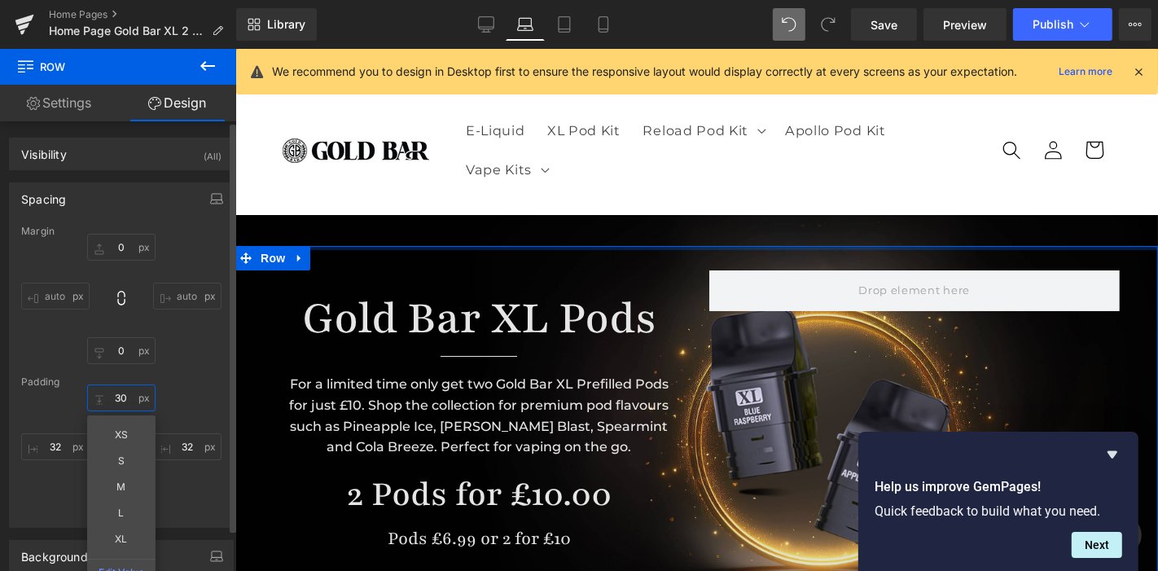
click at [125, 399] on input "text" at bounding box center [121, 397] width 68 height 27
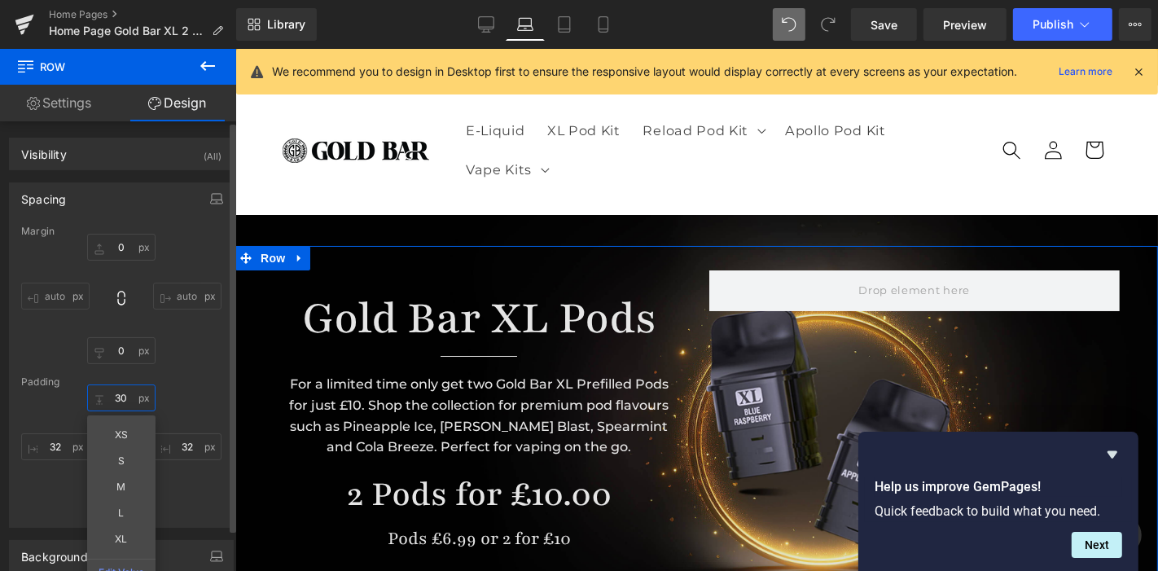
type input "7"
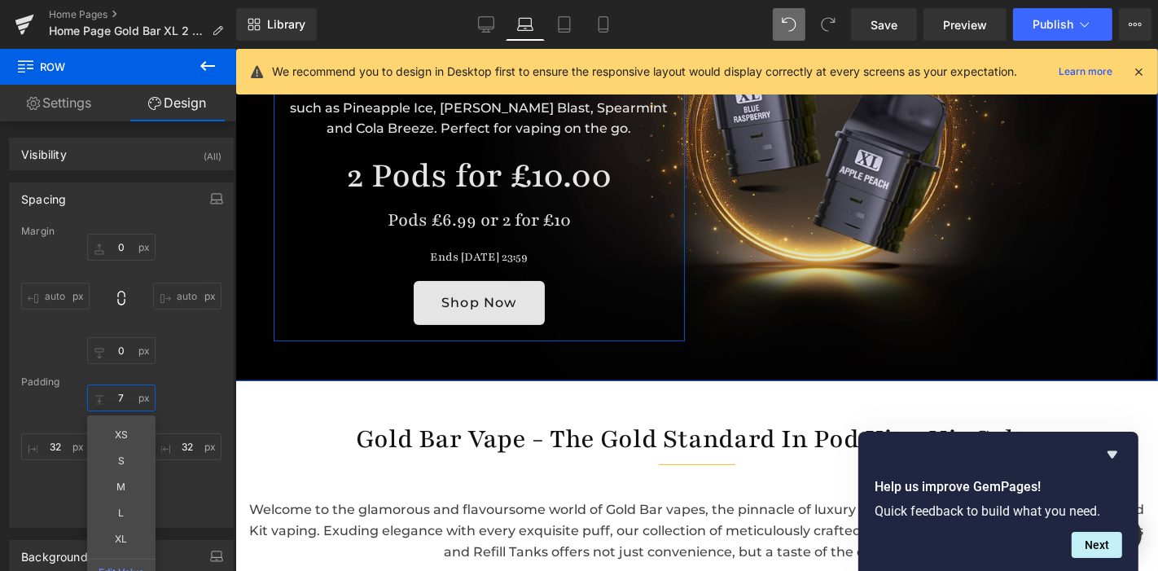
scroll to position [300, 0]
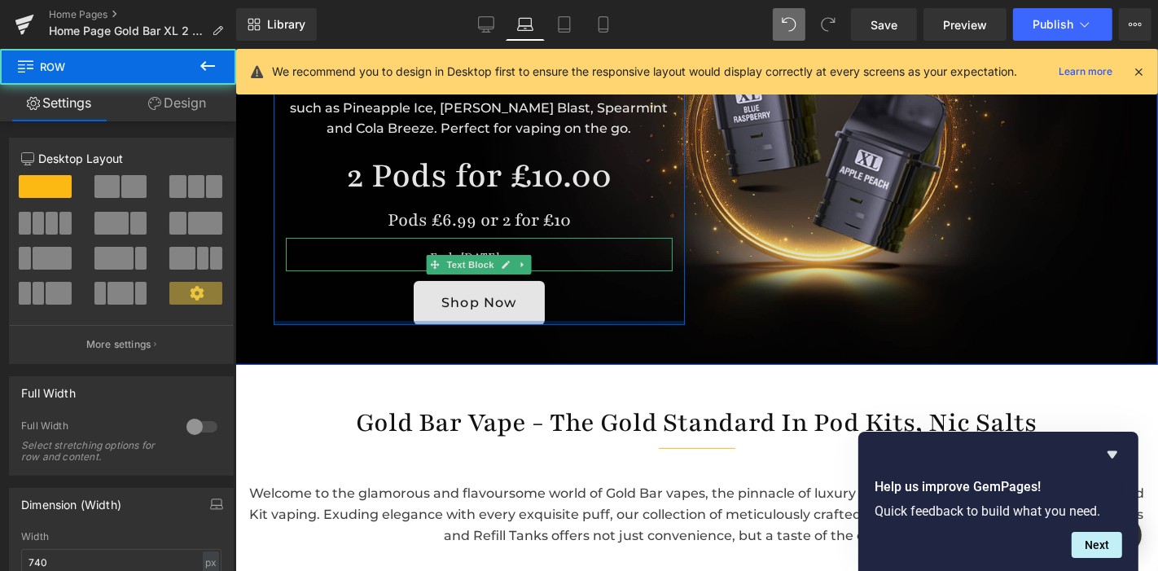
drag, startPoint x: 535, startPoint y: 326, endPoint x: 540, endPoint y: 265, distance: 61.3
click at [540, 265] on div "Gold Bar XL Pods Heading Separator For a limited time only get two Gold Bar XL …" at bounding box center [478, 137] width 411 height 372
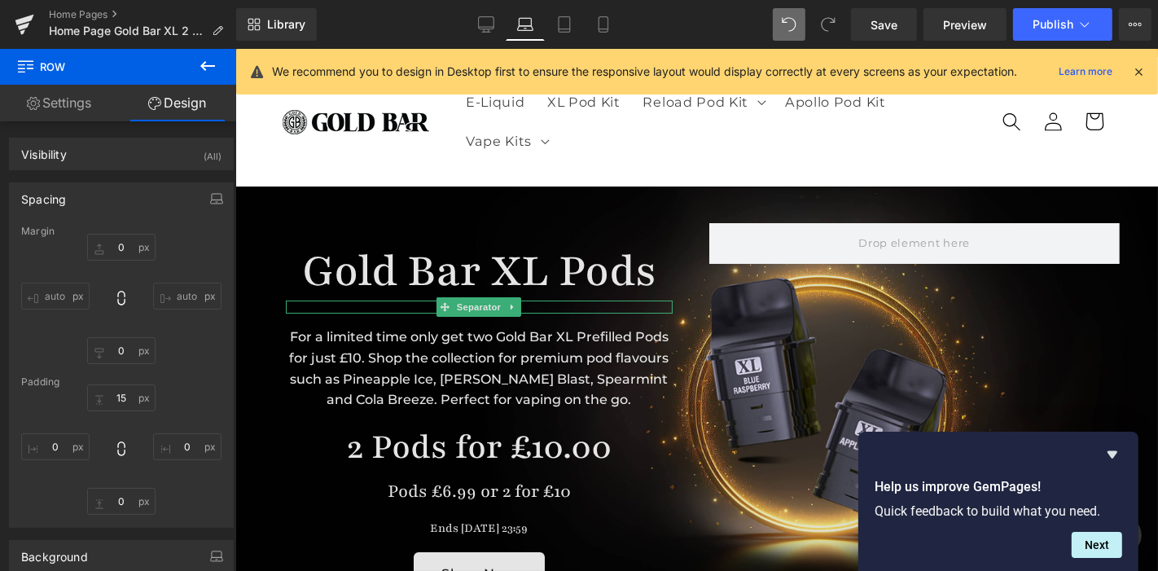
scroll to position [0, 0]
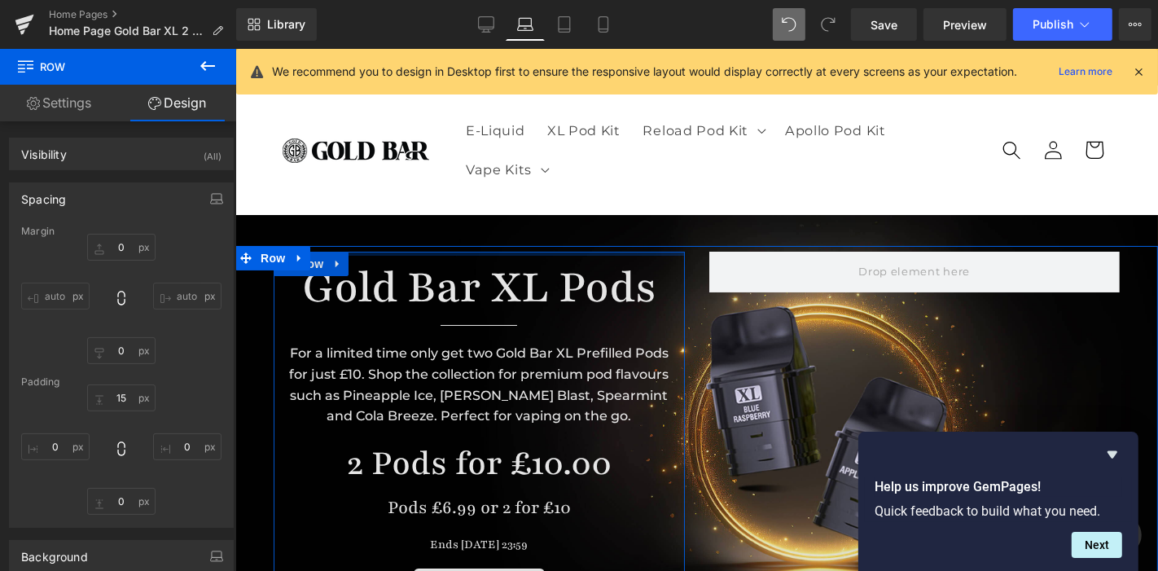
drag, startPoint x: 472, startPoint y: 258, endPoint x: 480, endPoint y: 212, distance: 47.0
click at [498, 38] on link "Desktop" at bounding box center [486, 24] width 39 height 33
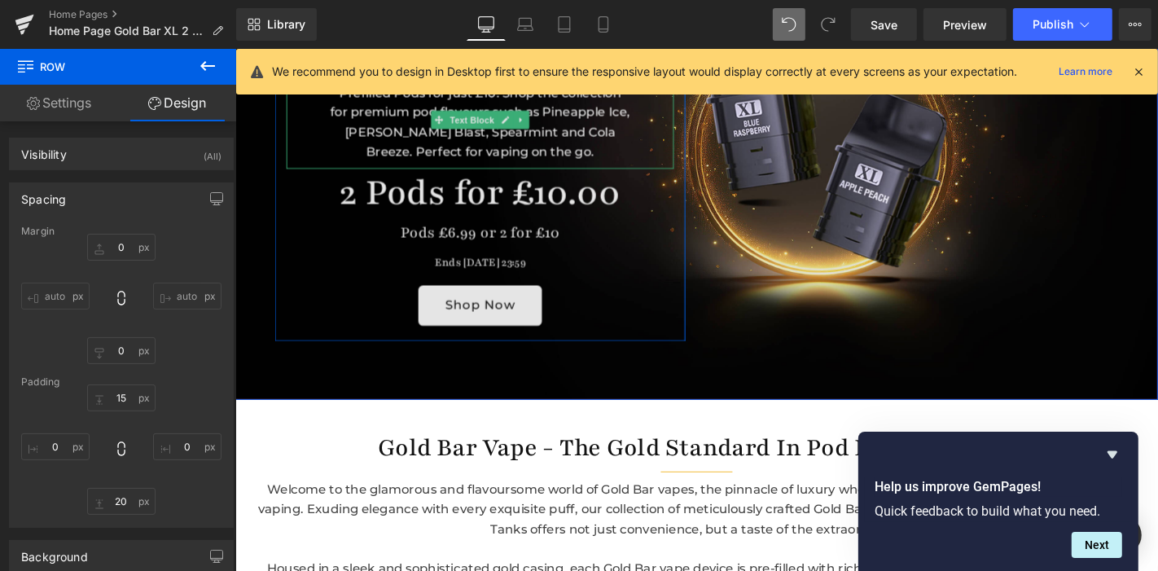
scroll to position [257, 0]
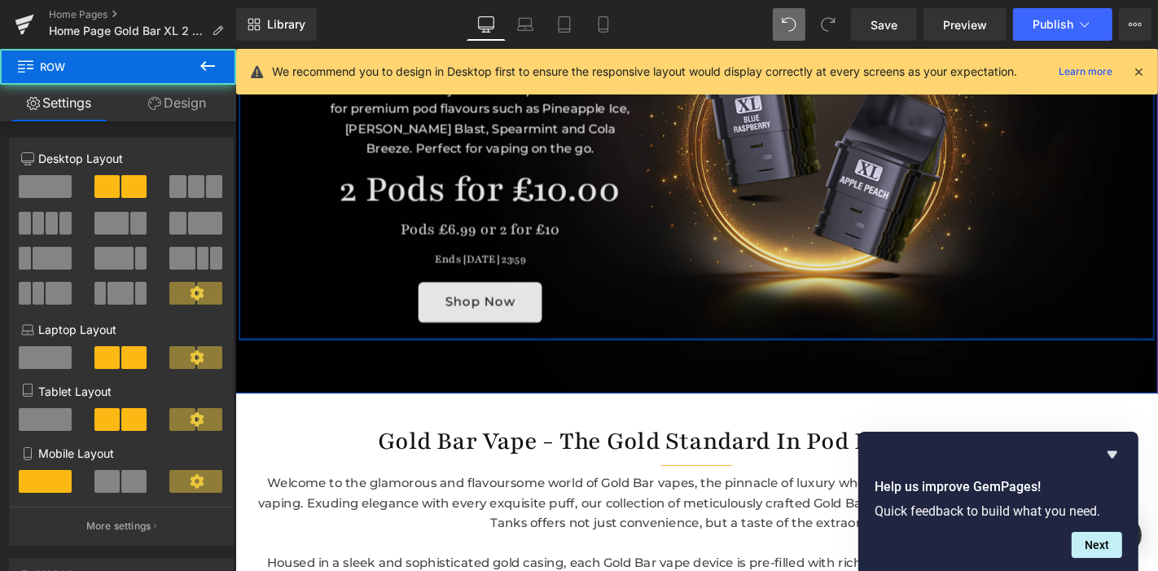
click at [489, 352] on div "Gold Bar XL Pods Heading Separator For a limited time only get two Gold Bar XL …" at bounding box center [728, 168] width 978 height 381
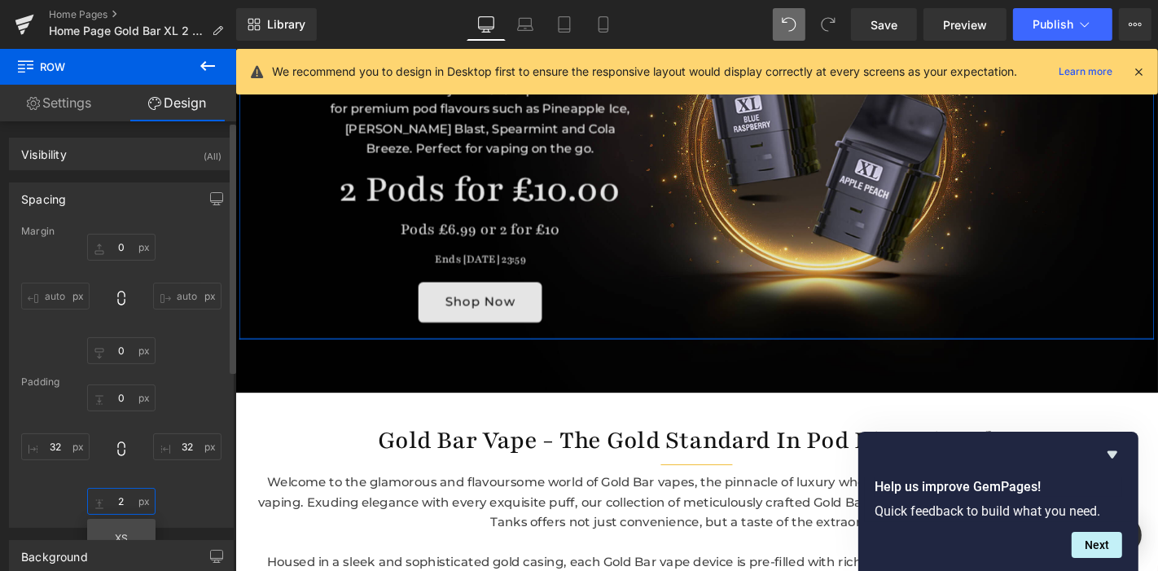
click at [131, 510] on input "2" at bounding box center [121, 501] width 68 height 27
type input "0"
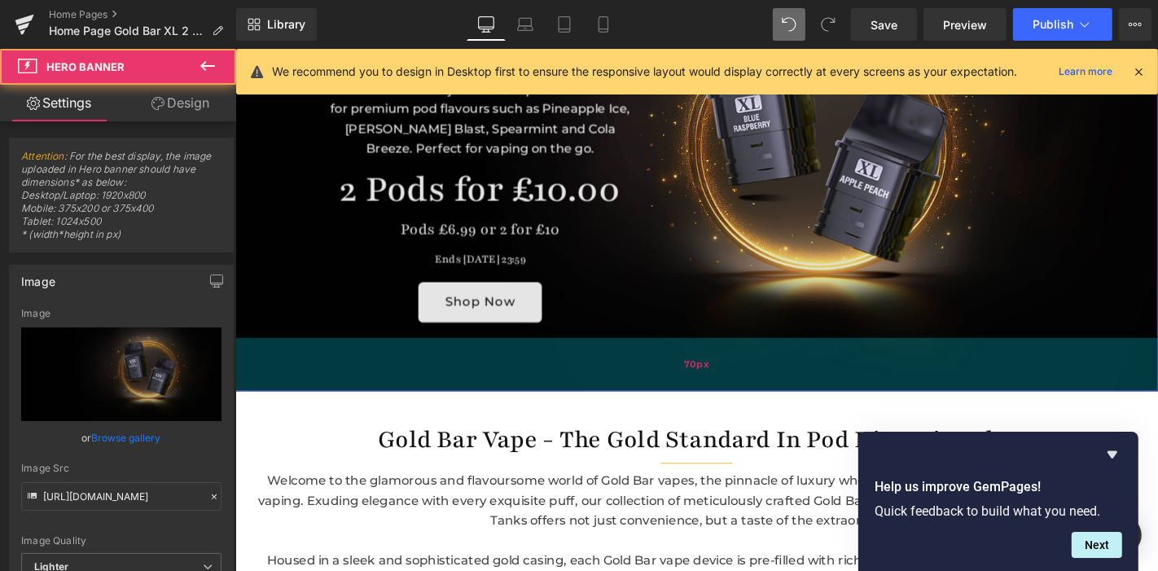
click at [446, 395] on div "70px" at bounding box center [728, 385] width 986 height 57
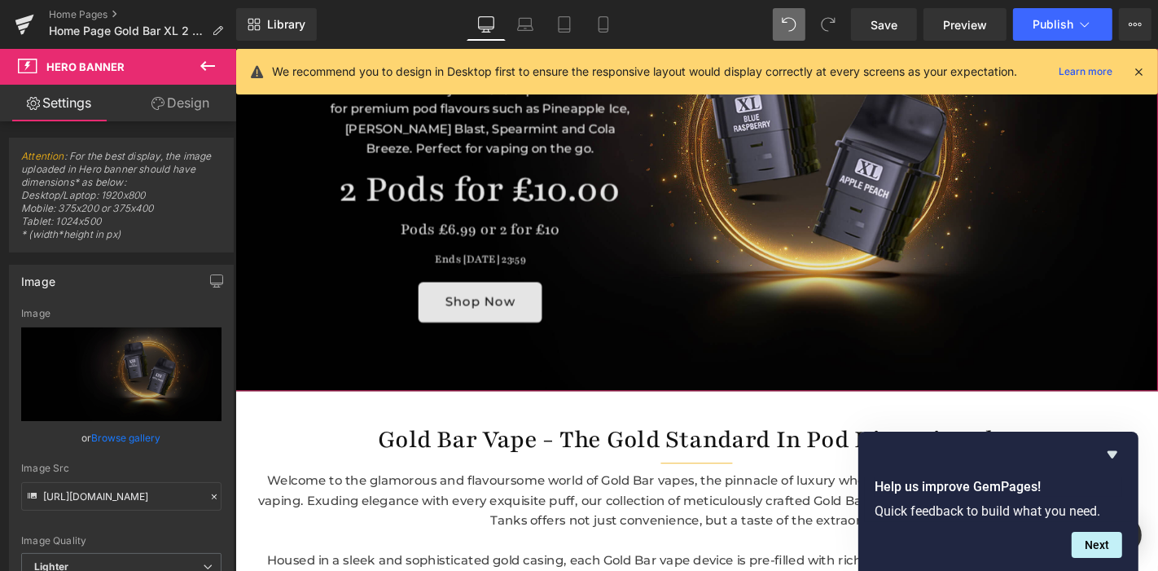
click at [181, 94] on link "Design" at bounding box center [180, 103] width 118 height 37
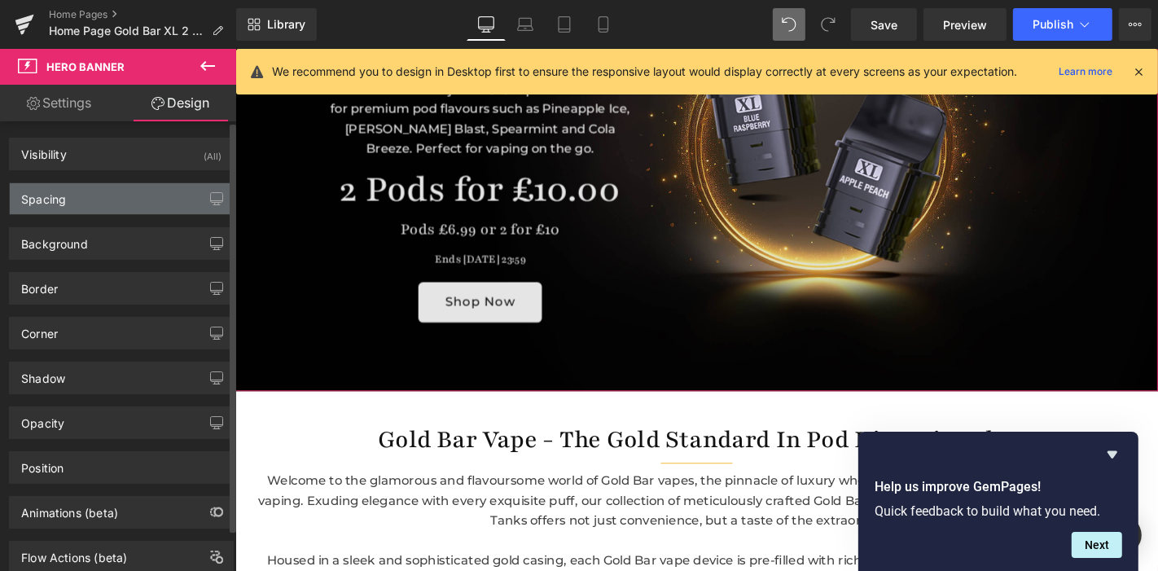
click at [93, 191] on div "Spacing" at bounding box center [121, 198] width 223 height 31
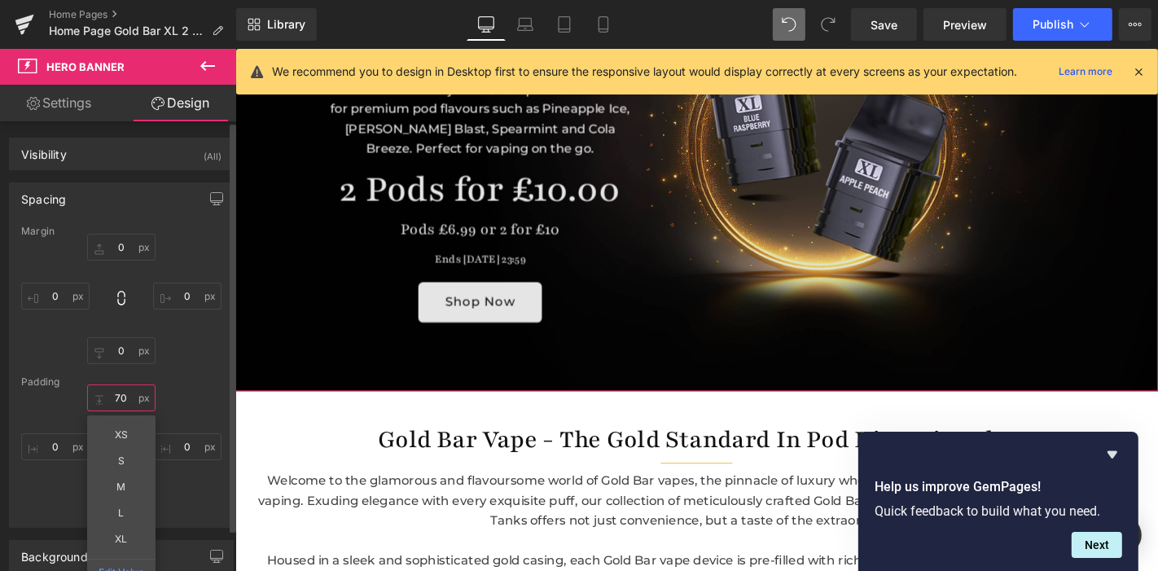
click at [121, 399] on input "70" at bounding box center [121, 397] width 68 height 27
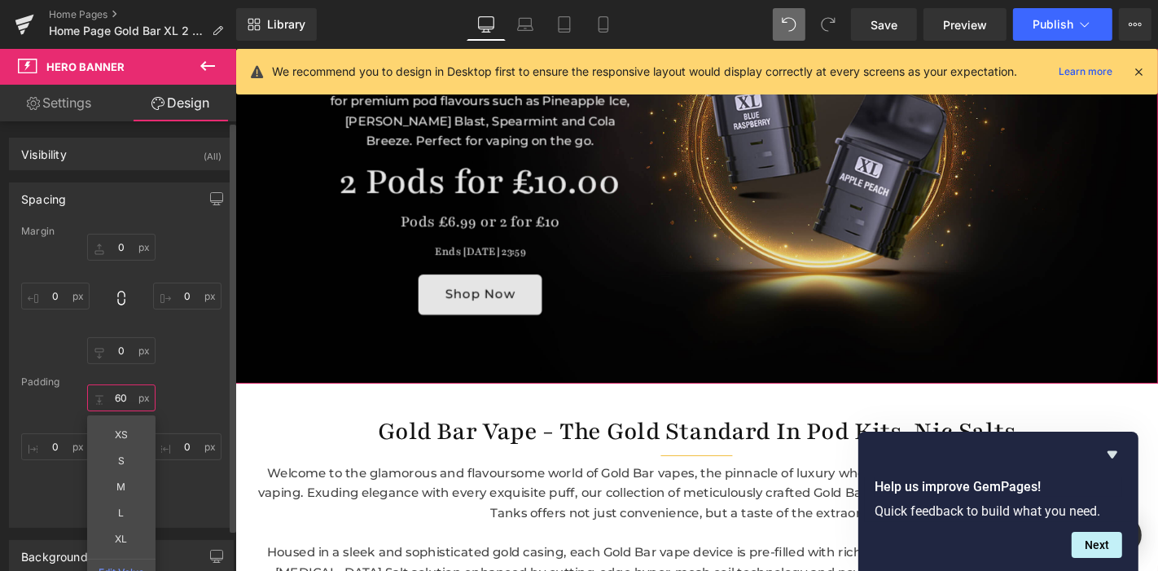
type input "60"
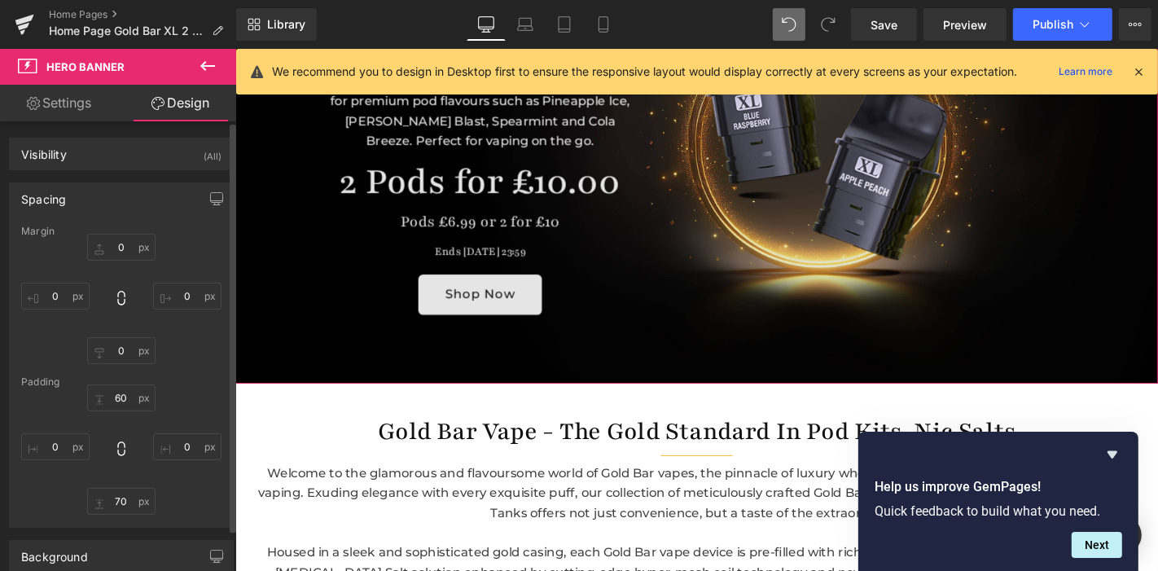
click at [169, 506] on div "60 0 70 0" at bounding box center [121, 449] width 200 height 130
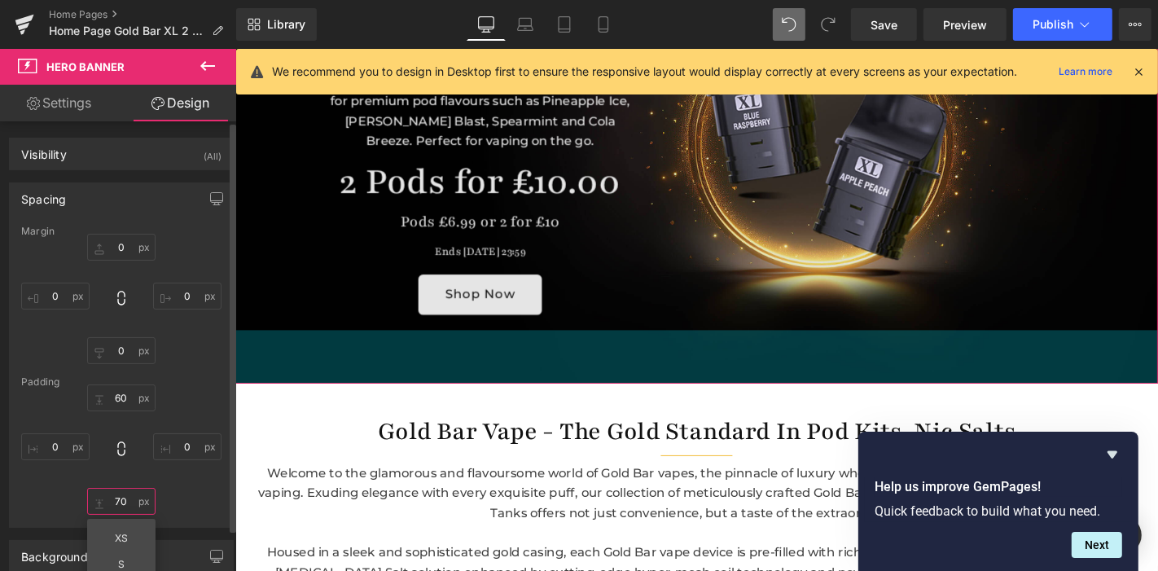
click at [114, 505] on input "70" at bounding box center [121, 501] width 68 height 27
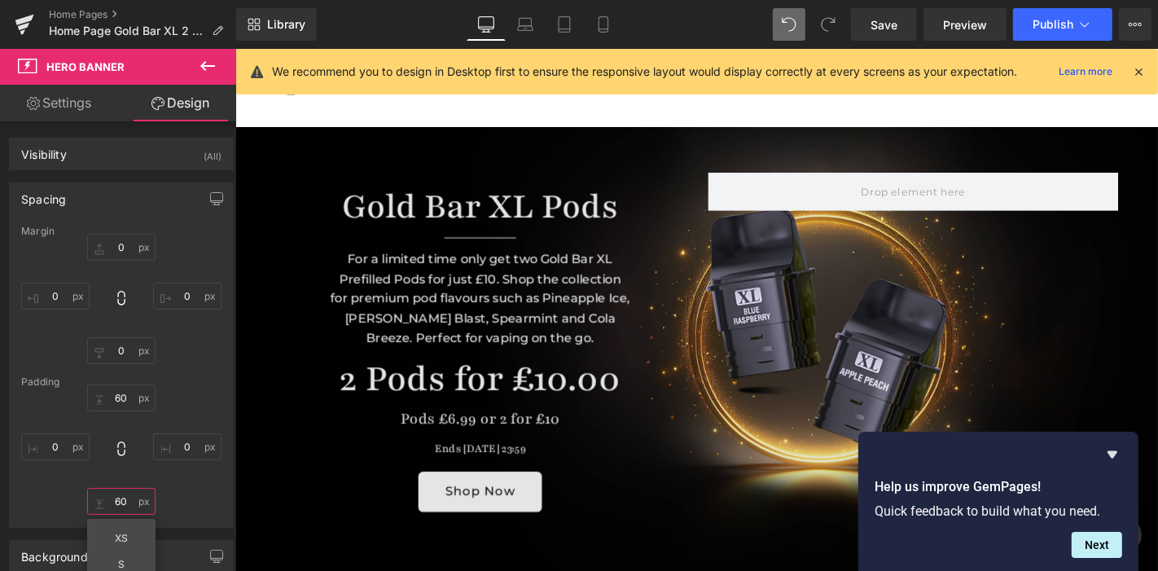
scroll to position [0, 0]
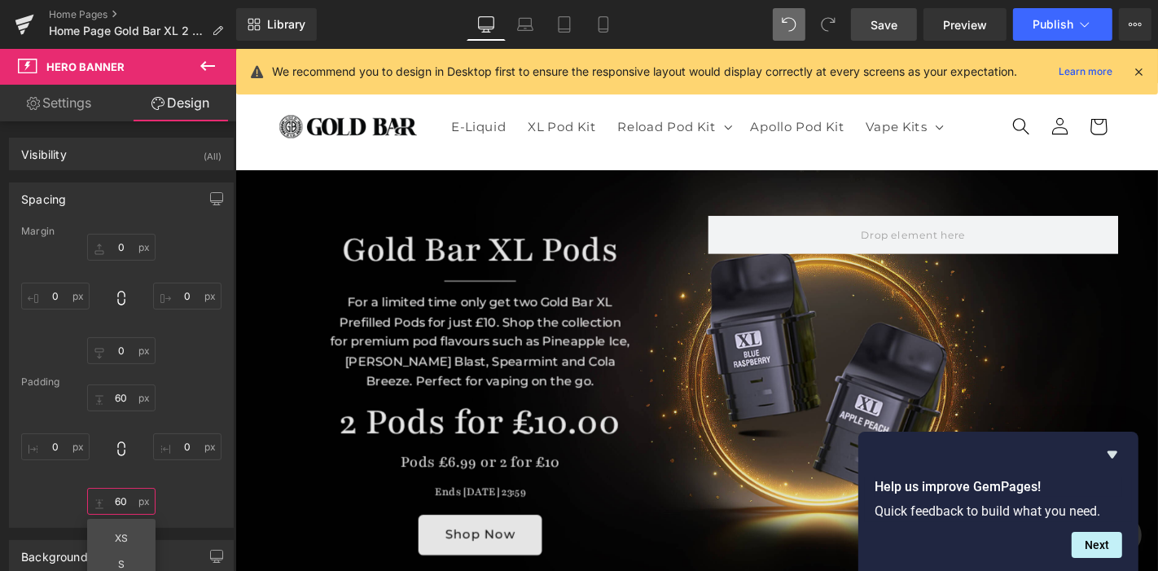
type input "60"
click at [889, 22] on span "Save" at bounding box center [884, 24] width 27 height 17
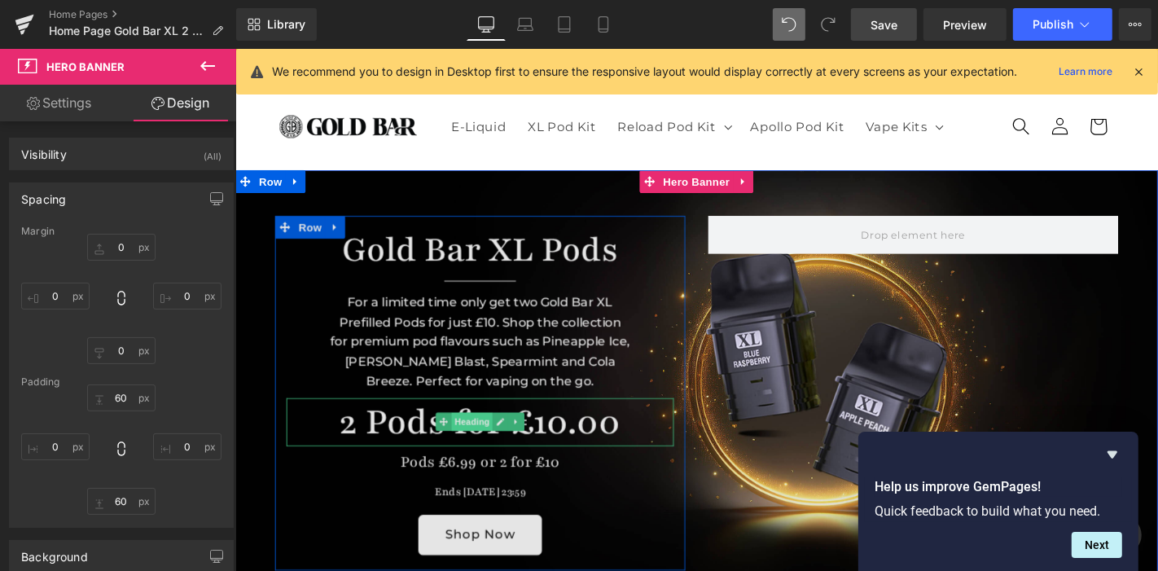
click at [466, 452] on span "Heading" at bounding box center [488, 447] width 44 height 20
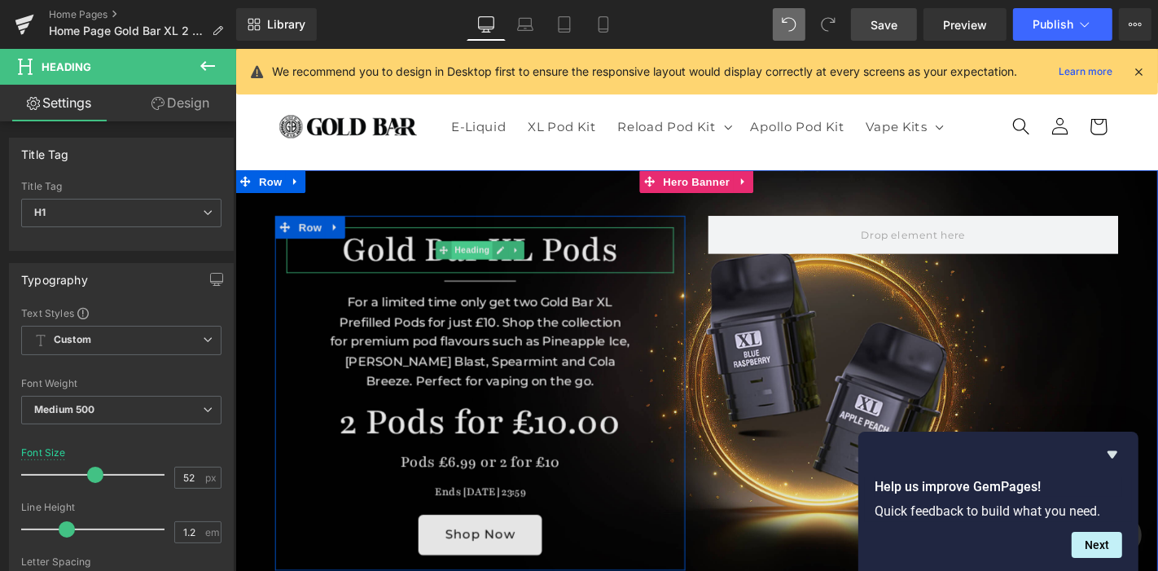
click at [497, 261] on span "Heading" at bounding box center [488, 263] width 44 height 20
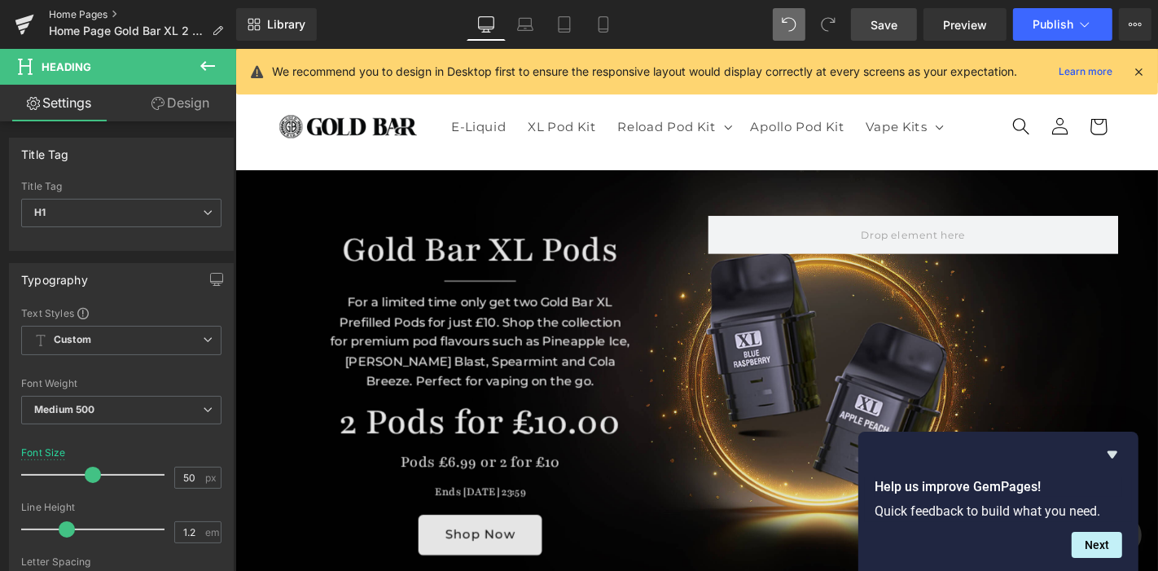
click at [71, 8] on link "Home Pages" at bounding box center [142, 14] width 187 height 13
